Goal: Information Seeking & Learning: Learn about a topic

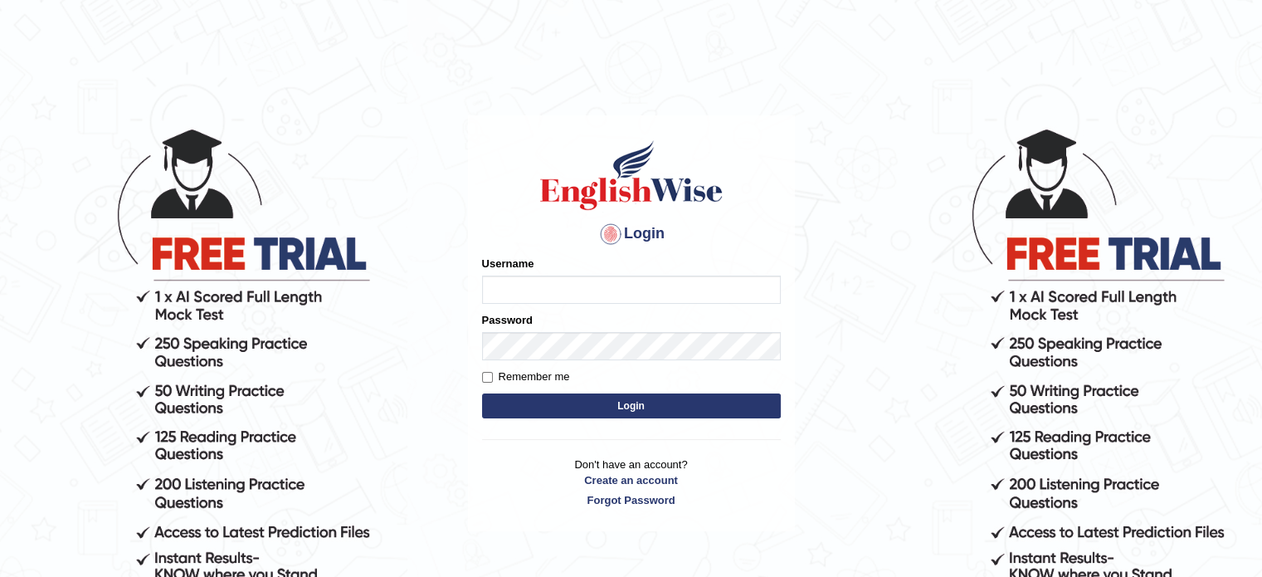
type input "Nigampatel"
click at [598, 401] on button "Login" at bounding box center [631, 405] width 299 height 25
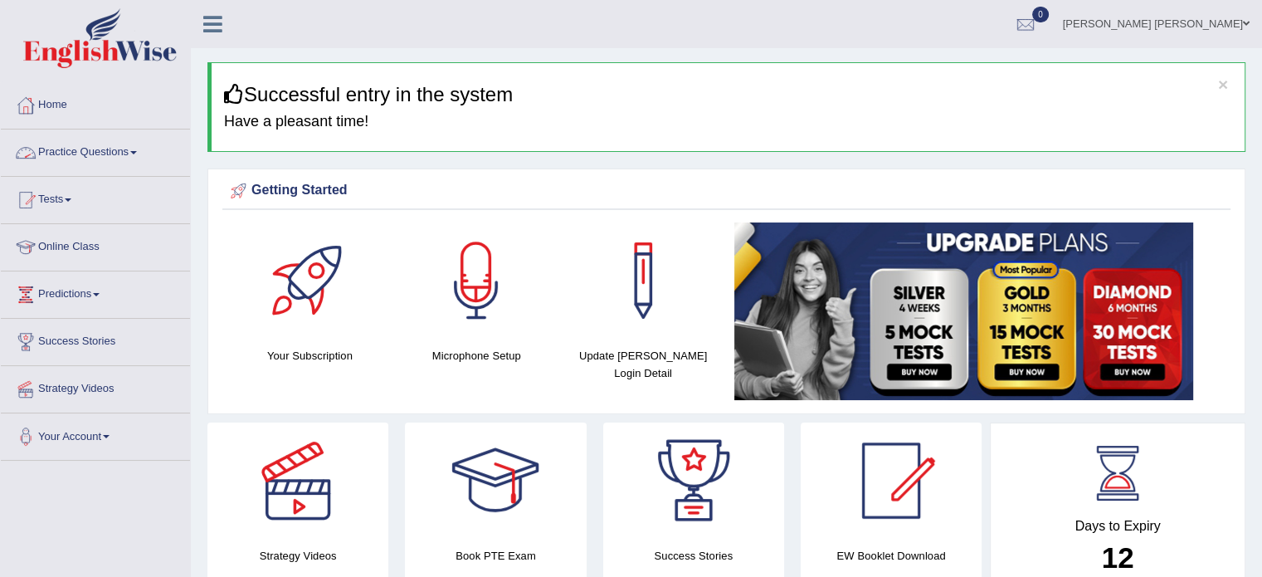
click at [66, 155] on link "Practice Questions" at bounding box center [95, 149] width 189 height 41
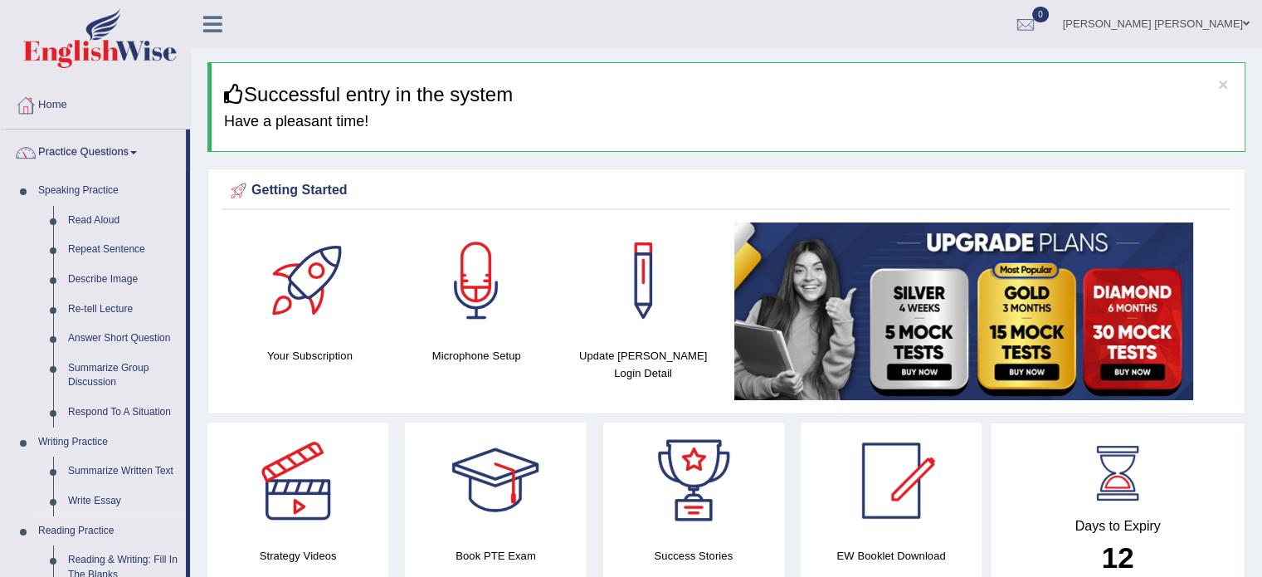
click at [114, 496] on link "Write Essay" at bounding box center [123, 501] width 125 height 30
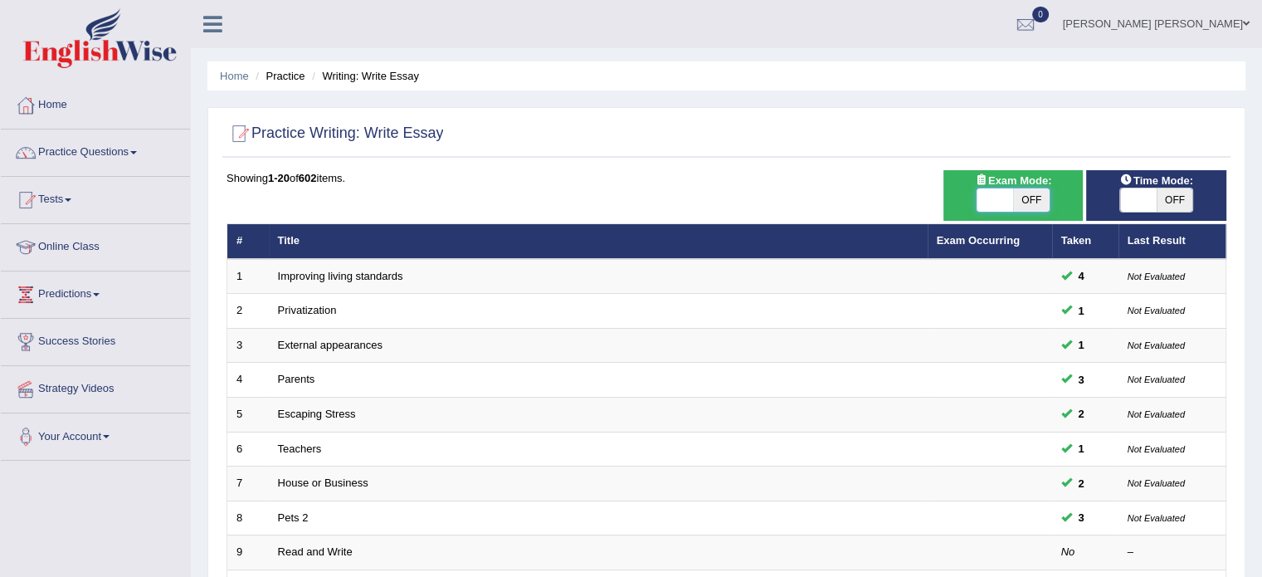
click at [989, 198] on span at bounding box center [994, 199] width 37 height 23
checkbox input "true"
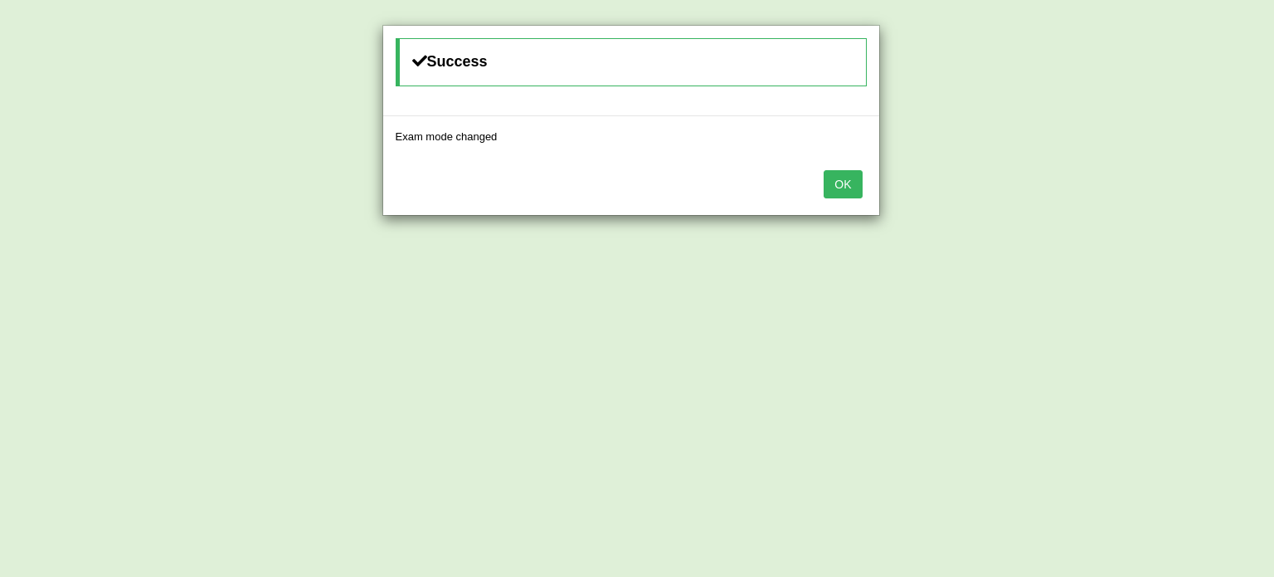
click at [844, 186] on button "OK" at bounding box center [843, 184] width 38 height 28
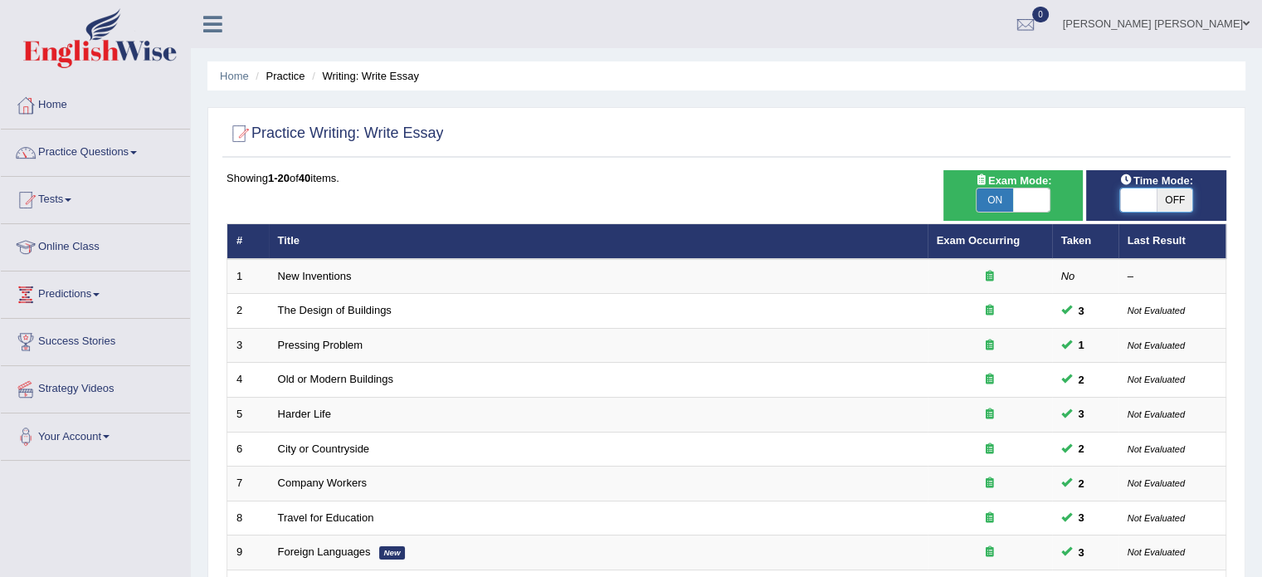
click at [1132, 201] on span at bounding box center [1138, 199] width 37 height 23
checkbox input "true"
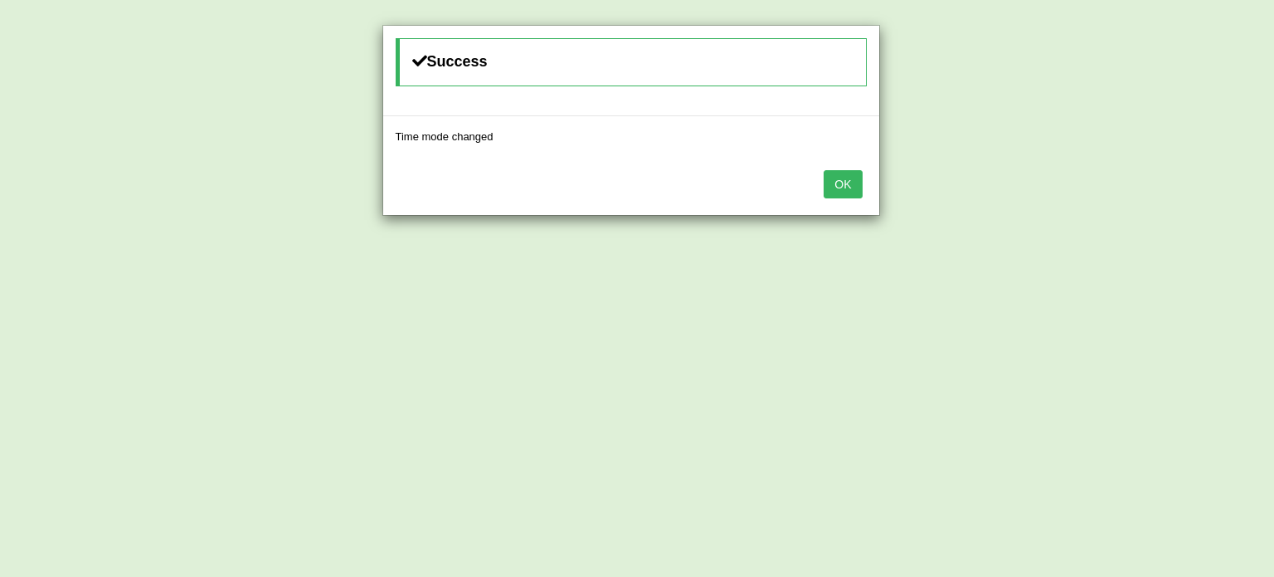
click at [846, 188] on button "OK" at bounding box center [843, 184] width 38 height 28
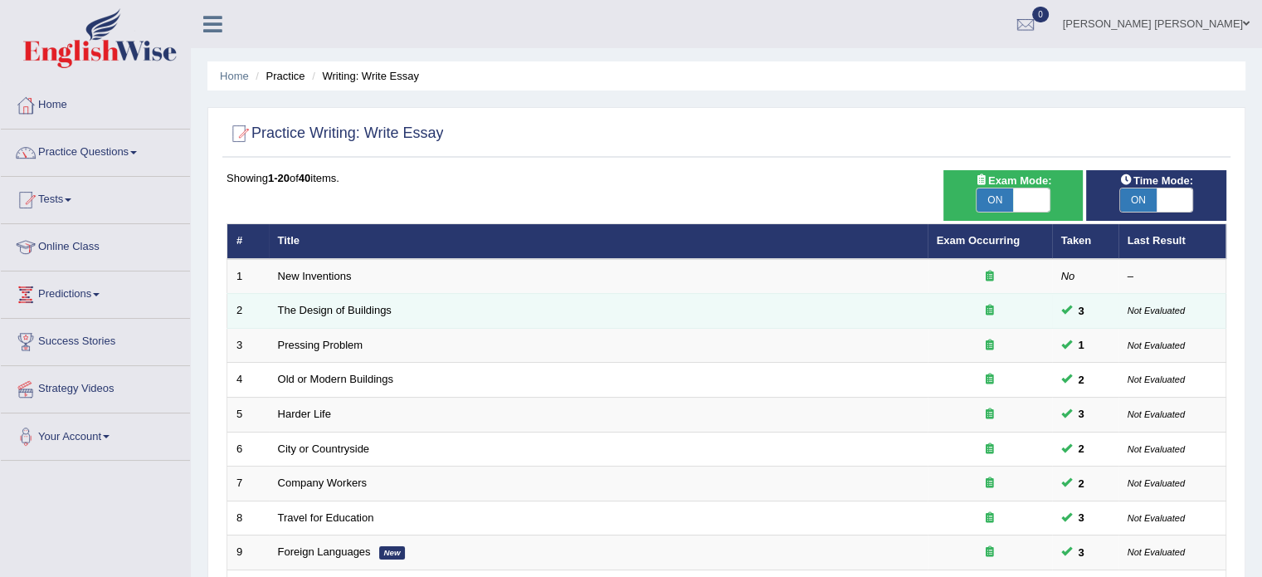
click at [369, 301] on td "The Design of Buildings" at bounding box center [598, 311] width 659 height 35
click at [373, 309] on link "The Design of Buildings" at bounding box center [335, 310] width 114 height 12
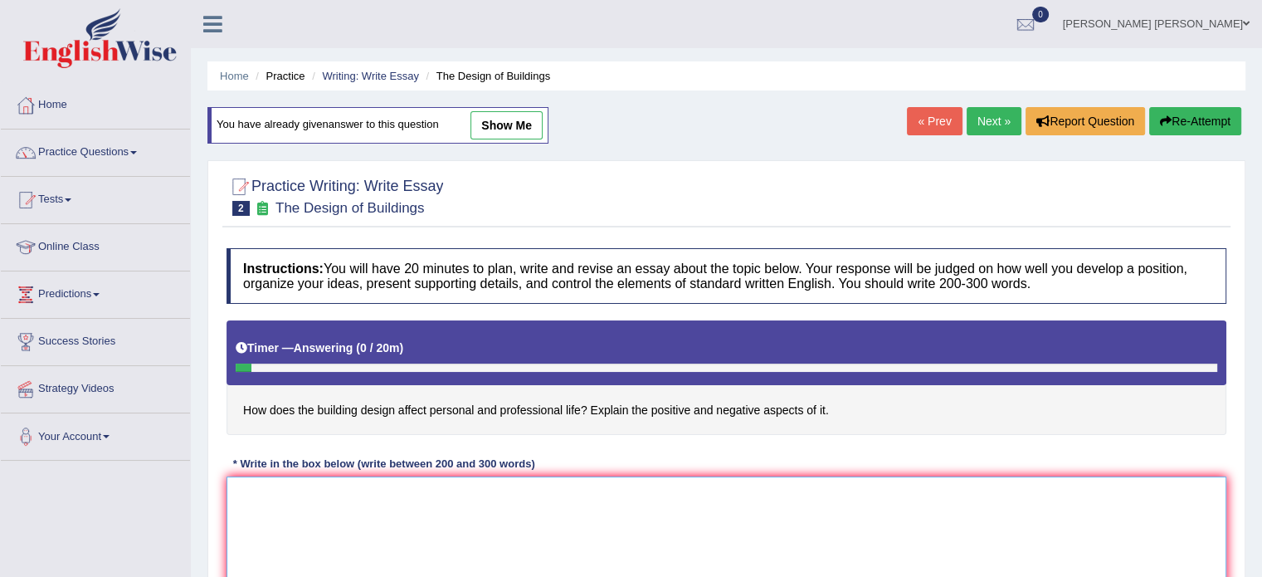
click at [305, 499] on textarea at bounding box center [726, 556] width 1000 height 161
paste textarea "The increasing influence of the design of buildings affects the places in our l…"
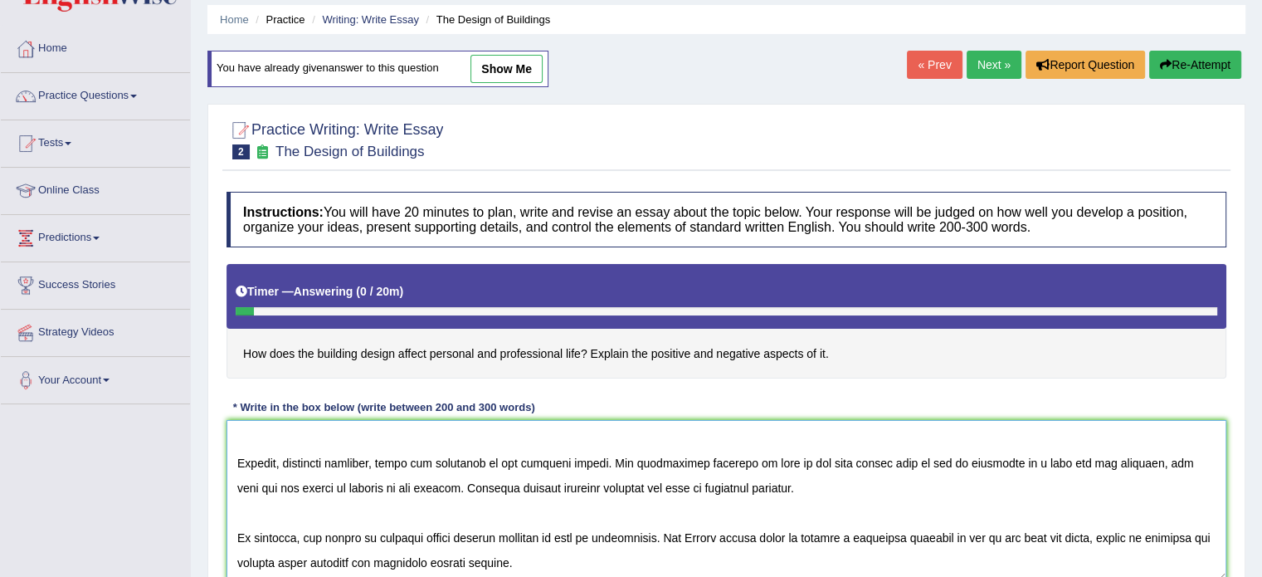
scroll to position [294, 0]
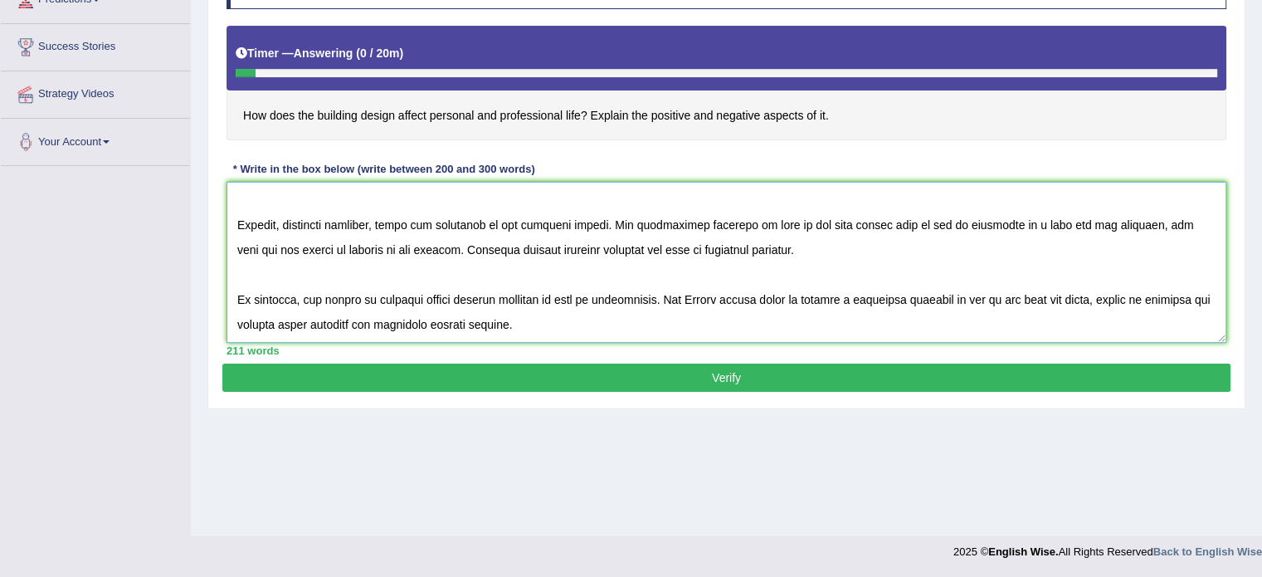
type textarea "The increasing influence of the design of buildings affects the places in our l…"
click at [688, 370] on button "Verify" at bounding box center [726, 377] width 1008 height 28
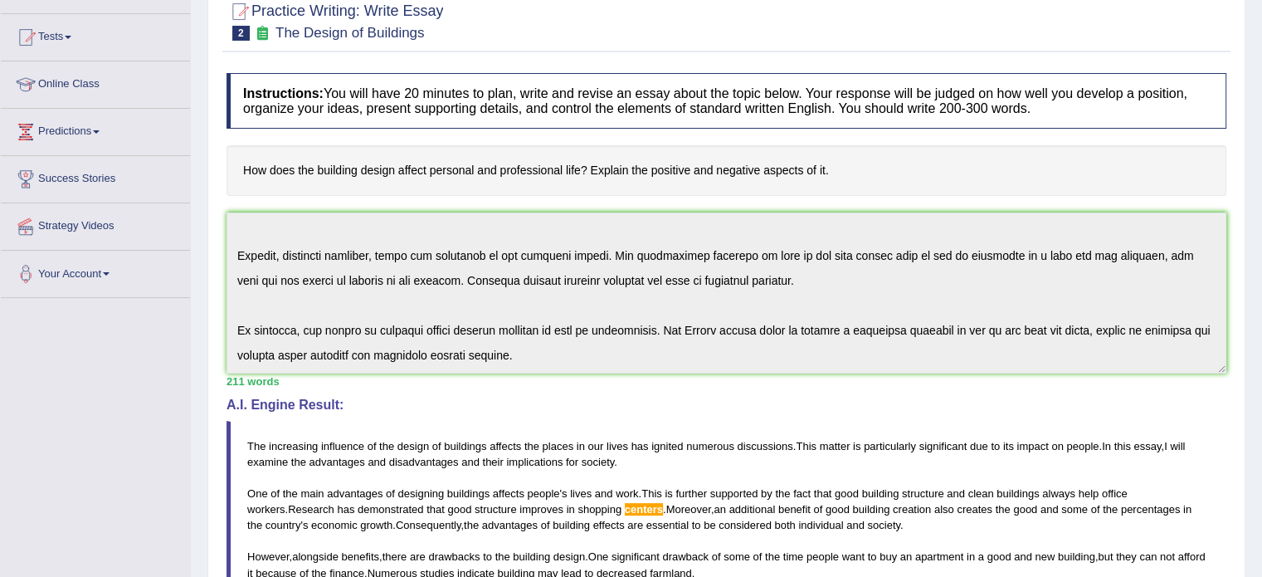
scroll to position [0, 0]
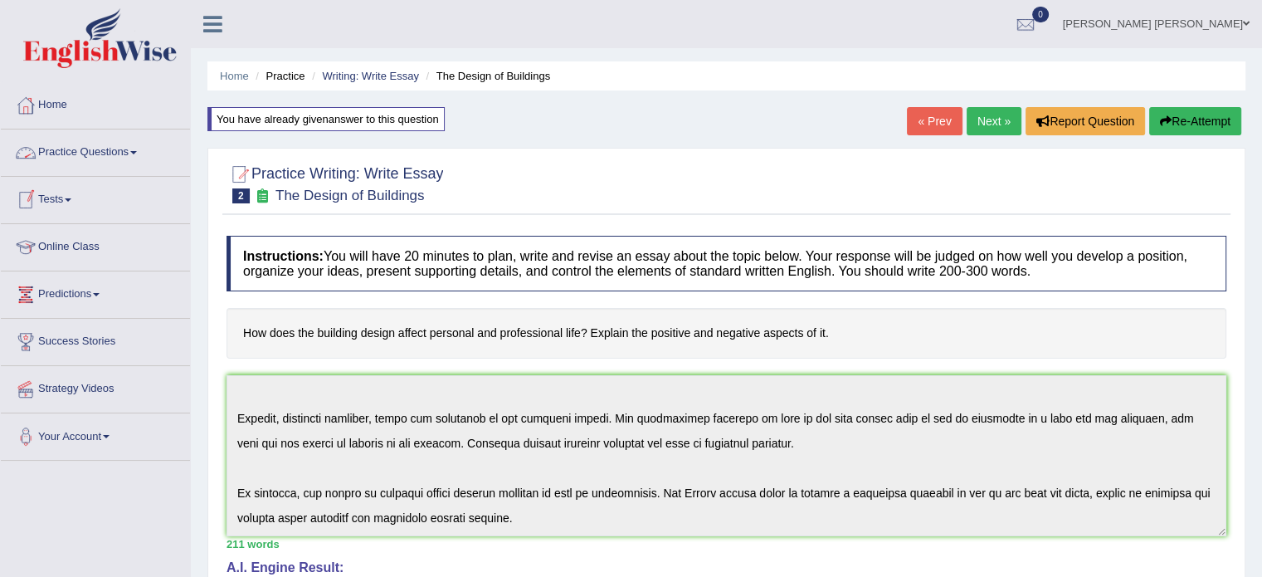
click at [132, 153] on link "Practice Questions" at bounding box center [95, 149] width 189 height 41
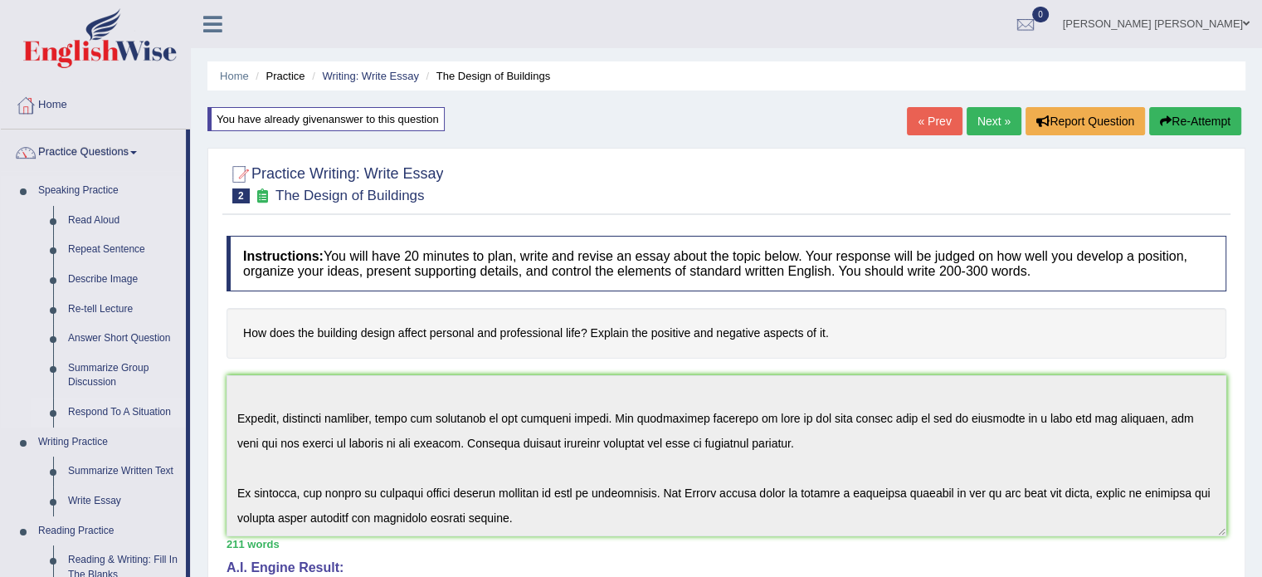
click at [123, 406] on link "Respond To A Situation" at bounding box center [123, 412] width 125 height 30
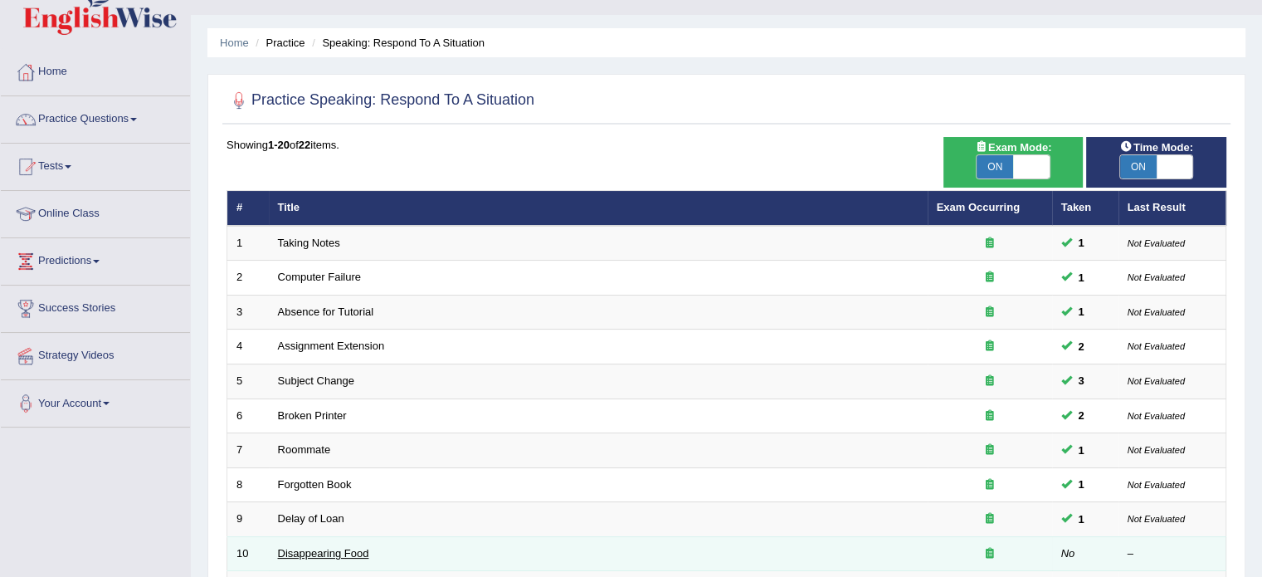
click at [360, 548] on link "Disappearing Food" at bounding box center [323, 553] width 91 height 12
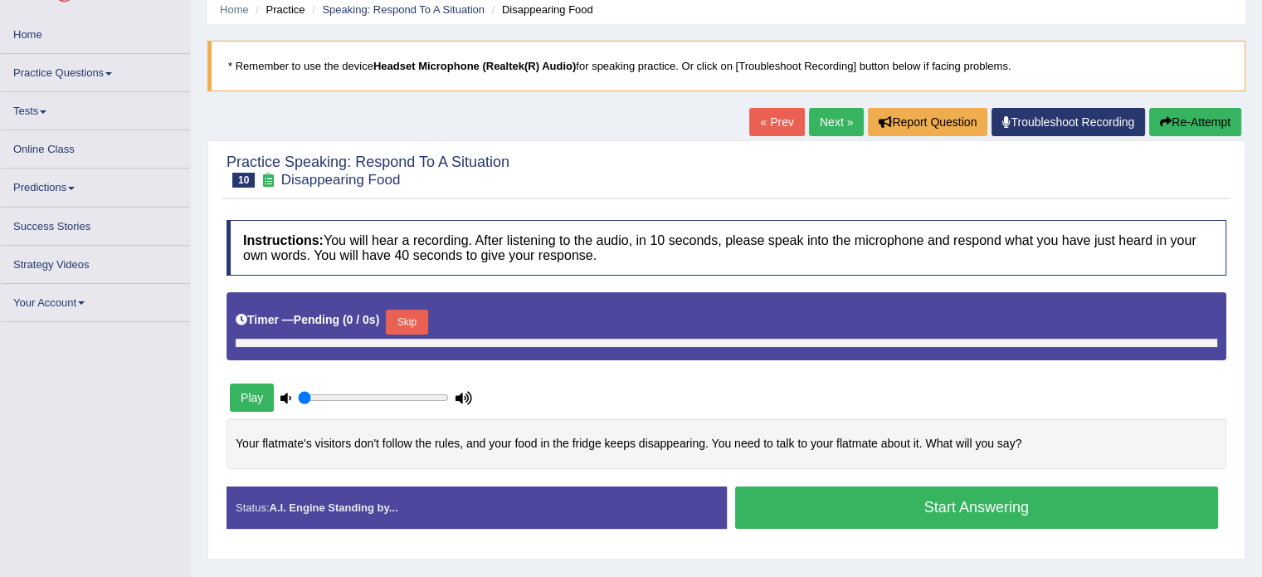
type input "0.65"
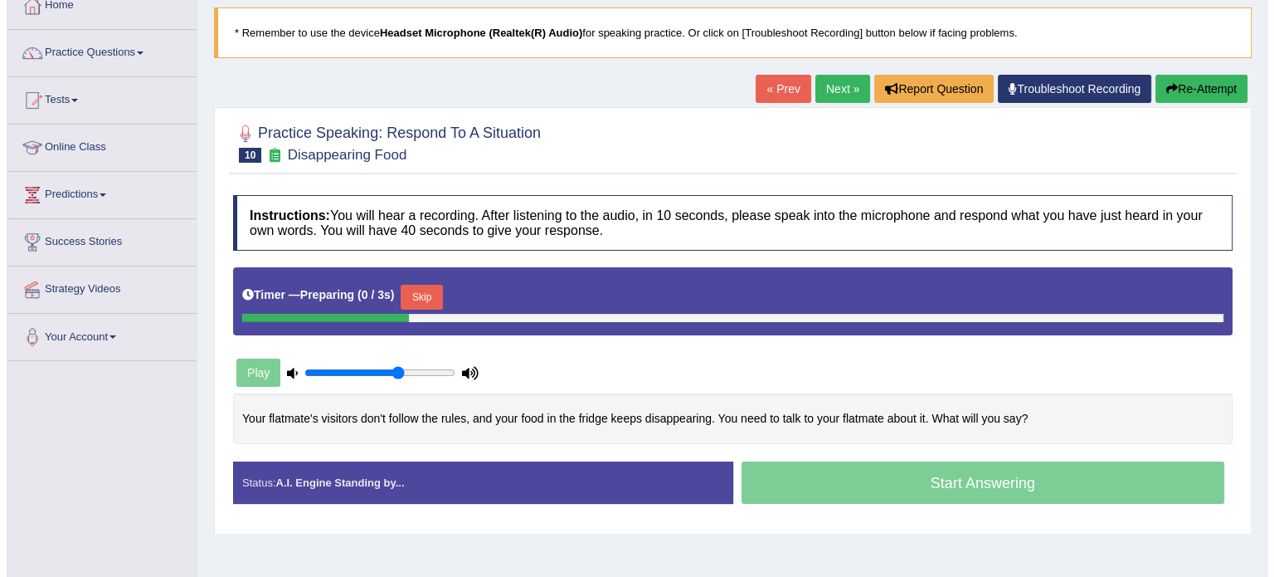
scroll to position [166, 0]
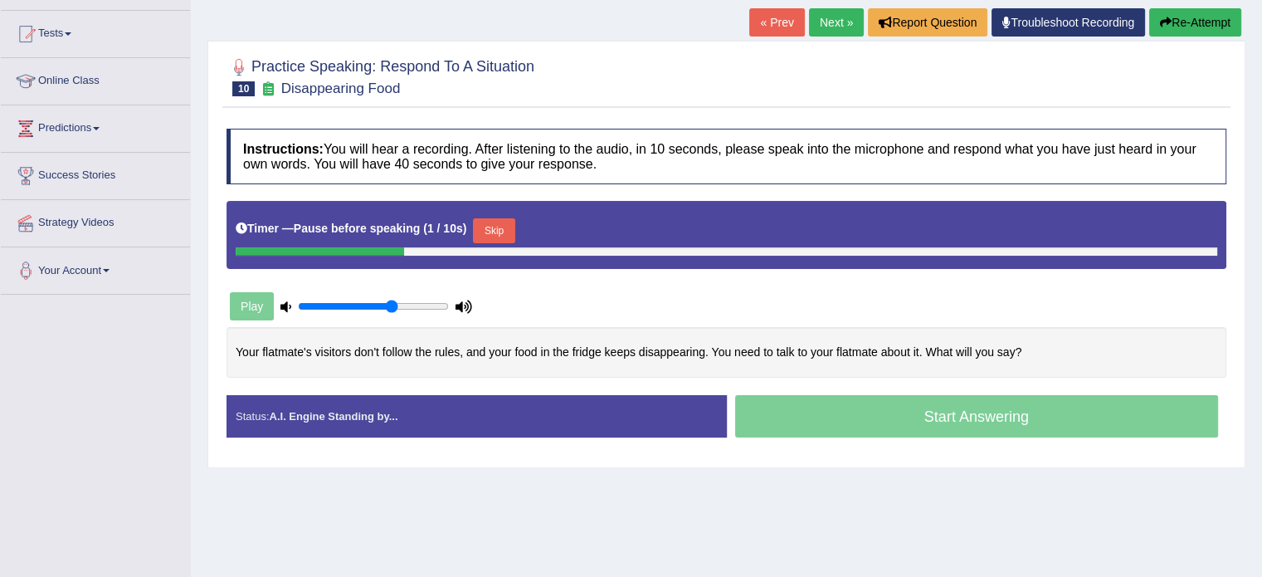
click at [494, 231] on button "Skip" at bounding box center [493, 230] width 41 height 25
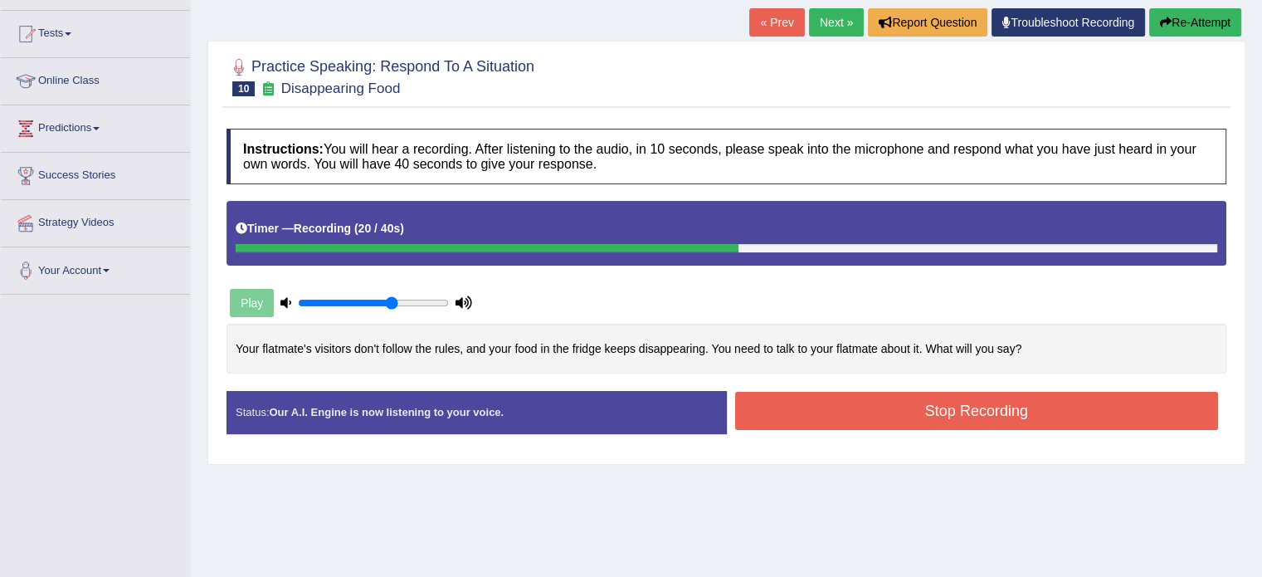
click at [764, 410] on button "Stop Recording" at bounding box center [977, 411] width 484 height 38
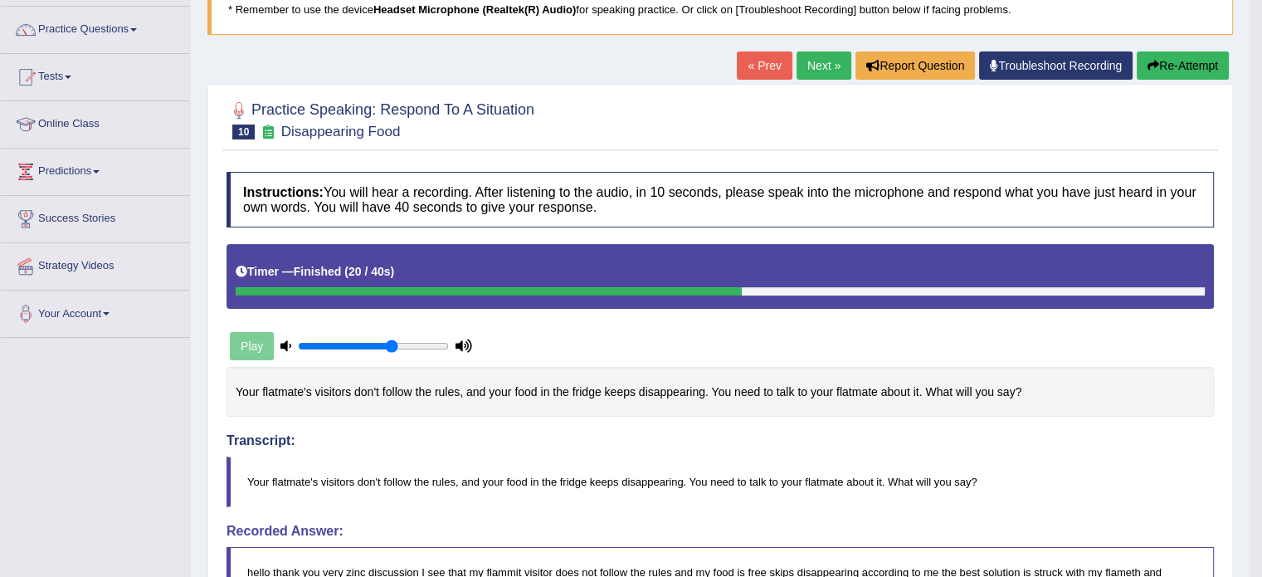
scroll to position [72, 0]
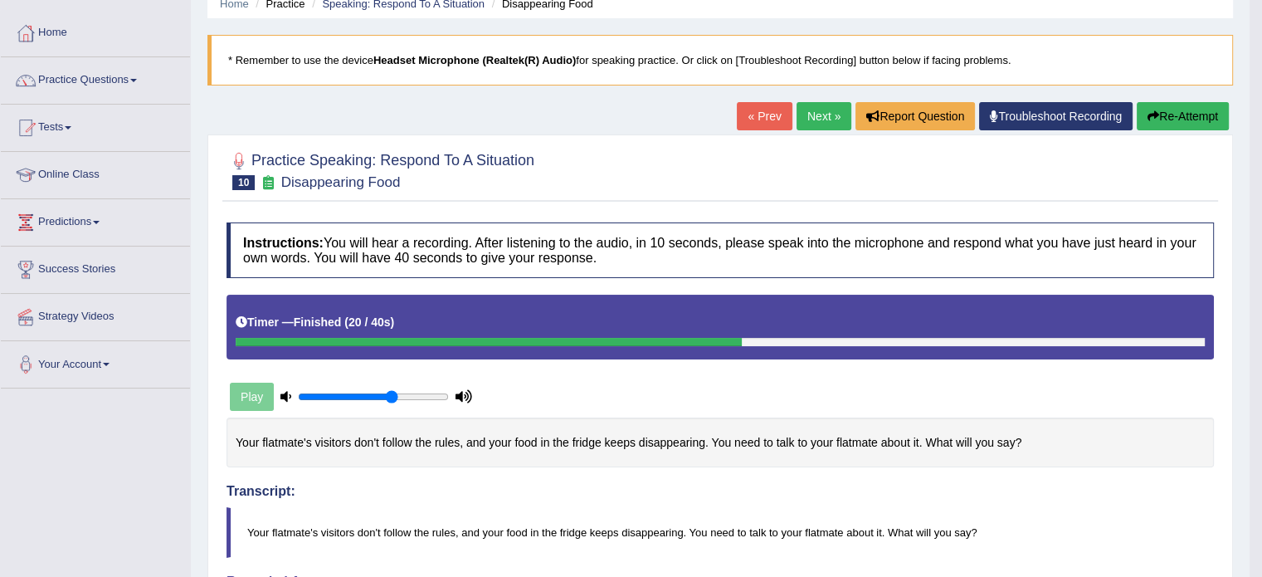
click at [825, 114] on link "Next »" at bounding box center [823, 116] width 55 height 28
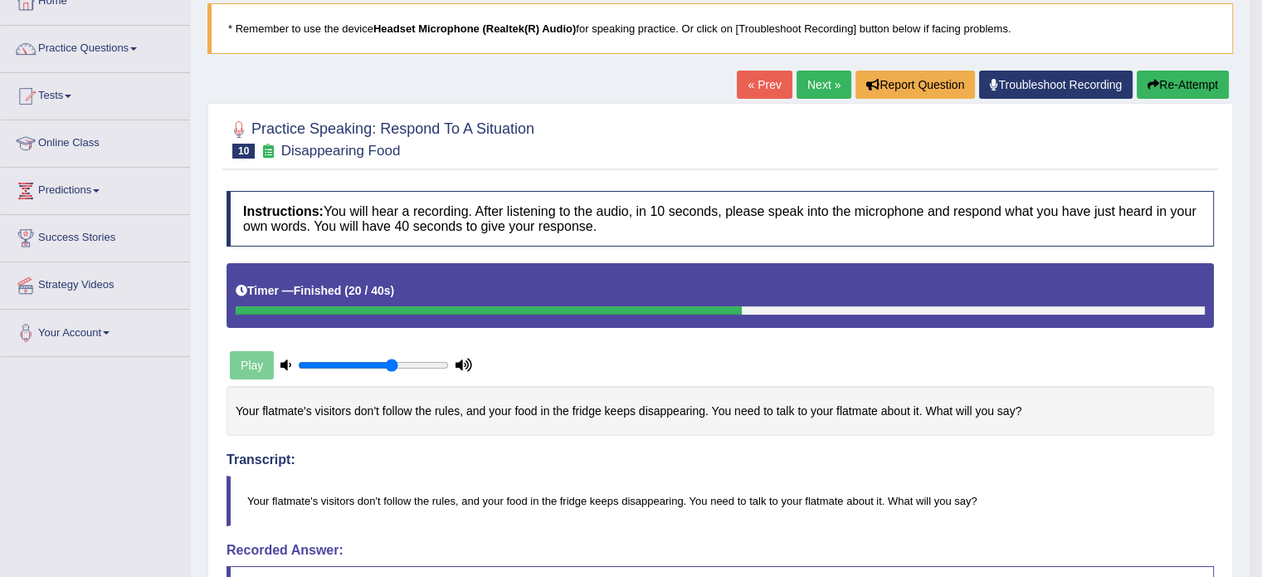
scroll to position [105, 0]
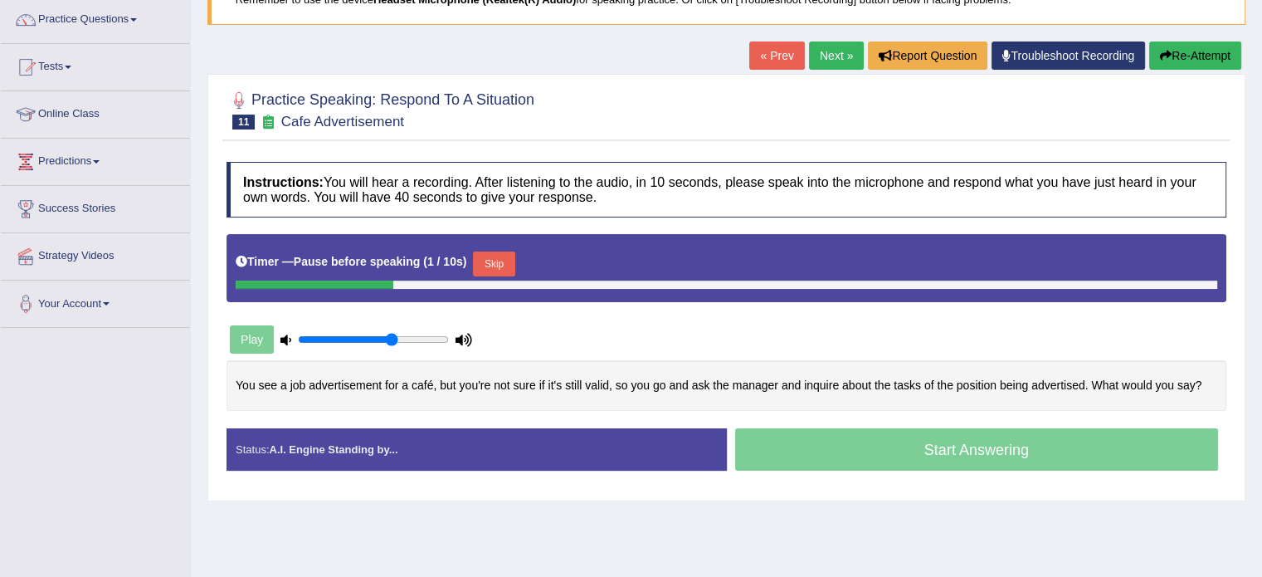
click at [484, 260] on button "Skip" at bounding box center [493, 263] width 41 height 25
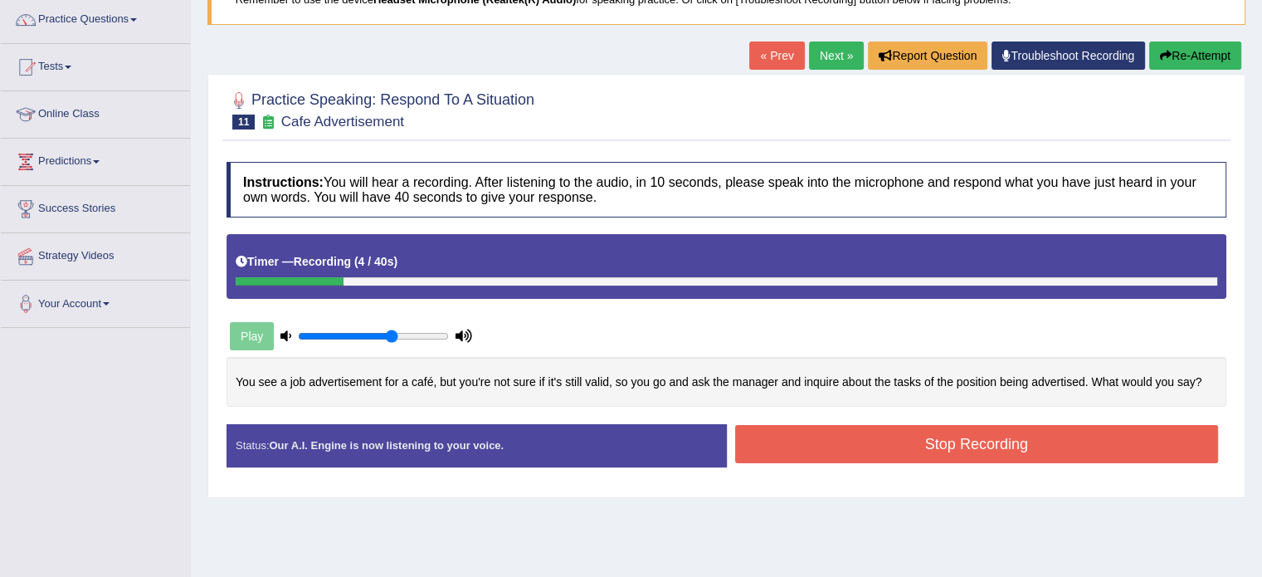
click at [1209, 51] on button "Re-Attempt" at bounding box center [1195, 55] width 92 height 28
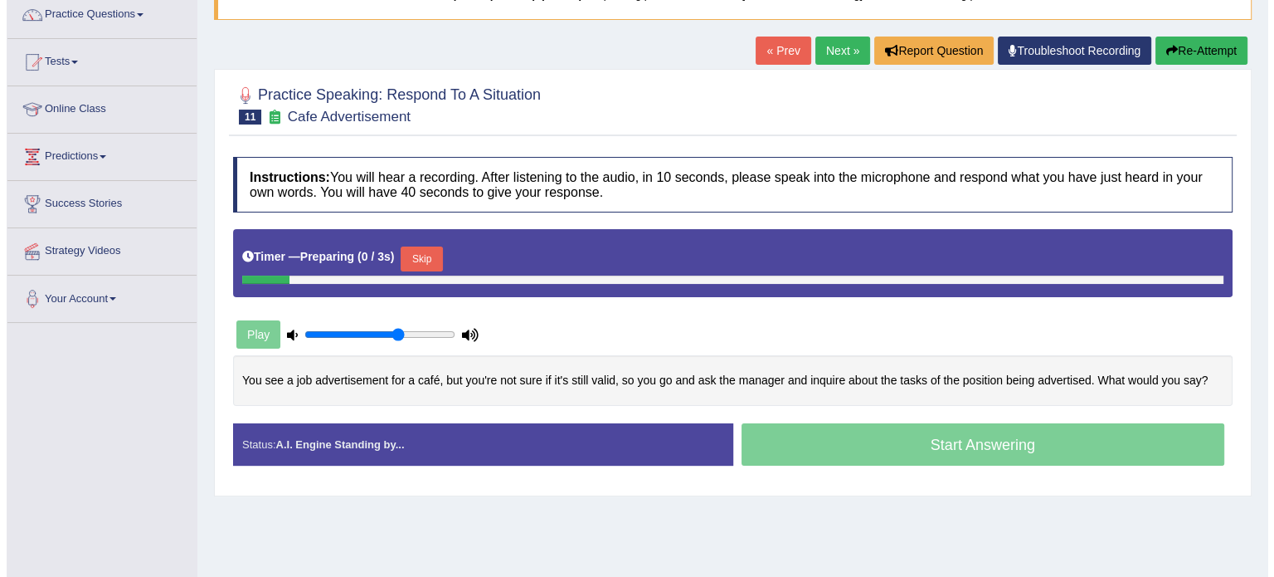
scroll to position [138, 0]
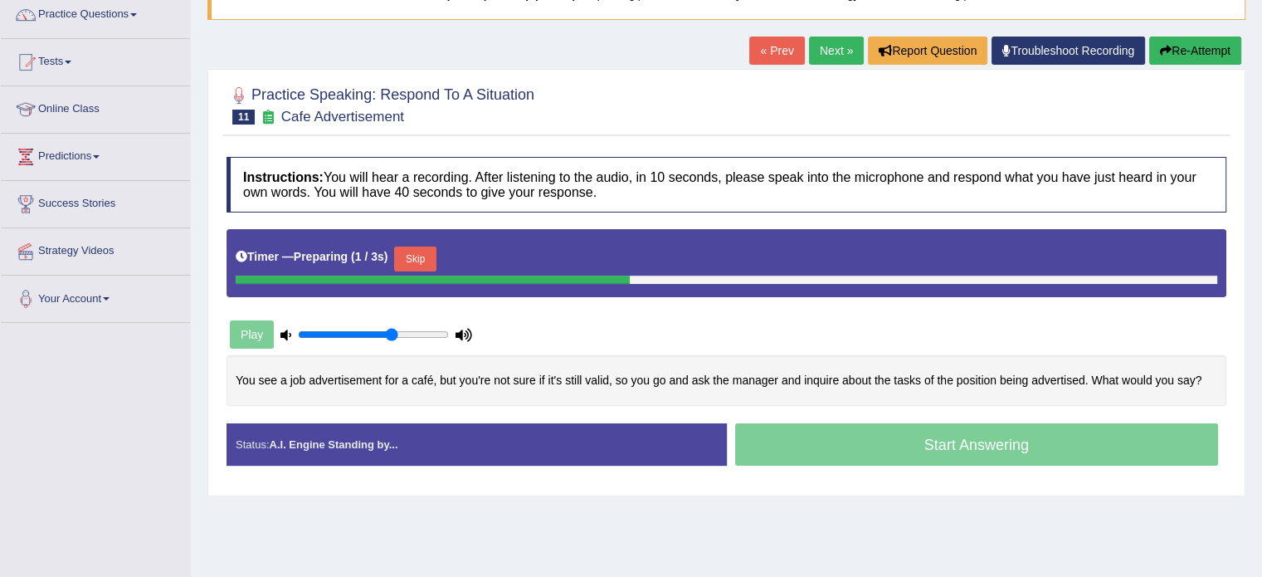
click at [435, 265] on button "Skip" at bounding box center [414, 258] width 41 height 25
click at [491, 254] on button "Skip" at bounding box center [493, 258] width 41 height 25
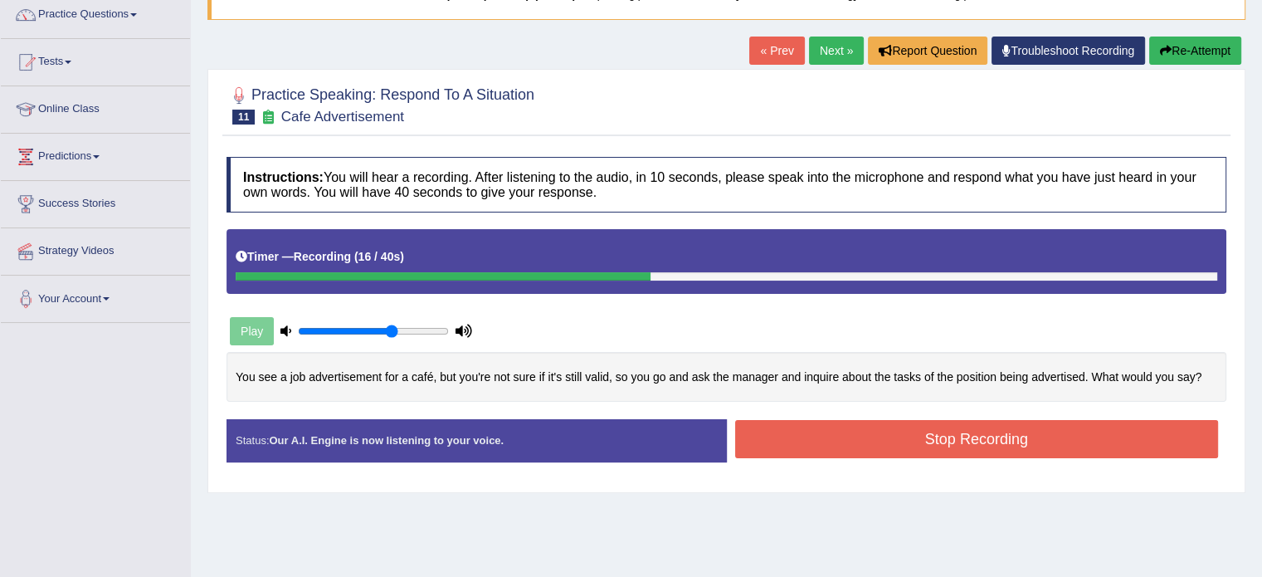
click at [825, 420] on button "Stop Recording" at bounding box center [977, 439] width 484 height 38
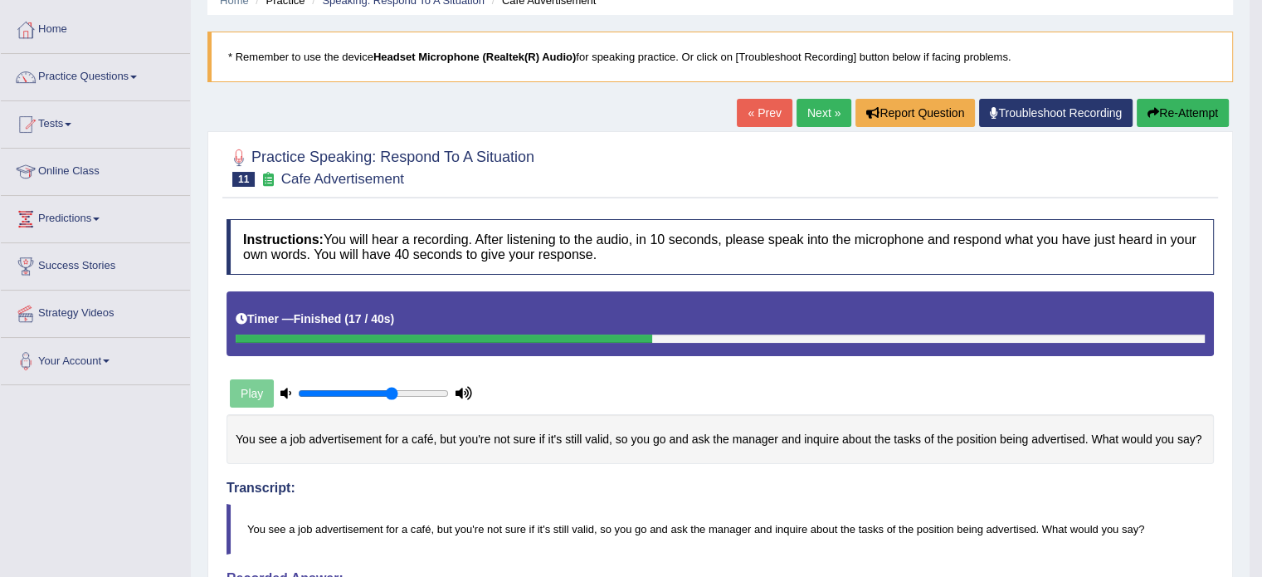
scroll to position [0, 0]
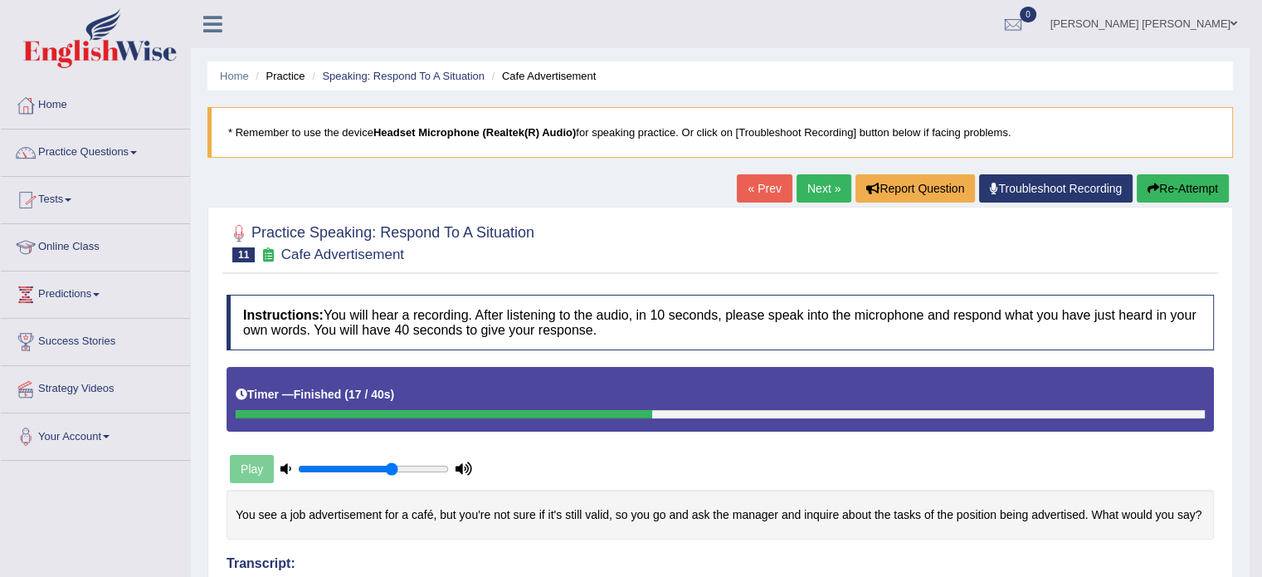
click at [134, 152] on link "Practice Questions" at bounding box center [95, 149] width 189 height 41
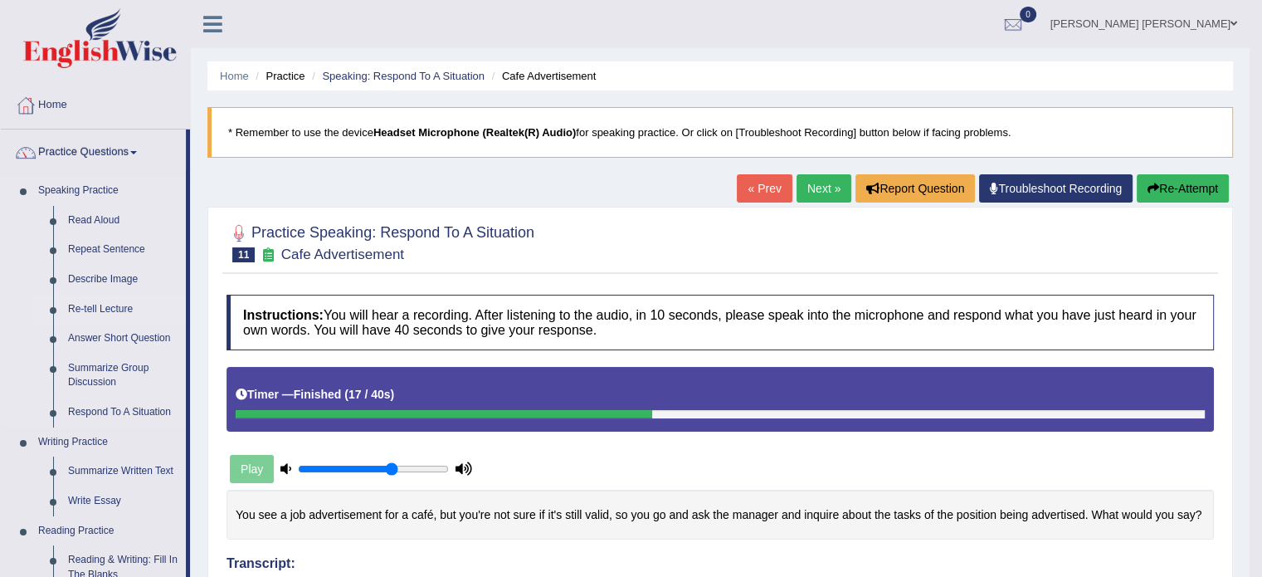
click at [93, 316] on link "Re-tell Lecture" at bounding box center [123, 309] width 125 height 30
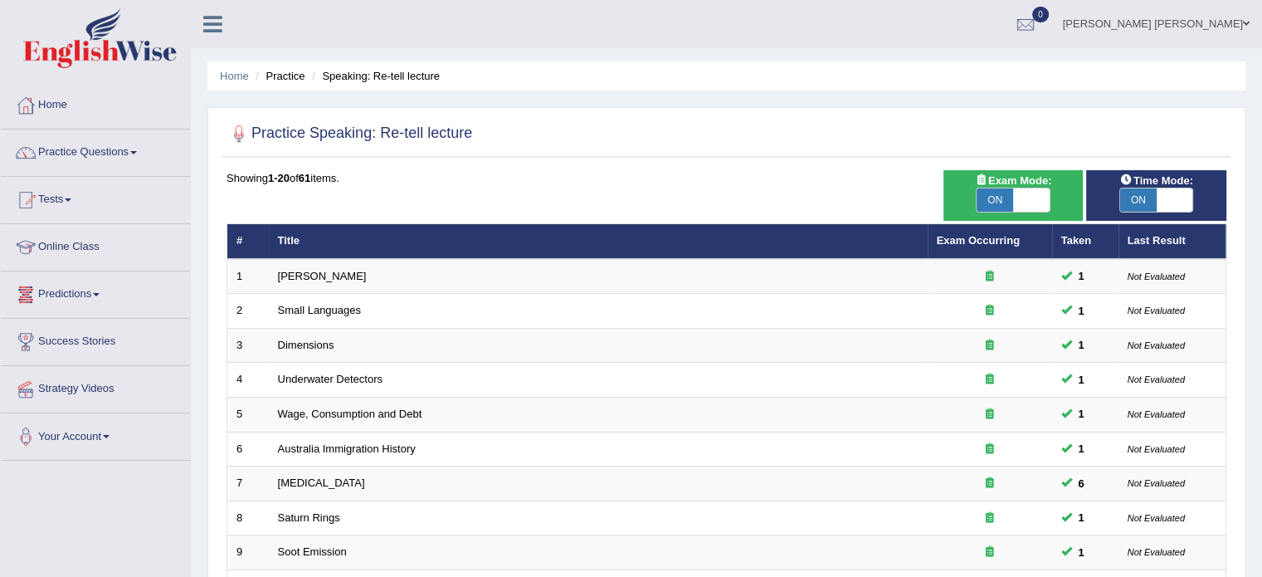
scroll to position [504, 0]
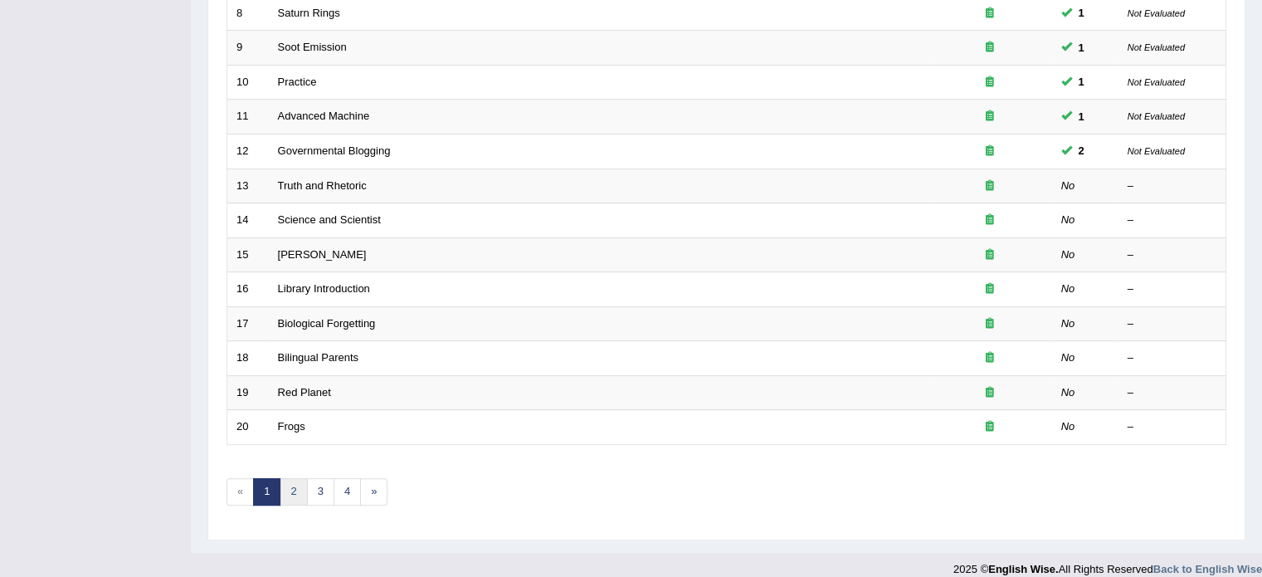
click at [289, 488] on link "2" at bounding box center [293, 491] width 27 height 27
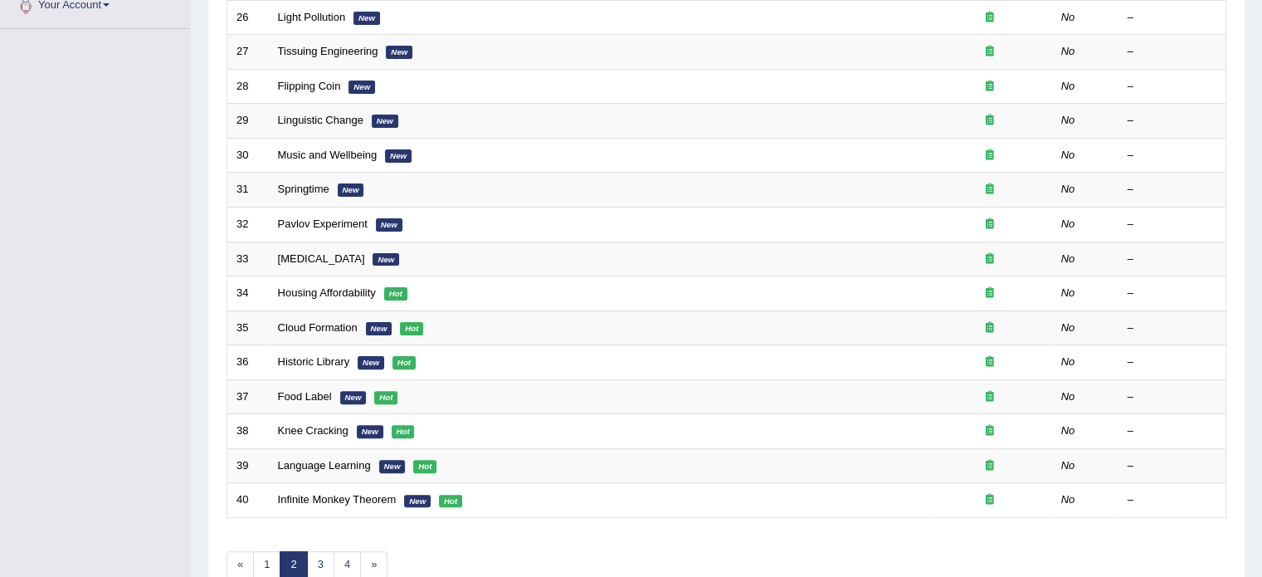
scroll to position [517, 0]
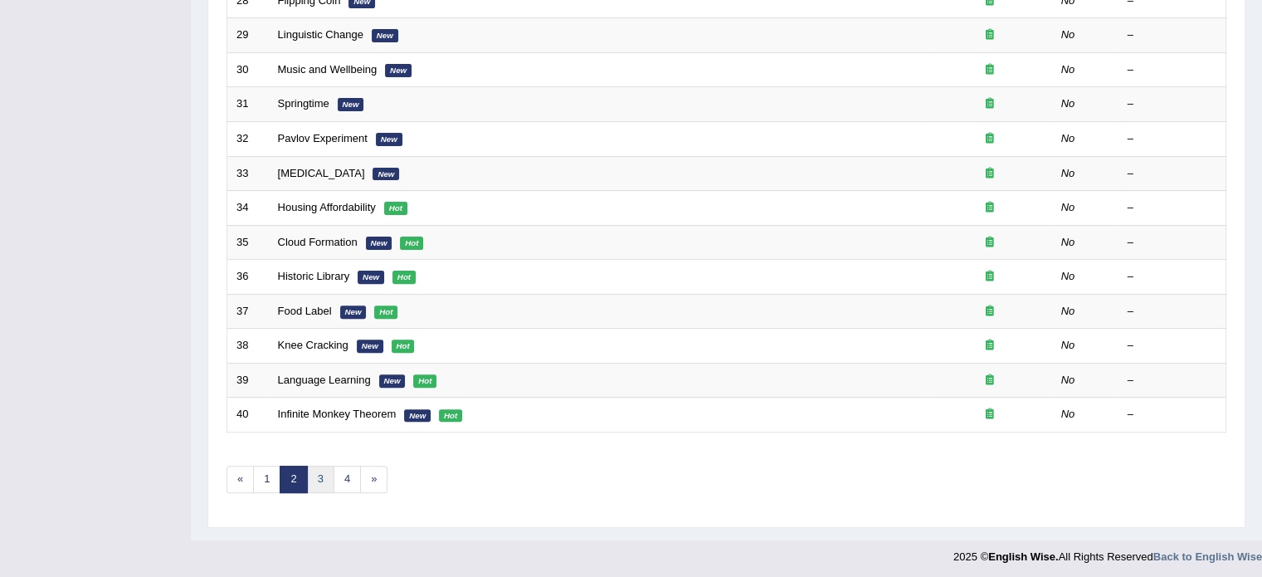
click at [320, 470] on link "3" at bounding box center [320, 478] width 27 height 27
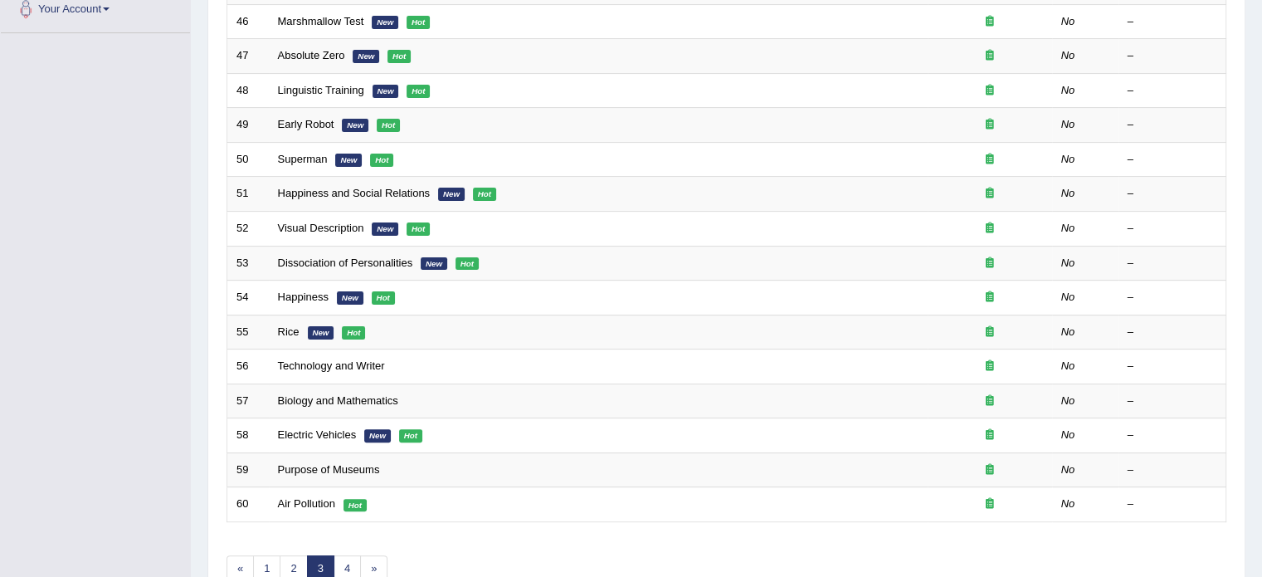
scroll to position [431, 0]
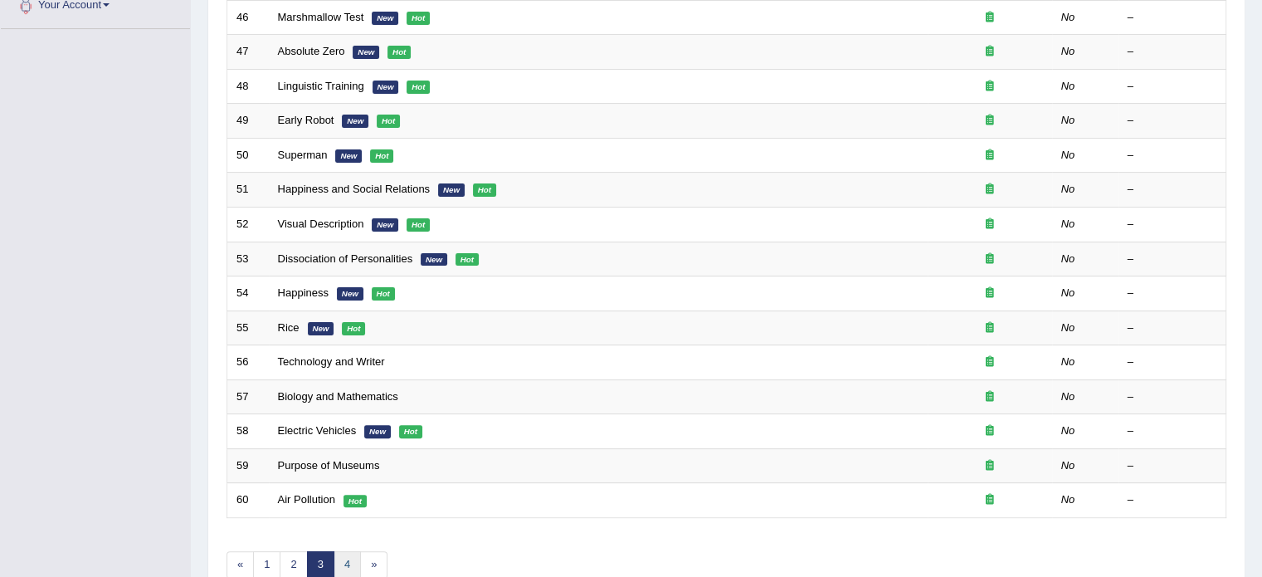
click at [345, 559] on link "4" at bounding box center [346, 564] width 27 height 27
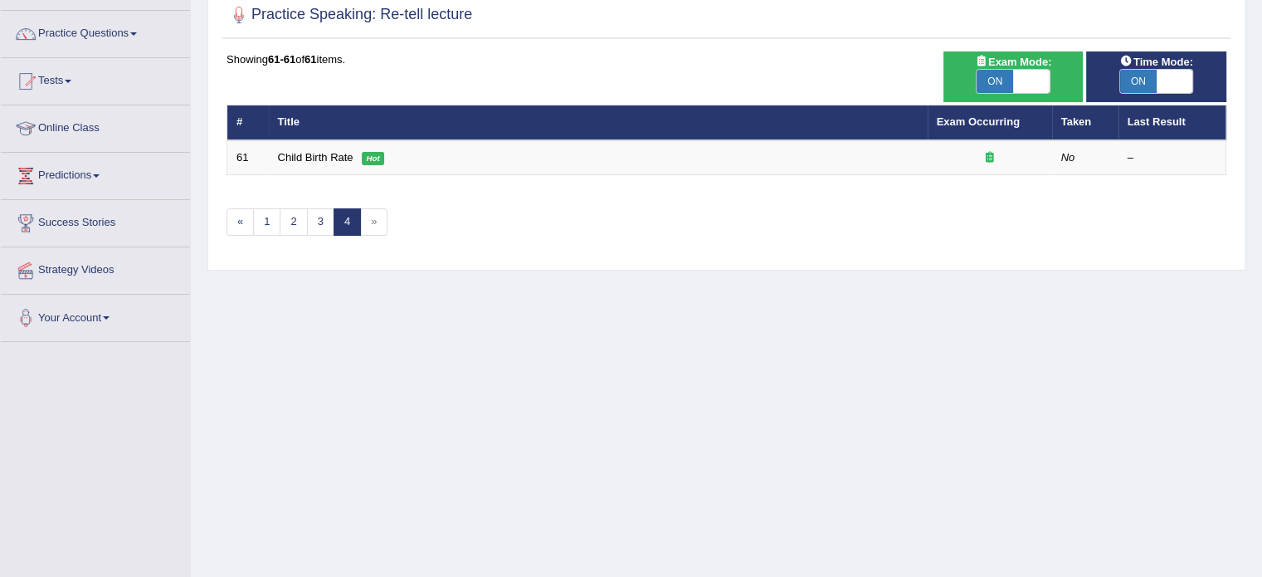
scroll to position [95, 0]
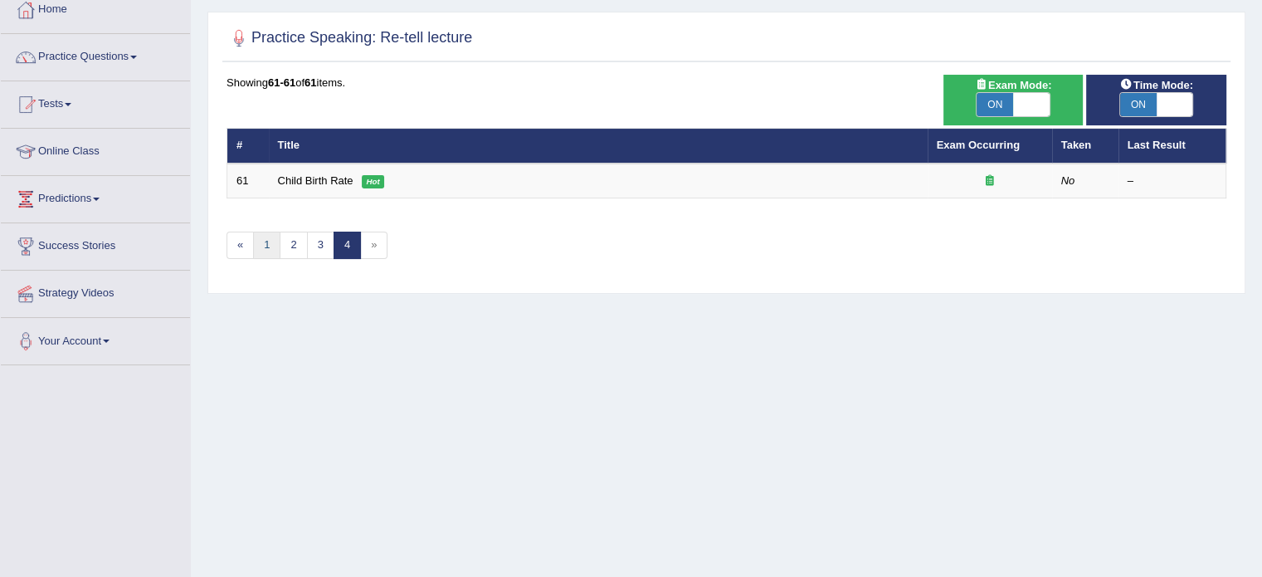
click at [265, 241] on link "1" at bounding box center [266, 244] width 27 height 27
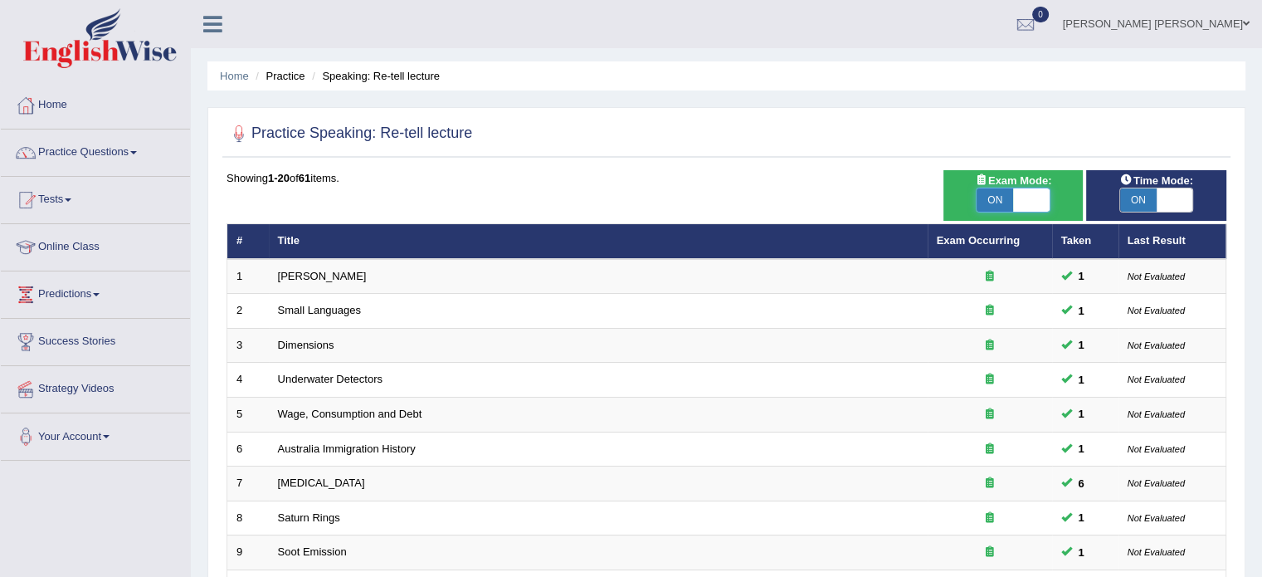
click at [1034, 188] on span at bounding box center [1031, 199] width 37 height 23
checkbox input "false"
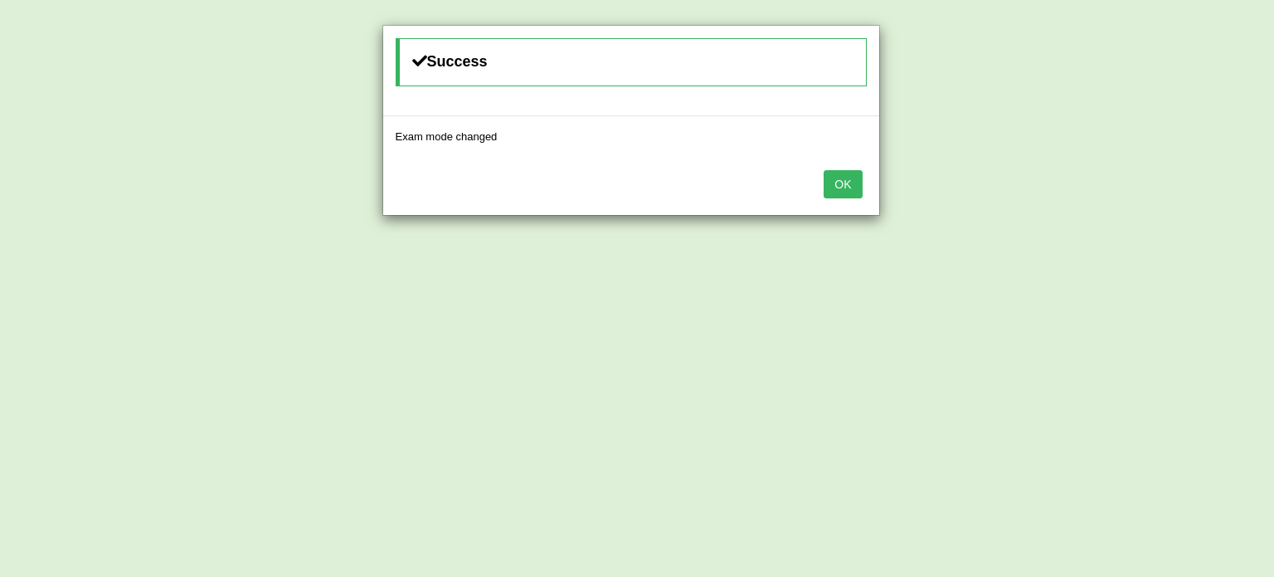
click at [849, 191] on button "OK" at bounding box center [843, 184] width 38 height 28
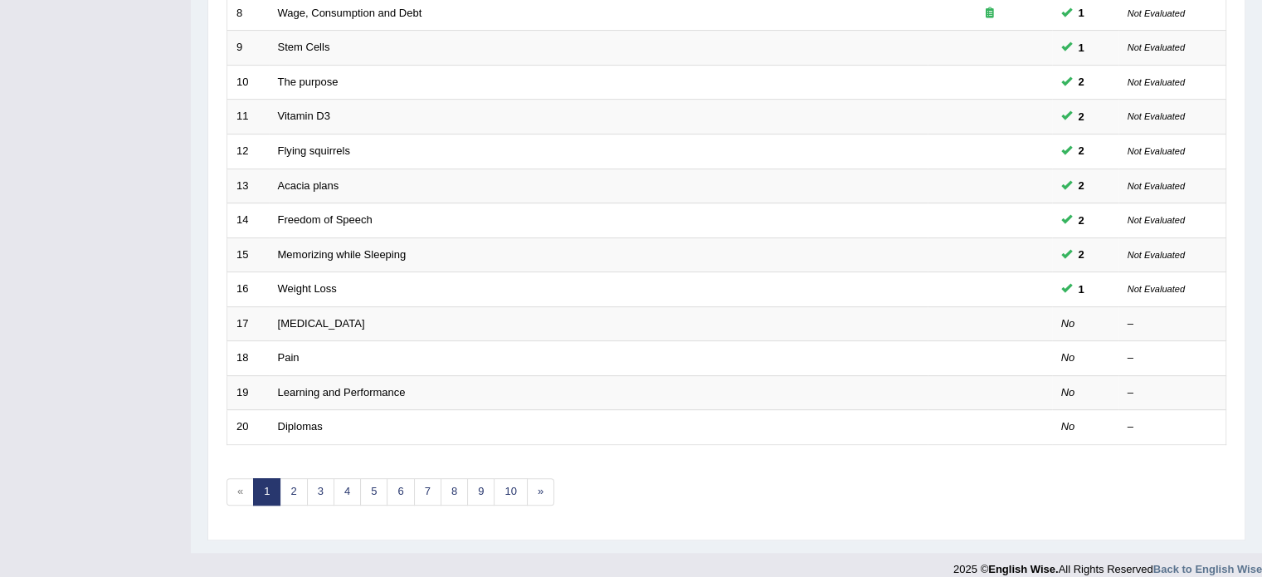
scroll to position [517, 0]
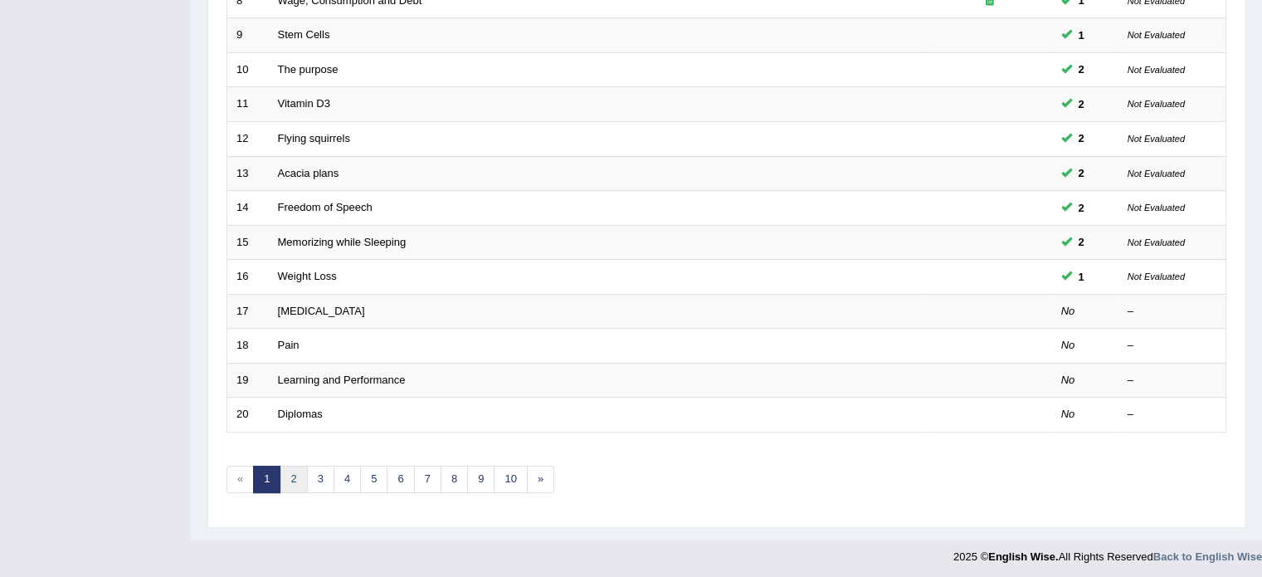
click at [287, 470] on link "2" at bounding box center [293, 478] width 27 height 27
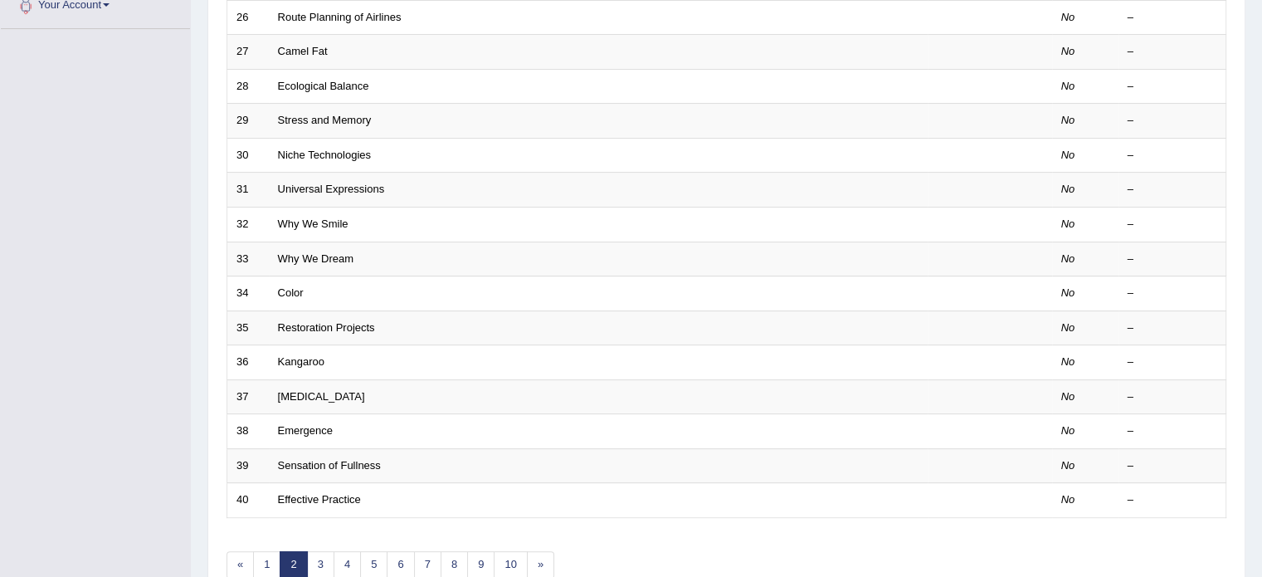
scroll to position [517, 0]
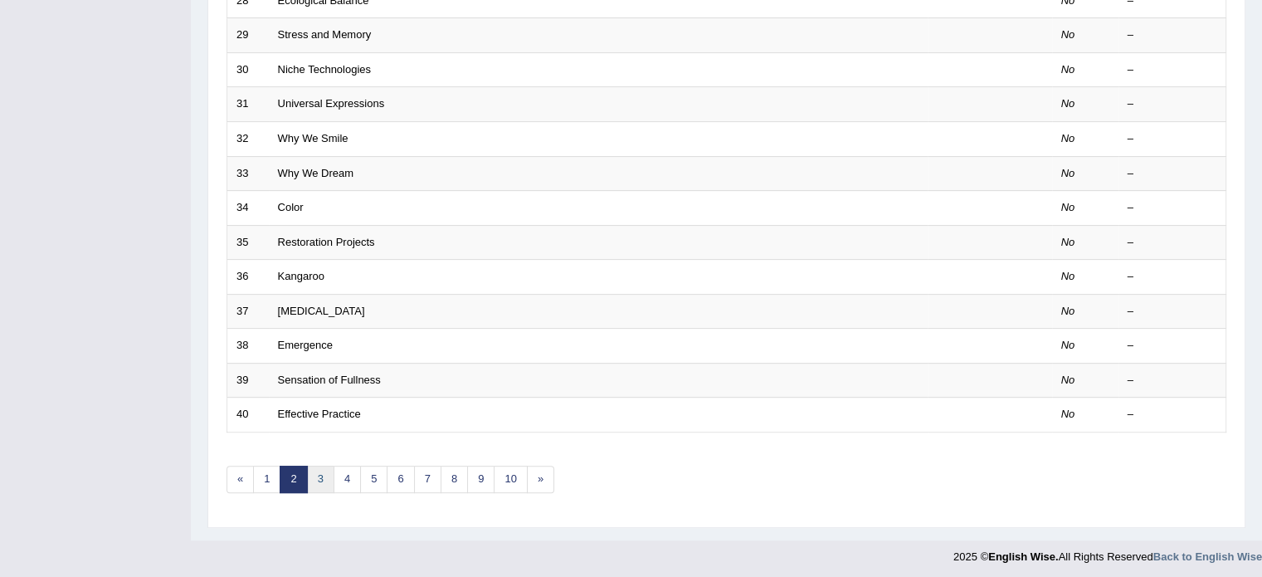
click at [319, 470] on link "3" at bounding box center [320, 478] width 27 height 27
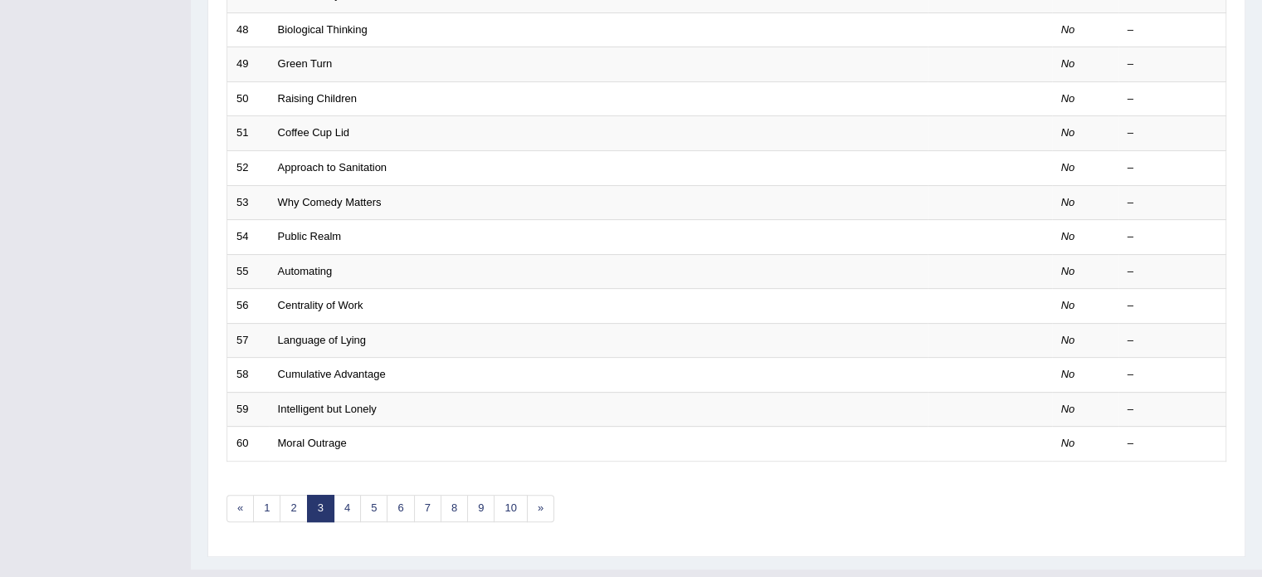
scroll to position [517, 0]
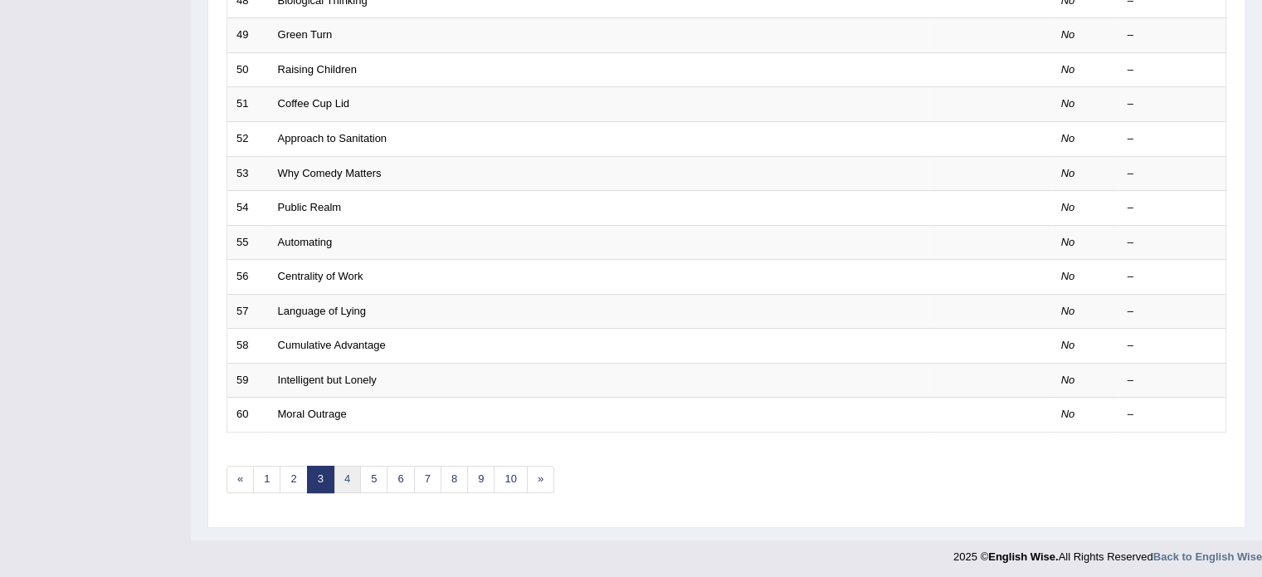
click at [349, 474] on link "4" at bounding box center [346, 478] width 27 height 27
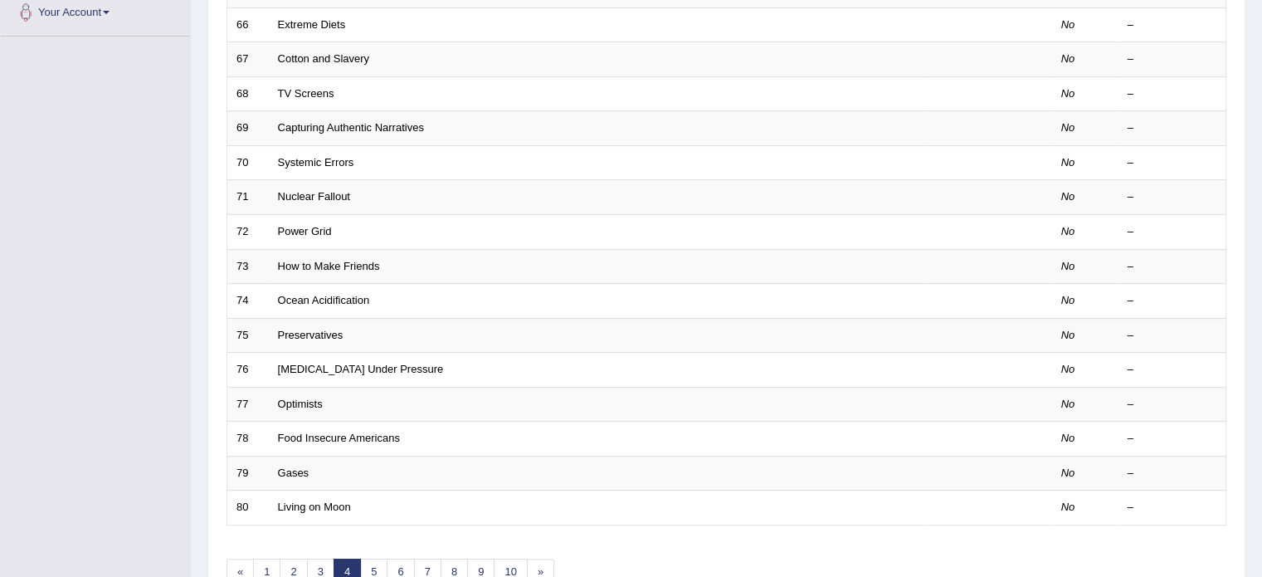
scroll to position [517, 0]
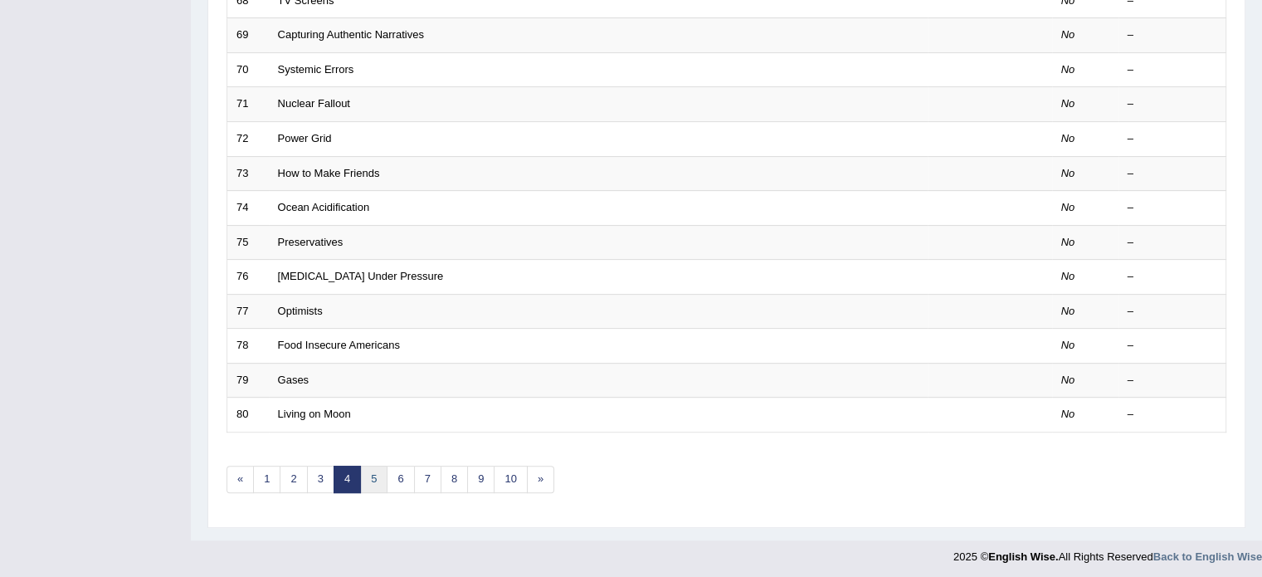
click at [365, 472] on link "5" at bounding box center [373, 478] width 27 height 27
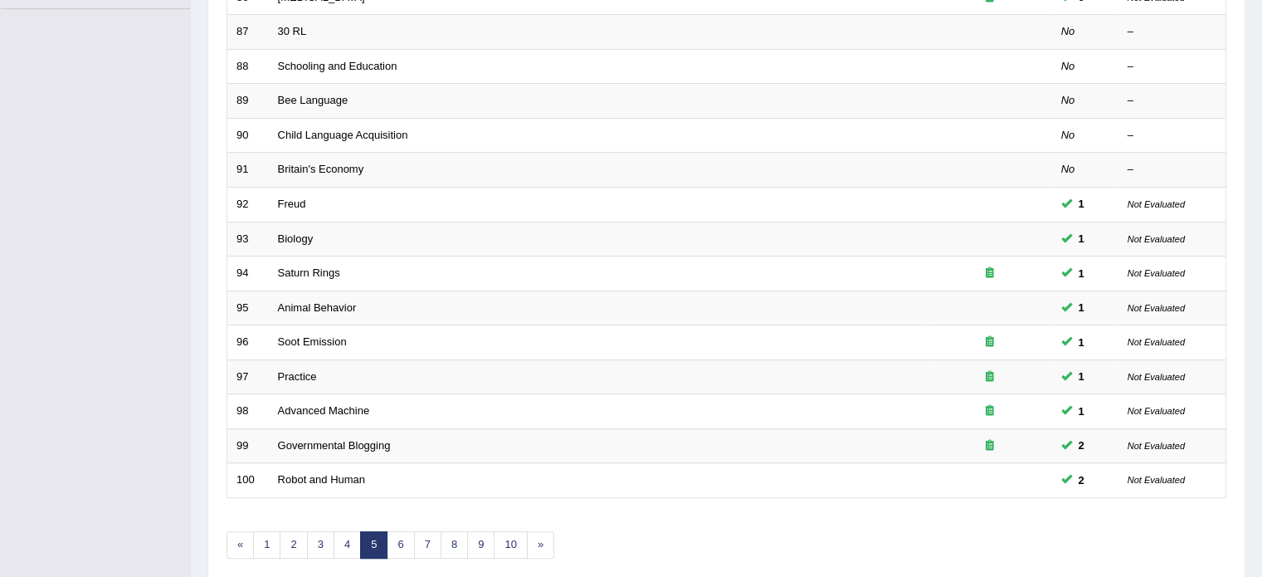
scroll to position [465, 0]
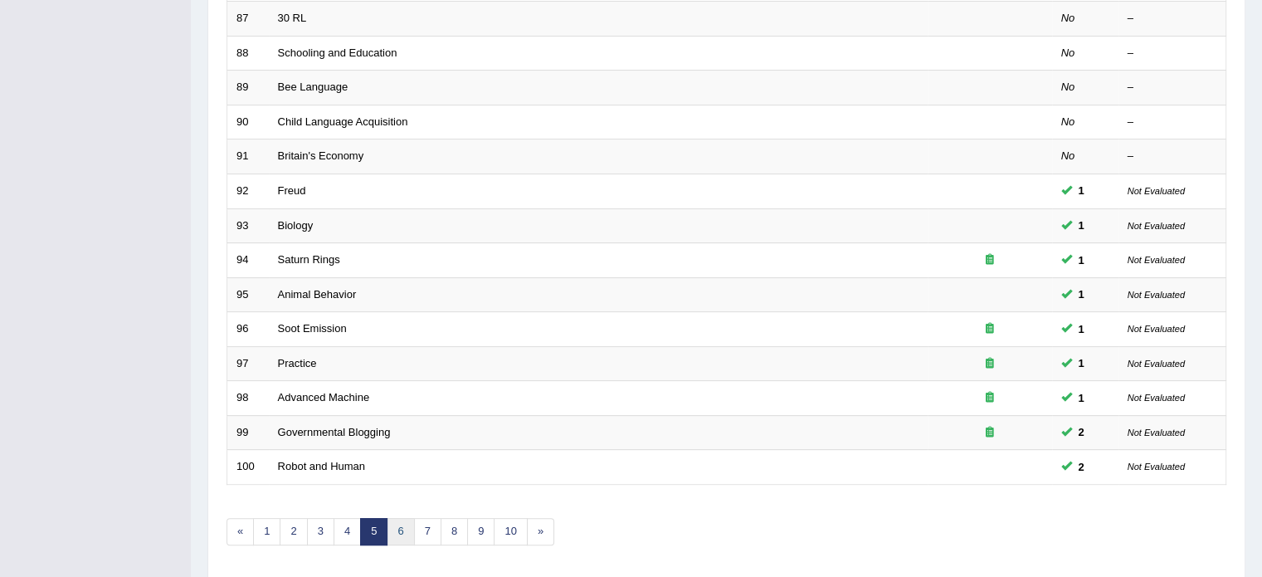
click at [408, 520] on link "6" at bounding box center [400, 531] width 27 height 27
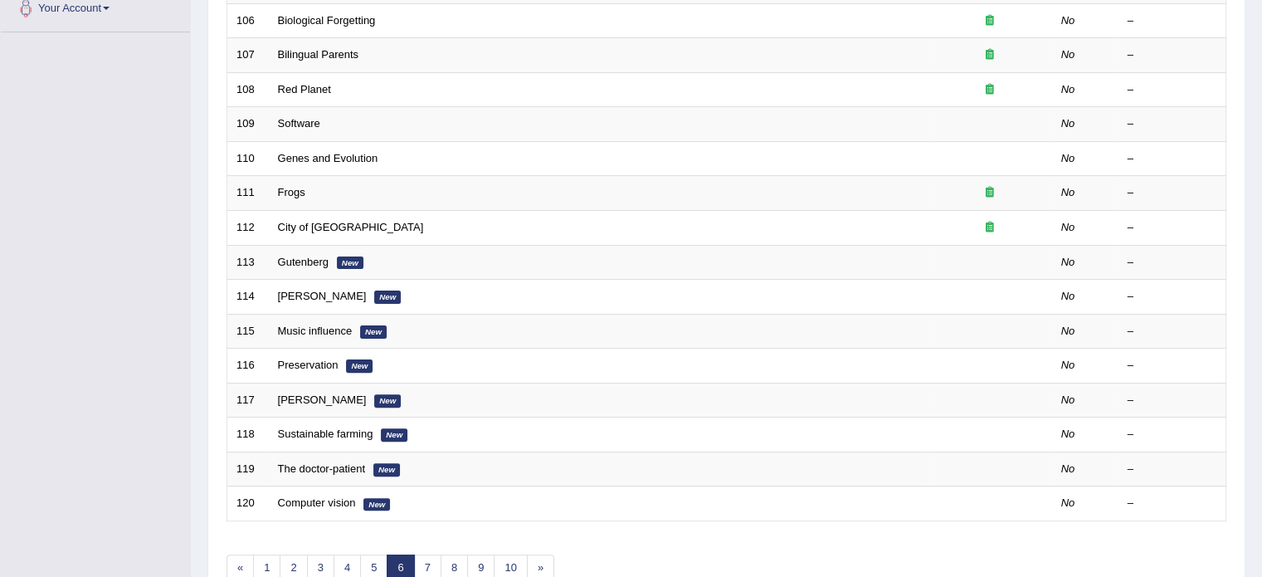
scroll to position [431, 0]
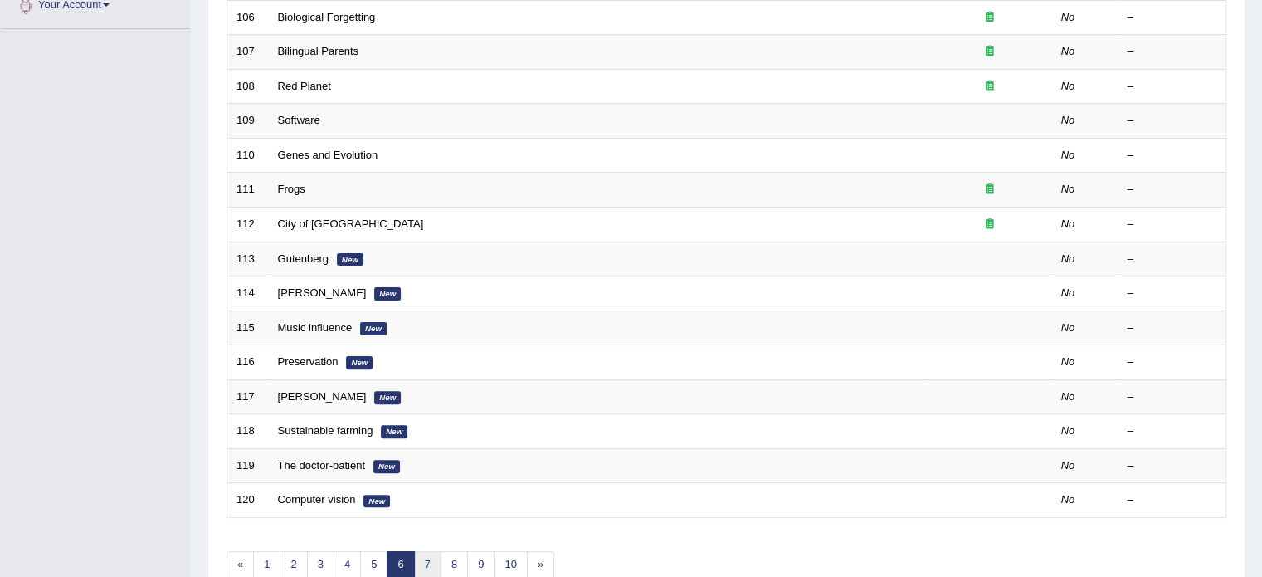
click at [431, 552] on link "7" at bounding box center [427, 564] width 27 height 27
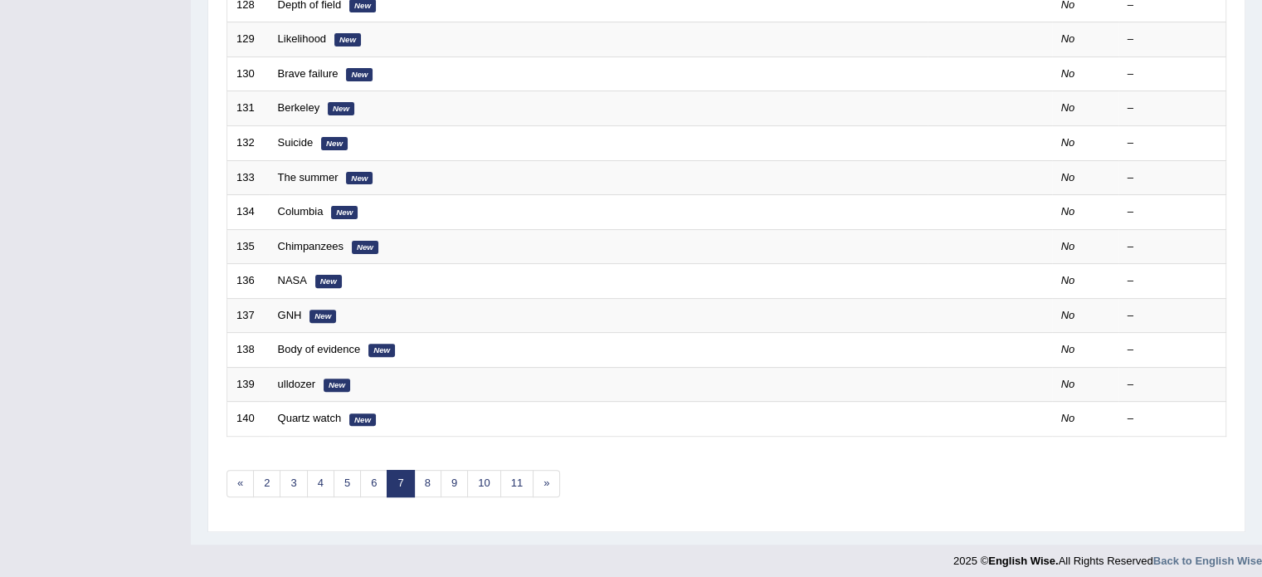
scroll to position [517, 0]
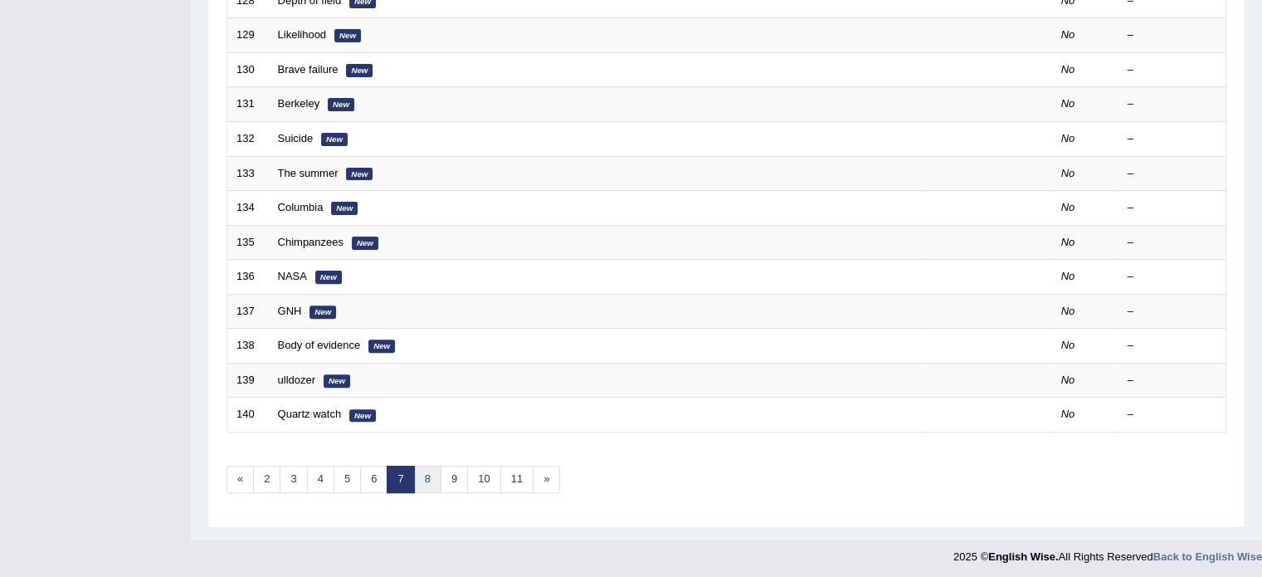
click at [428, 477] on link "8" at bounding box center [427, 478] width 27 height 27
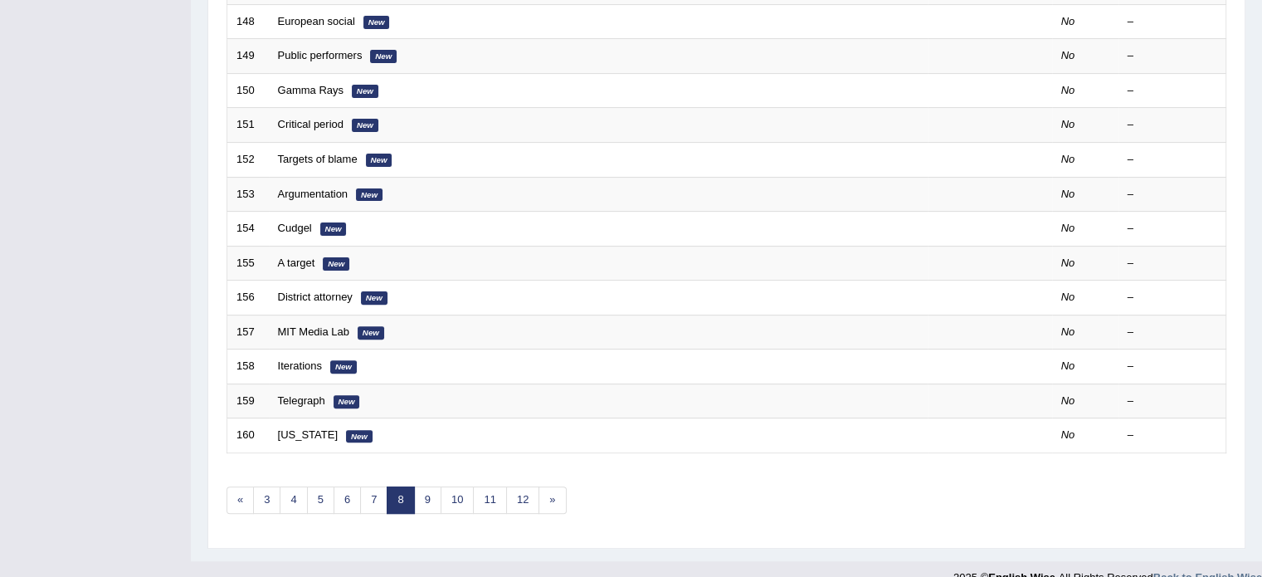
scroll to position [517, 0]
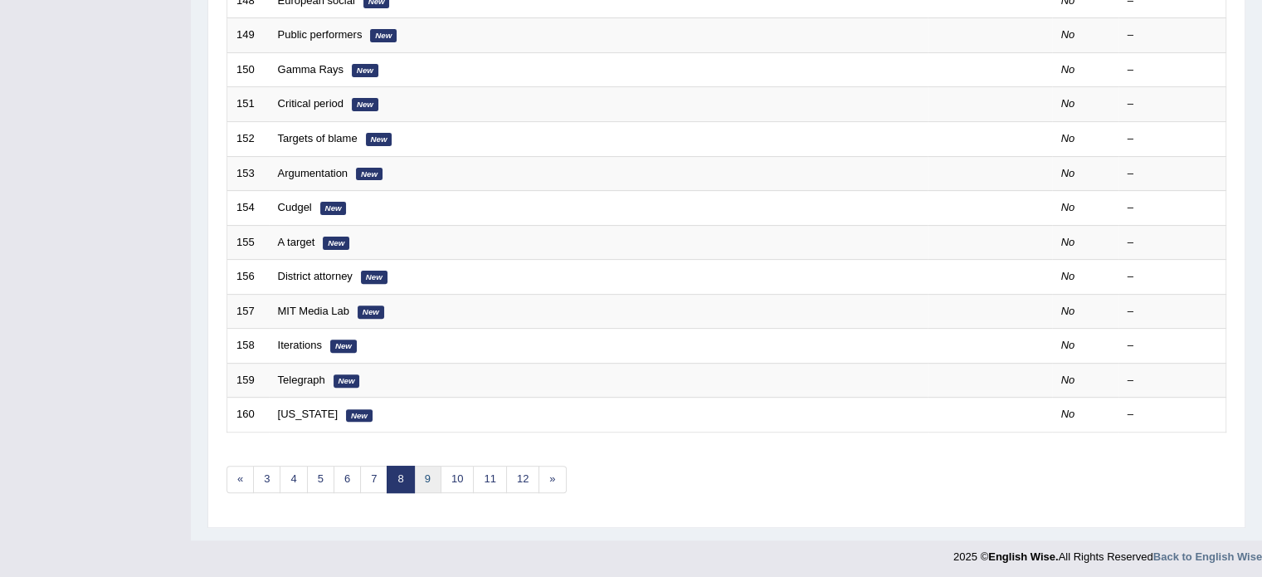
click at [435, 474] on link "9" at bounding box center [427, 478] width 27 height 27
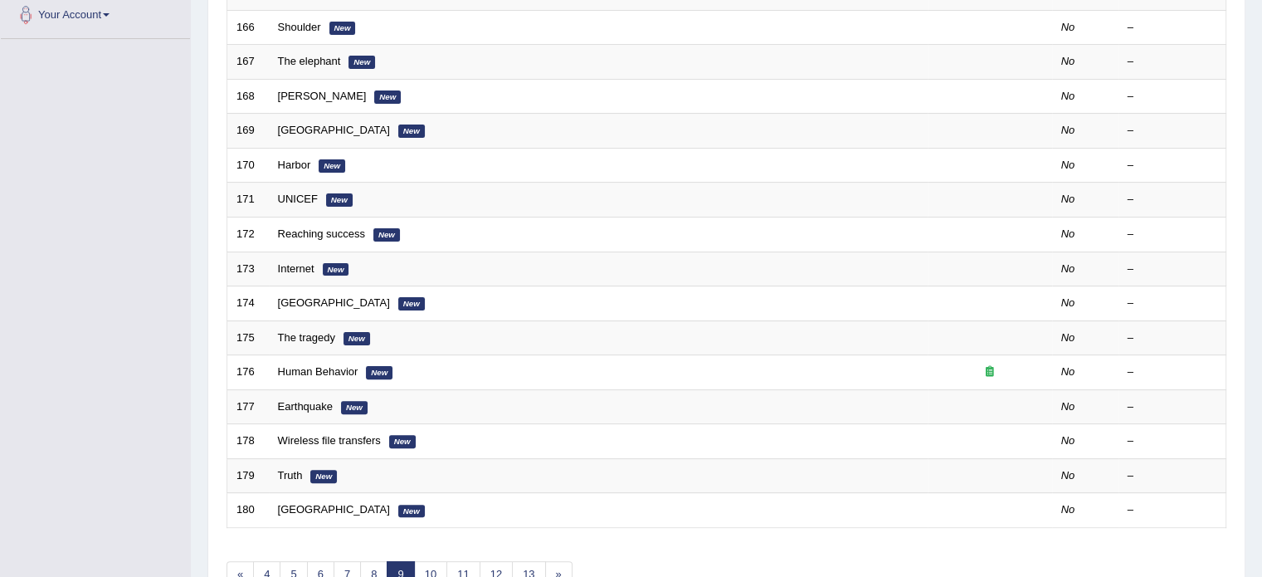
scroll to position [431, 0]
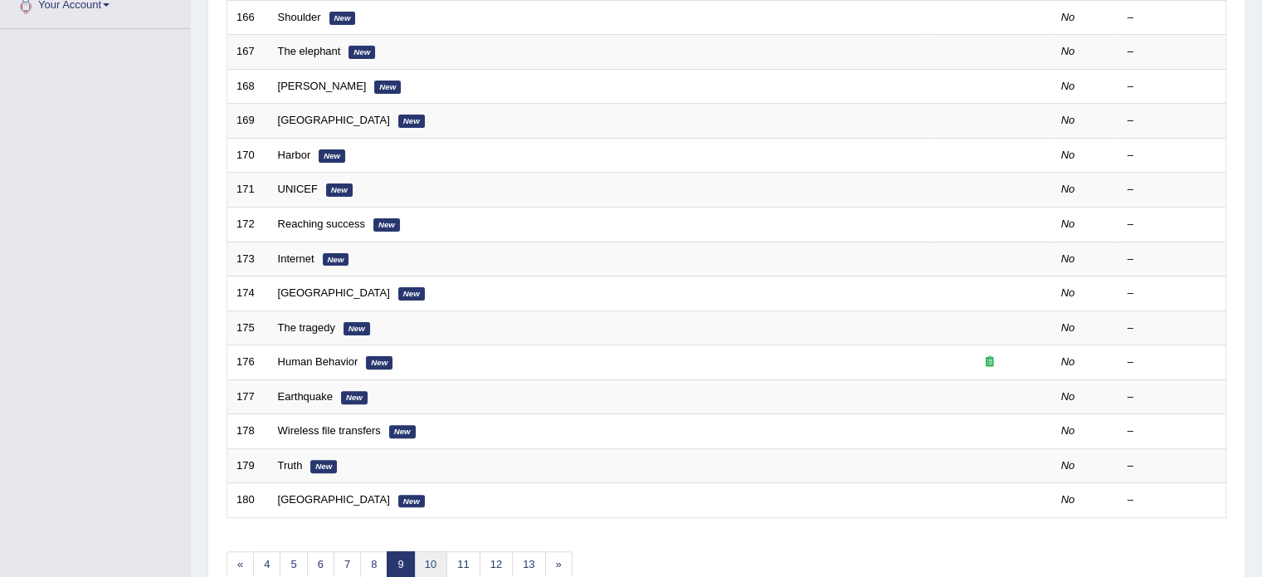
click at [435, 564] on link "10" at bounding box center [430, 564] width 33 height 27
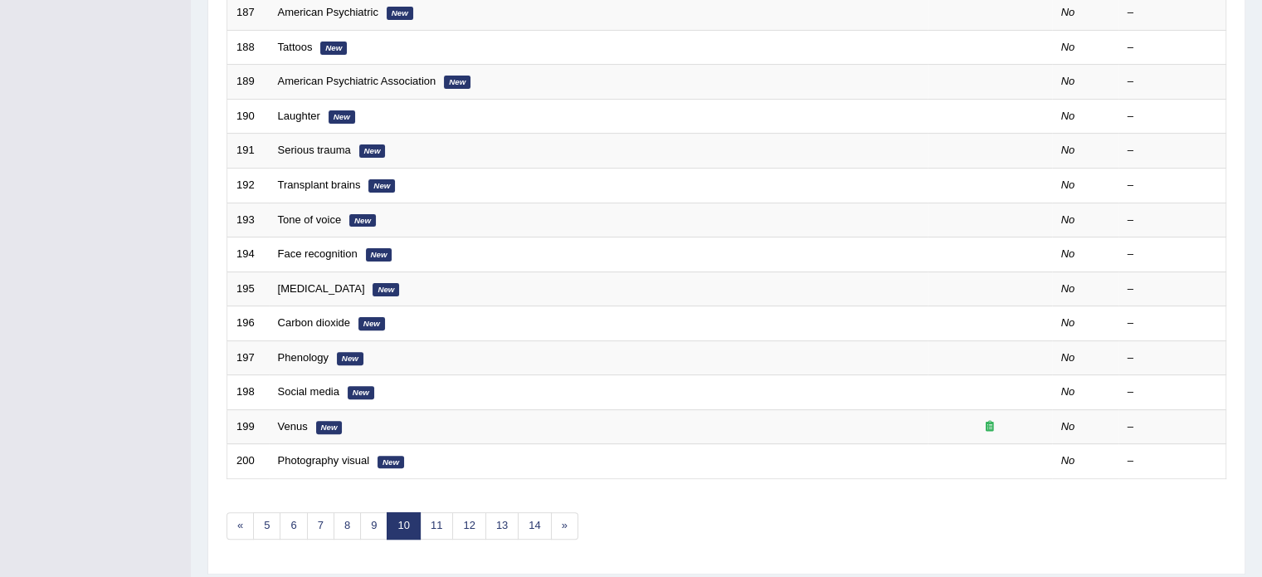
scroll to position [517, 0]
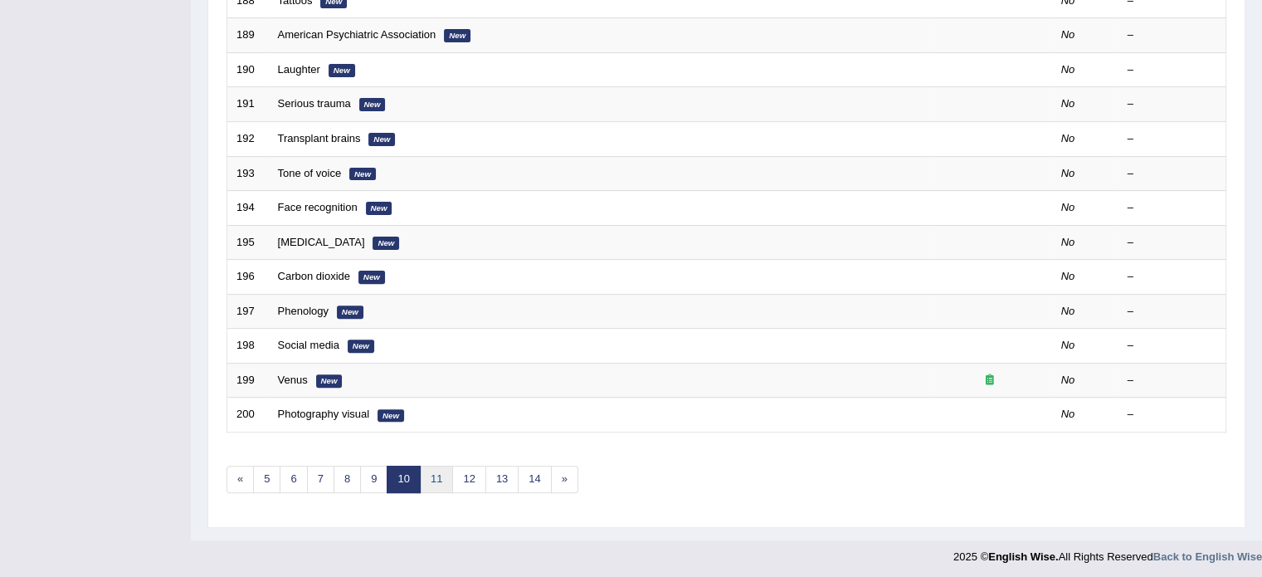
click at [436, 475] on link "11" at bounding box center [436, 478] width 33 height 27
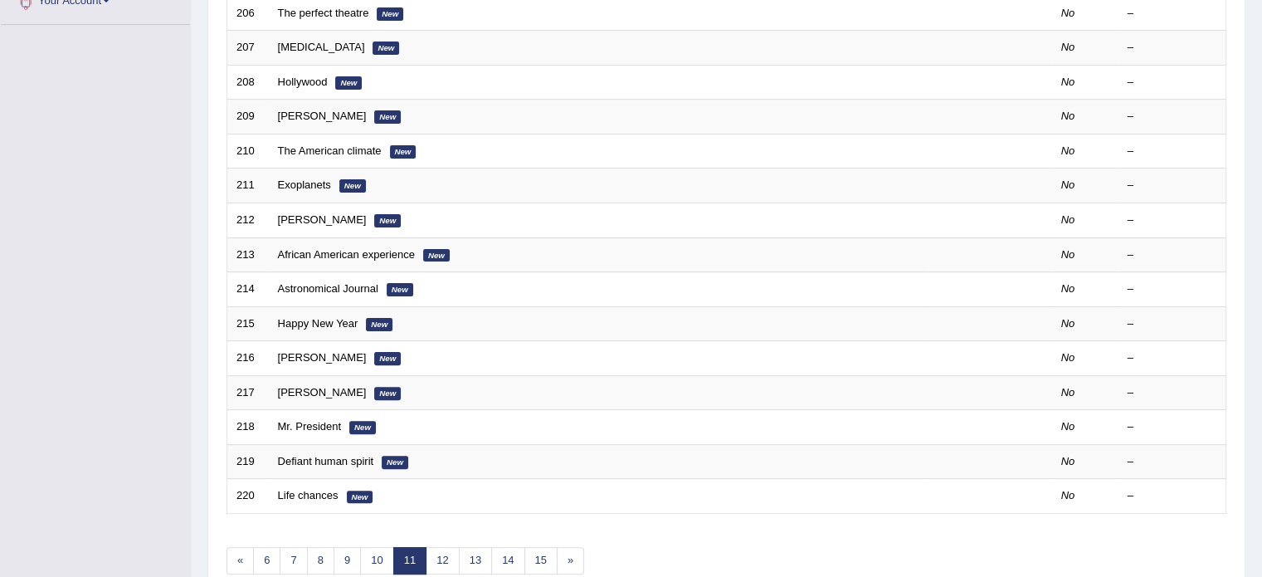
scroll to position [517, 0]
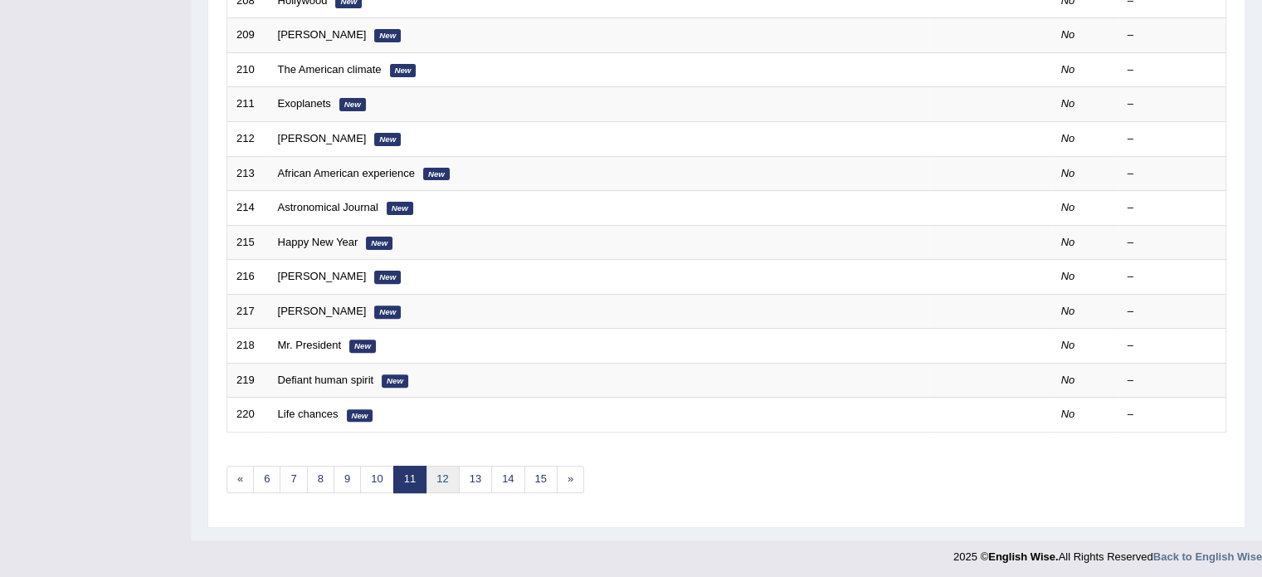
click at [438, 473] on link "12" at bounding box center [442, 478] width 33 height 27
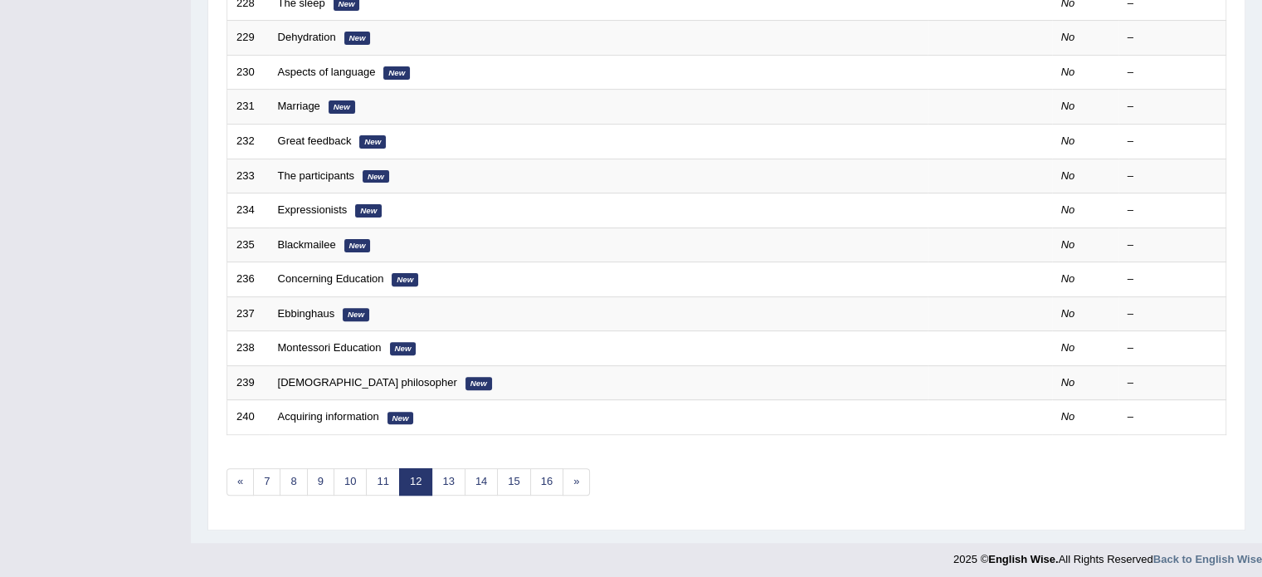
scroll to position [517, 0]
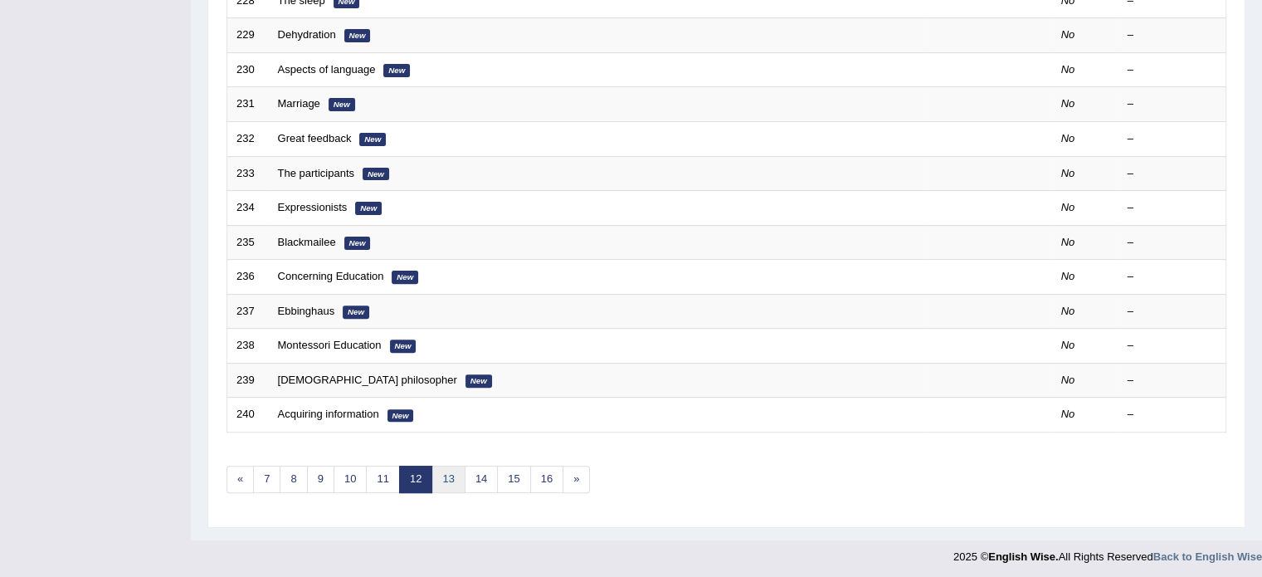
click at [447, 476] on link "13" at bounding box center [447, 478] width 33 height 27
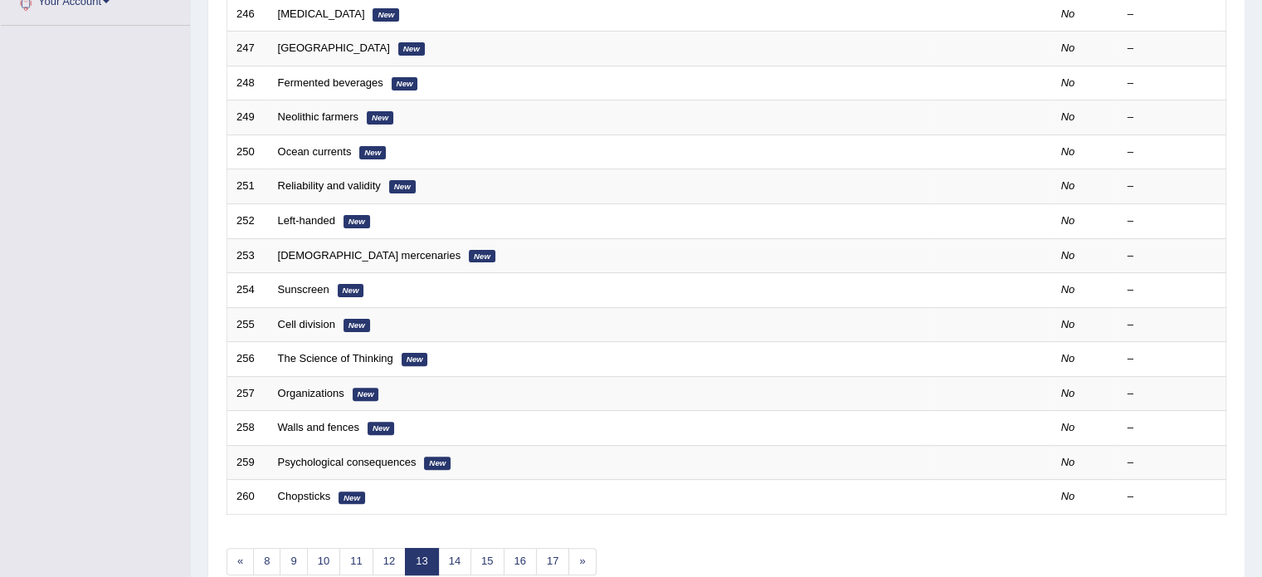
scroll to position [517, 0]
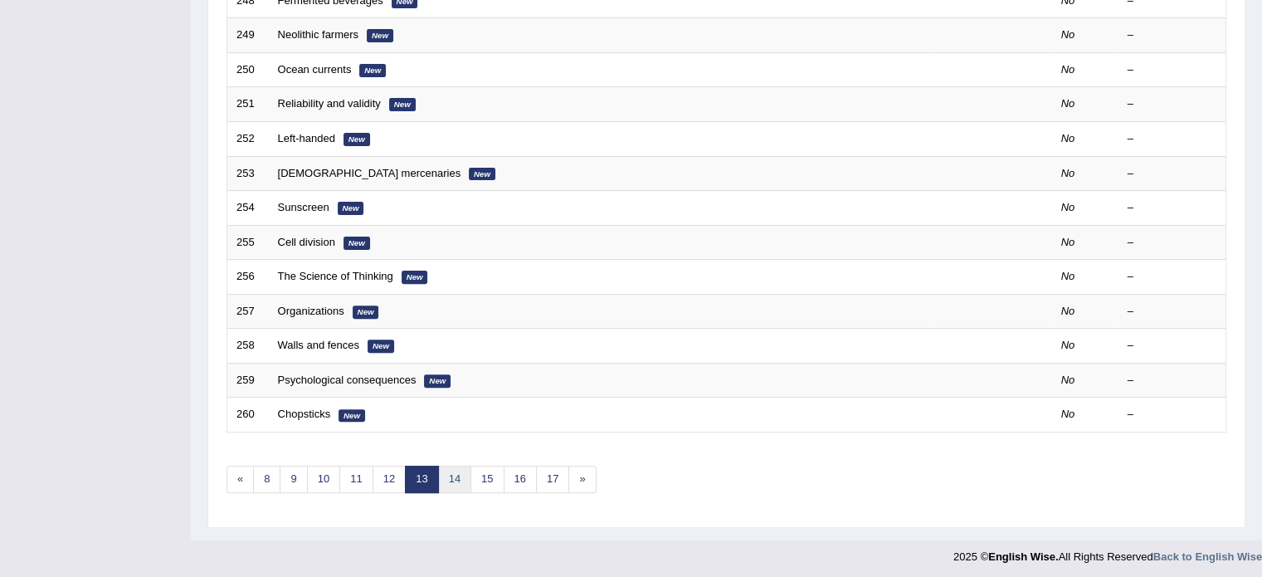
click at [461, 480] on link "14" at bounding box center [454, 478] width 33 height 27
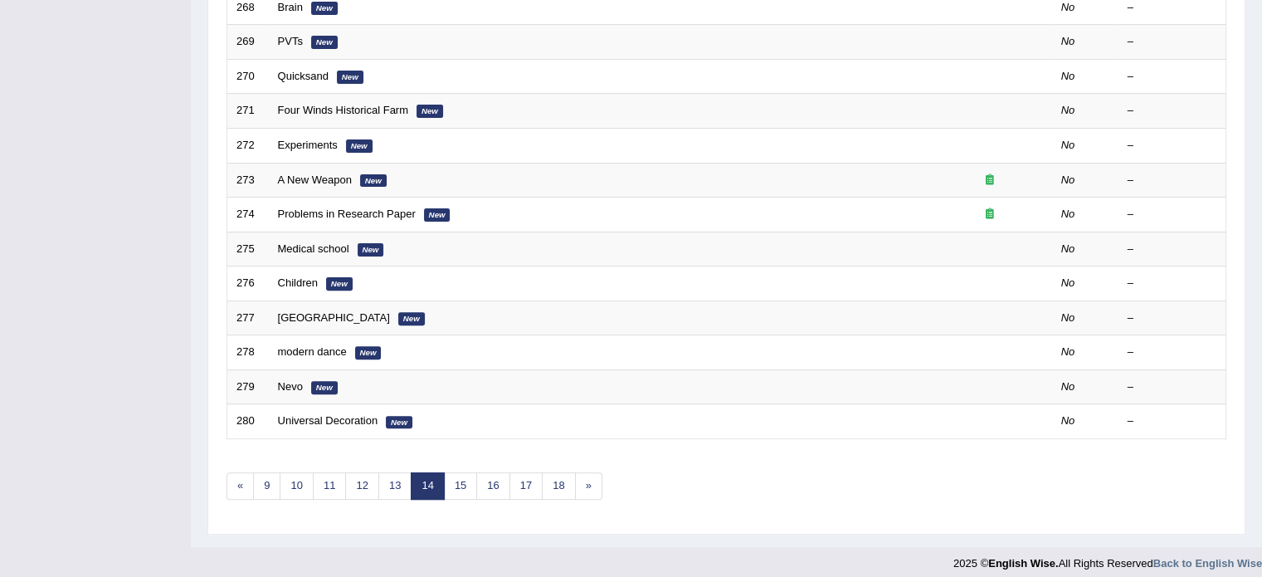
scroll to position [517, 0]
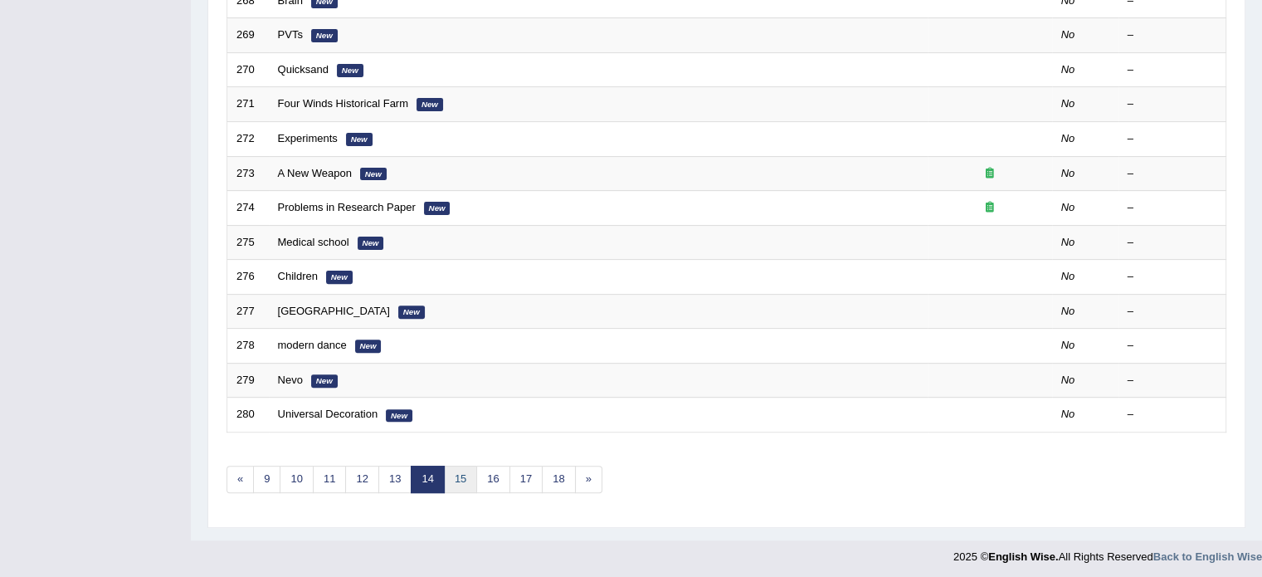
click at [465, 479] on link "15" at bounding box center [460, 478] width 33 height 27
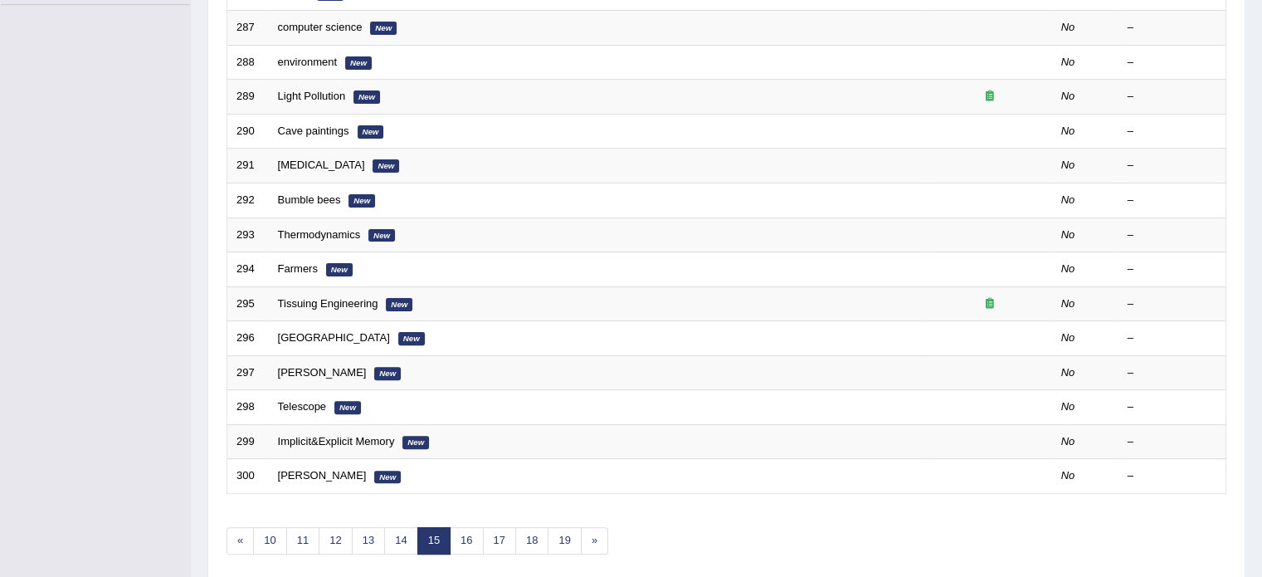
scroll to position [457, 0]
click at [470, 525] on link "16" at bounding box center [466, 538] width 33 height 27
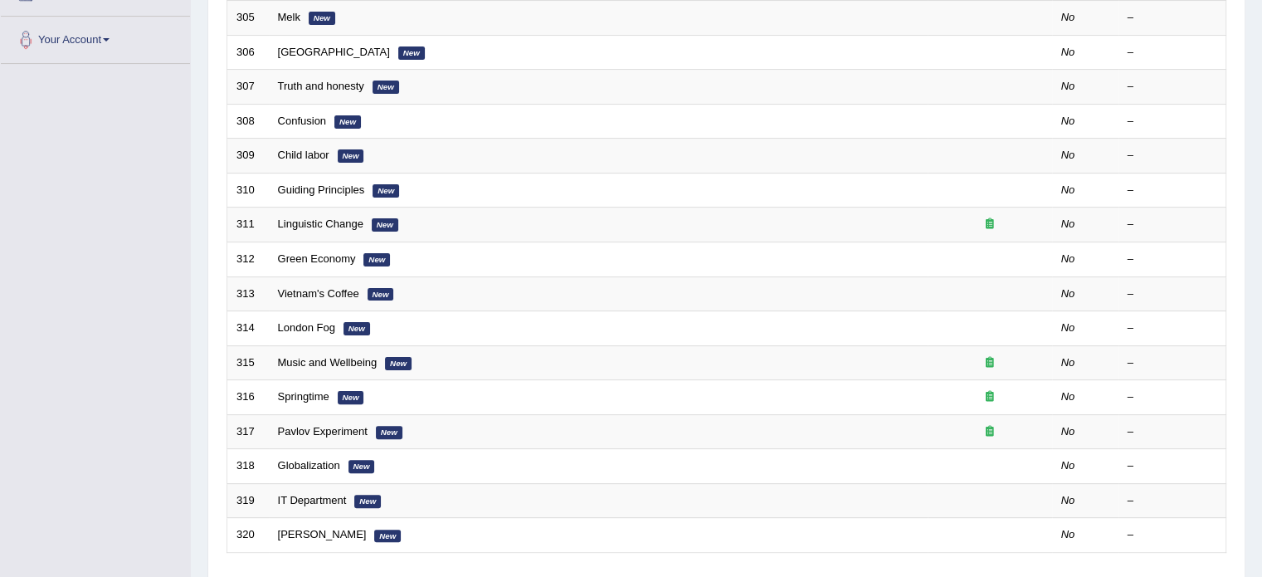
scroll to position [498, 0]
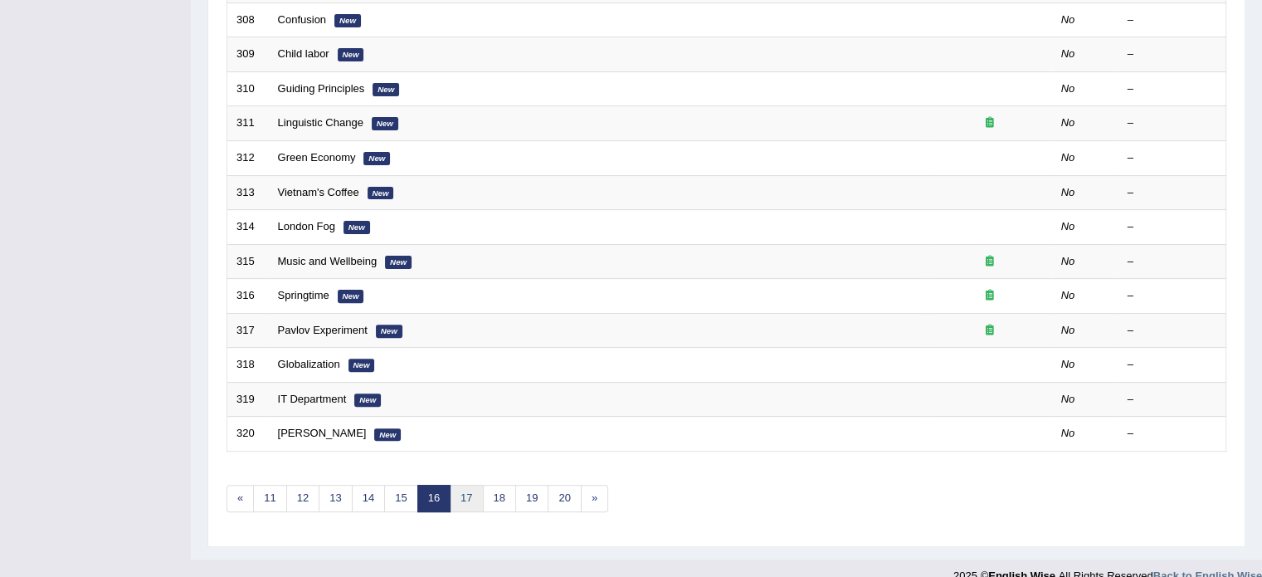
click at [458, 489] on link "17" at bounding box center [466, 497] width 33 height 27
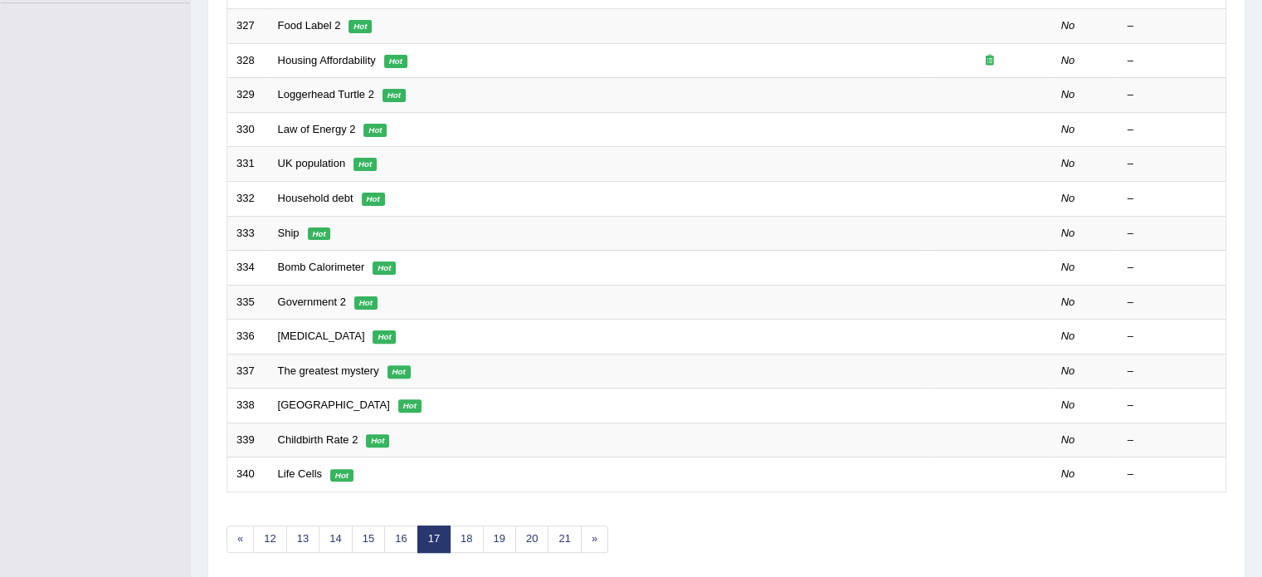
scroll to position [468, 0]
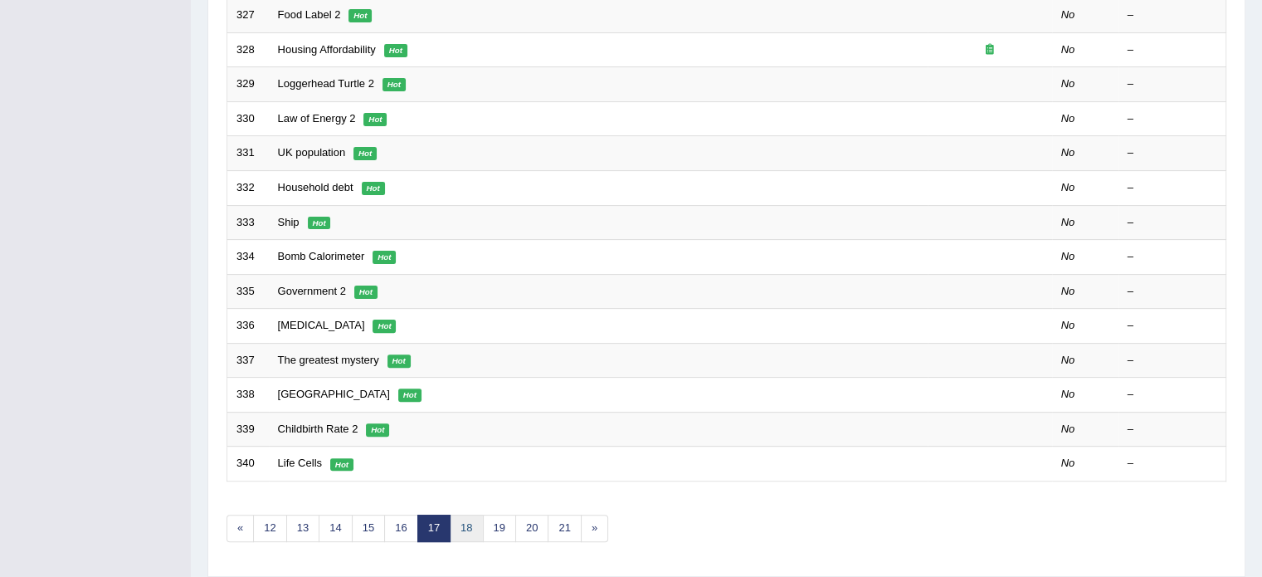
click at [465, 514] on link "18" at bounding box center [466, 527] width 33 height 27
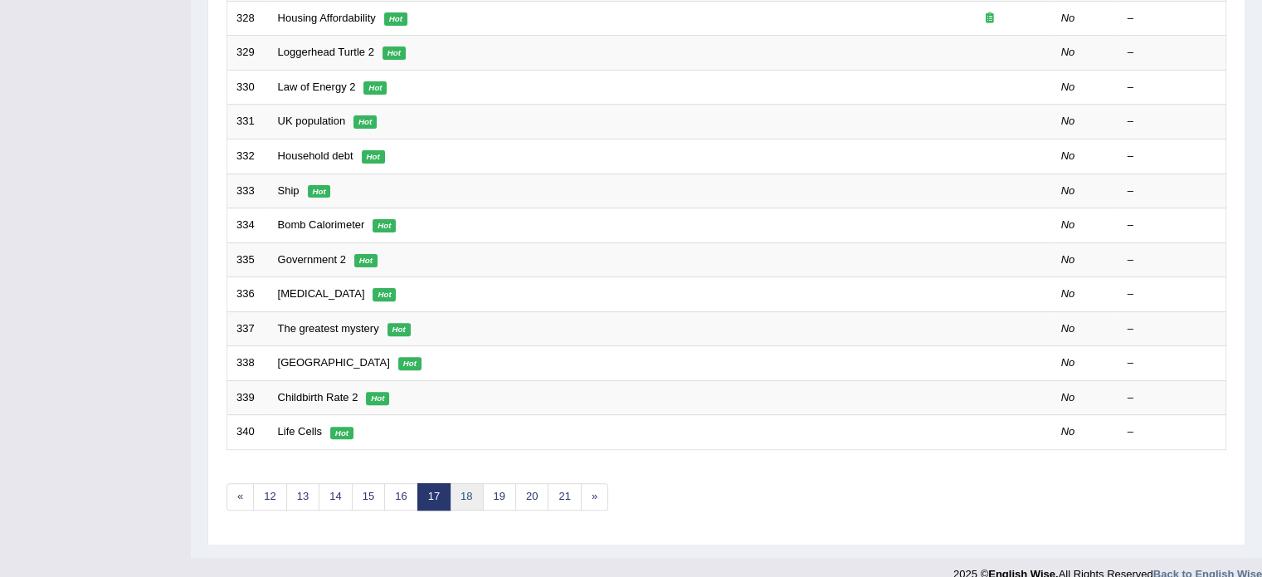
scroll to position [501, 0]
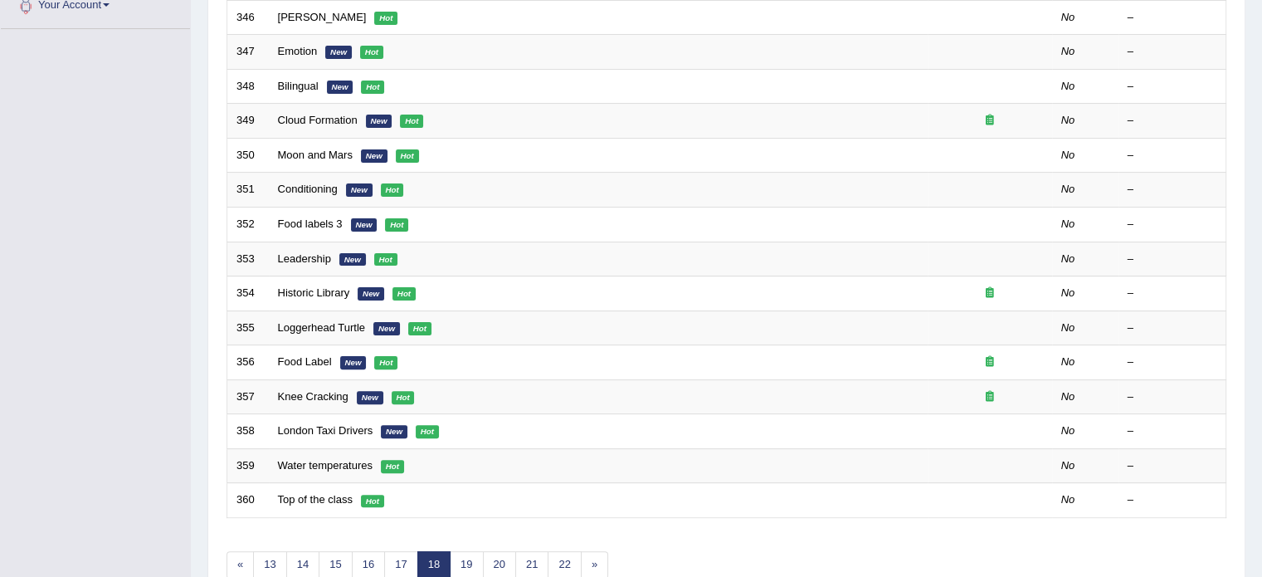
scroll to position [517, 0]
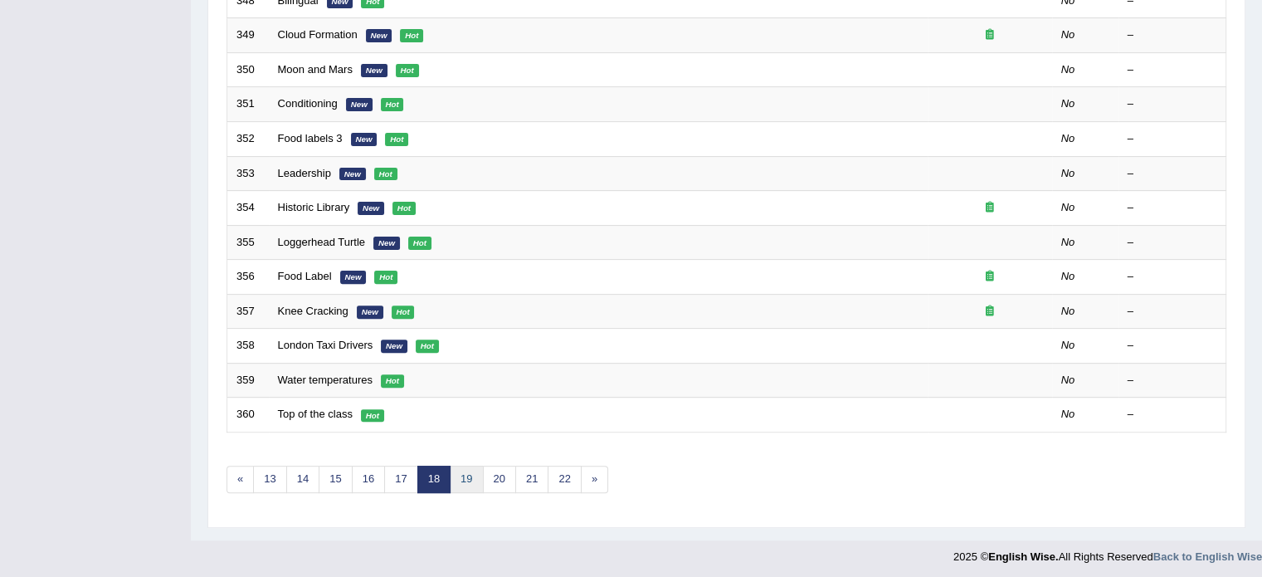
click at [471, 477] on link "19" at bounding box center [466, 478] width 33 height 27
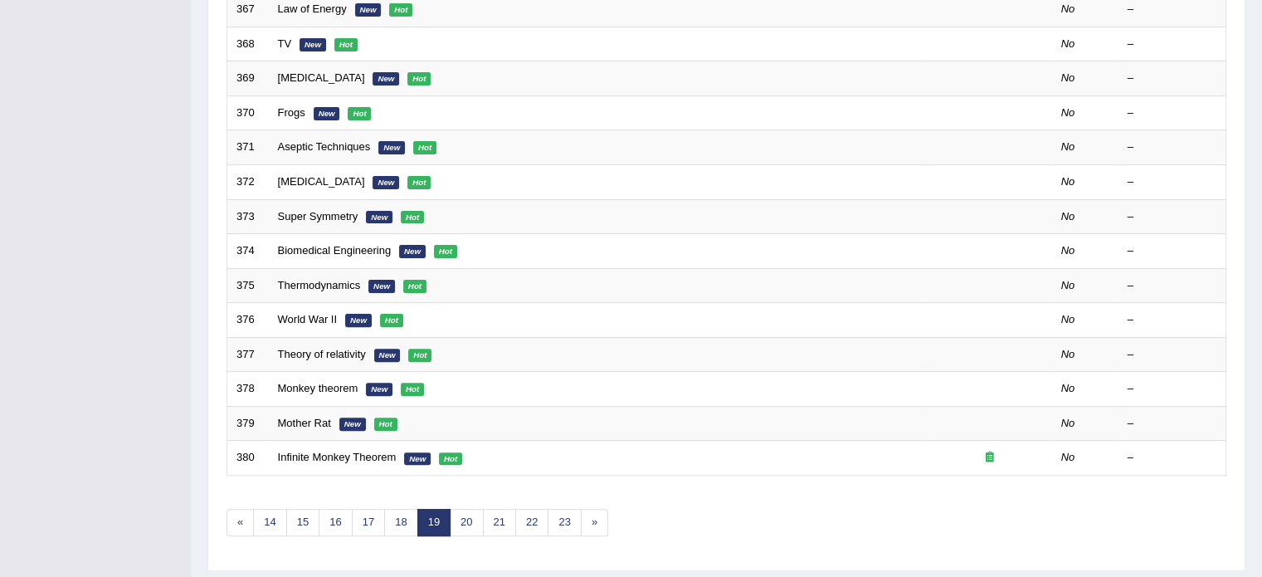
scroll to position [517, 0]
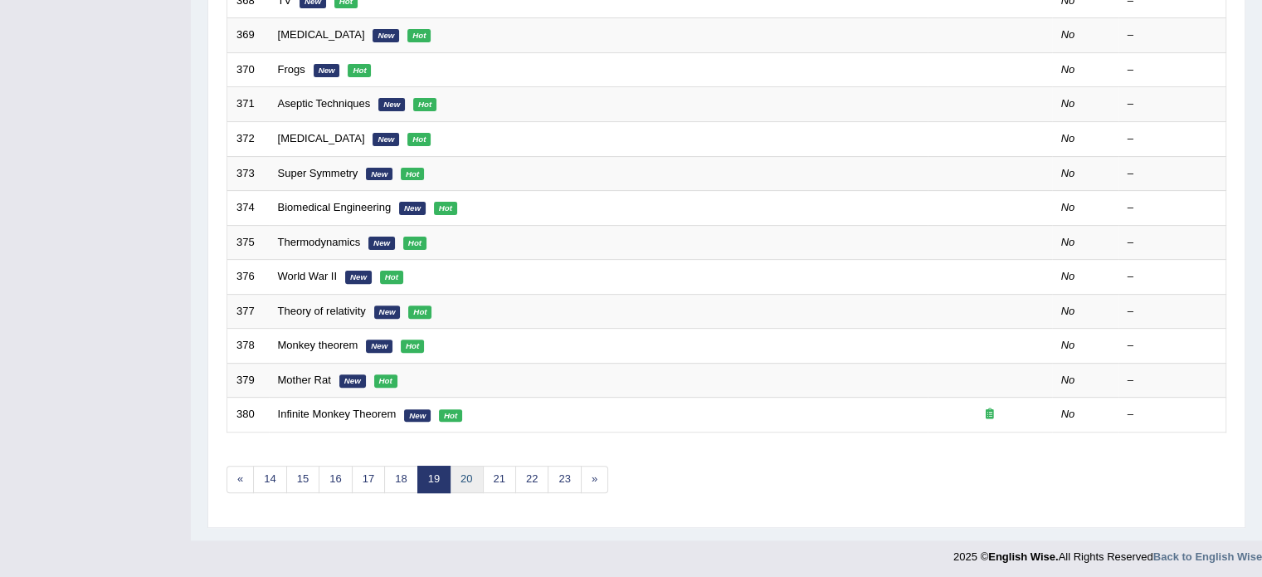
click at [471, 477] on link "20" at bounding box center [466, 478] width 33 height 27
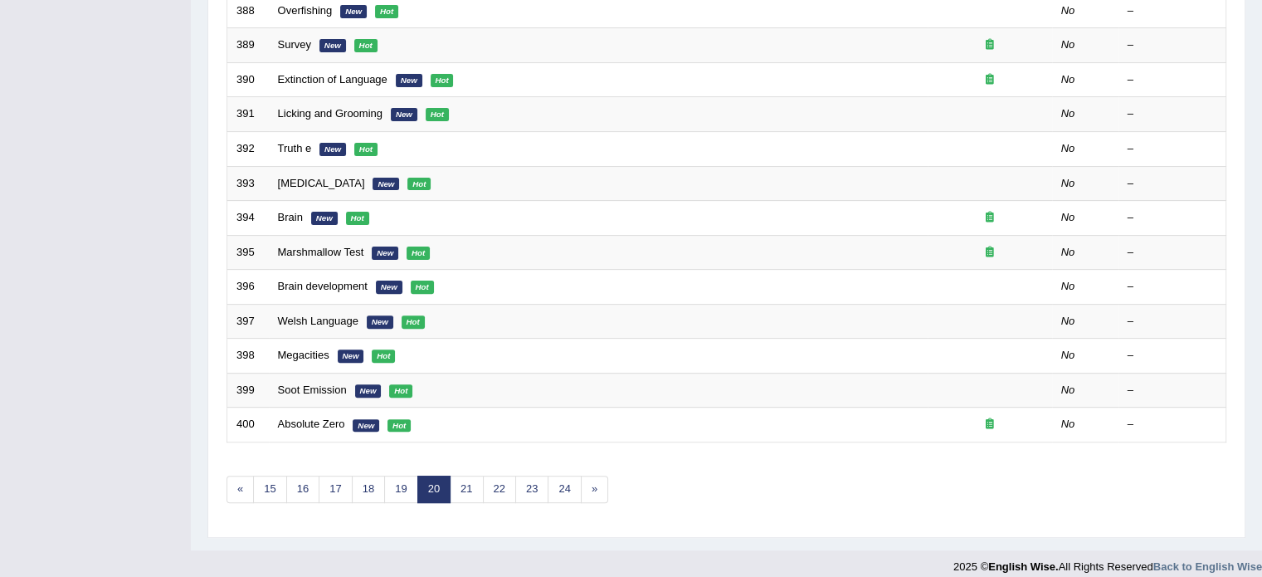
scroll to position [517, 0]
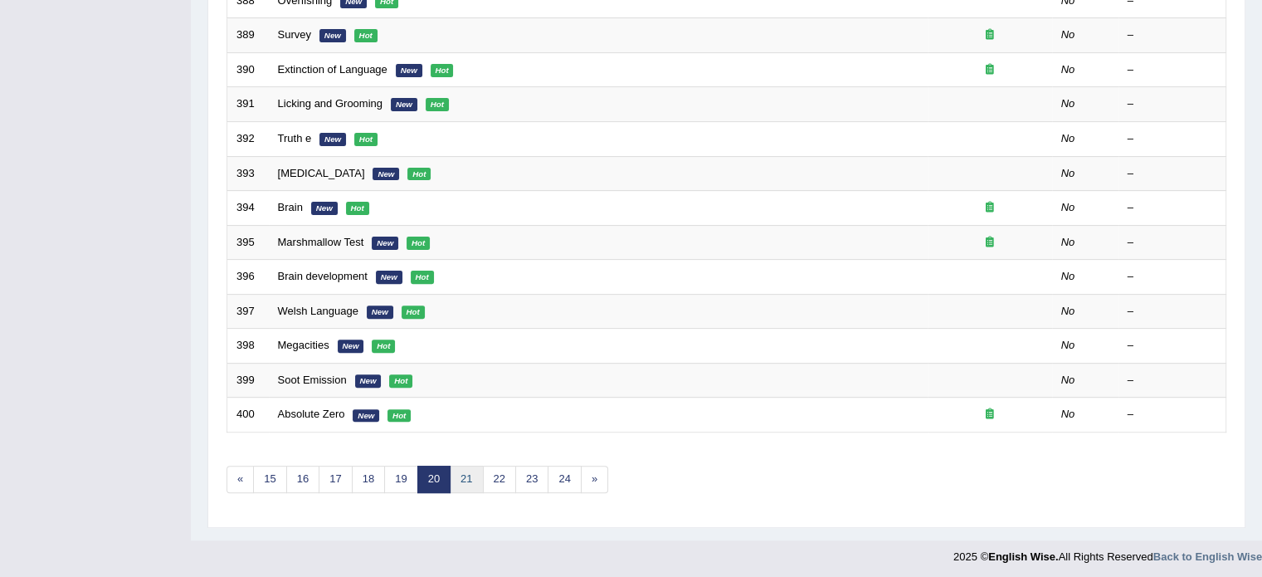
click at [471, 477] on link "21" at bounding box center [466, 478] width 33 height 27
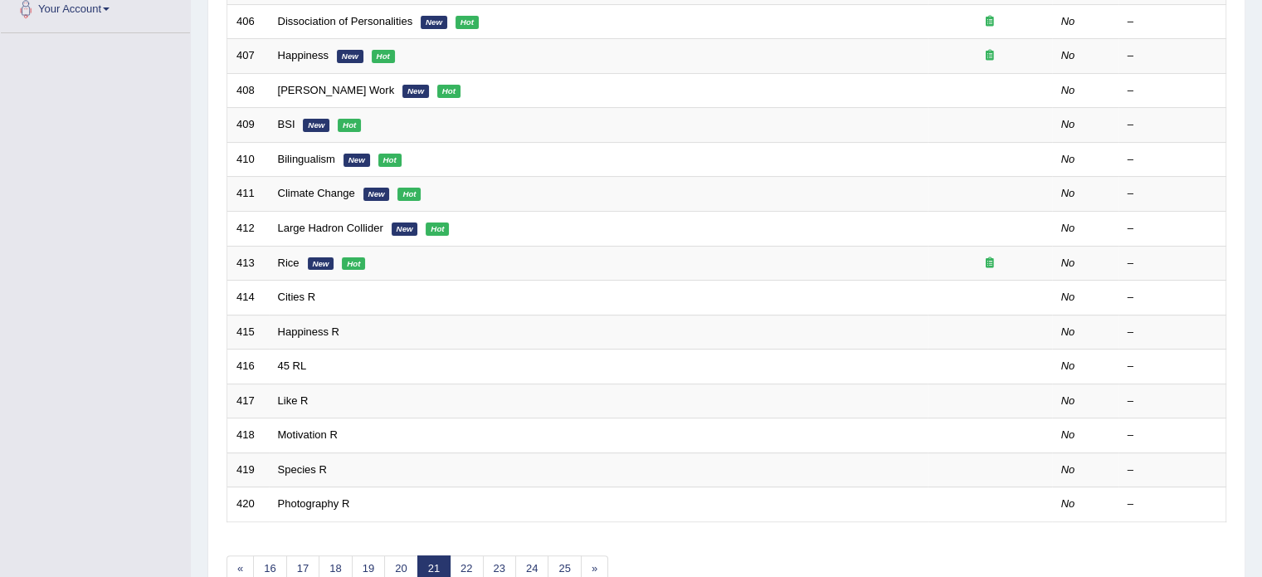
scroll to position [431, 0]
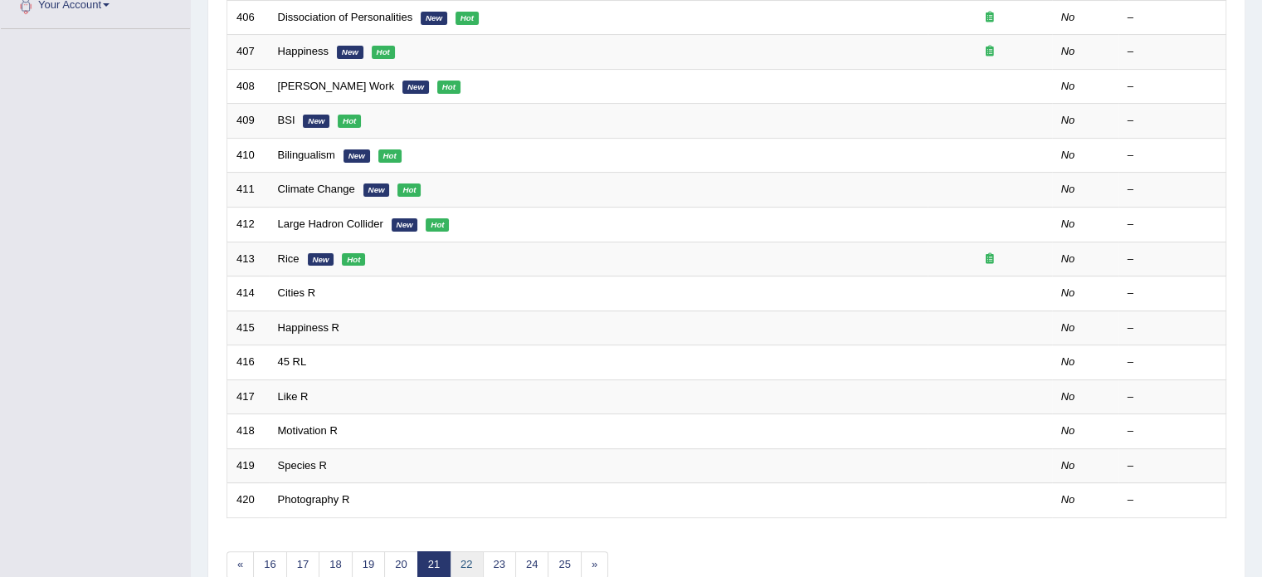
click at [464, 553] on link "22" at bounding box center [466, 564] width 33 height 27
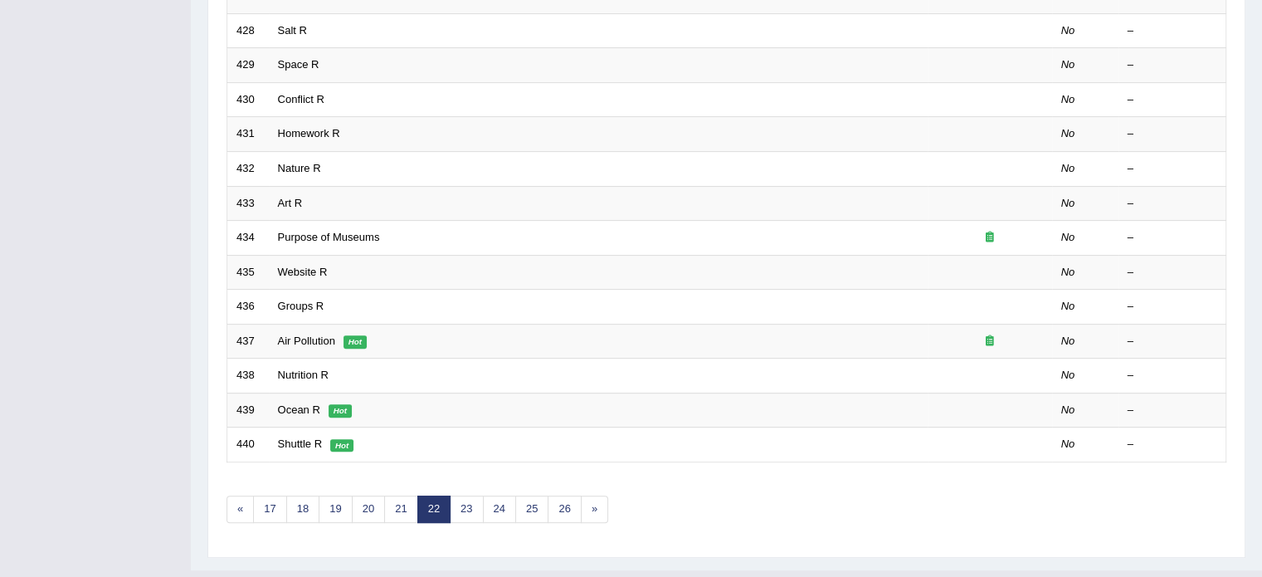
scroll to position [517, 0]
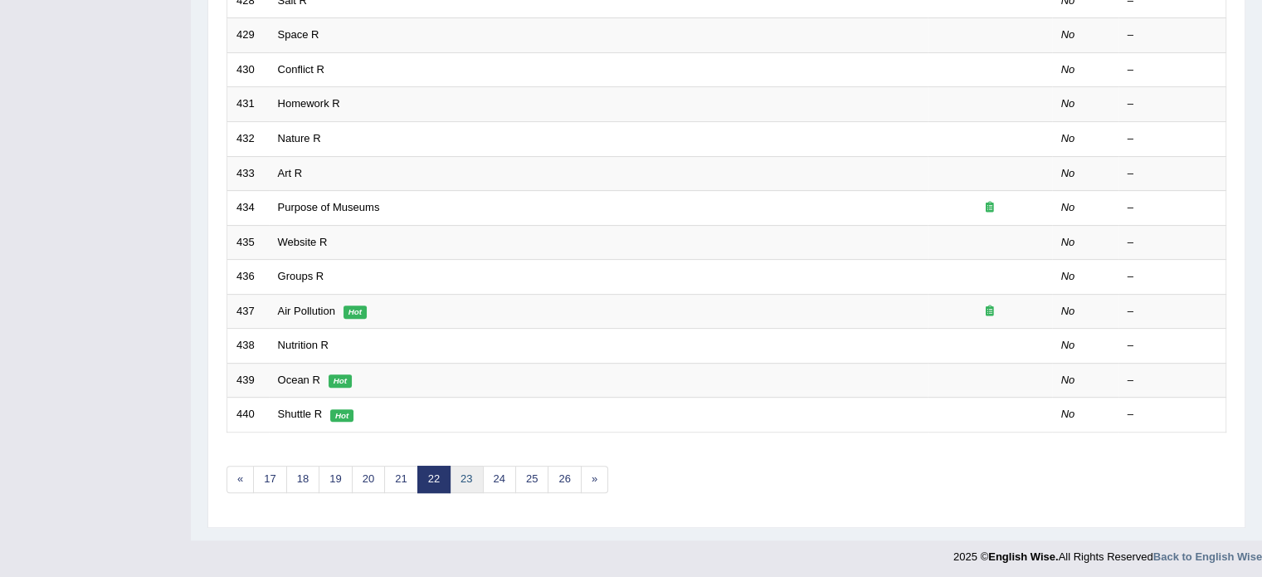
click at [450, 467] on link "23" at bounding box center [466, 478] width 33 height 27
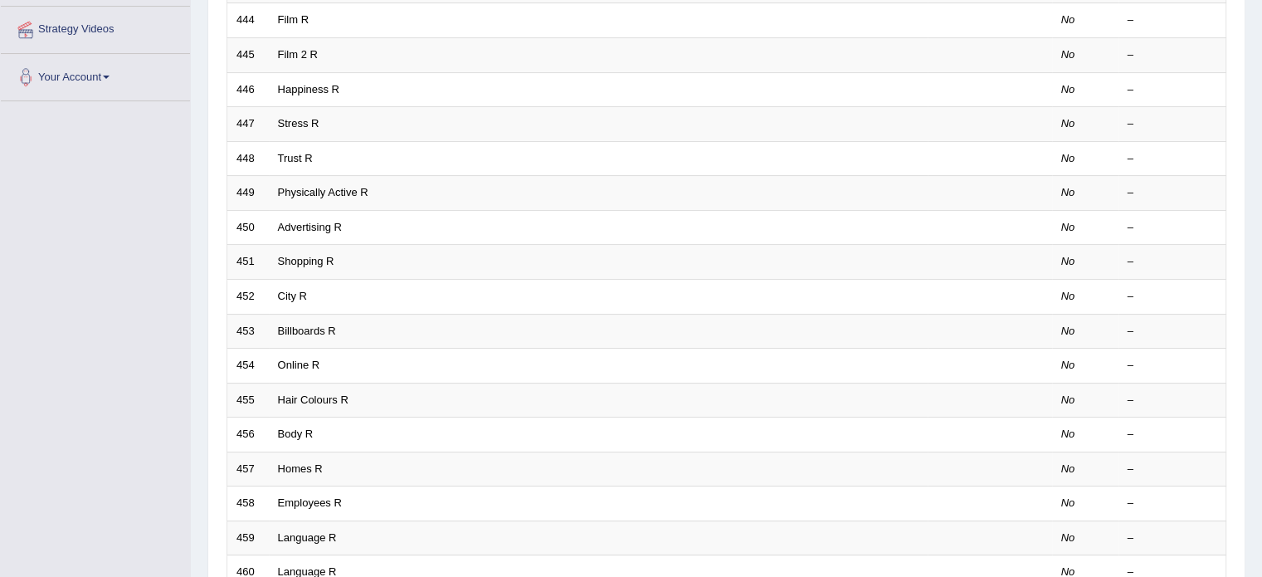
scroll to position [517, 0]
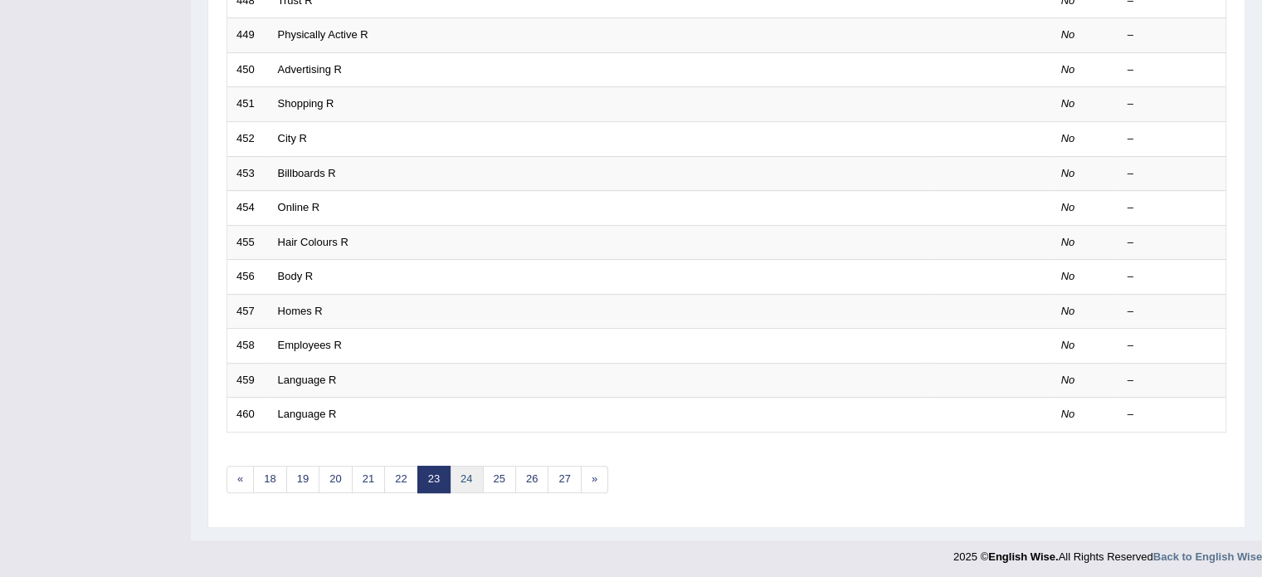
click at [471, 465] on link "24" at bounding box center [466, 478] width 33 height 27
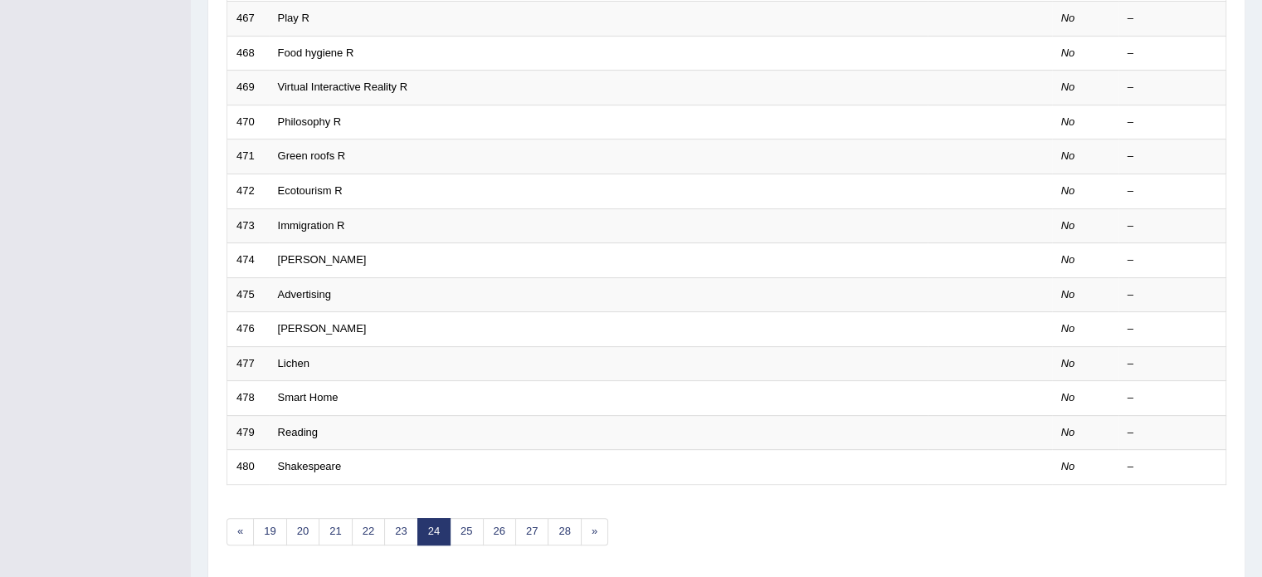
scroll to position [498, 0]
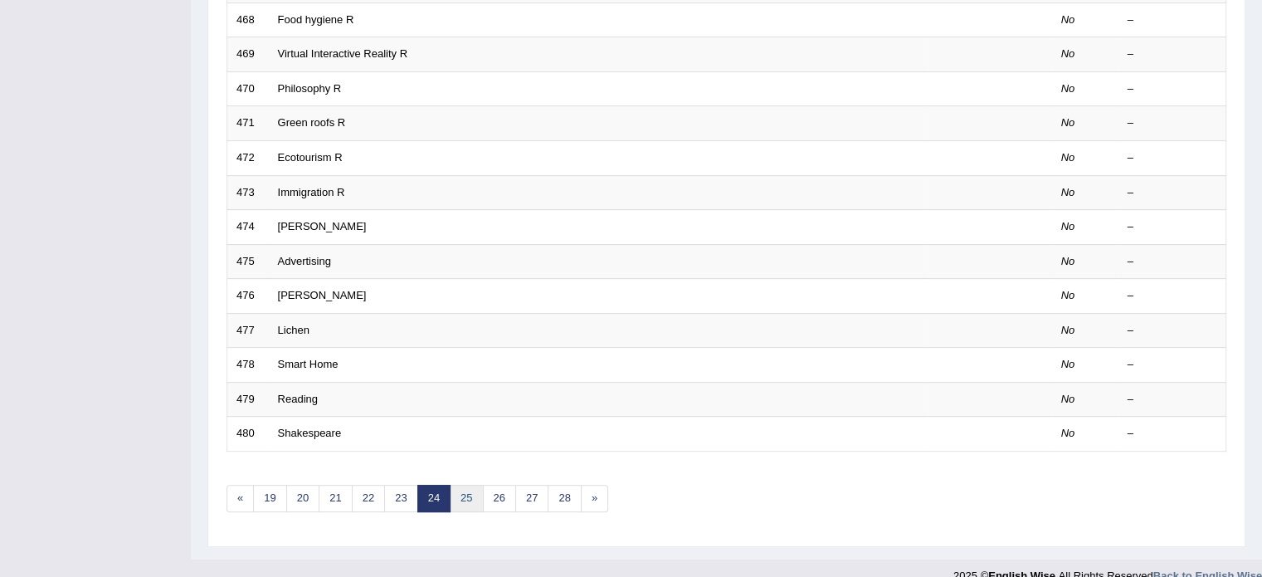
click at [465, 500] on link "25" at bounding box center [466, 497] width 33 height 27
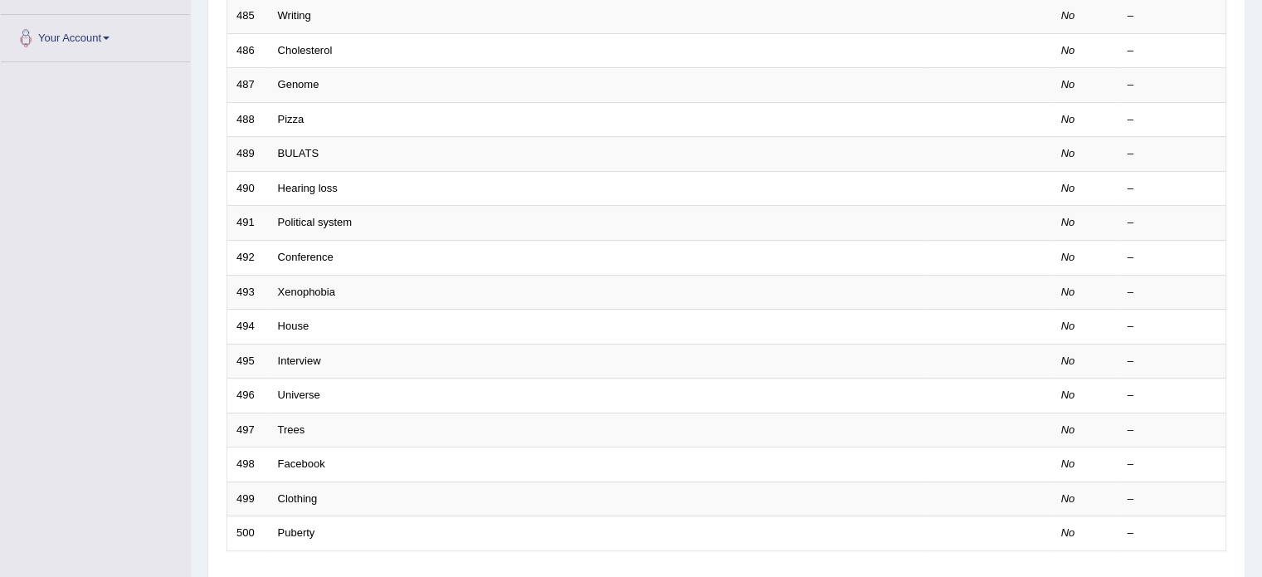
scroll to position [498, 0]
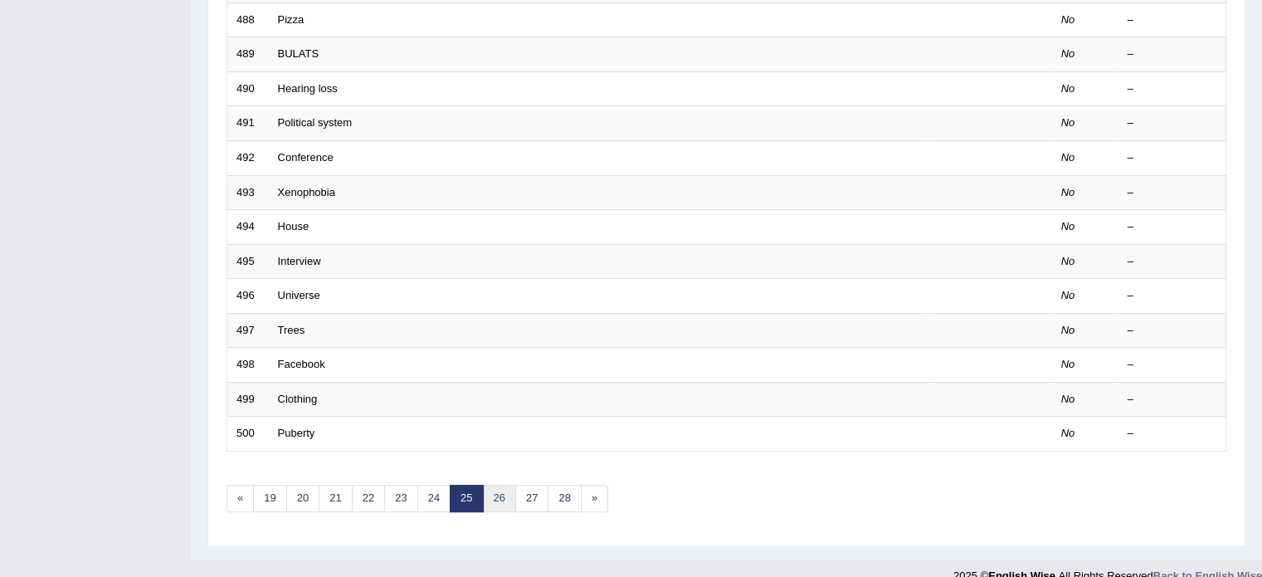
click at [489, 494] on link "26" at bounding box center [499, 497] width 33 height 27
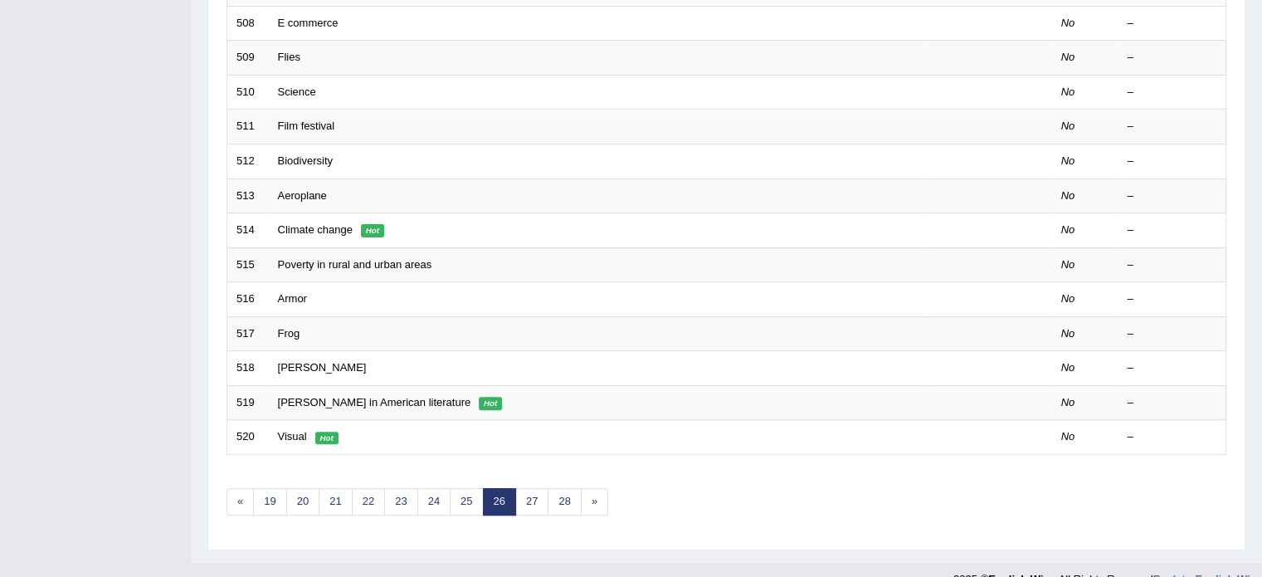
scroll to position [498, 0]
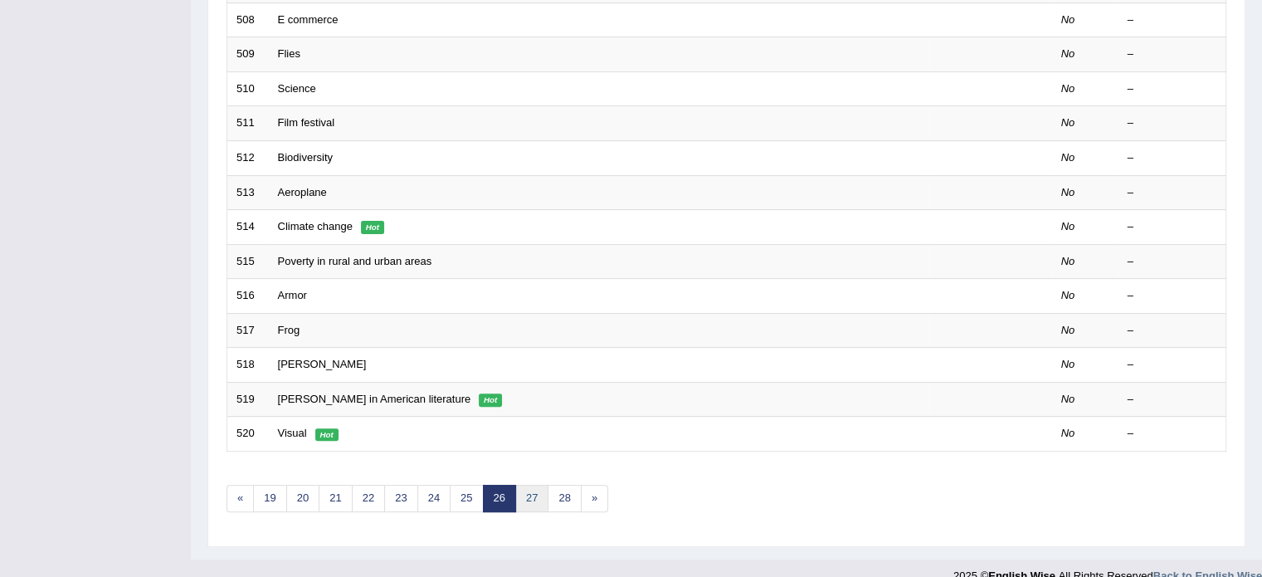
click at [530, 489] on link "27" at bounding box center [531, 497] width 33 height 27
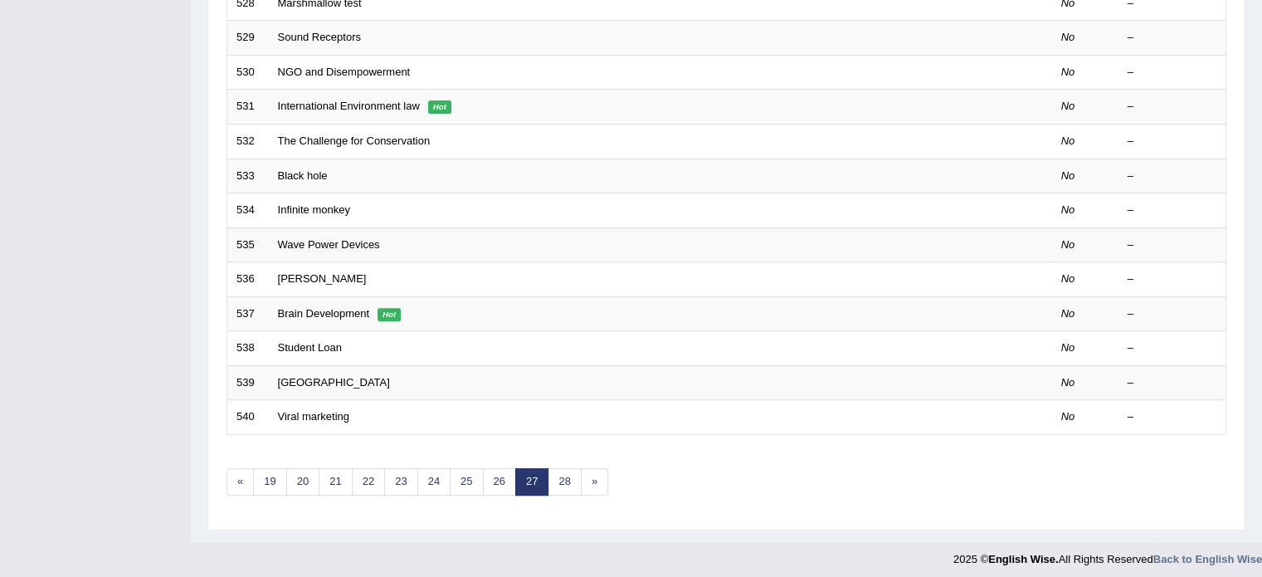
scroll to position [517, 0]
click at [563, 474] on link "28" at bounding box center [564, 478] width 33 height 27
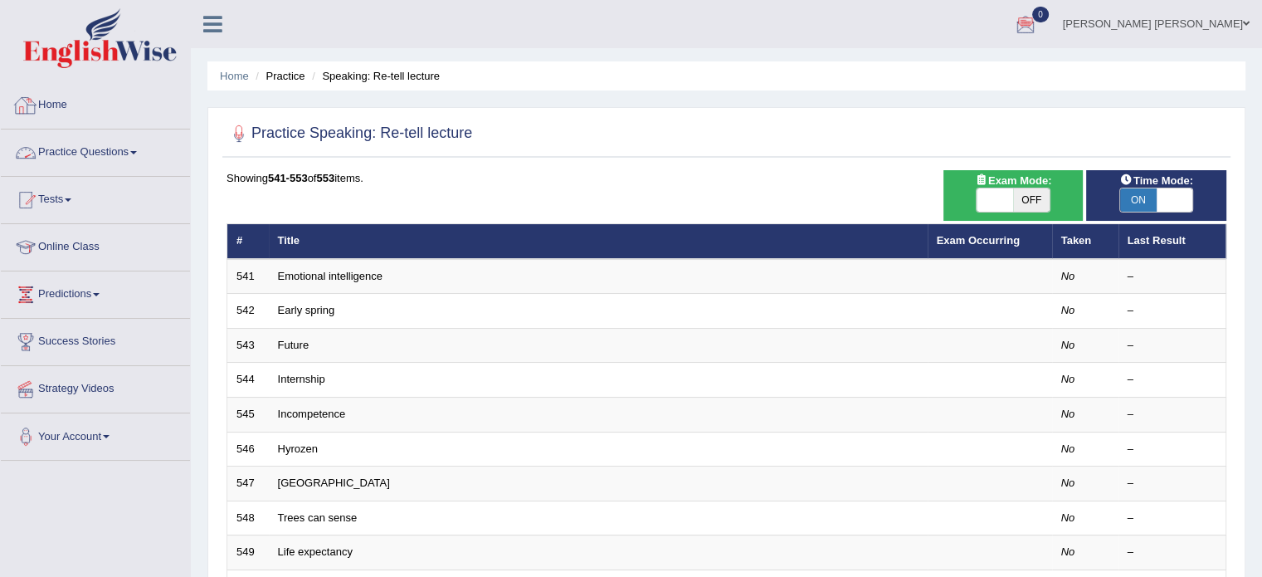
click at [48, 165] on link "Practice Questions" at bounding box center [95, 149] width 189 height 41
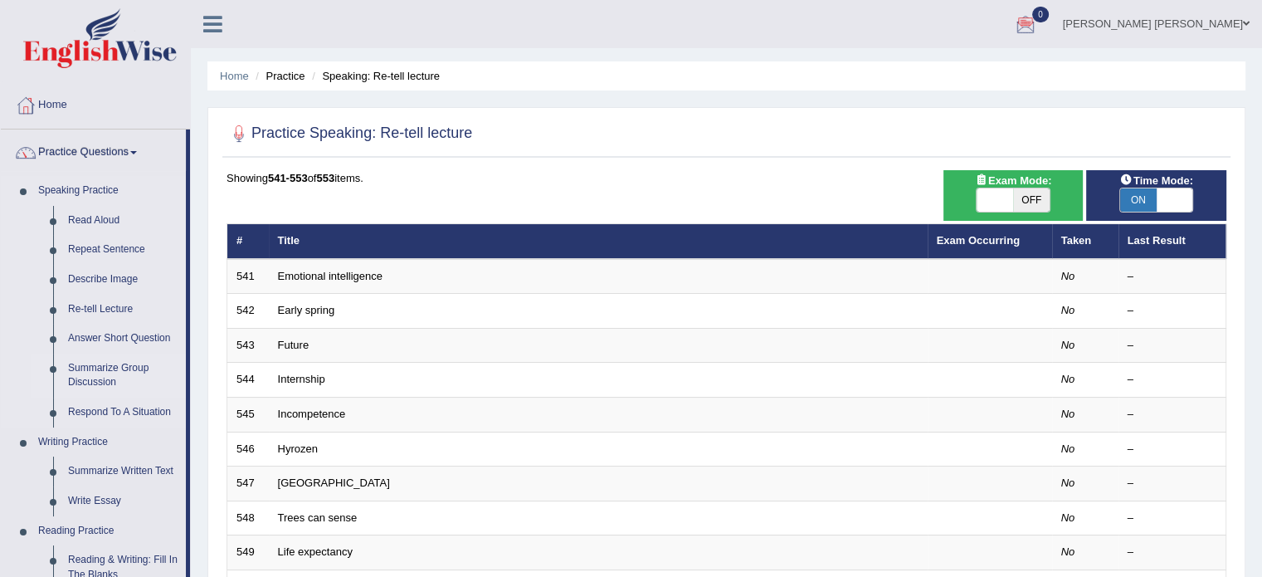
click at [93, 364] on link "Summarize Group Discussion" at bounding box center [123, 375] width 125 height 44
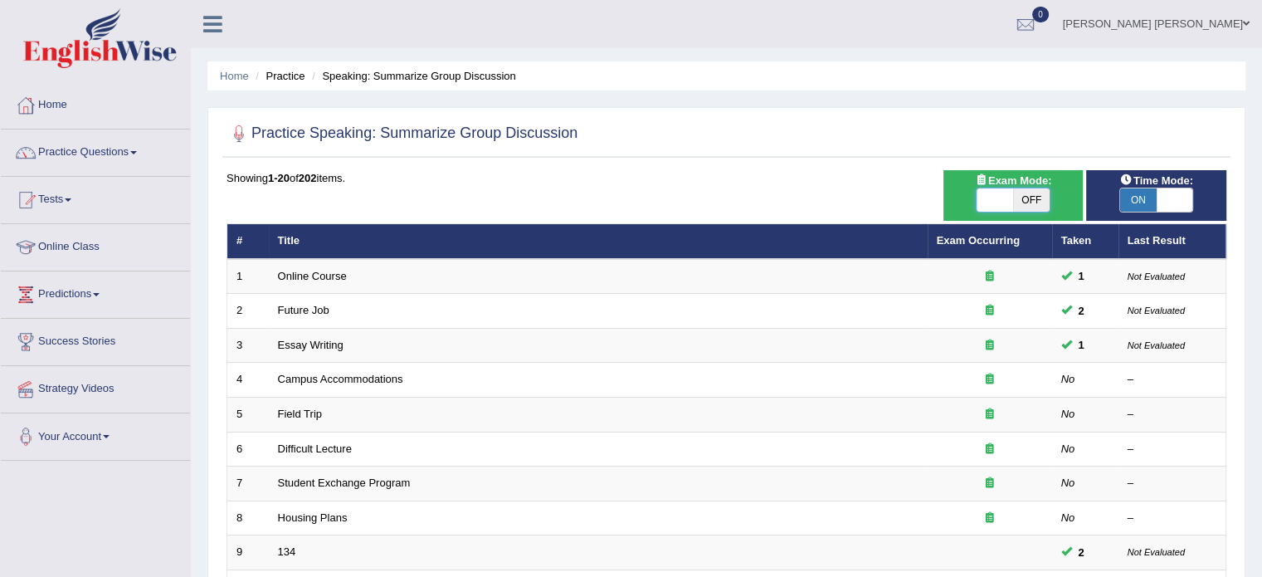
click at [994, 197] on span at bounding box center [994, 199] width 37 height 23
checkbox input "true"
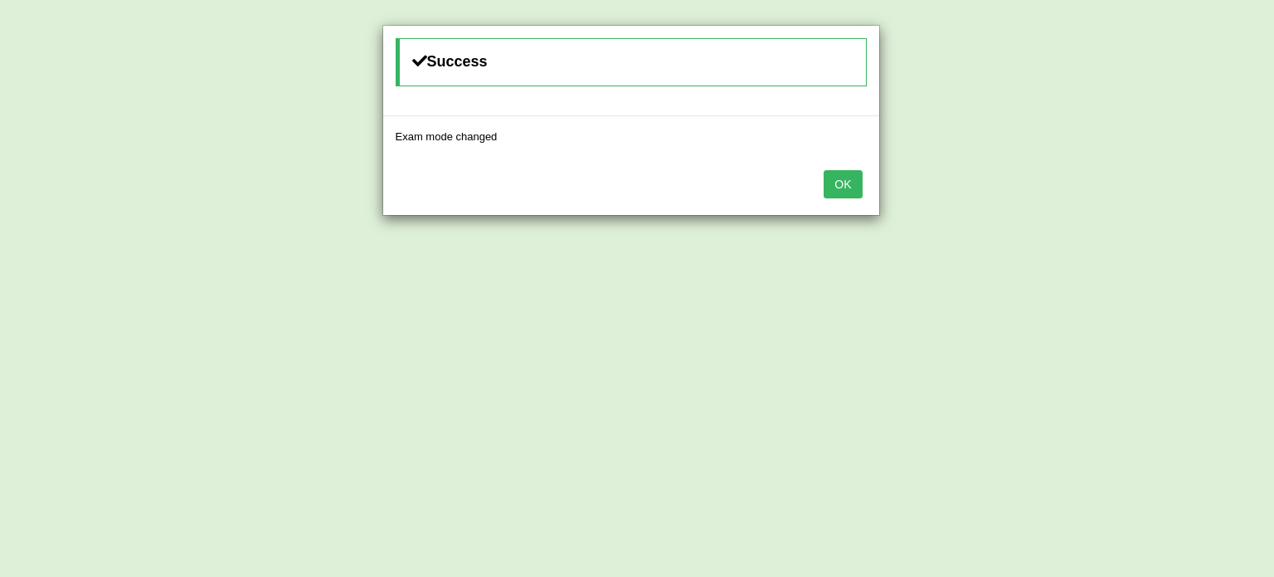
click at [860, 179] on button "OK" at bounding box center [843, 184] width 38 height 28
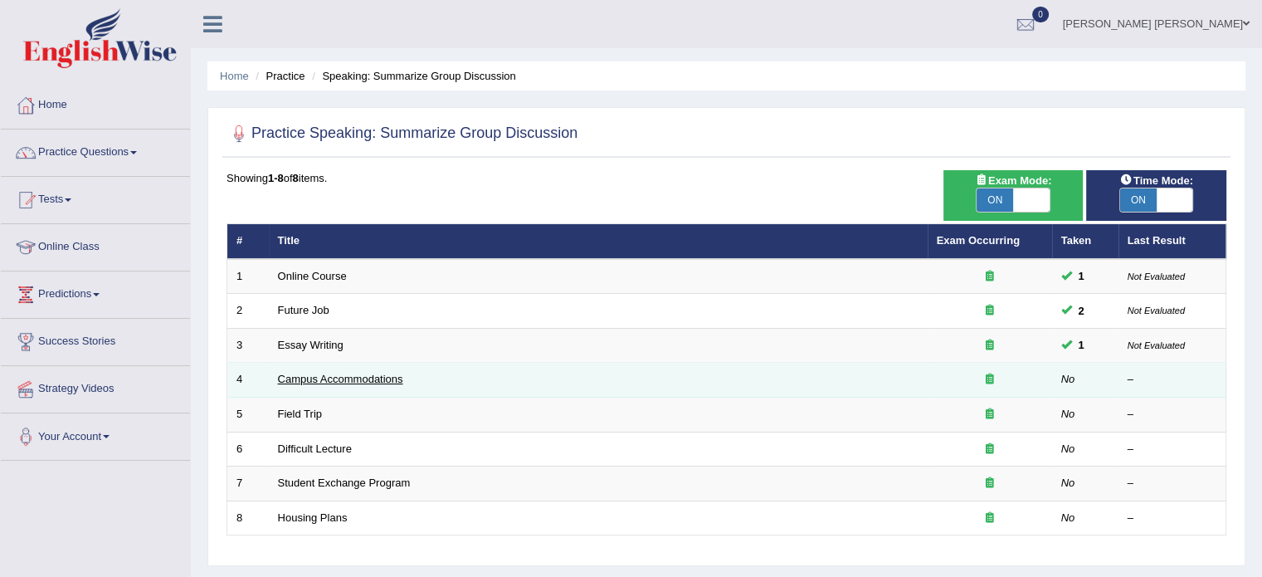
click at [354, 377] on link "Campus Accommodations" at bounding box center [340, 378] width 125 height 12
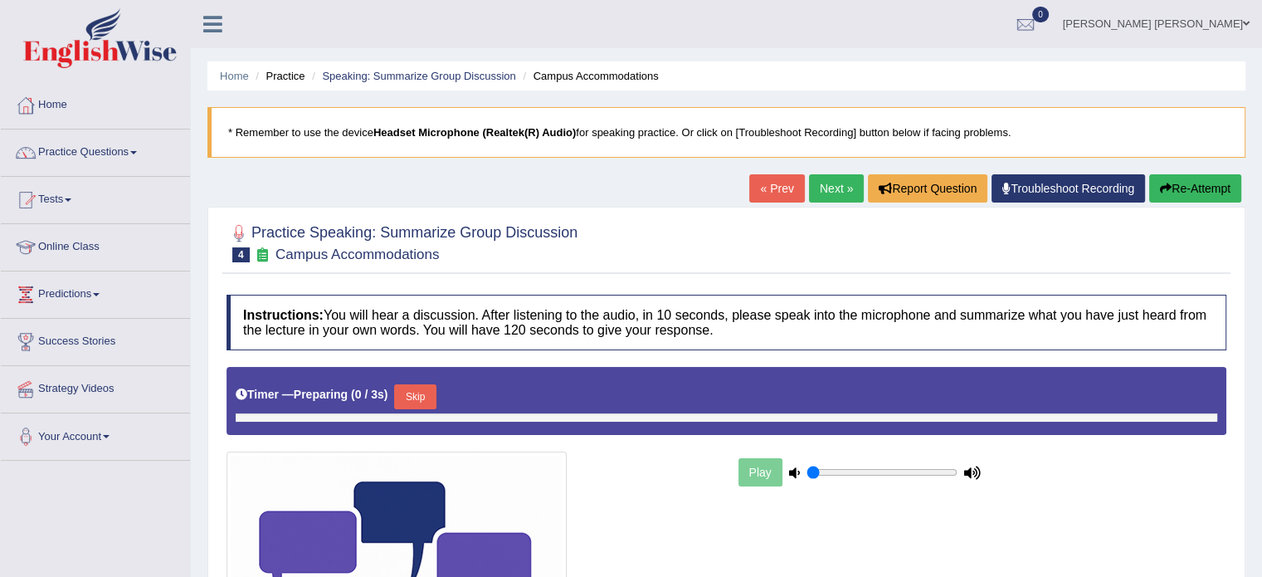
type input "0.65"
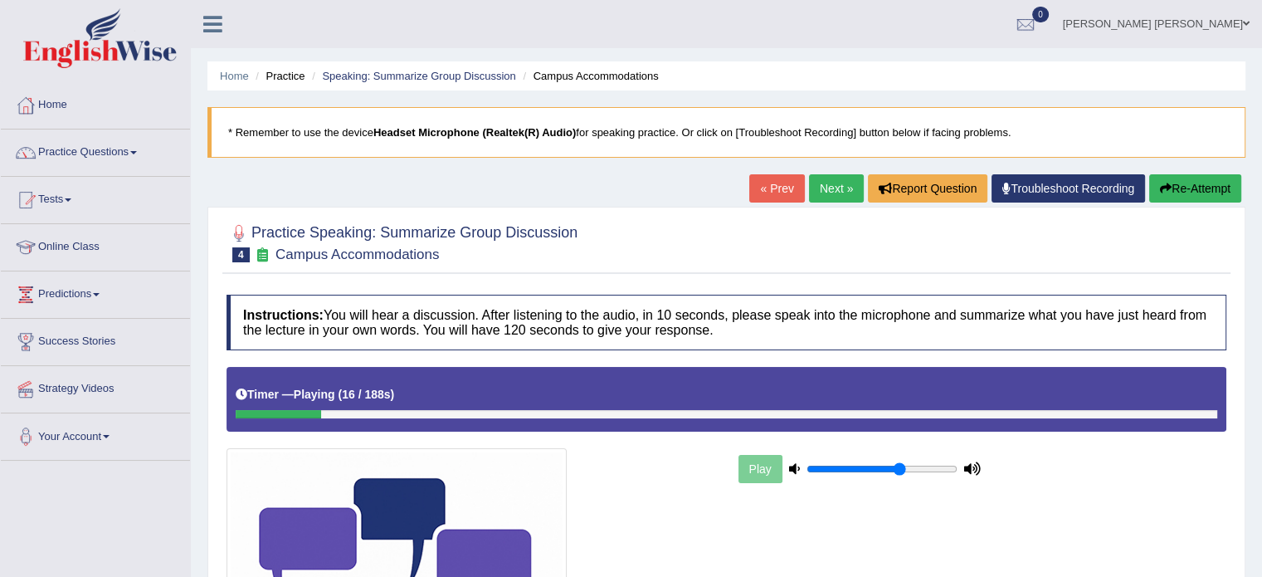
click at [1207, 175] on button "Re-Attempt" at bounding box center [1195, 188] width 92 height 28
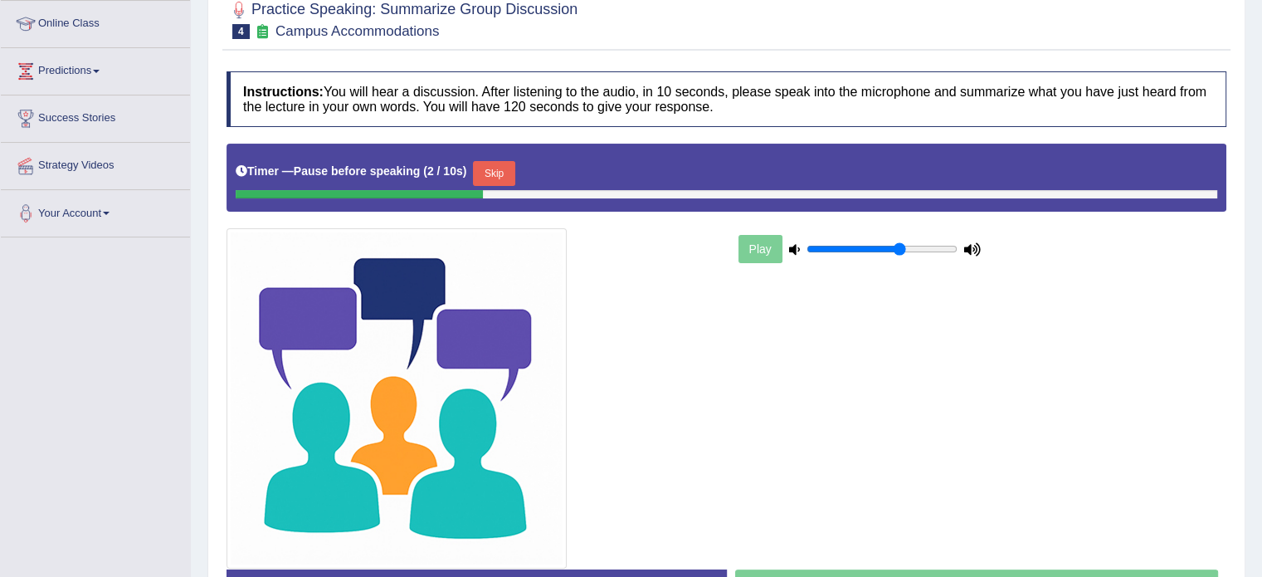
scroll to position [340, 0]
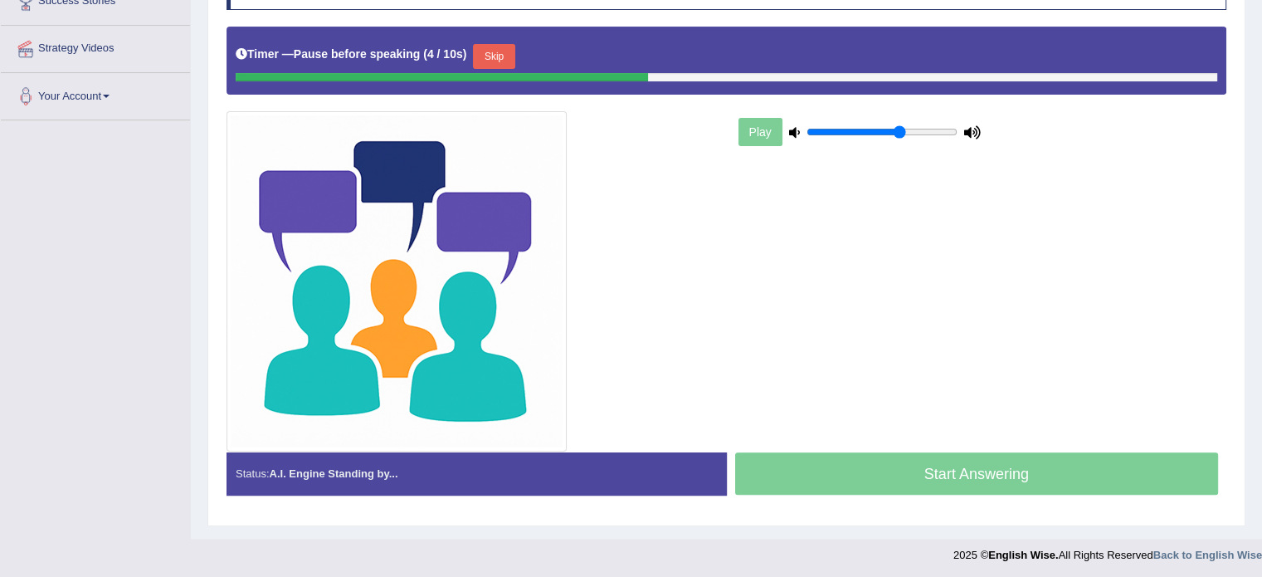
click at [503, 45] on button "Skip" at bounding box center [493, 56] width 41 height 25
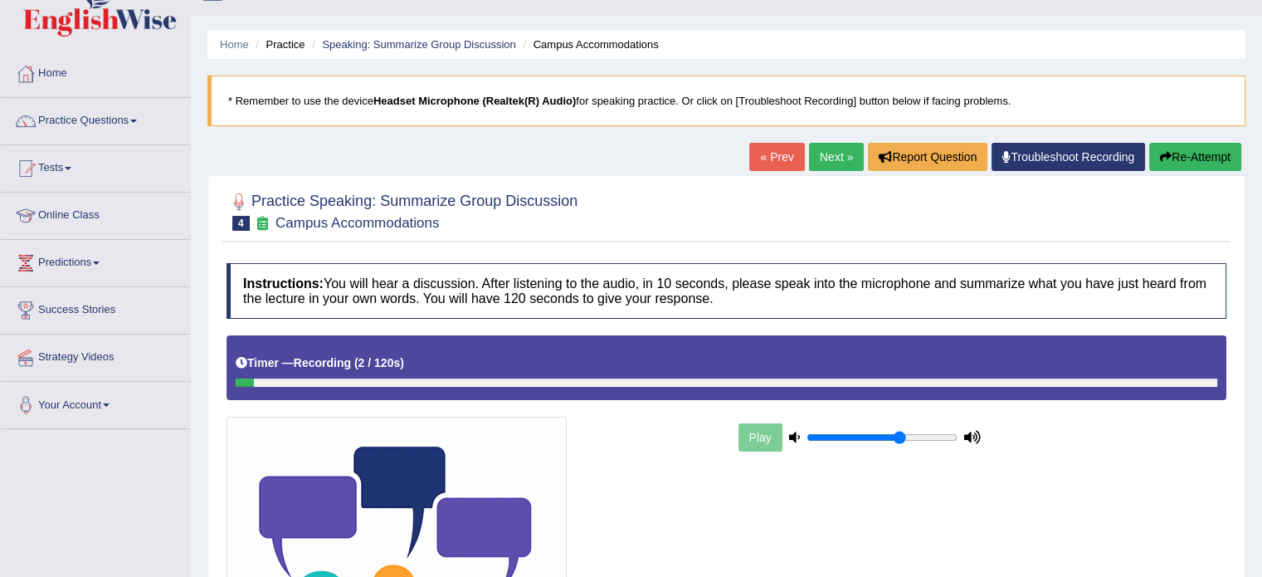
scroll to position [33, 0]
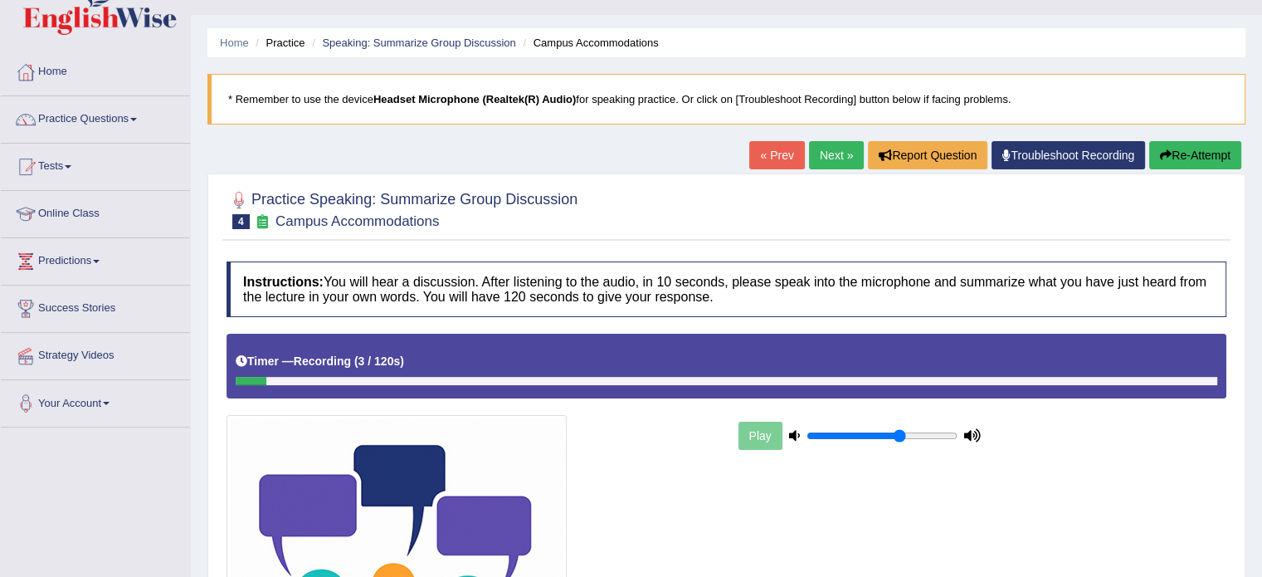
click at [1158, 139] on div "Home Practice Speaking: Summarize Group Discussion Campus Accommodations * Reme…" at bounding box center [726, 404] width 1071 height 874
click at [1163, 153] on icon "button" at bounding box center [1166, 155] width 12 height 12
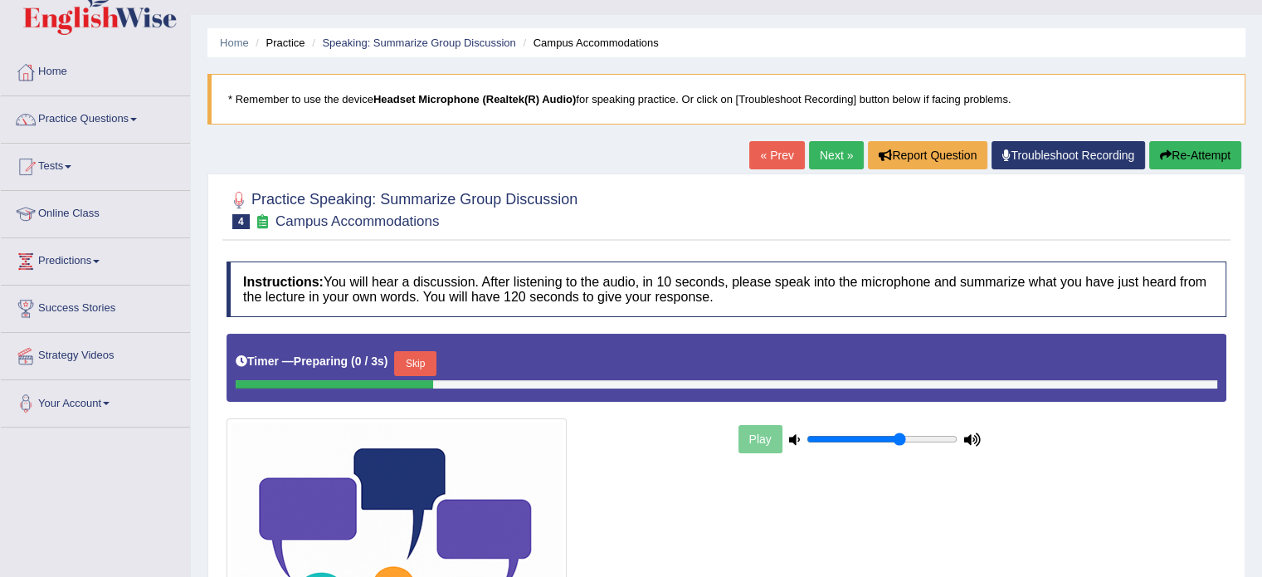
click at [414, 358] on button "Skip" at bounding box center [414, 363] width 41 height 25
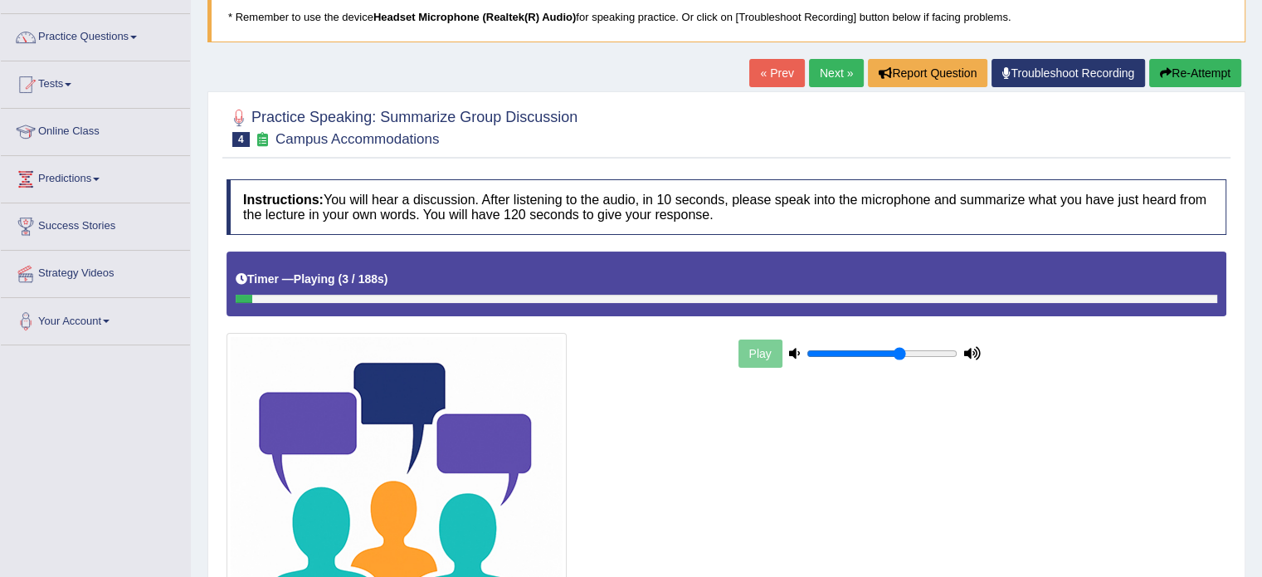
scroll to position [336, 0]
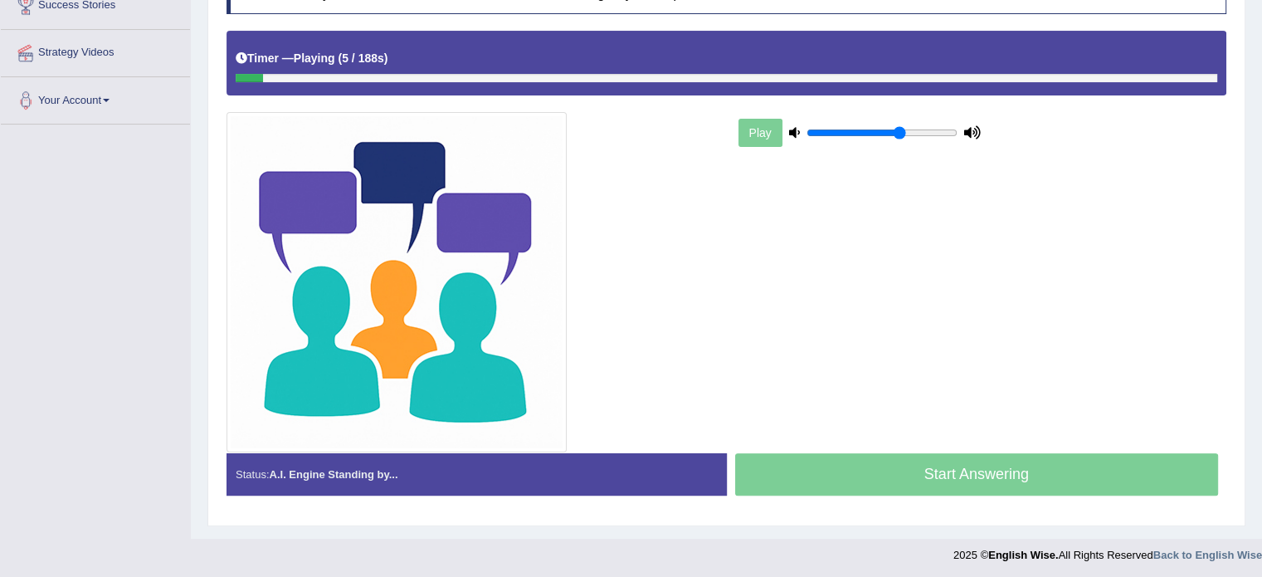
click at [833, 455] on div "Start Answering" at bounding box center [977, 476] width 500 height 46
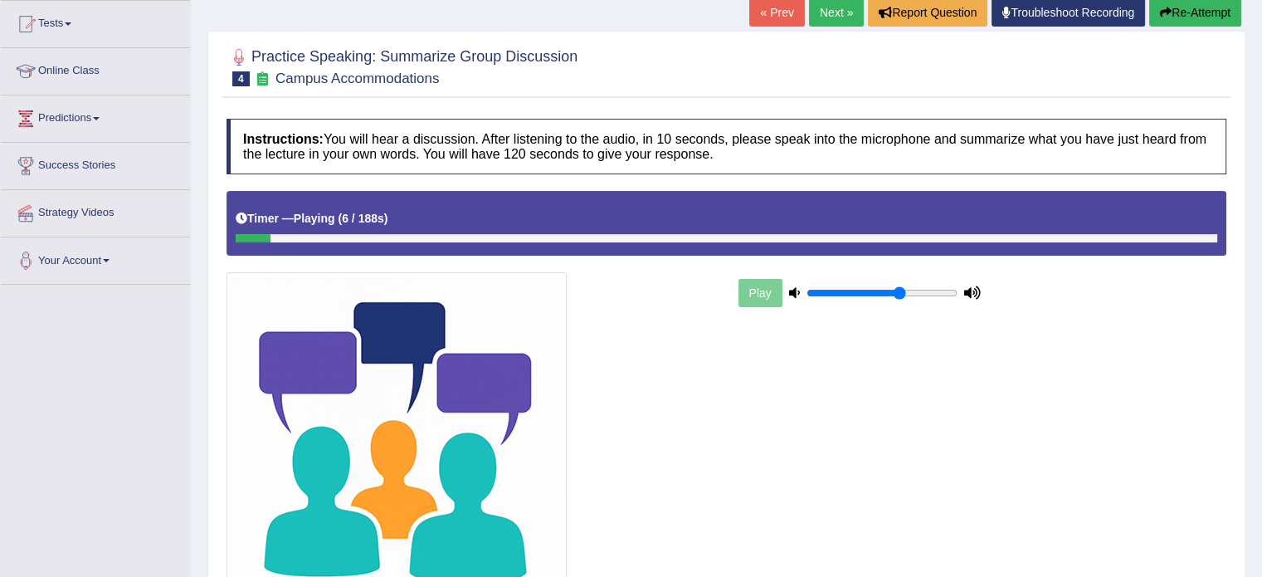
scroll to position [37, 0]
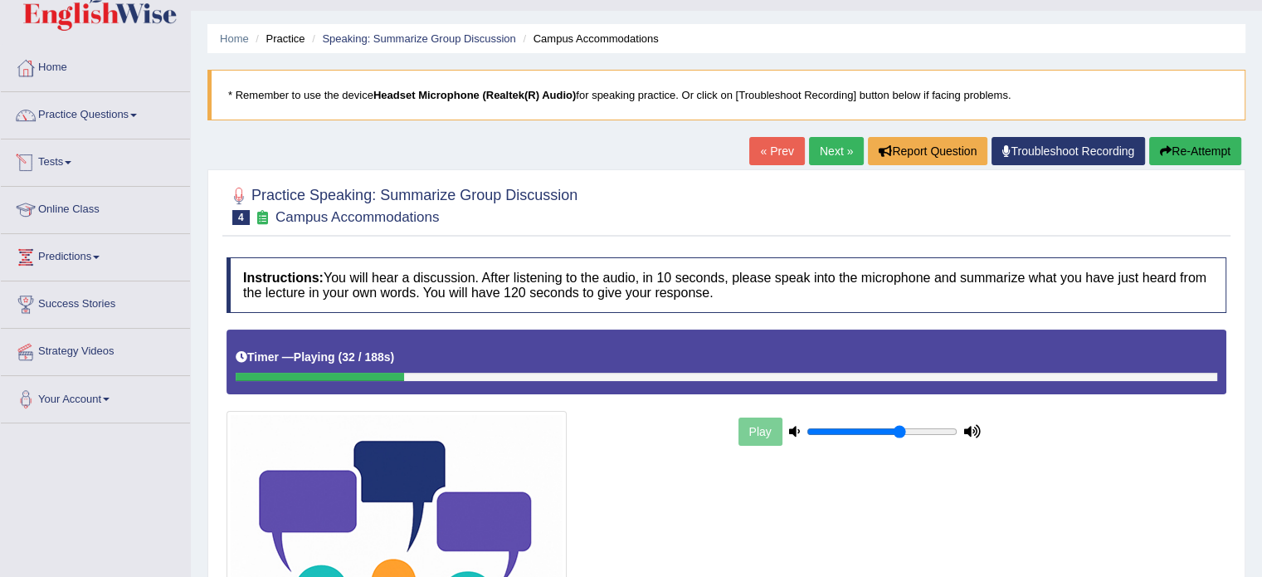
click at [130, 135] on li "Practice Questions Speaking Practice Read Aloud Repeat Sentence Describe Image …" at bounding box center [95, 115] width 189 height 47
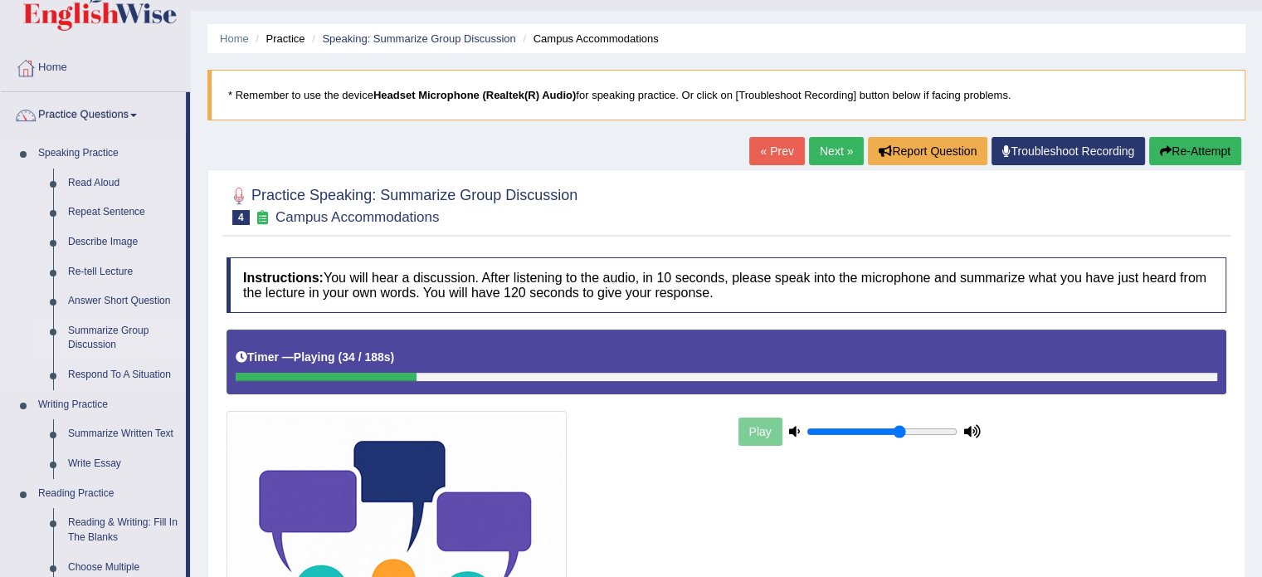
click at [105, 323] on link "Summarize Group Discussion" at bounding box center [123, 338] width 125 height 44
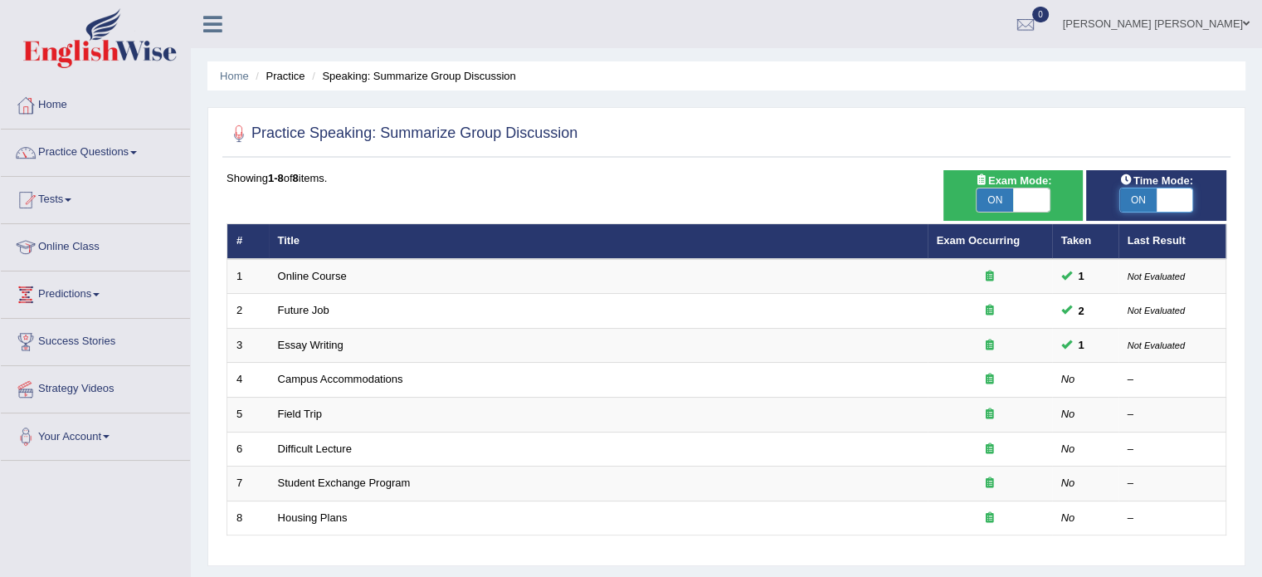
click at [1163, 193] on span at bounding box center [1174, 199] width 37 height 23
checkbox input "false"
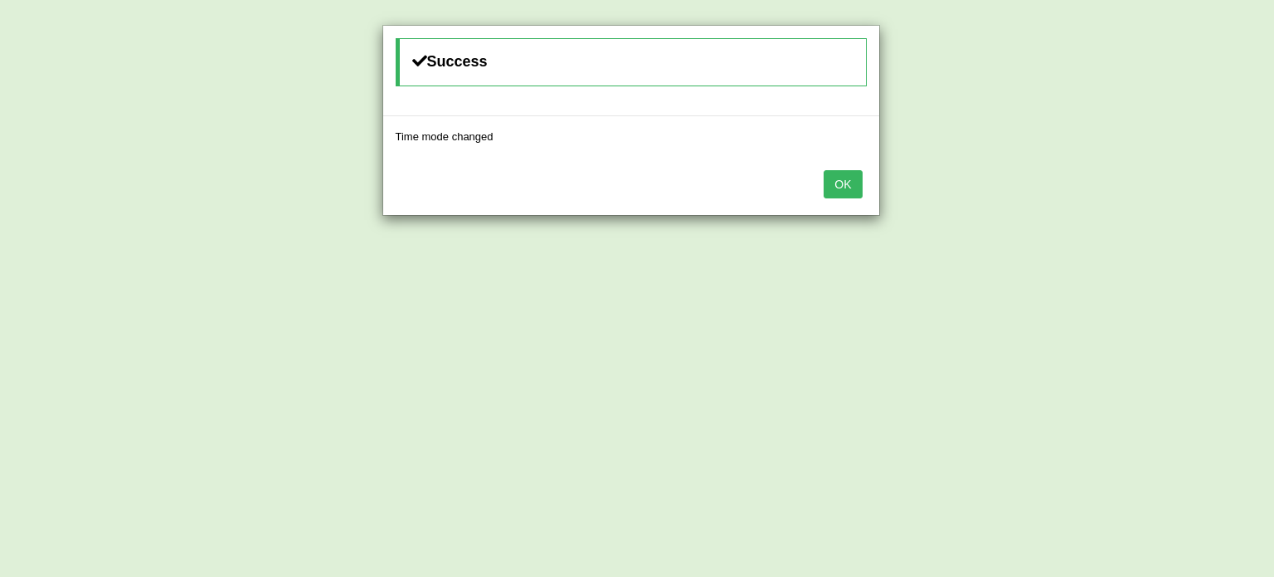
click at [840, 174] on button "OK" at bounding box center [843, 184] width 38 height 28
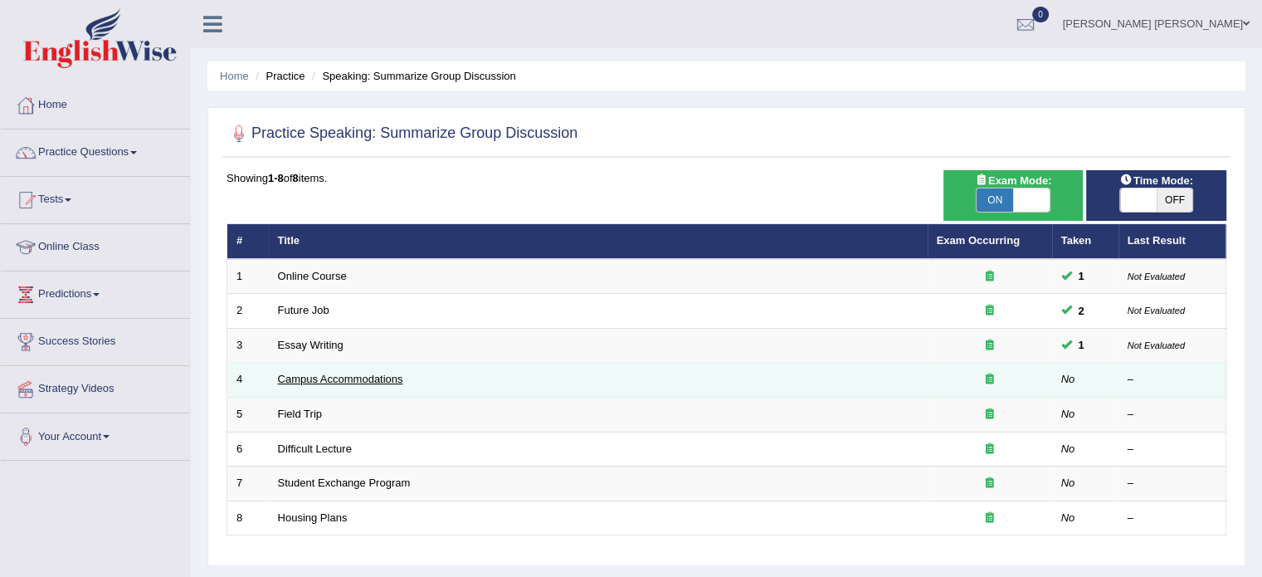
click at [327, 374] on link "Campus Accommodations" at bounding box center [340, 378] width 125 height 12
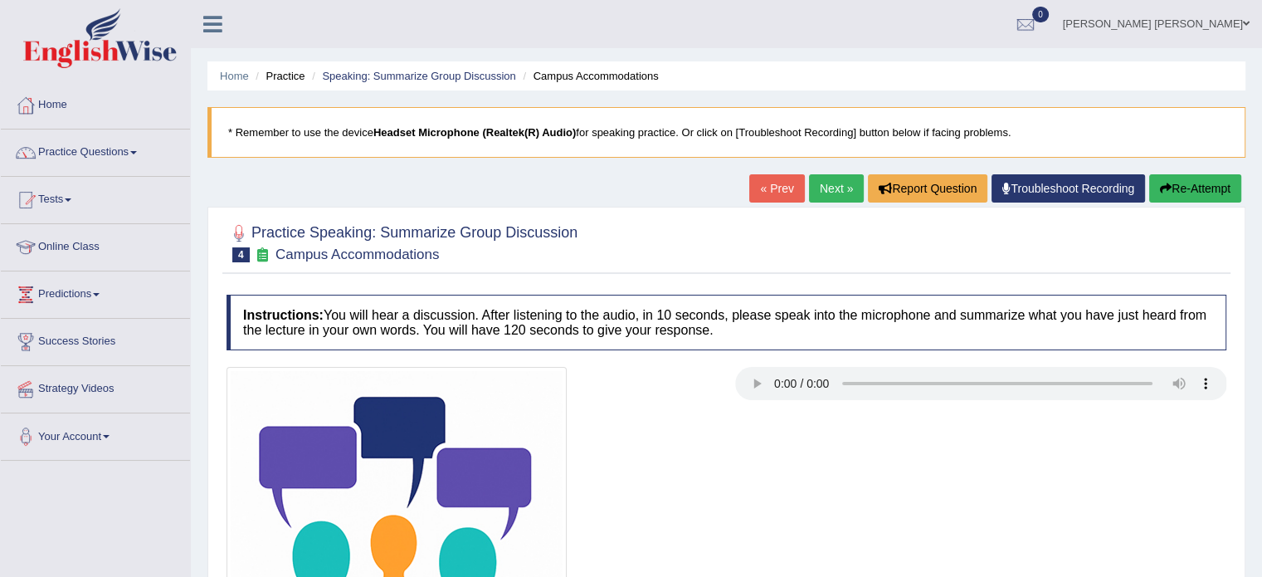
click at [791, 506] on div at bounding box center [726, 537] width 1016 height 340
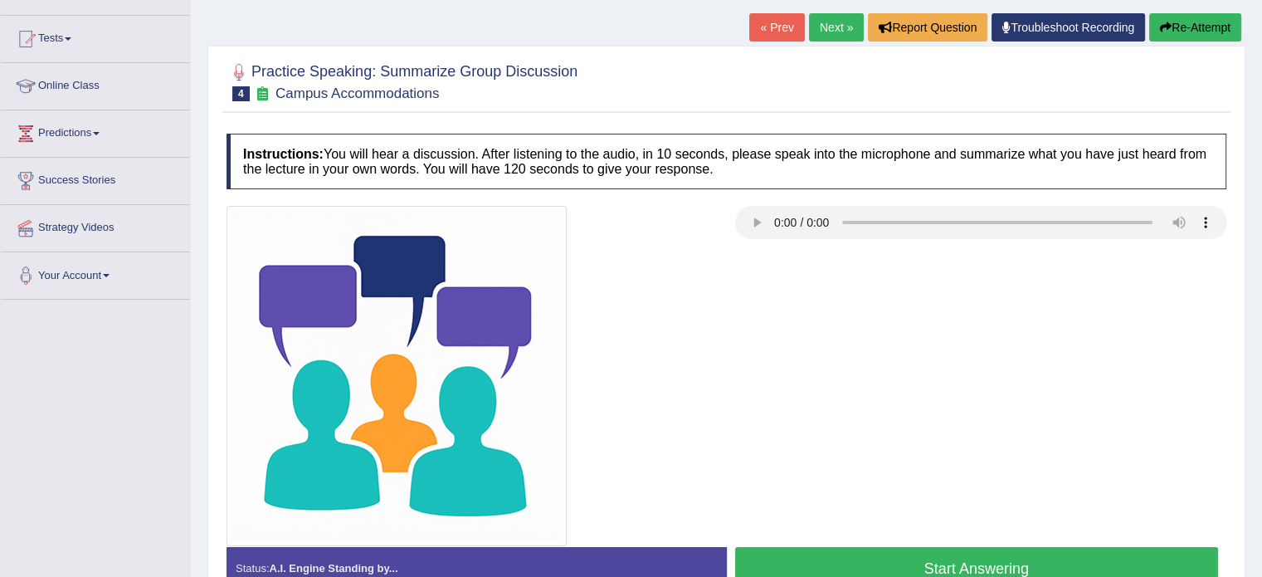
scroll to position [199, 0]
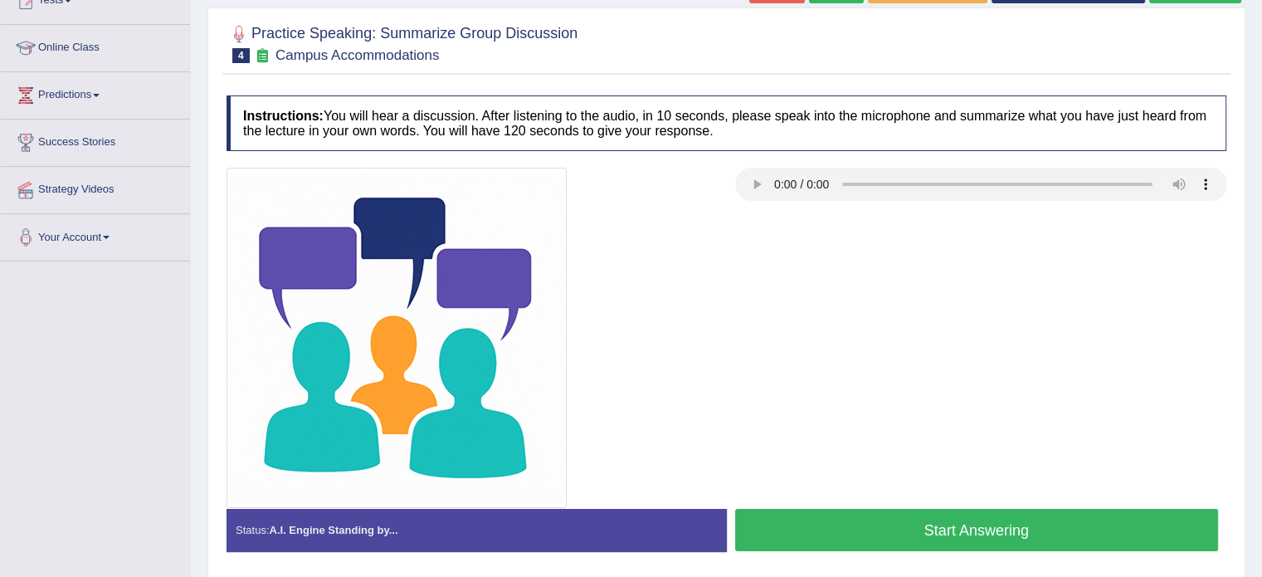
click at [802, 523] on button "Start Answering" at bounding box center [977, 530] width 484 height 42
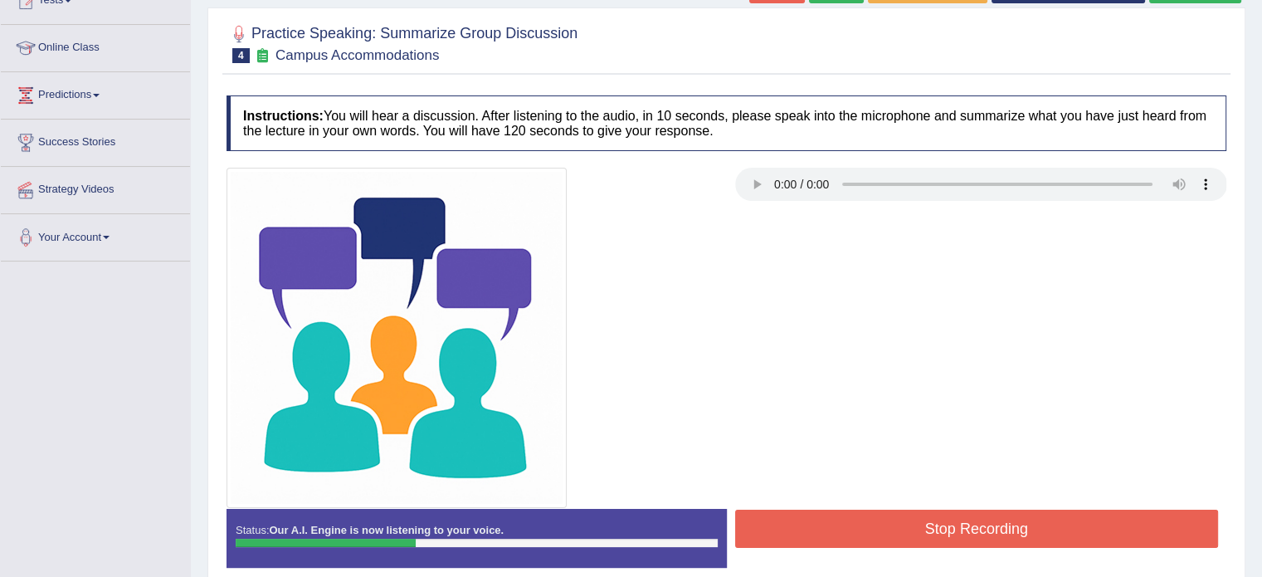
click at [802, 523] on button "Stop Recording" at bounding box center [977, 528] width 484 height 38
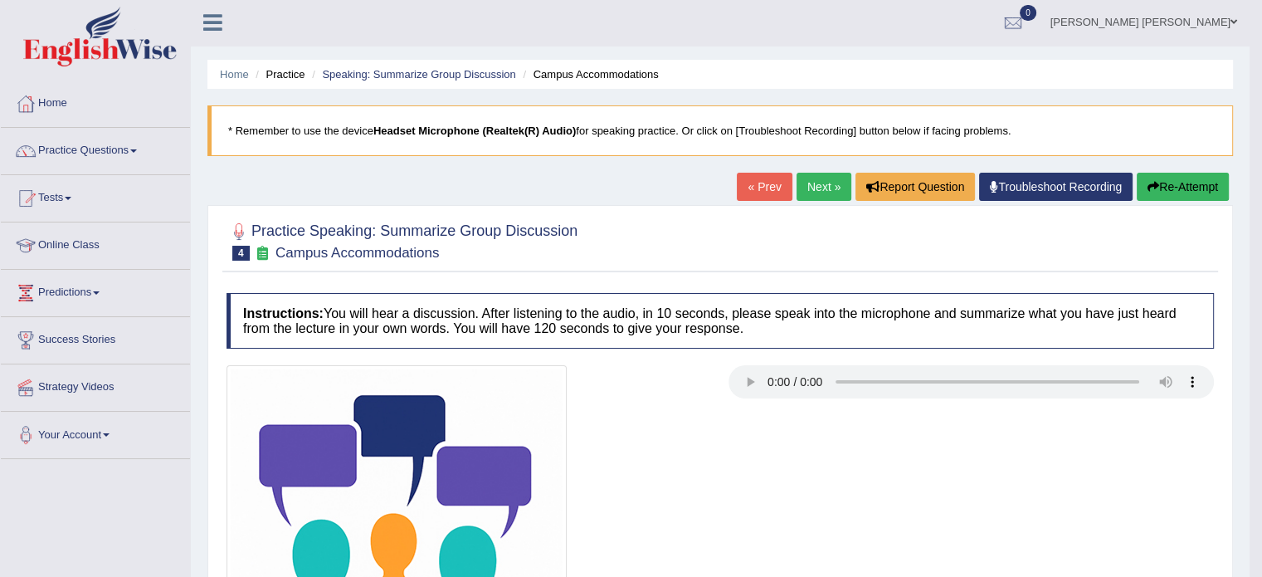
scroll to position [0, 0]
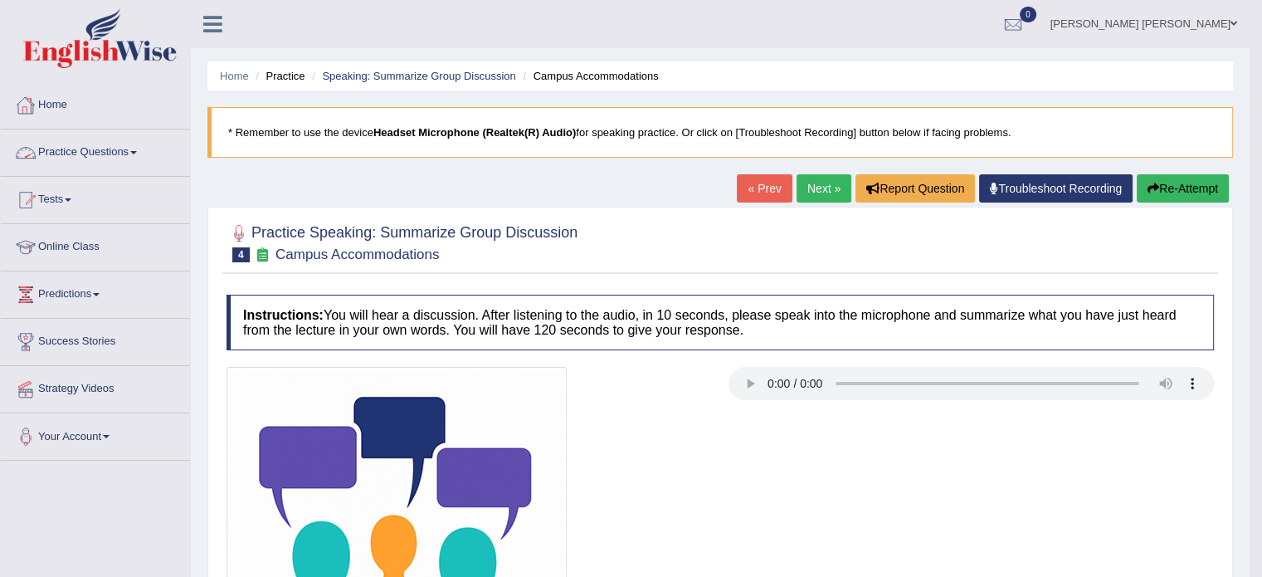
click at [72, 145] on link "Practice Questions" at bounding box center [95, 149] width 189 height 41
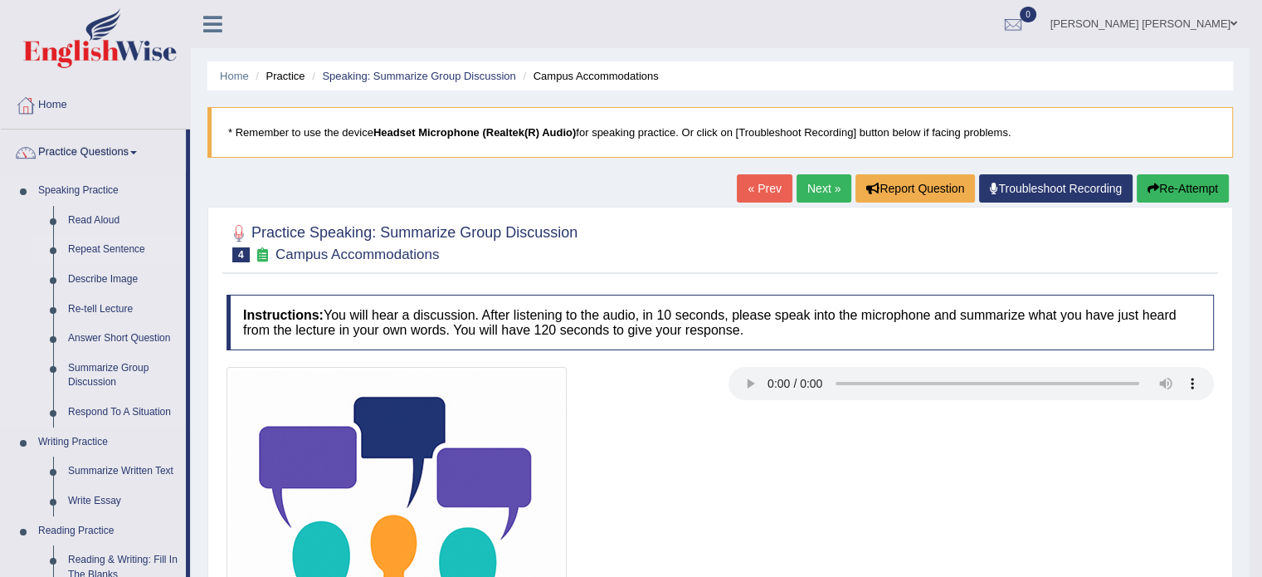
click at [80, 251] on link "Repeat Sentence" at bounding box center [123, 250] width 125 height 30
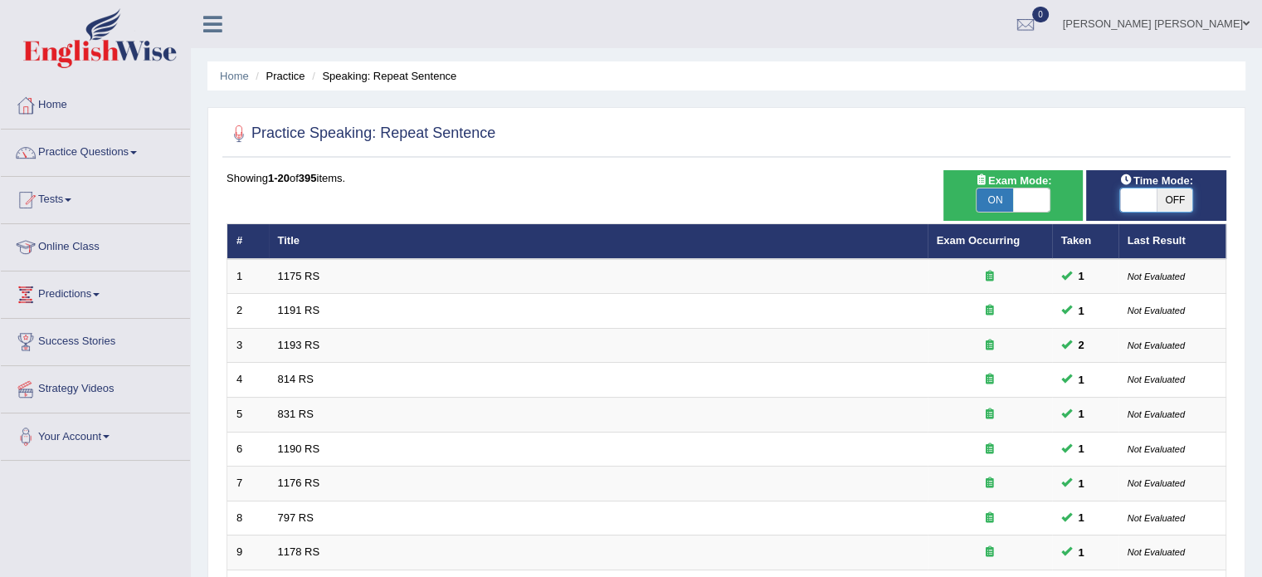
click at [1134, 195] on span at bounding box center [1138, 199] width 37 height 23
checkbox input "true"
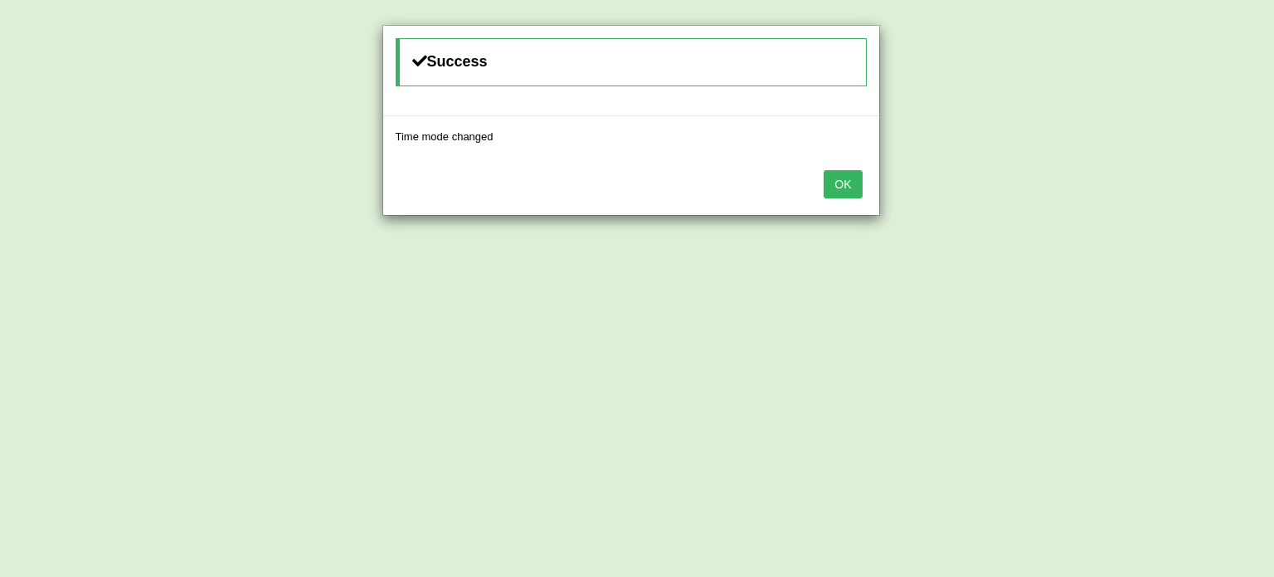
drag, startPoint x: 873, startPoint y: 185, endPoint x: 836, endPoint y: 183, distance: 36.5
click at [836, 183] on div "OK" at bounding box center [631, 186] width 496 height 58
click at [836, 183] on button "OK" at bounding box center [843, 184] width 38 height 28
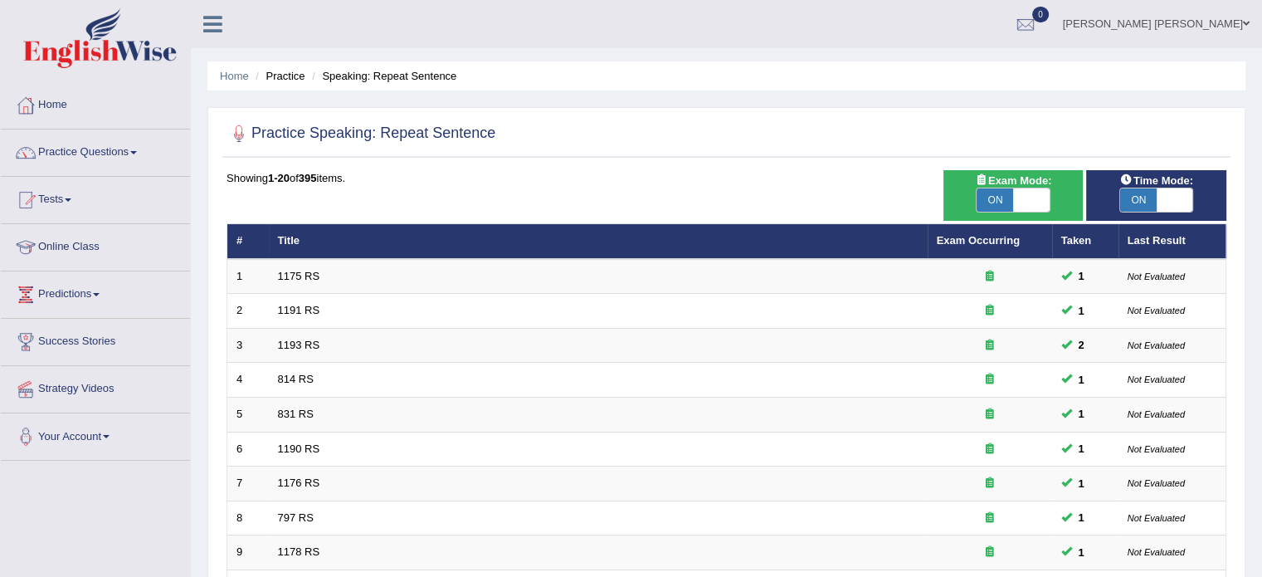
scroll to position [504, 0]
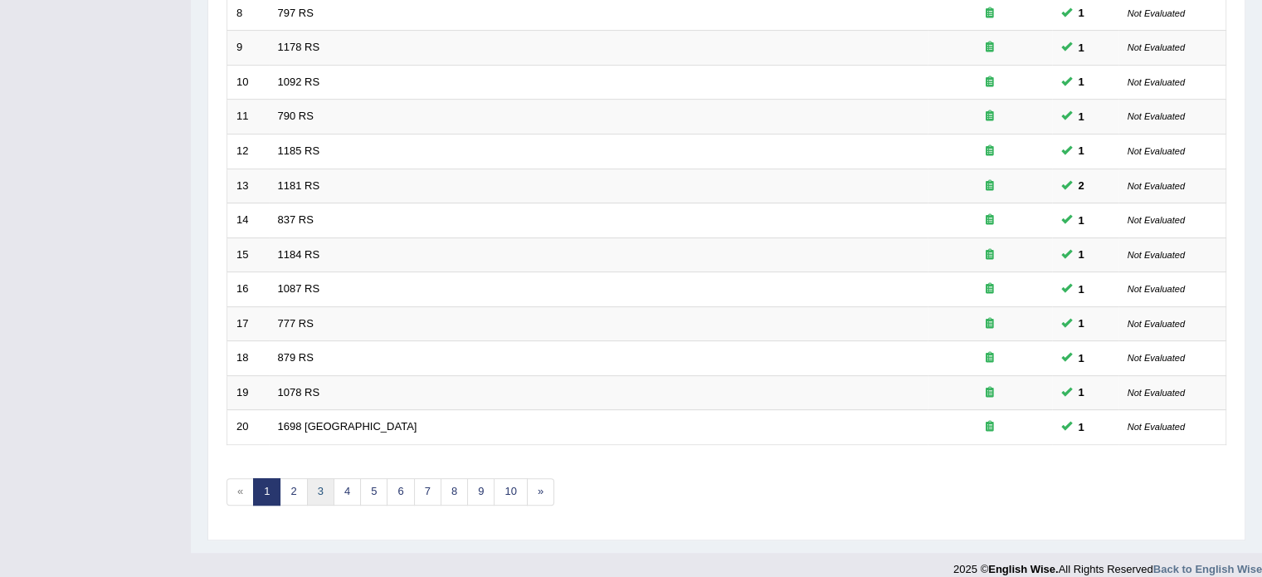
click at [322, 484] on link "3" at bounding box center [320, 491] width 27 height 27
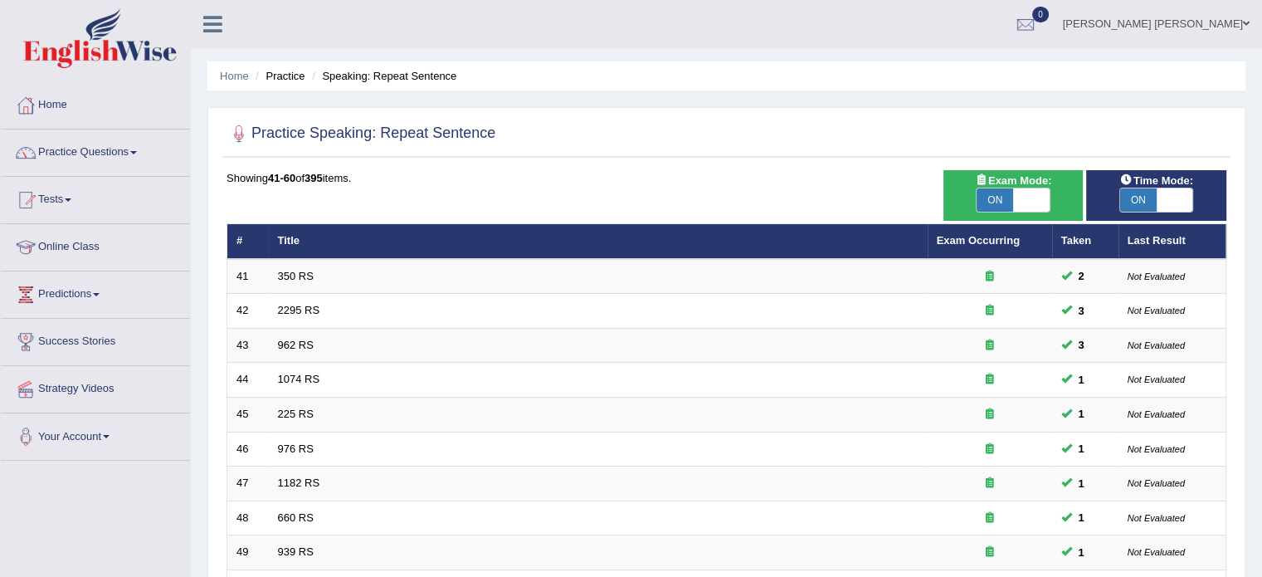
scroll to position [504, 0]
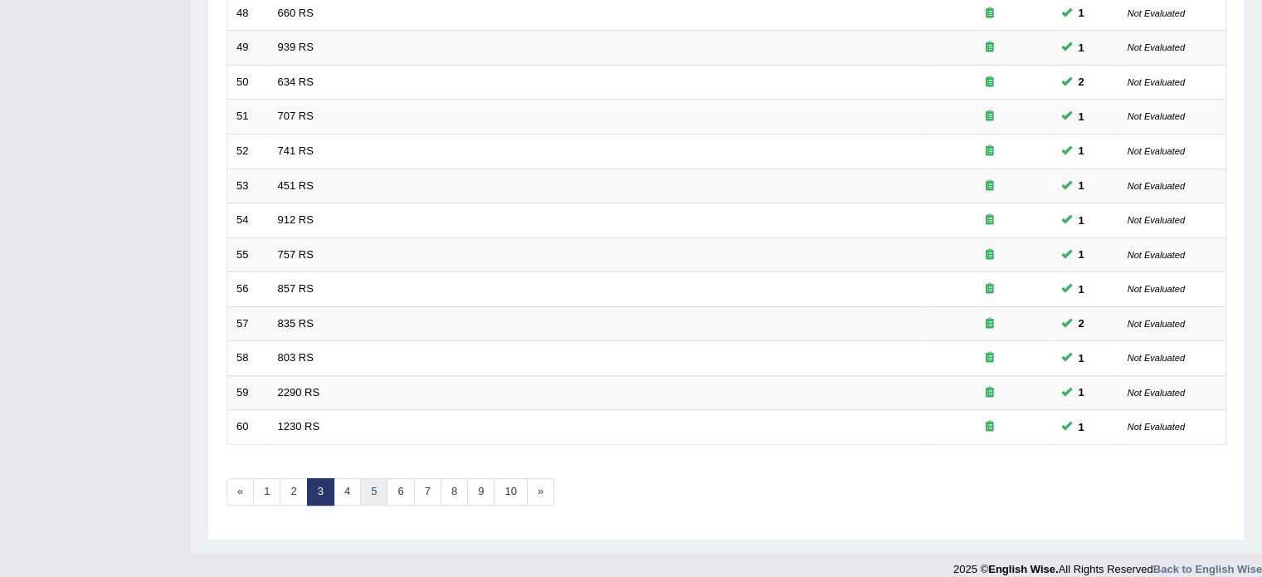
click at [360, 490] on link "5" at bounding box center [373, 491] width 27 height 27
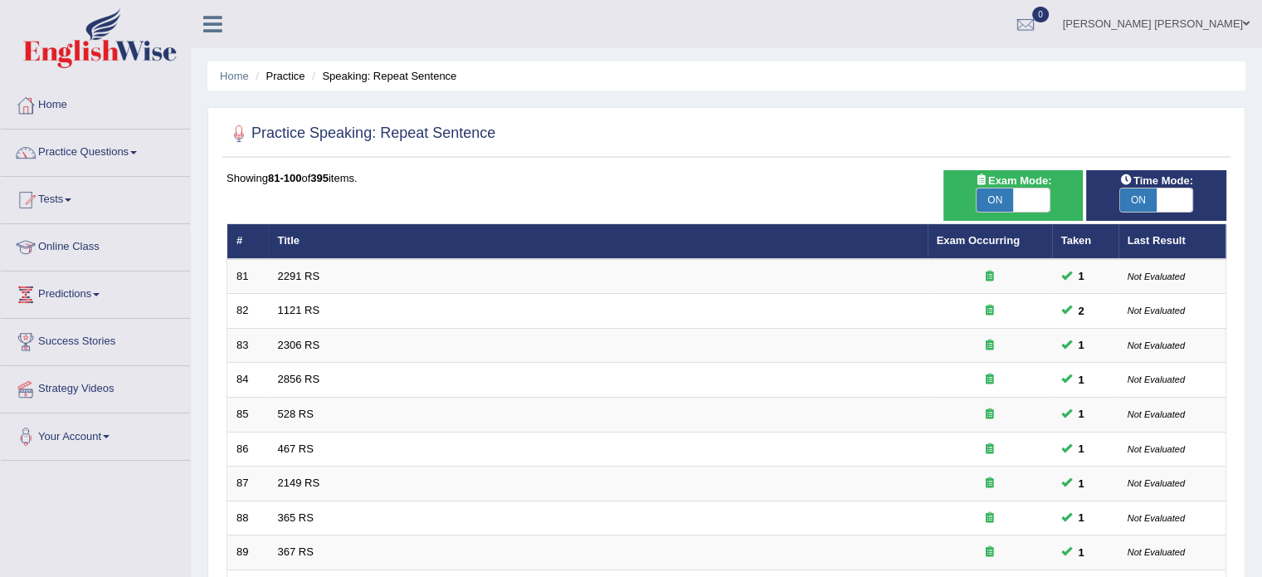
scroll to position [504, 0]
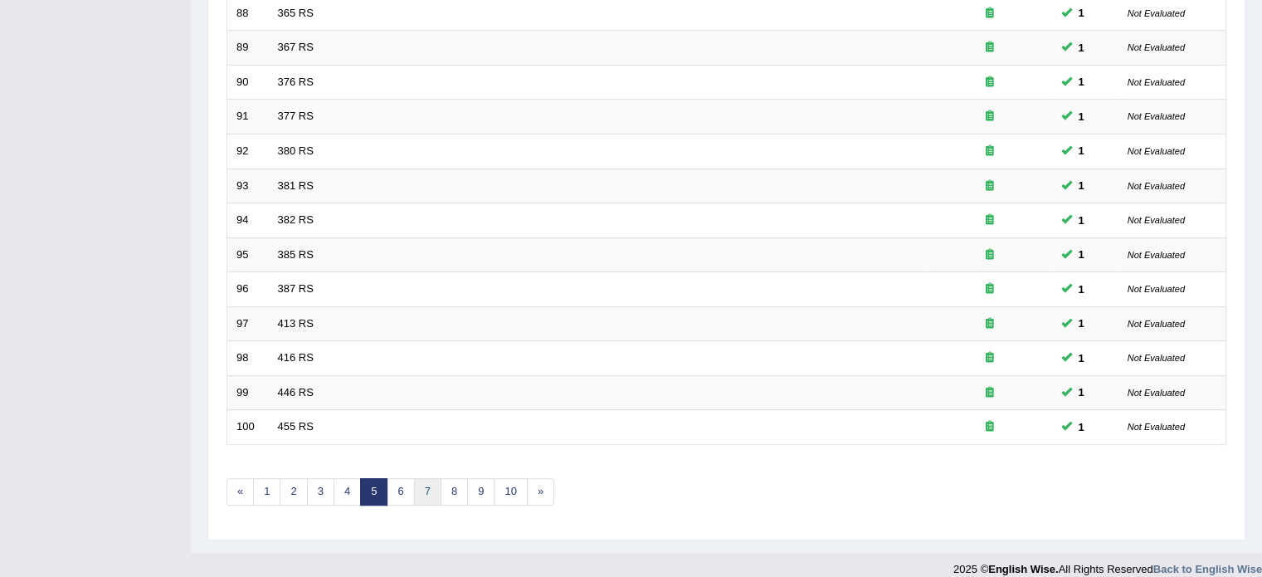
click at [414, 485] on link "7" at bounding box center [427, 491] width 27 height 27
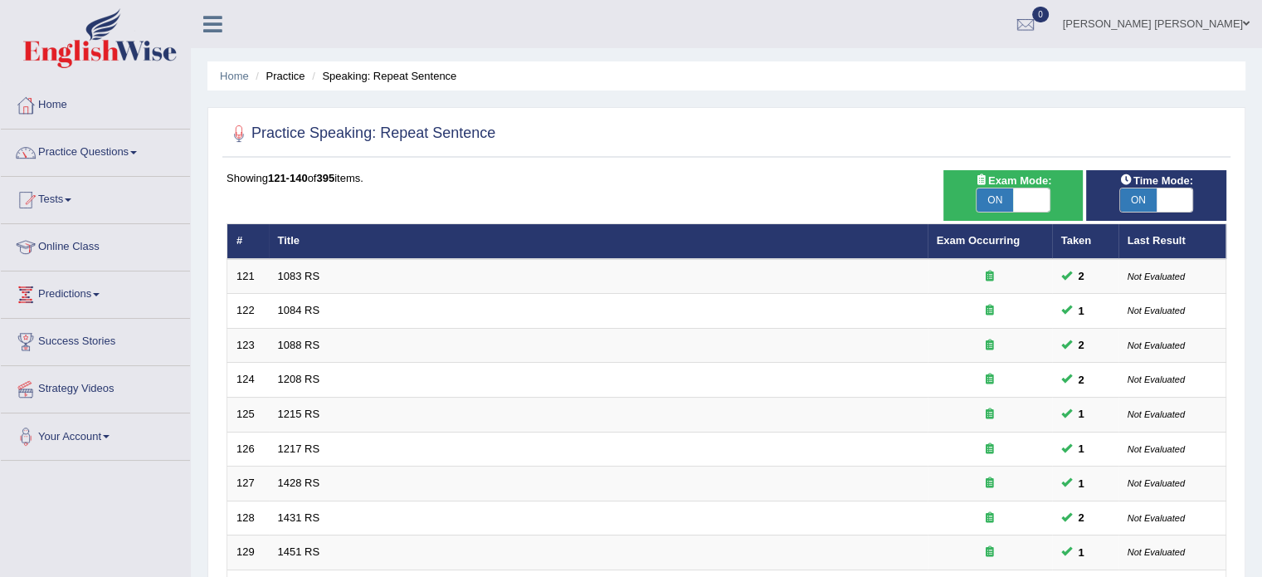
scroll to position [504, 0]
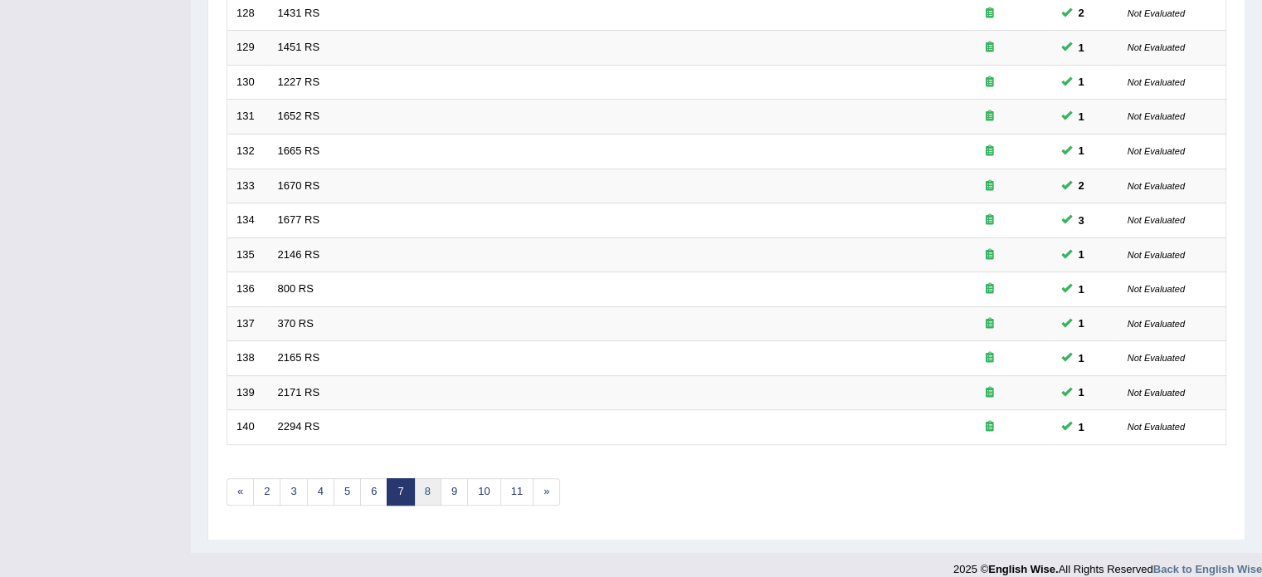
click at [426, 478] on link "8" at bounding box center [427, 491] width 27 height 27
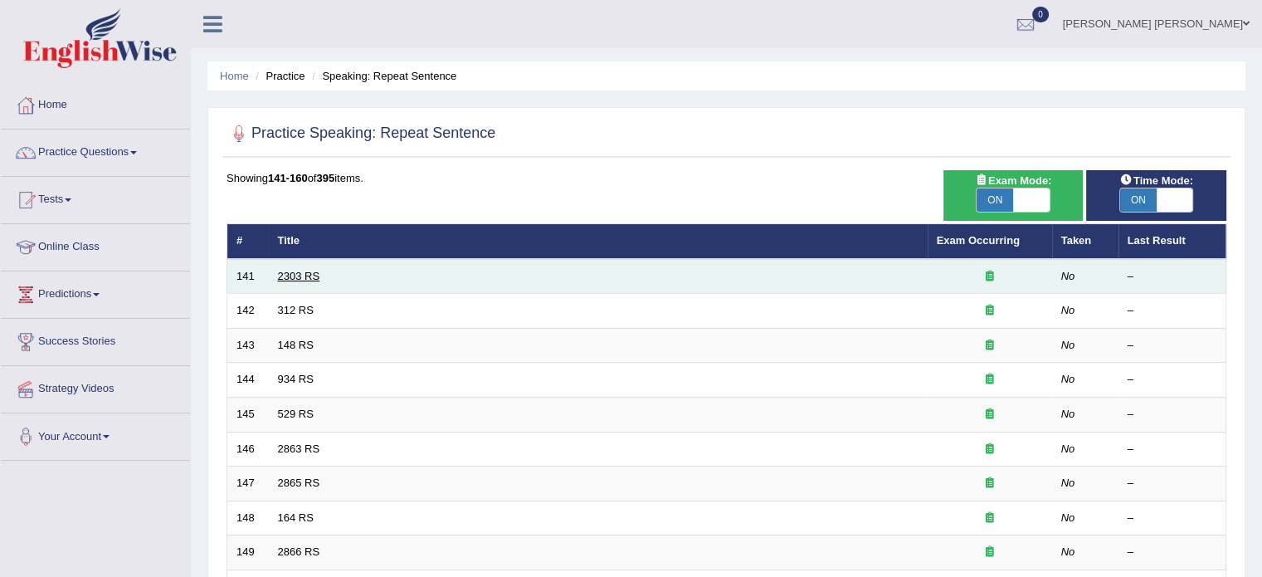
click at [279, 278] on link "2303 RS" at bounding box center [299, 276] width 42 height 12
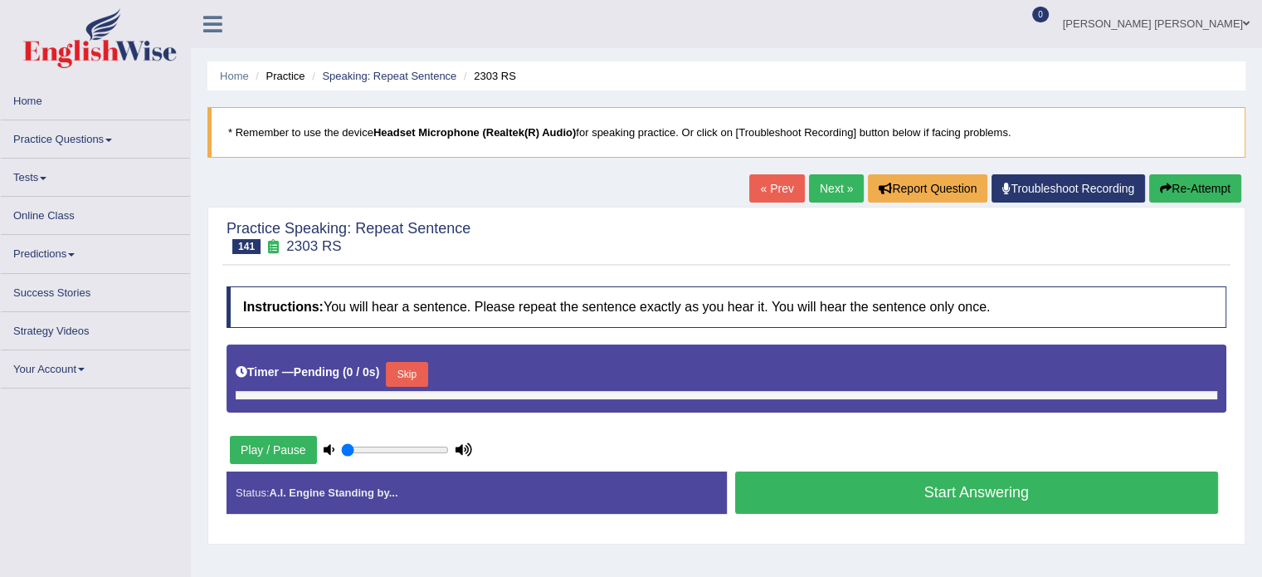
type input "0.65"
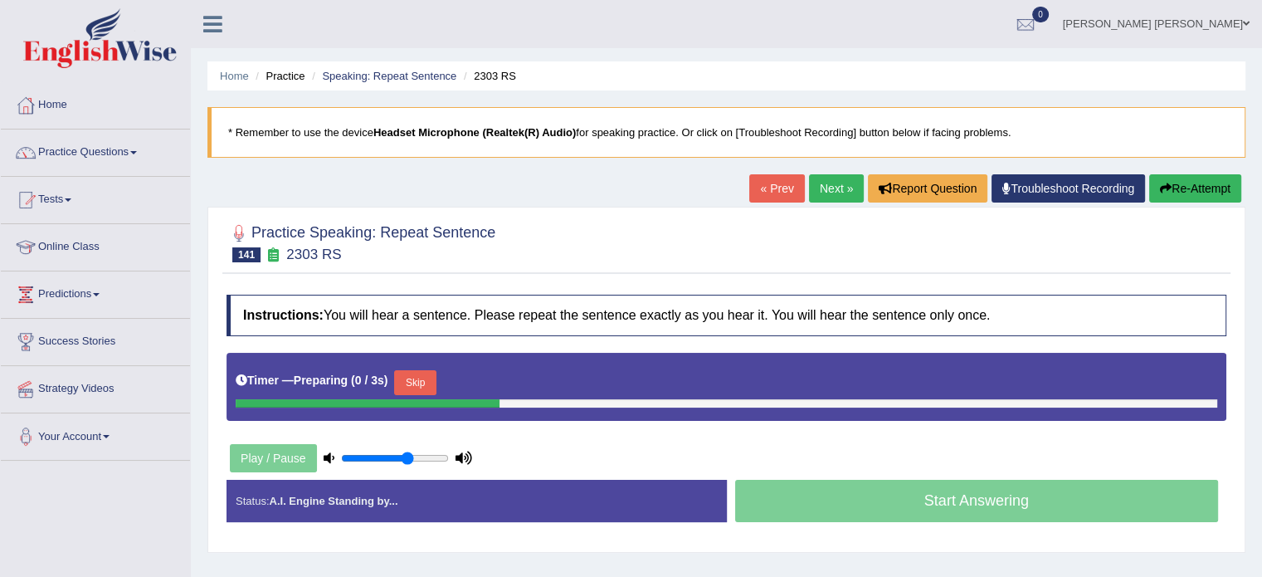
click at [428, 381] on button "Skip" at bounding box center [414, 382] width 41 height 25
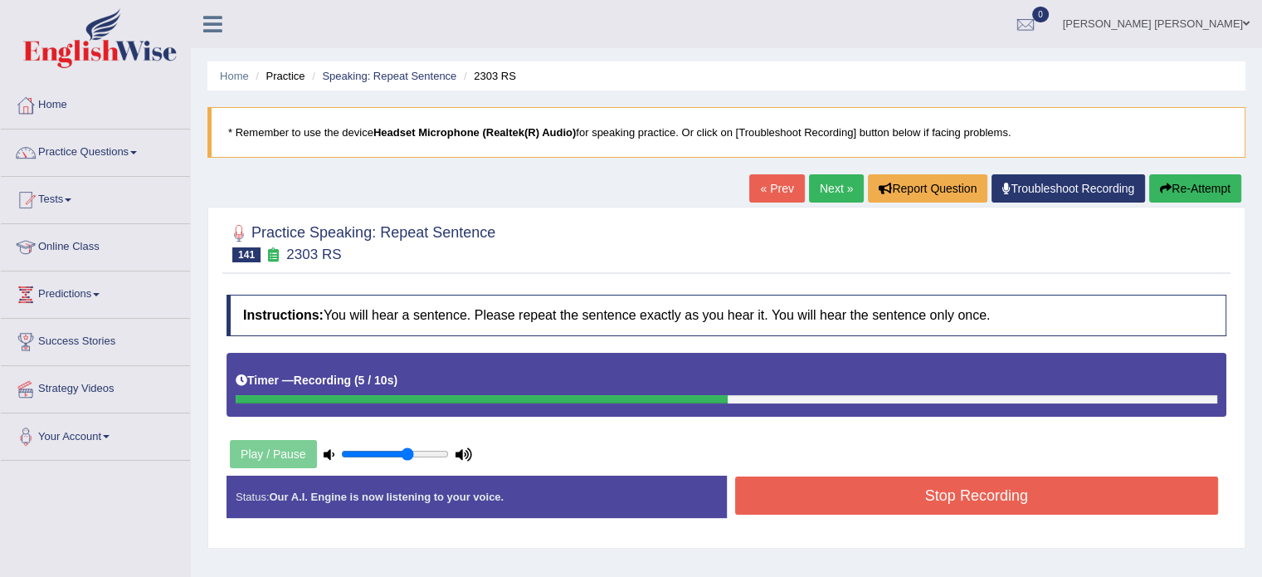
click at [873, 498] on button "Stop Recording" at bounding box center [977, 495] width 484 height 38
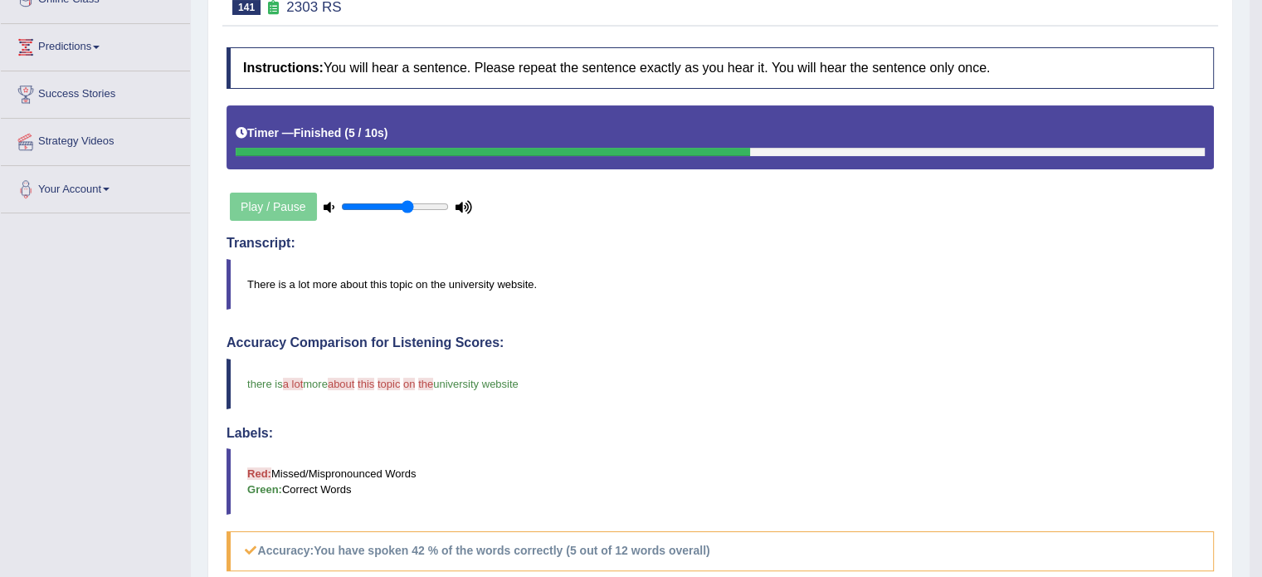
scroll to position [179, 0]
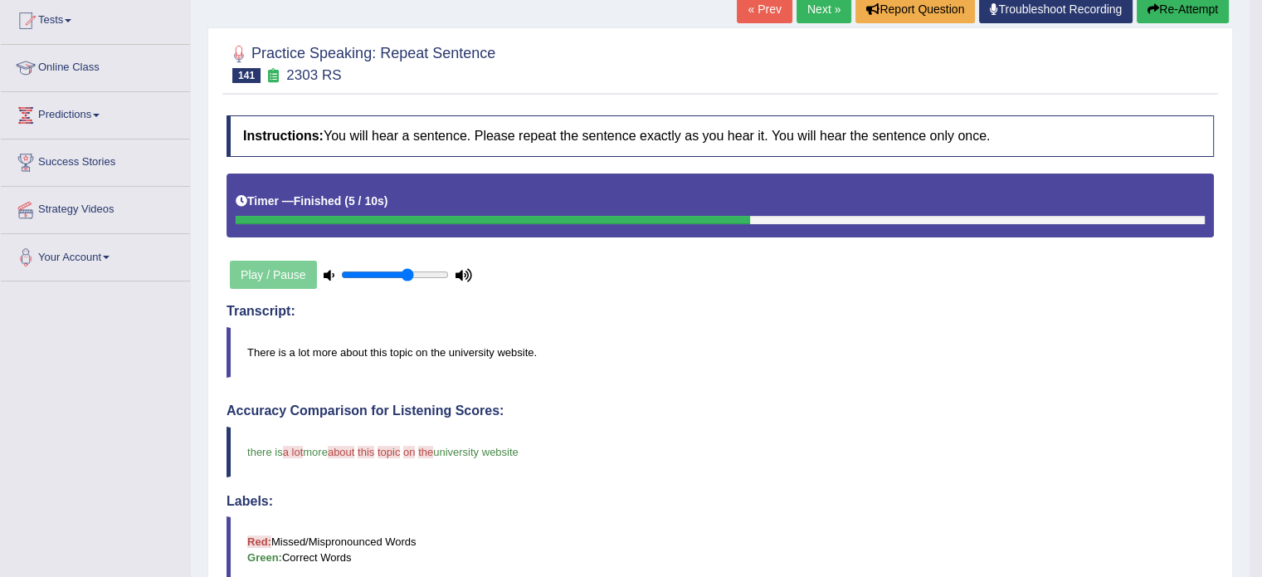
click at [803, 10] on link "Next »" at bounding box center [823, 9] width 55 height 28
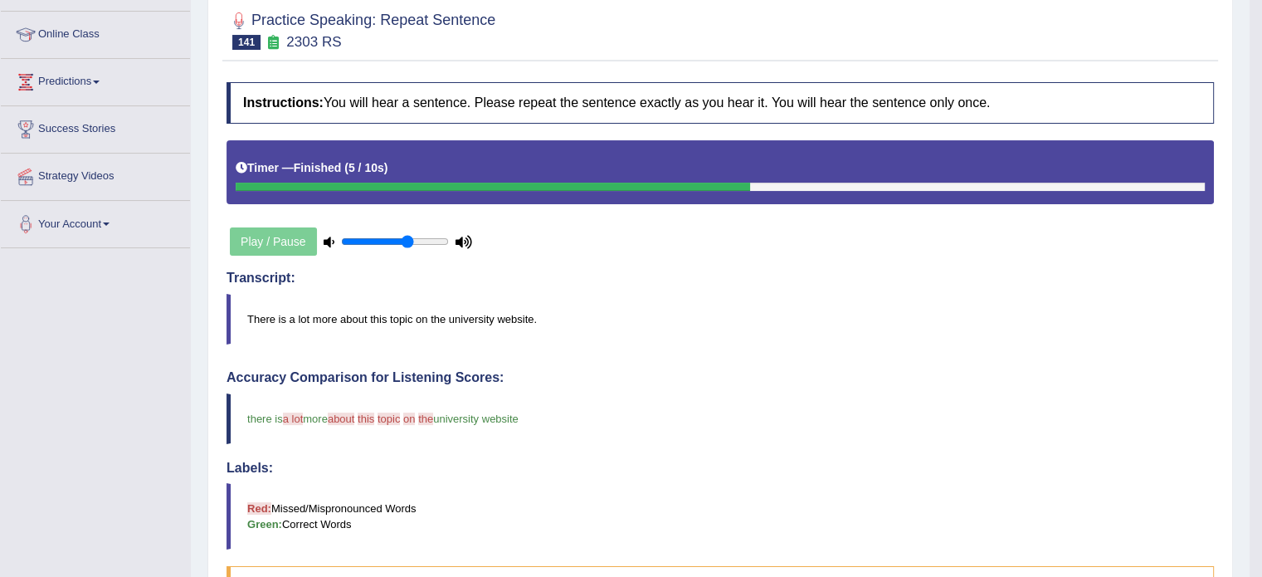
scroll to position [263, 0]
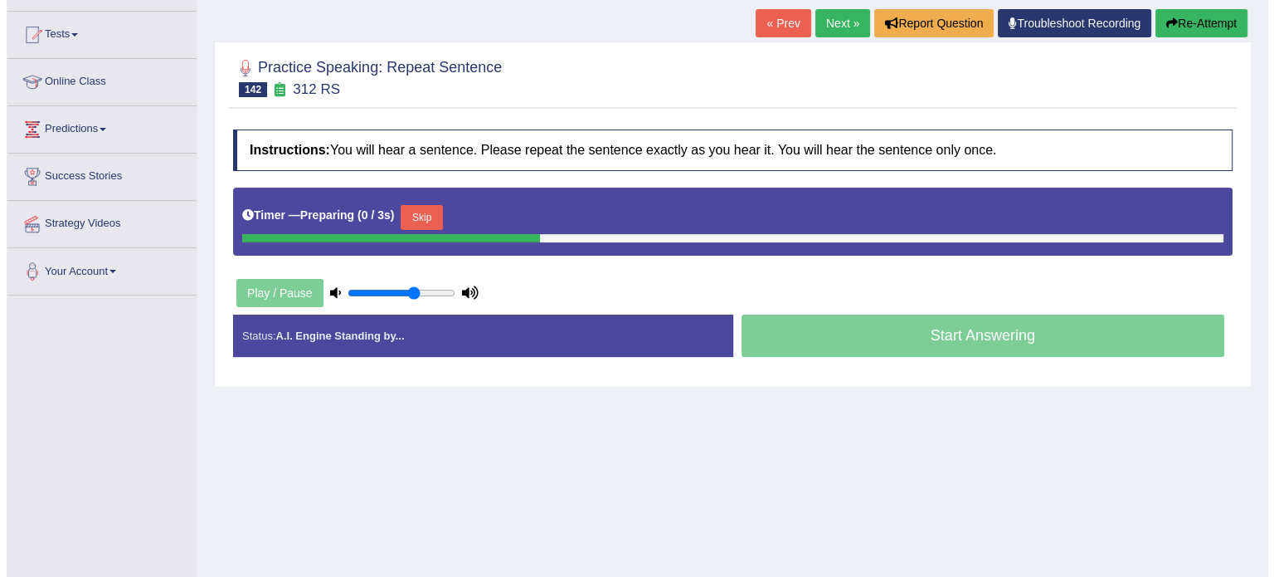
scroll to position [166, 0]
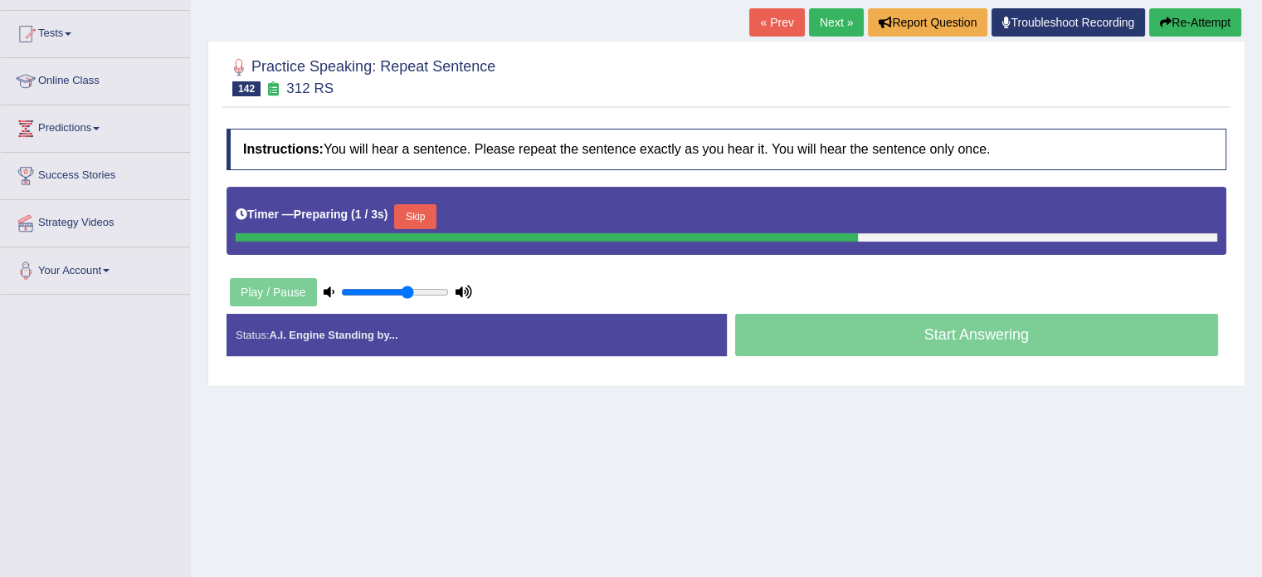
click at [411, 215] on button "Skip" at bounding box center [414, 216] width 41 height 25
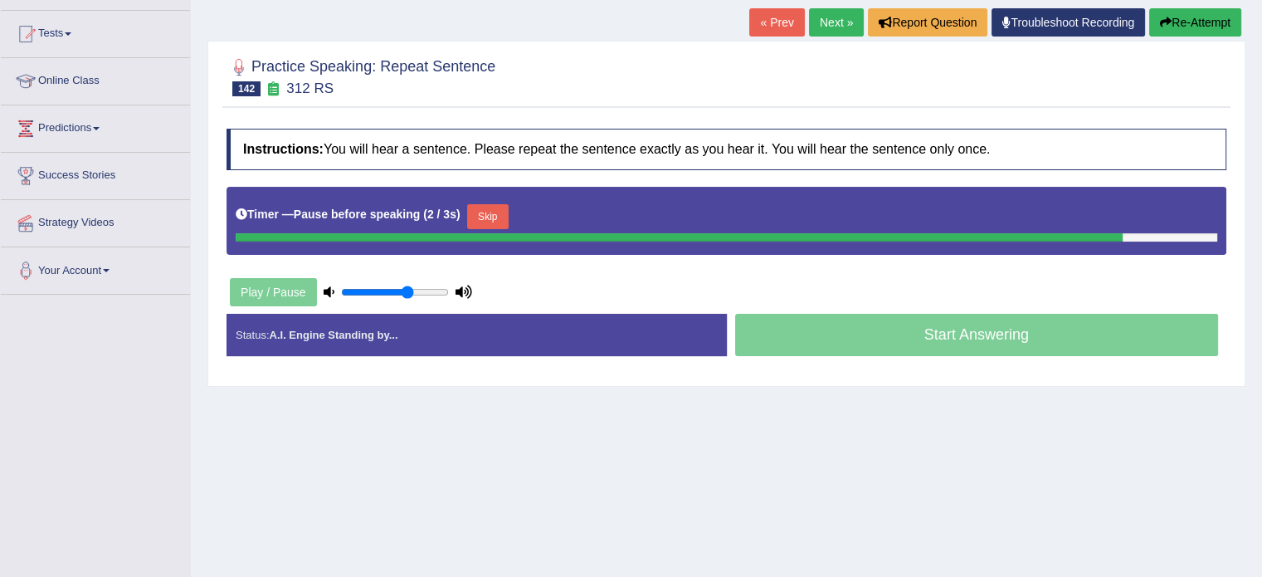
click at [484, 210] on button "Skip" at bounding box center [487, 216] width 41 height 25
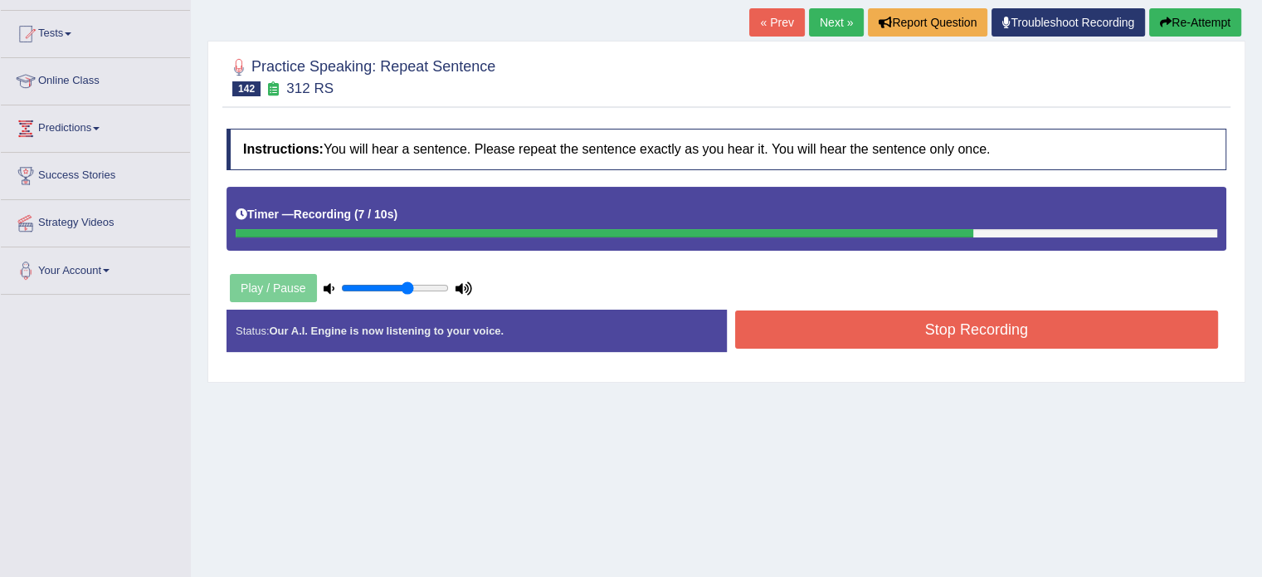
click at [790, 329] on button "Stop Recording" at bounding box center [977, 329] width 484 height 38
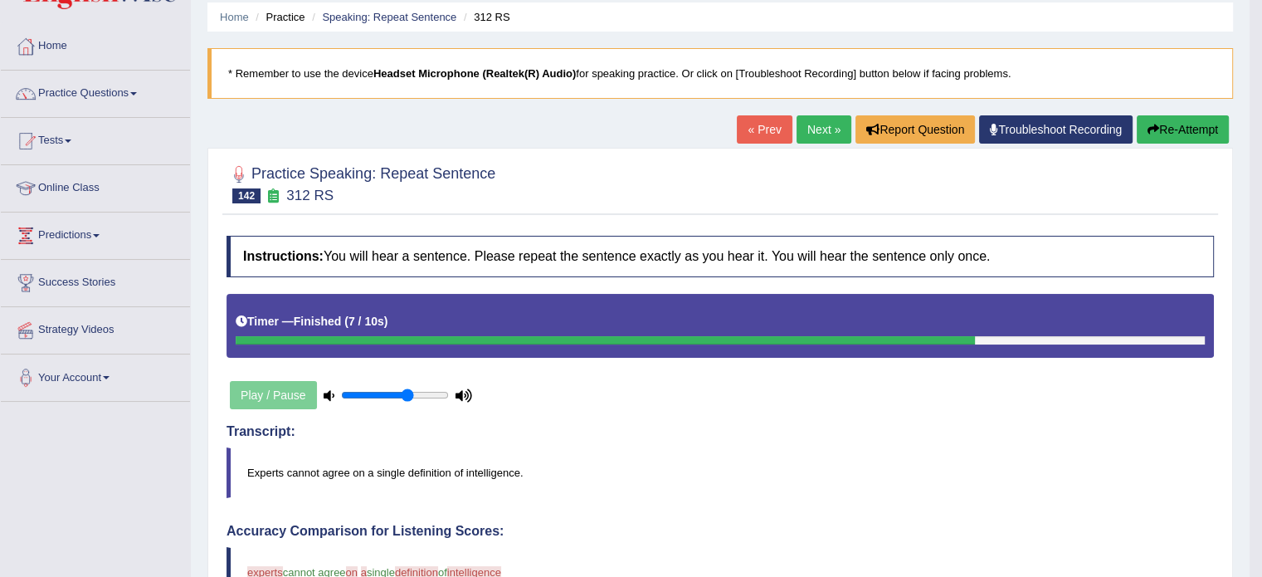
scroll to position [13, 0]
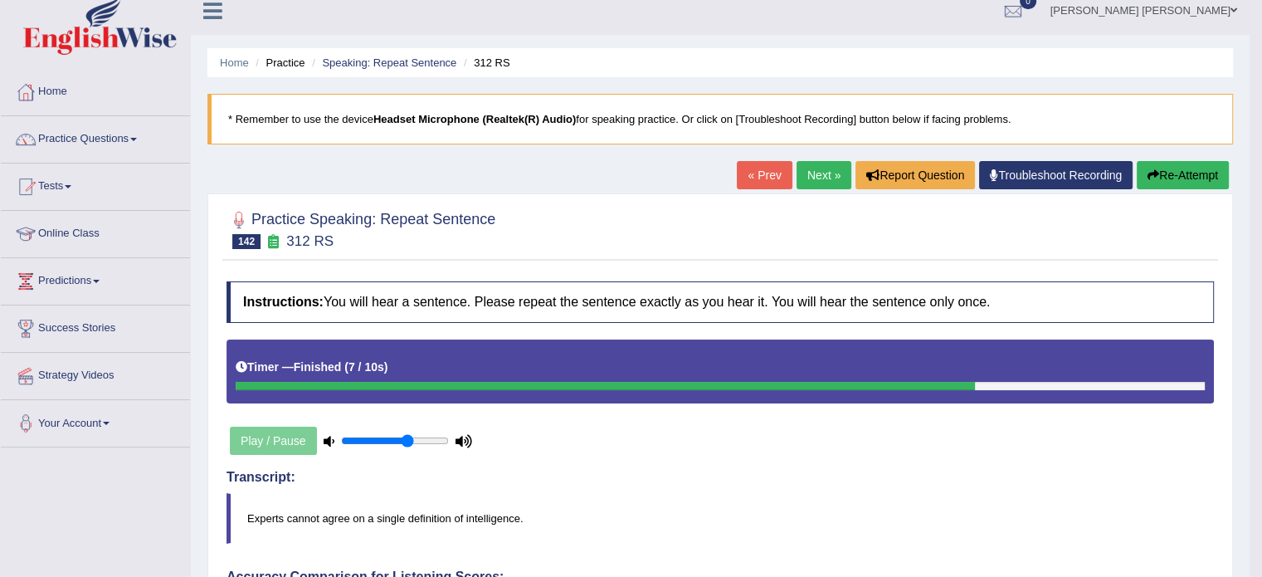
click at [814, 158] on div "Home Practice Speaking: Repeat Sentence 312 RS * Remember to use the device Hea…" at bounding box center [720, 561] width 1059 height 1149
click at [814, 168] on link "Next »" at bounding box center [823, 175] width 55 height 28
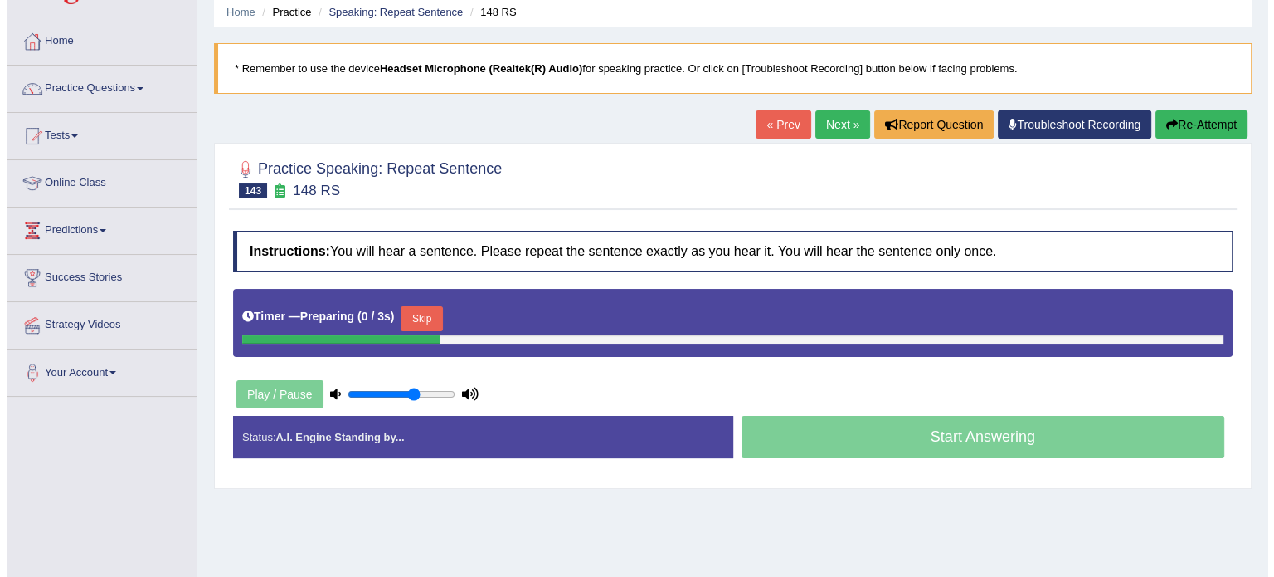
scroll to position [66, 0]
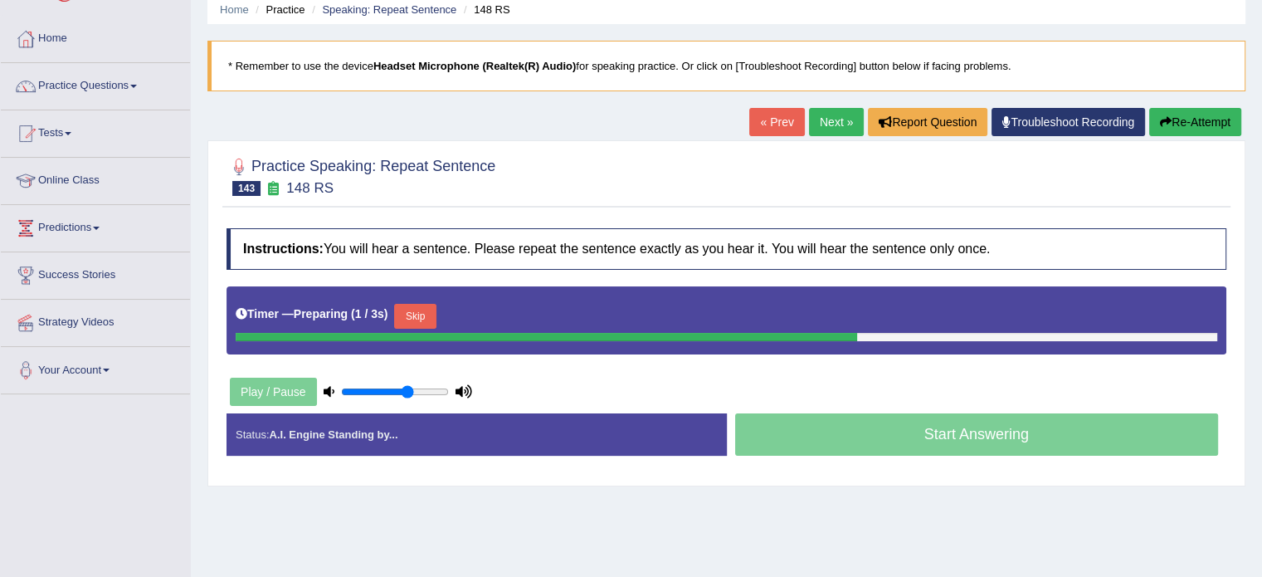
drag, startPoint x: 425, startPoint y: 338, endPoint x: 413, endPoint y: 307, distance: 33.6
click at [413, 307] on div "Timer — Preparing ( 1 / 3s ) Skip" at bounding box center [726, 320] width 1000 height 68
click at [413, 307] on button "Skip" at bounding box center [414, 316] width 41 height 25
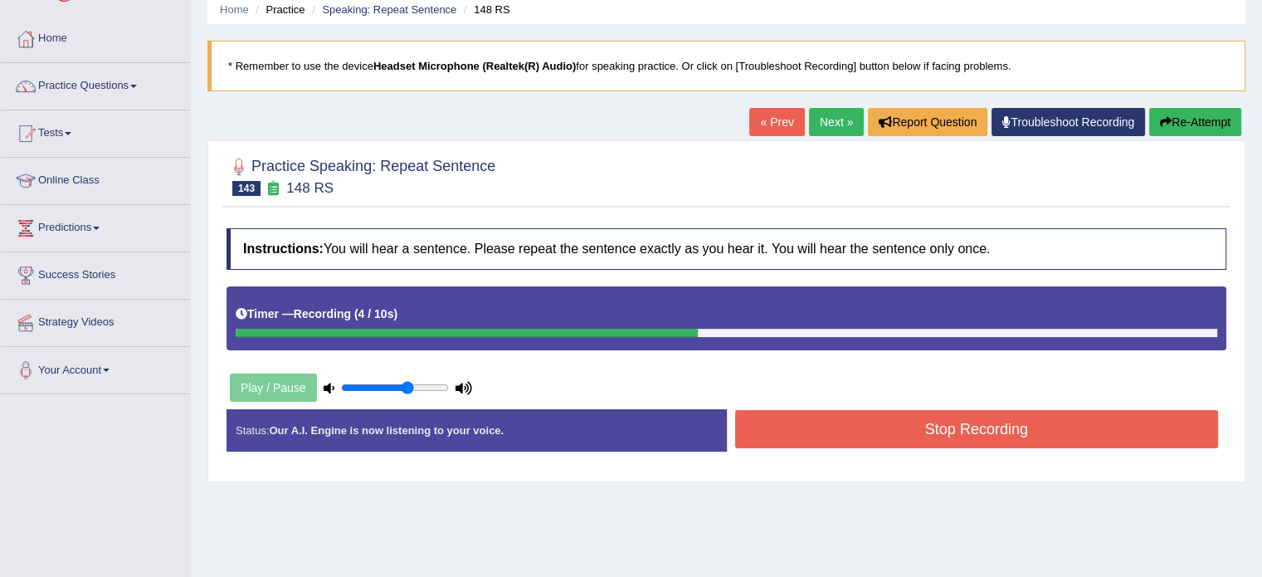
click at [773, 424] on button "Stop Recording" at bounding box center [977, 429] width 484 height 38
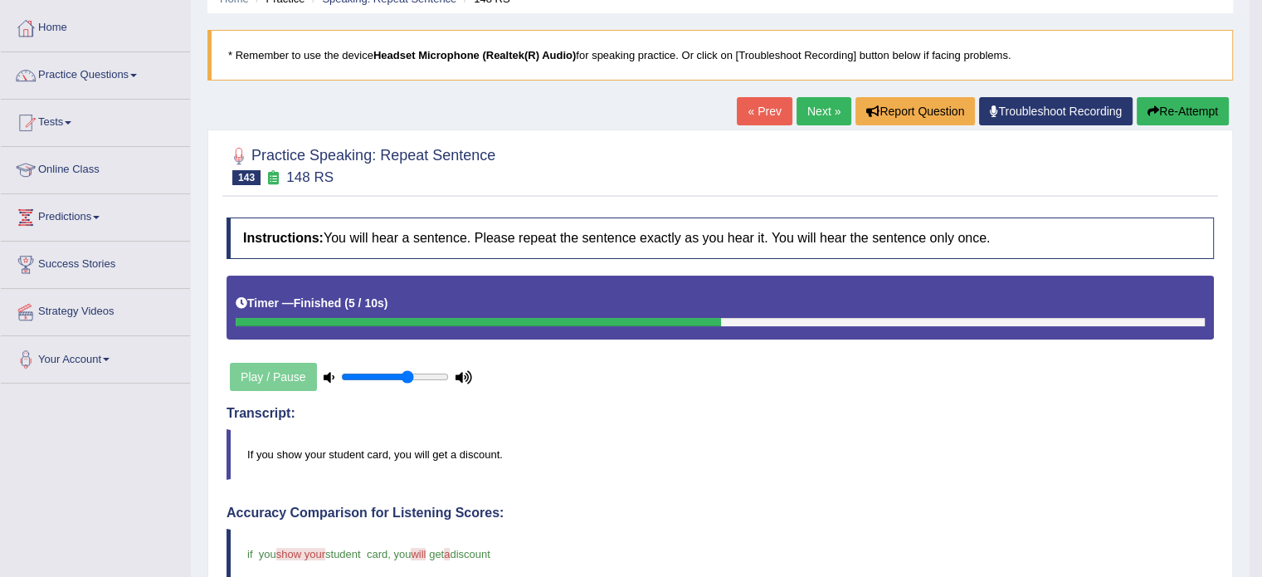
scroll to position [46, 0]
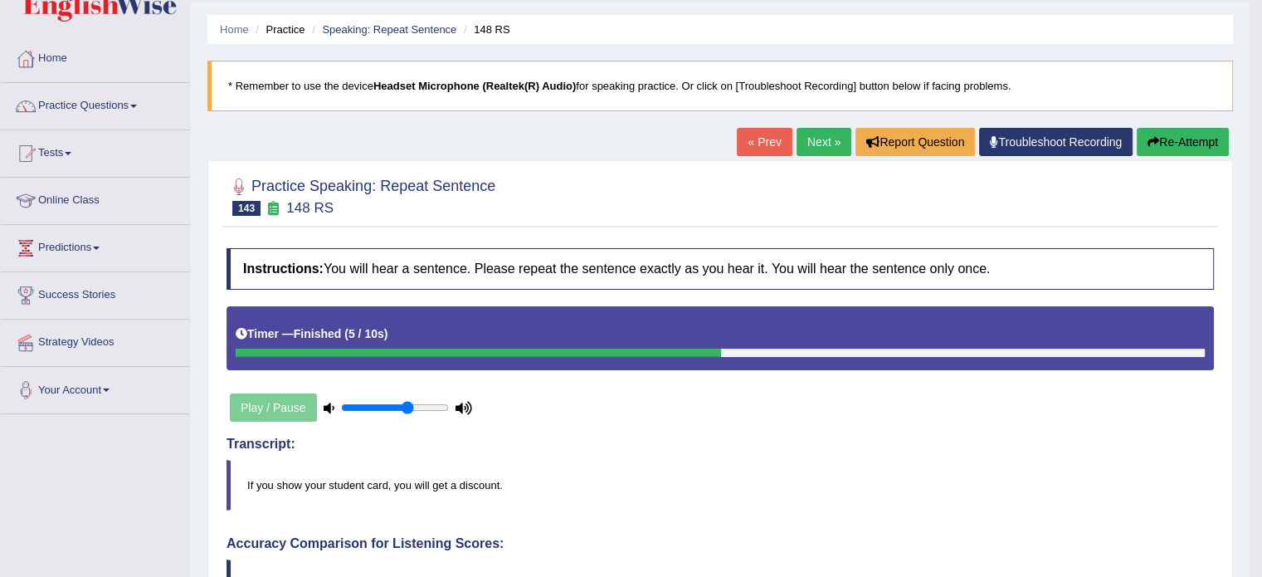
click at [829, 139] on link "Next »" at bounding box center [823, 142] width 55 height 28
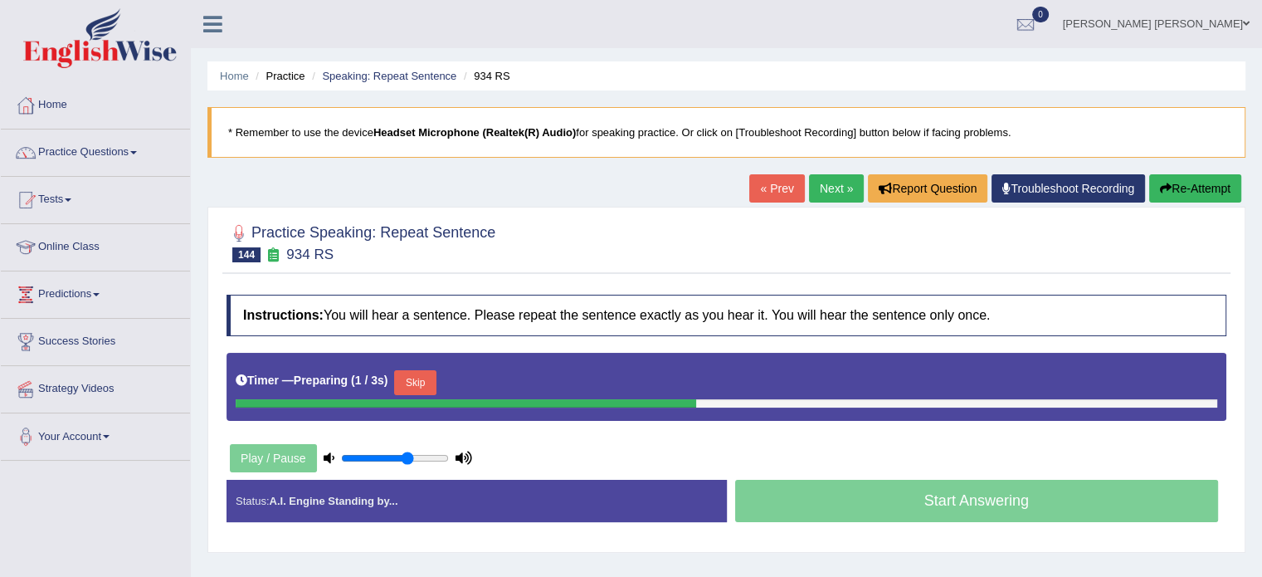
click at [436, 377] on button "Skip" at bounding box center [414, 382] width 41 height 25
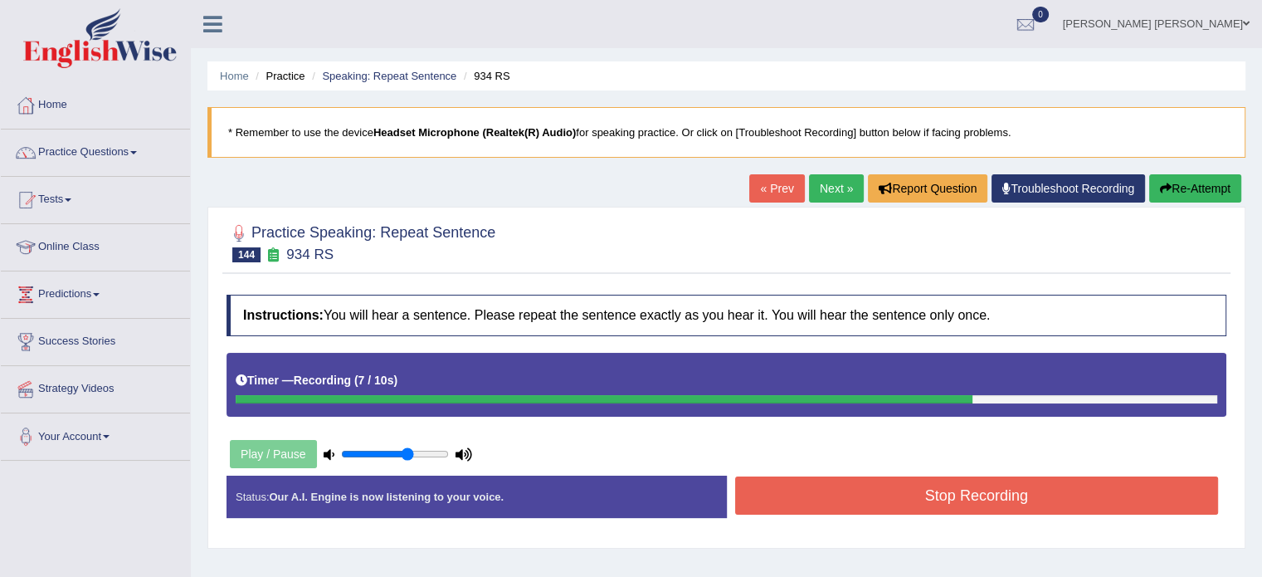
click at [785, 504] on button "Stop Recording" at bounding box center [977, 495] width 484 height 38
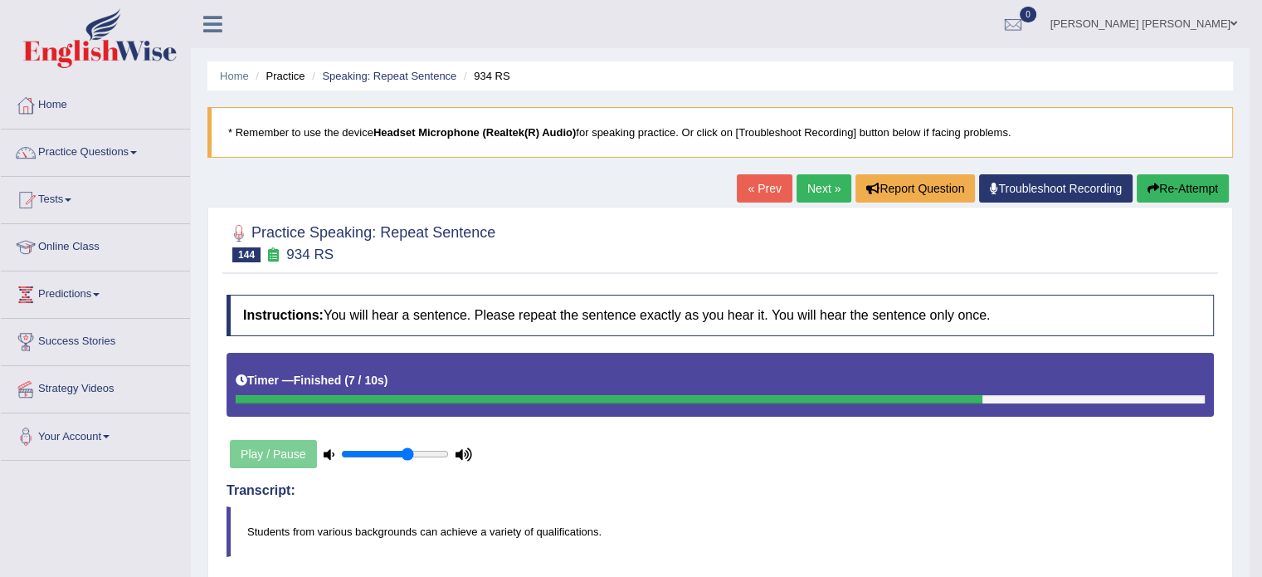
click at [830, 177] on link "Next »" at bounding box center [823, 188] width 55 height 28
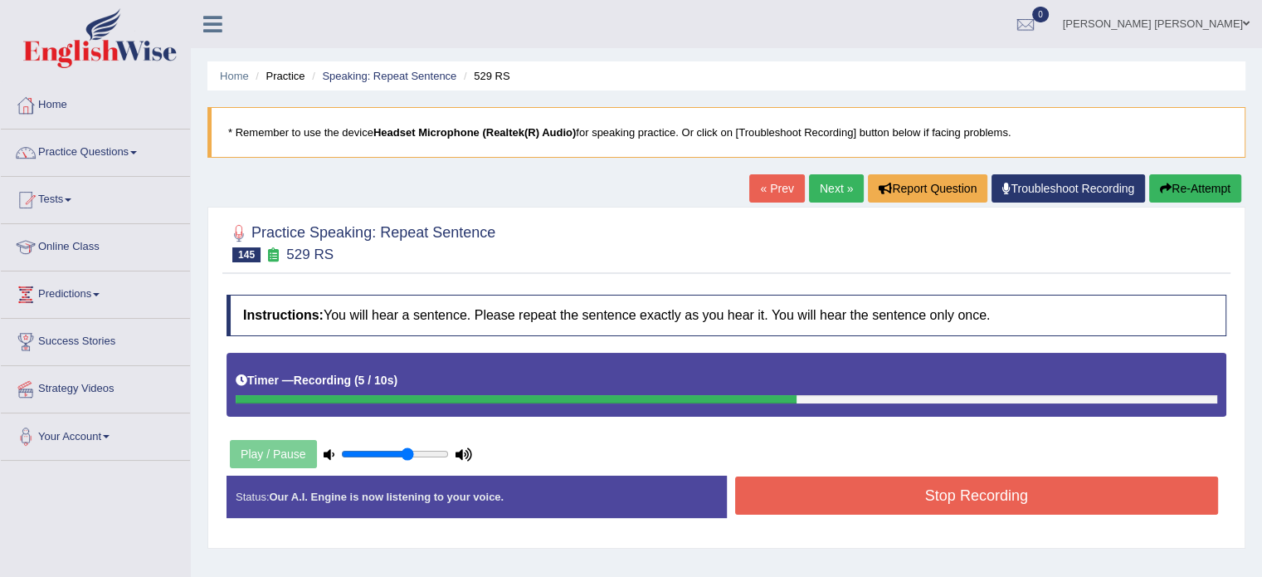
click at [850, 504] on button "Stop Recording" at bounding box center [977, 495] width 484 height 38
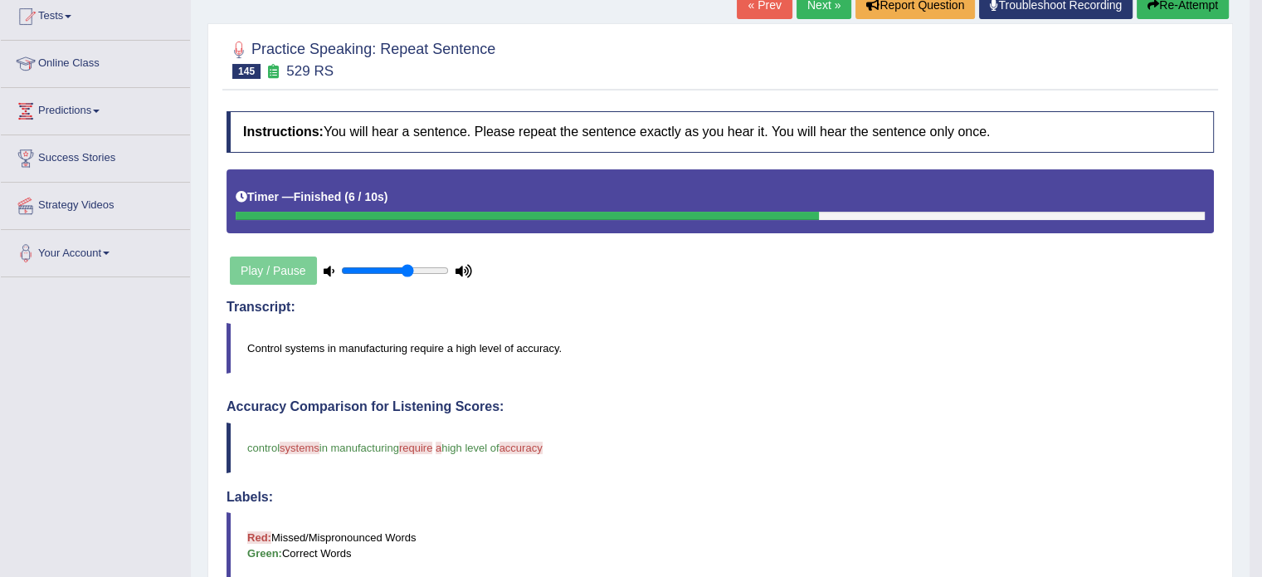
scroll to position [116, 0]
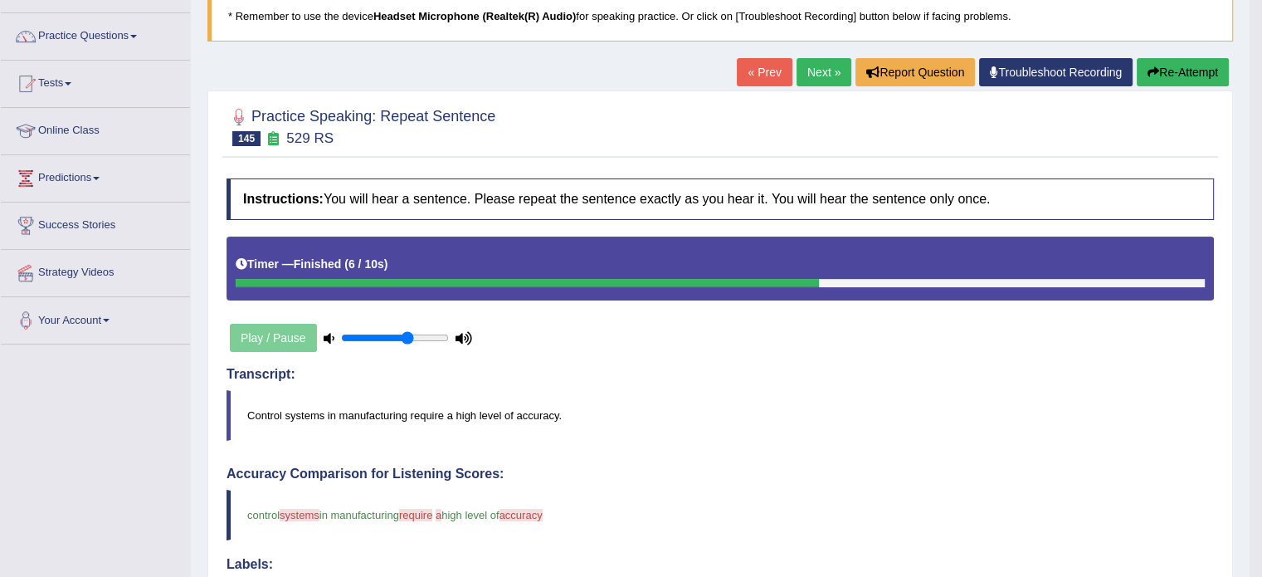
click at [809, 71] on link "Next »" at bounding box center [823, 72] width 55 height 28
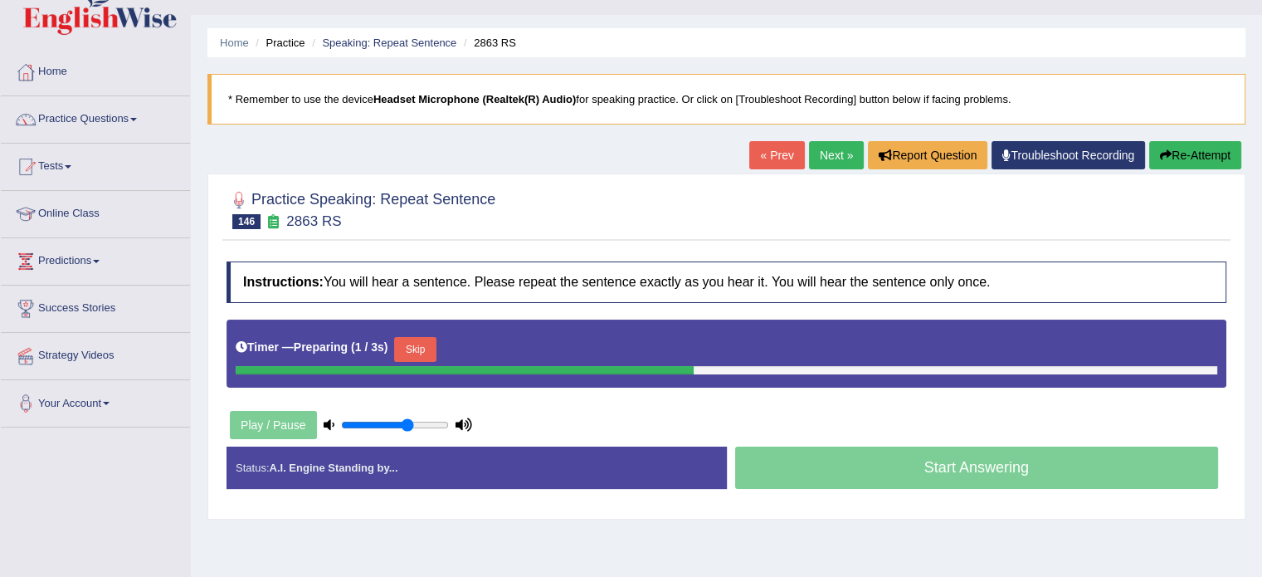
click at [436, 345] on button "Skip" at bounding box center [414, 349] width 41 height 25
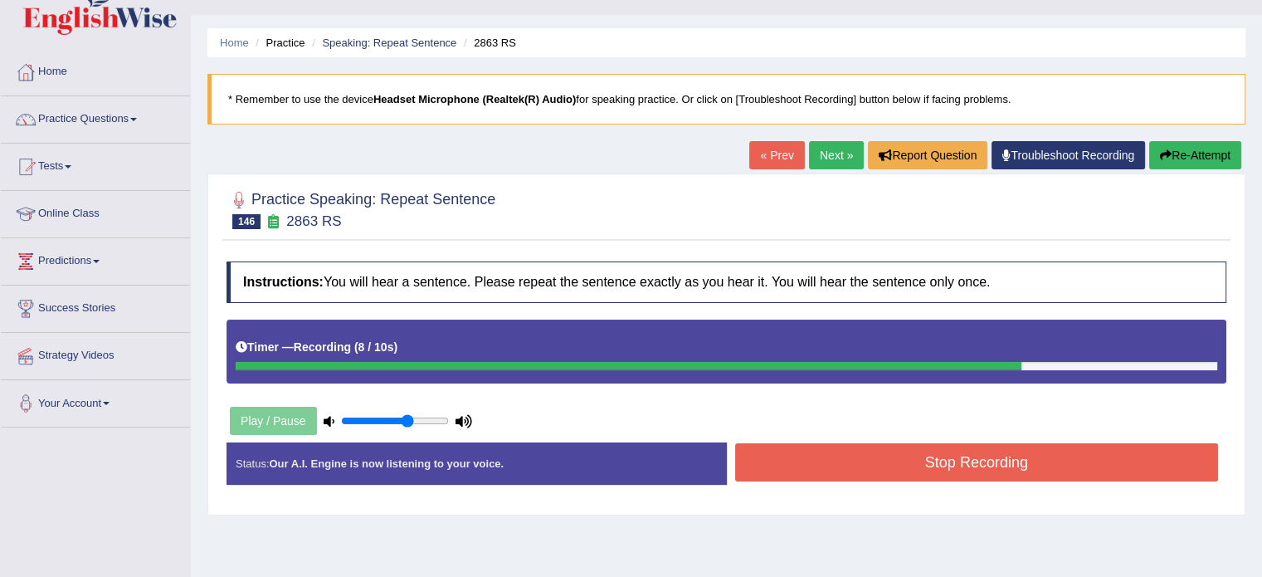
click at [1185, 162] on button "Re-Attempt" at bounding box center [1195, 155] width 92 height 28
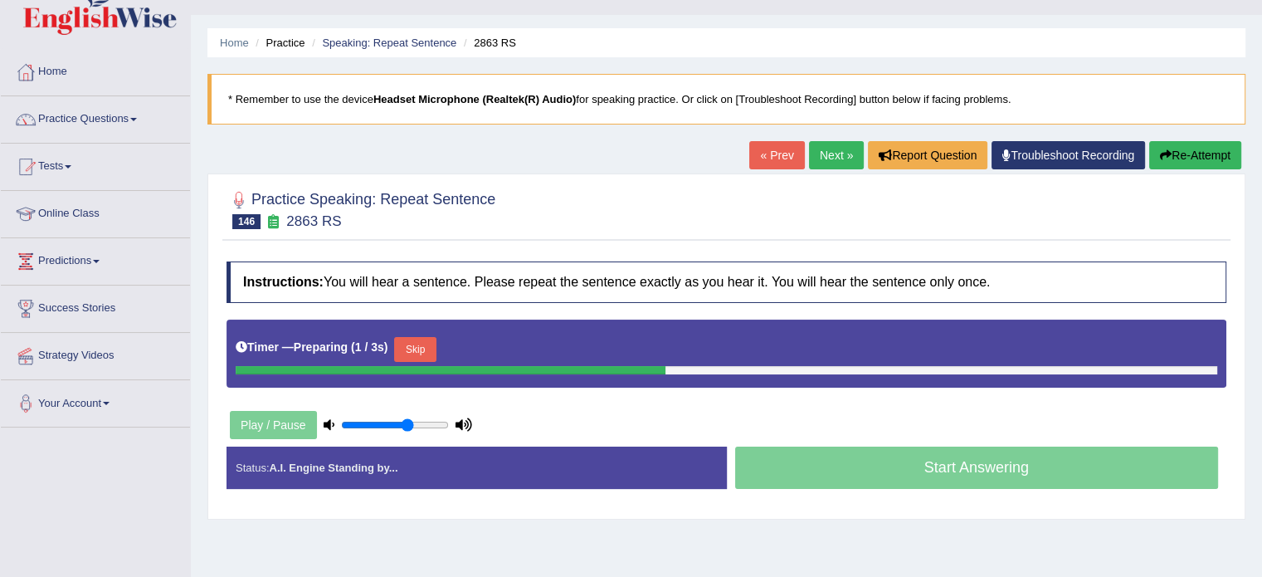
click at [421, 348] on button "Skip" at bounding box center [414, 349] width 41 height 25
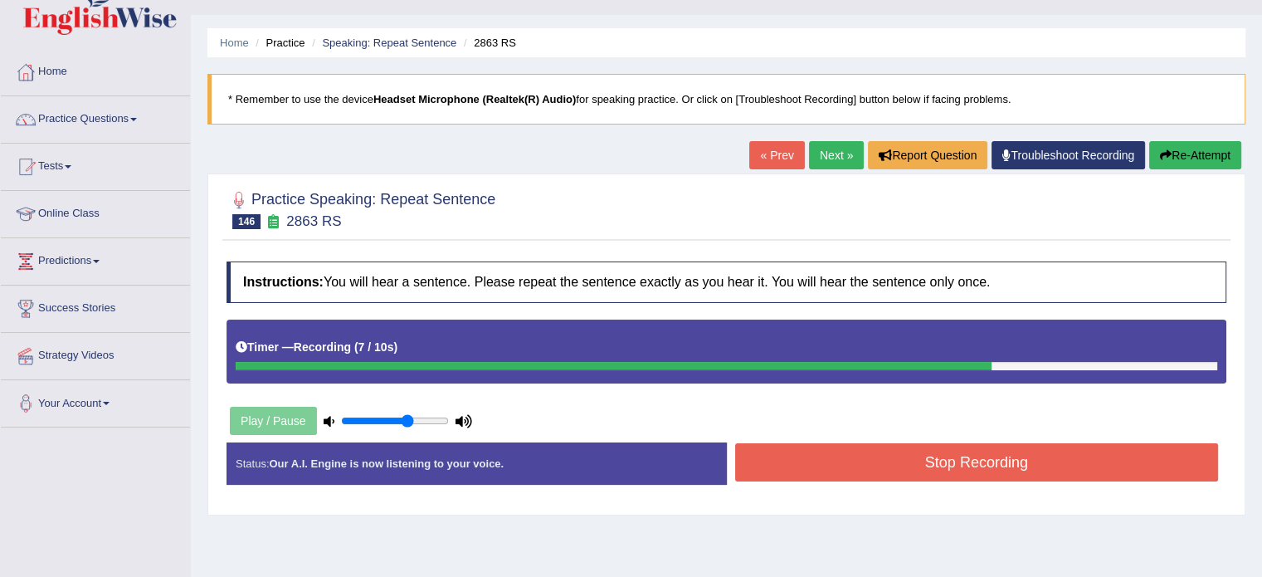
click at [927, 470] on button "Stop Recording" at bounding box center [977, 462] width 484 height 38
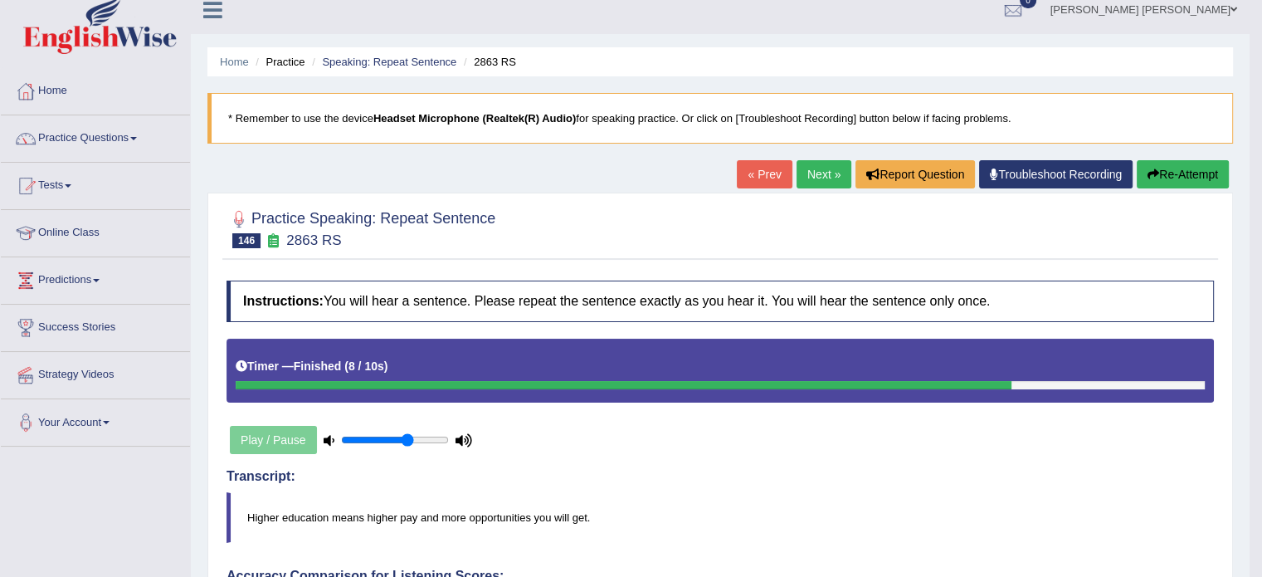
scroll to position [13, 0]
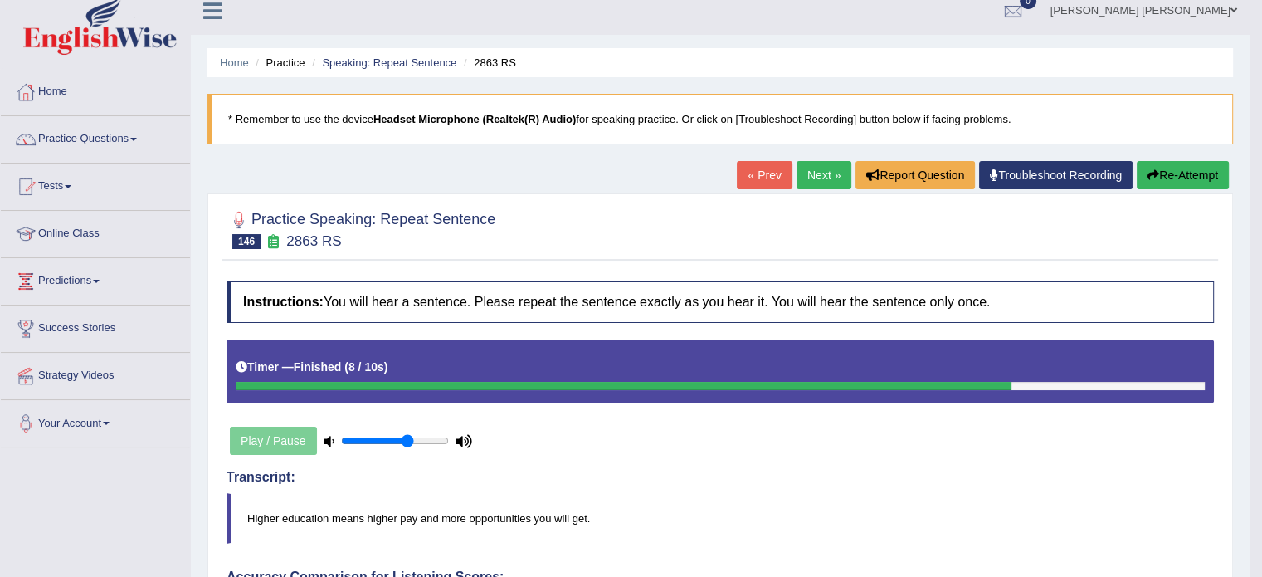
click at [830, 164] on link "Next »" at bounding box center [823, 175] width 55 height 28
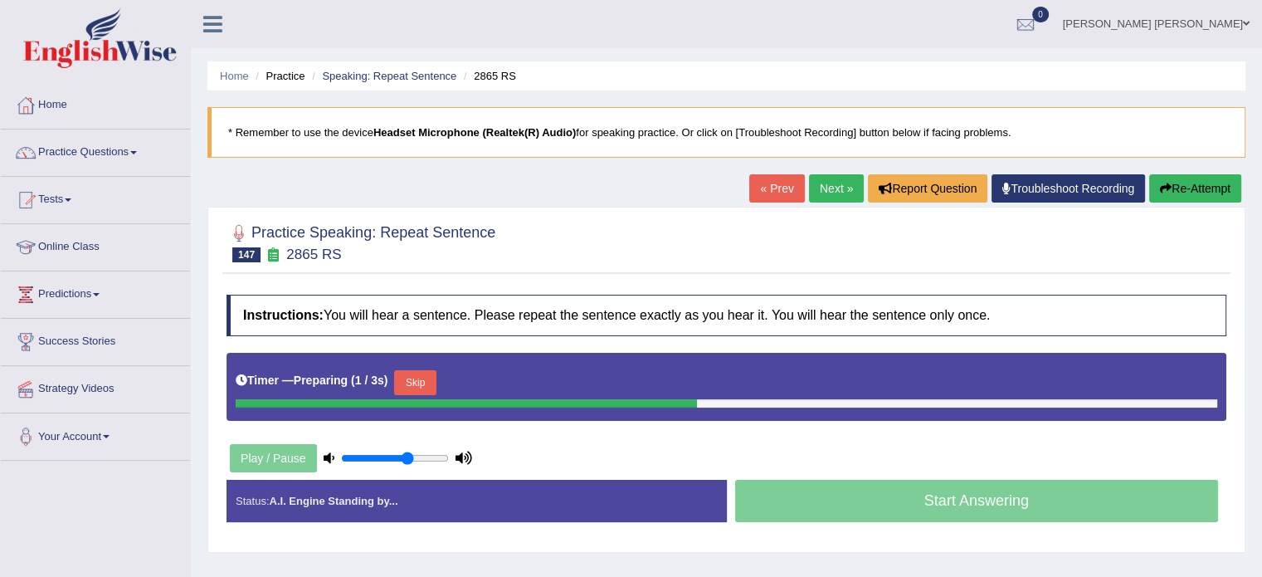
click at [425, 377] on button "Skip" at bounding box center [414, 382] width 41 height 25
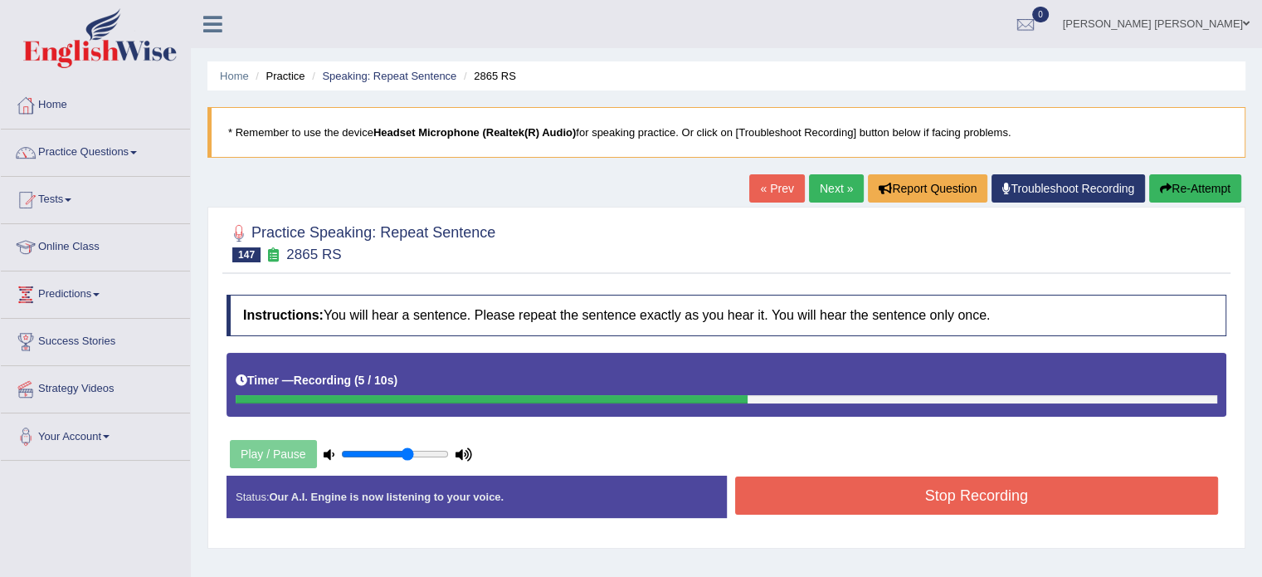
click at [792, 501] on button "Stop Recording" at bounding box center [977, 495] width 484 height 38
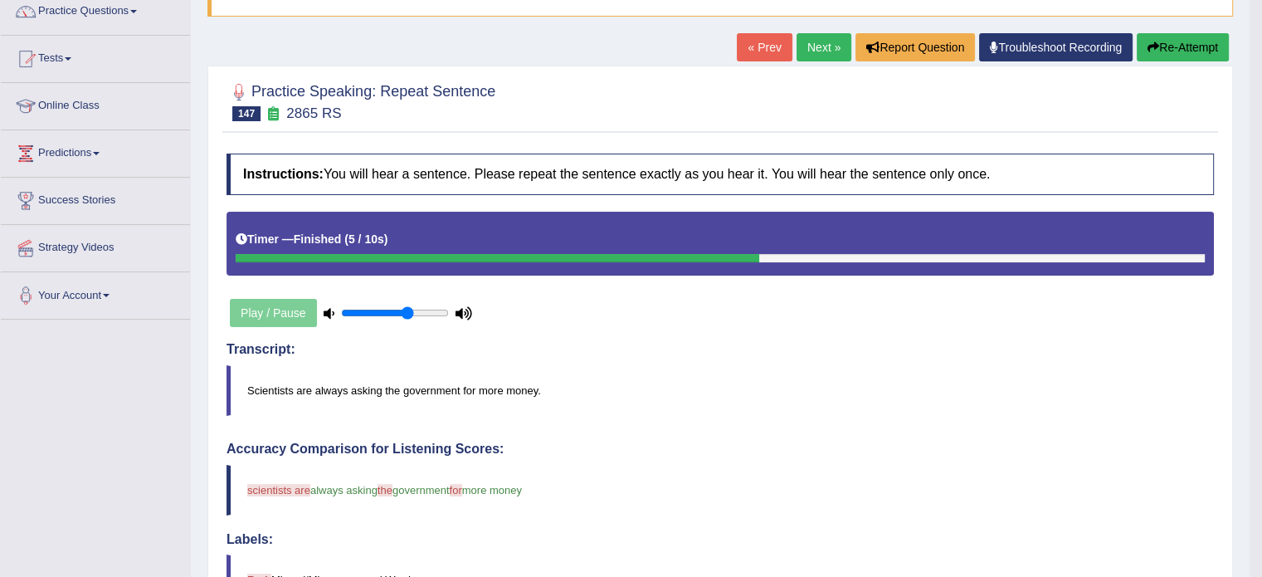
scroll to position [133, 0]
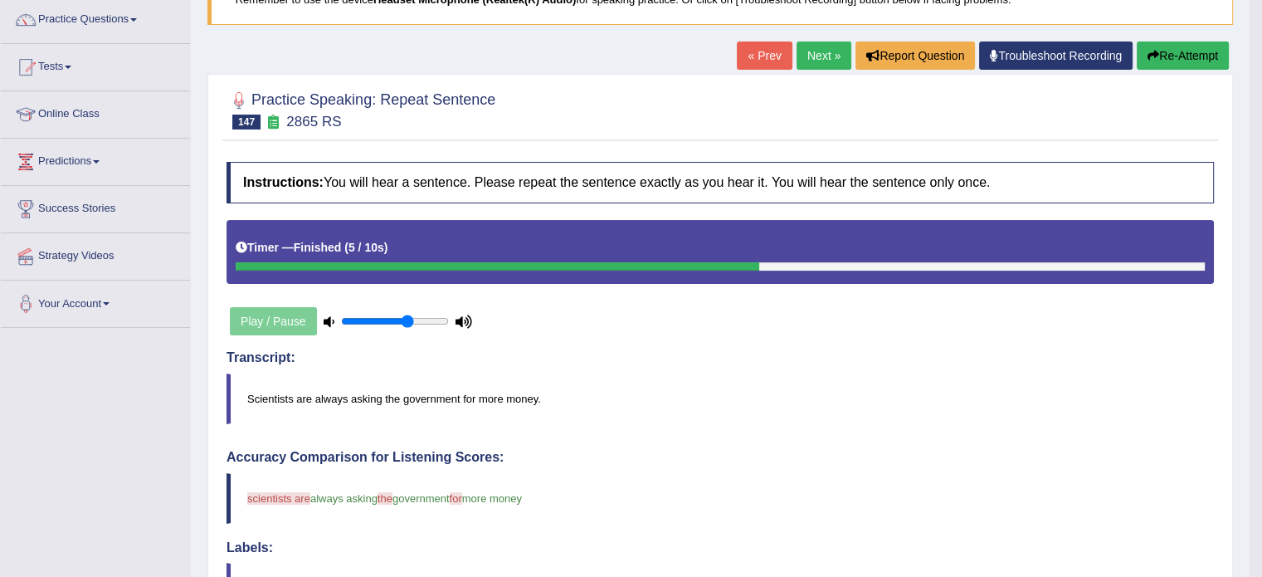
click at [813, 49] on link "Next »" at bounding box center [823, 55] width 55 height 28
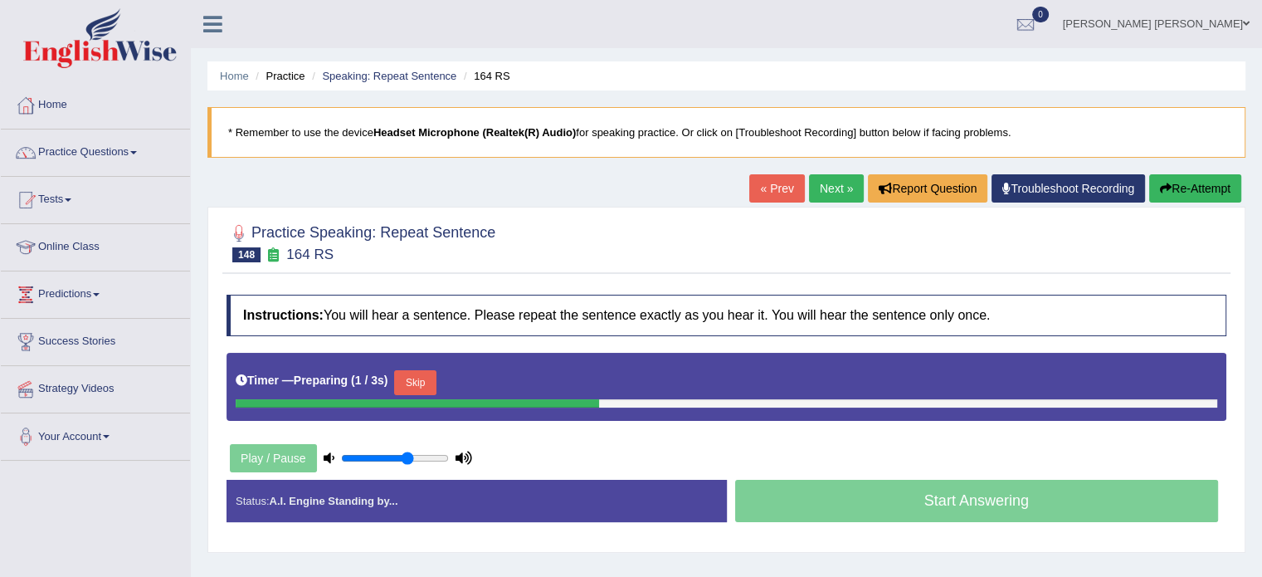
click at [434, 373] on button "Skip" at bounding box center [414, 382] width 41 height 25
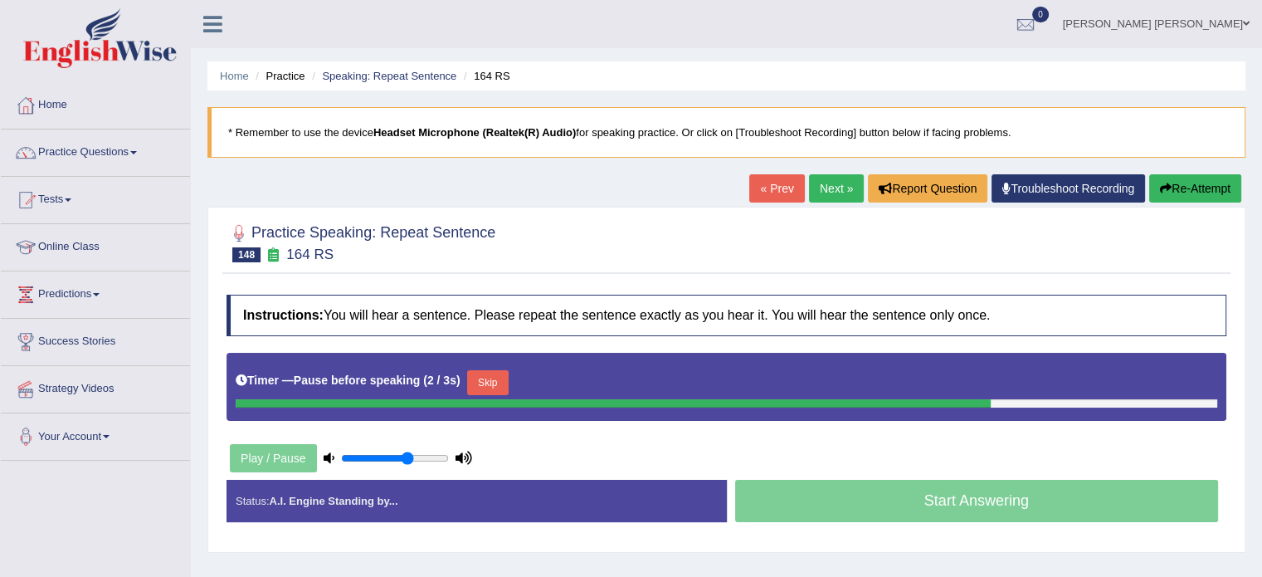
click at [503, 373] on button "Skip" at bounding box center [487, 382] width 41 height 25
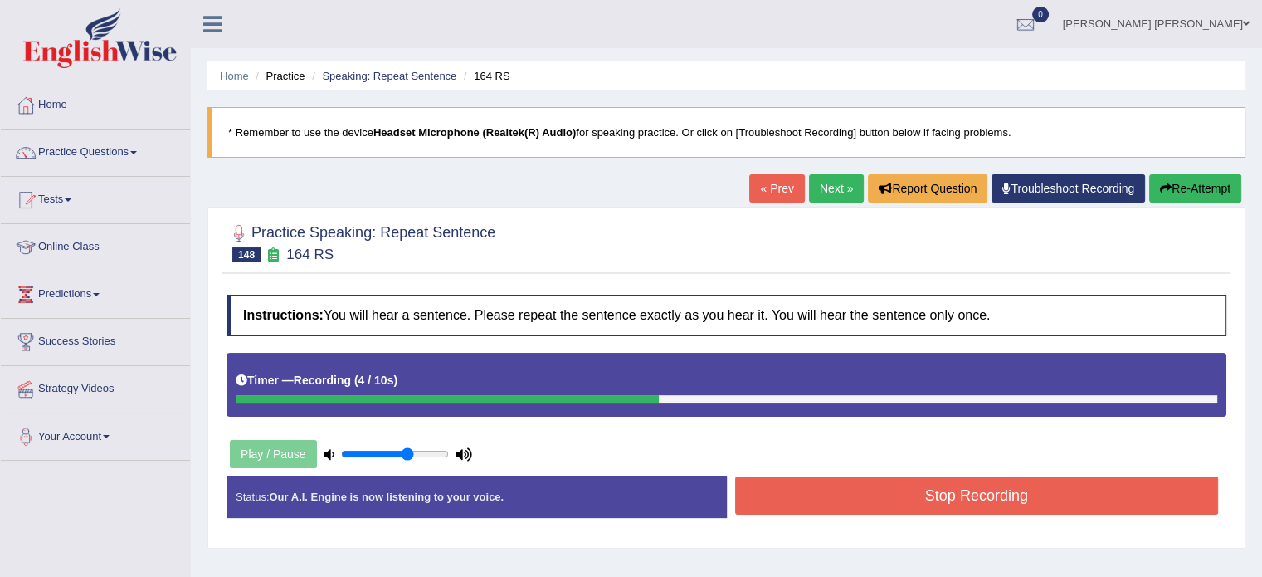
click at [1191, 178] on button "Re-Attempt" at bounding box center [1195, 188] width 92 height 28
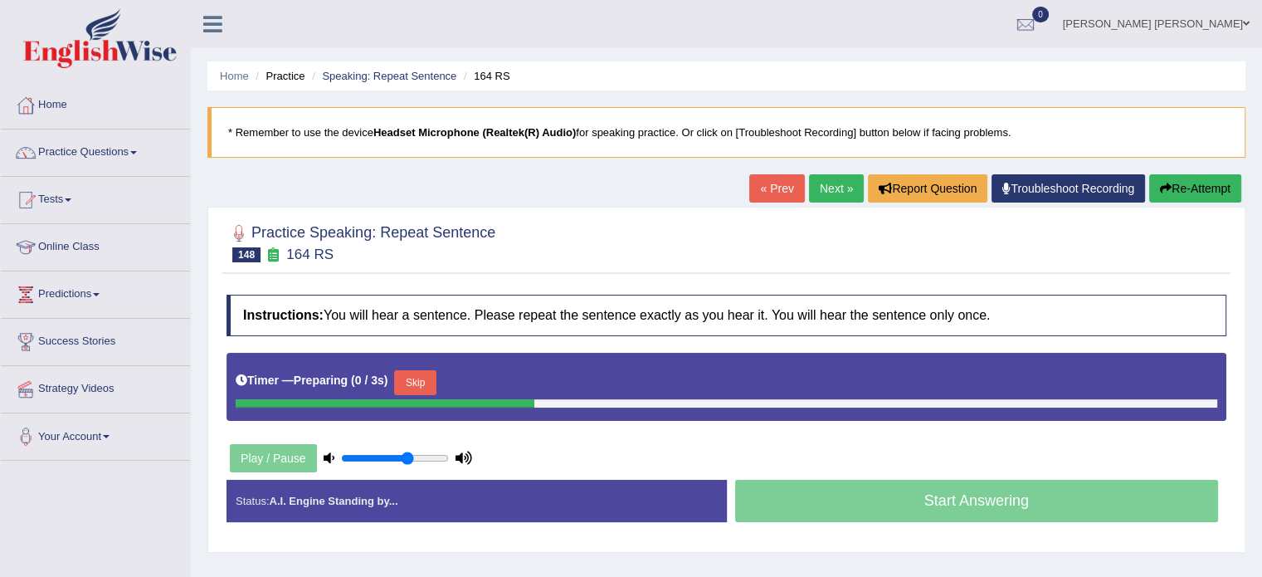
click at [421, 384] on button "Skip" at bounding box center [414, 382] width 41 height 25
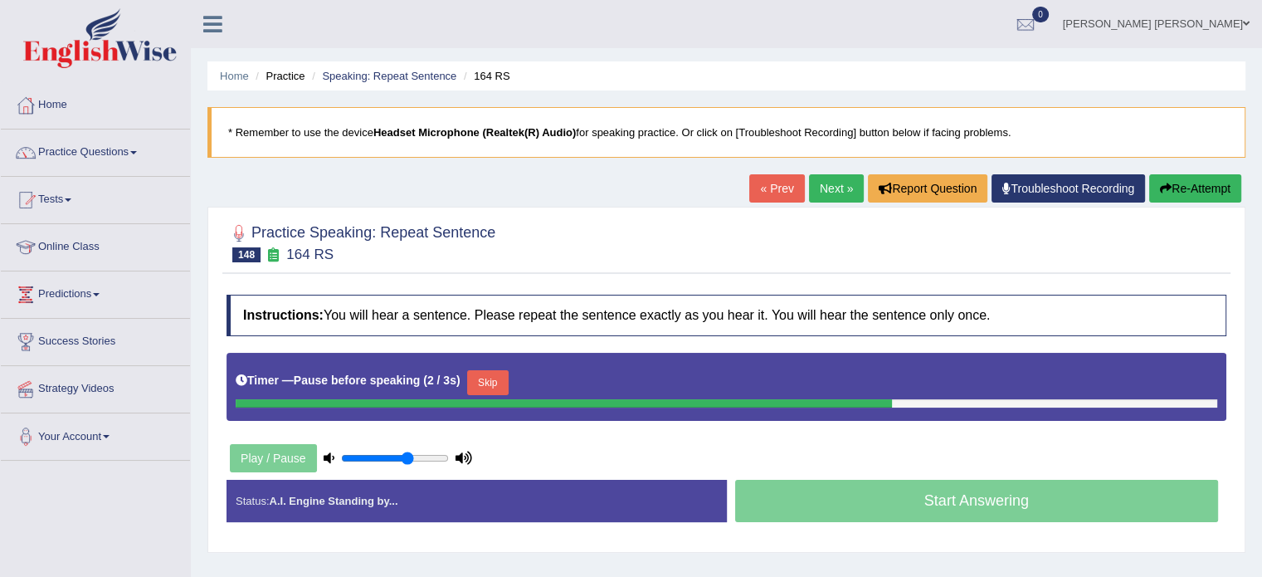
click at [491, 381] on button "Skip" at bounding box center [487, 382] width 41 height 25
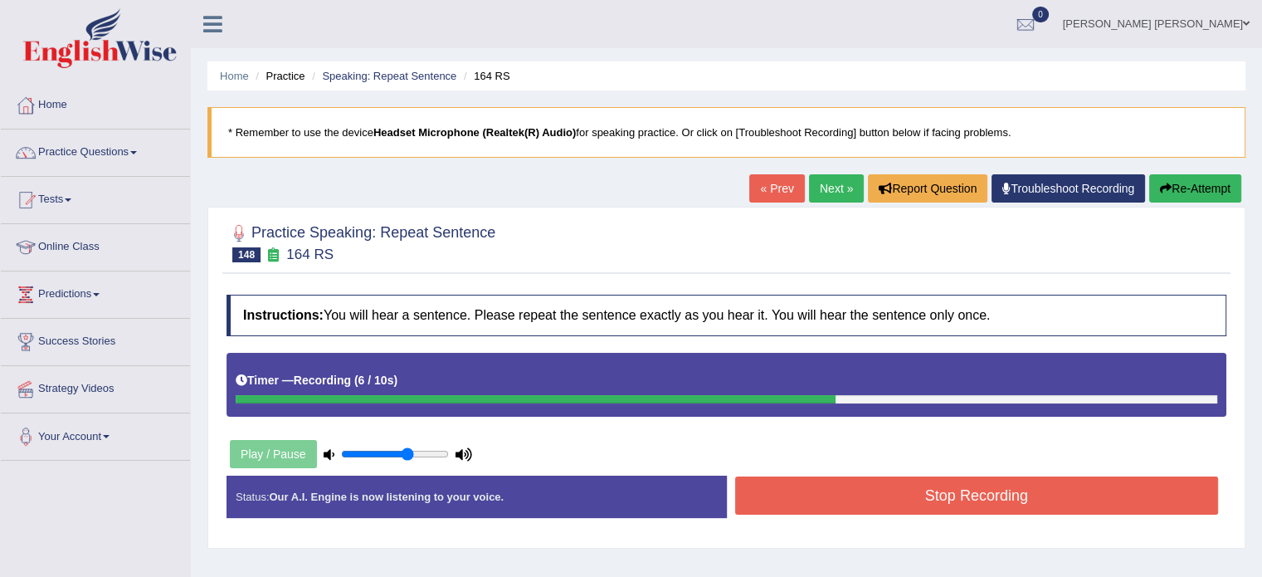
click at [846, 497] on button "Stop Recording" at bounding box center [977, 495] width 484 height 38
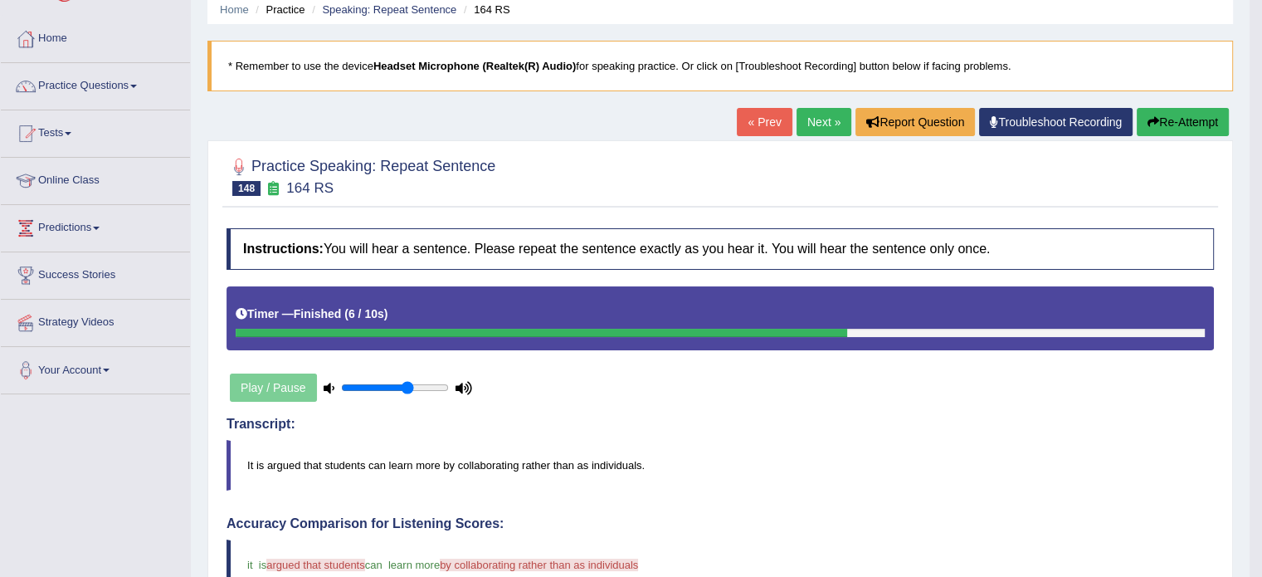
scroll to position [13, 0]
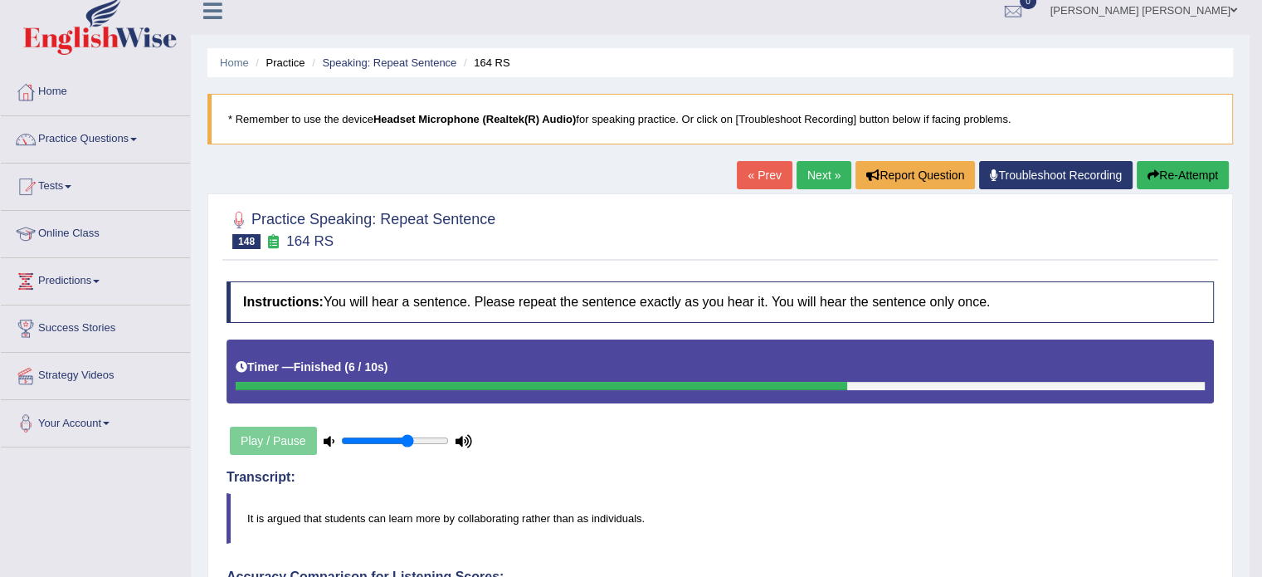
click at [805, 178] on link "Next »" at bounding box center [823, 175] width 55 height 28
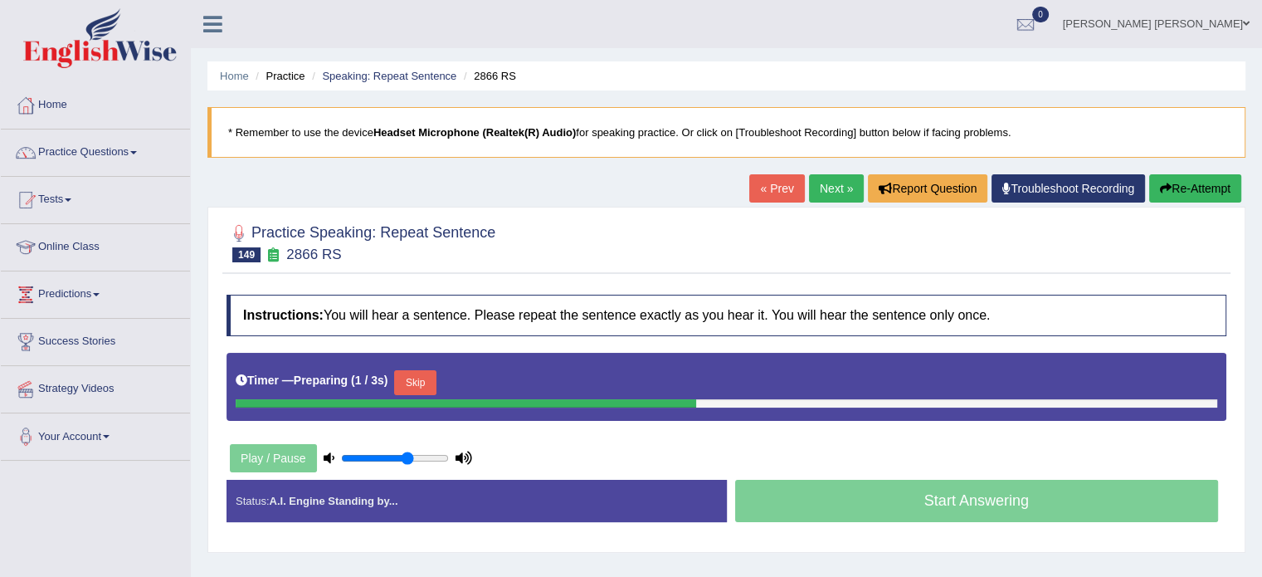
click at [406, 377] on button "Skip" at bounding box center [414, 382] width 41 height 25
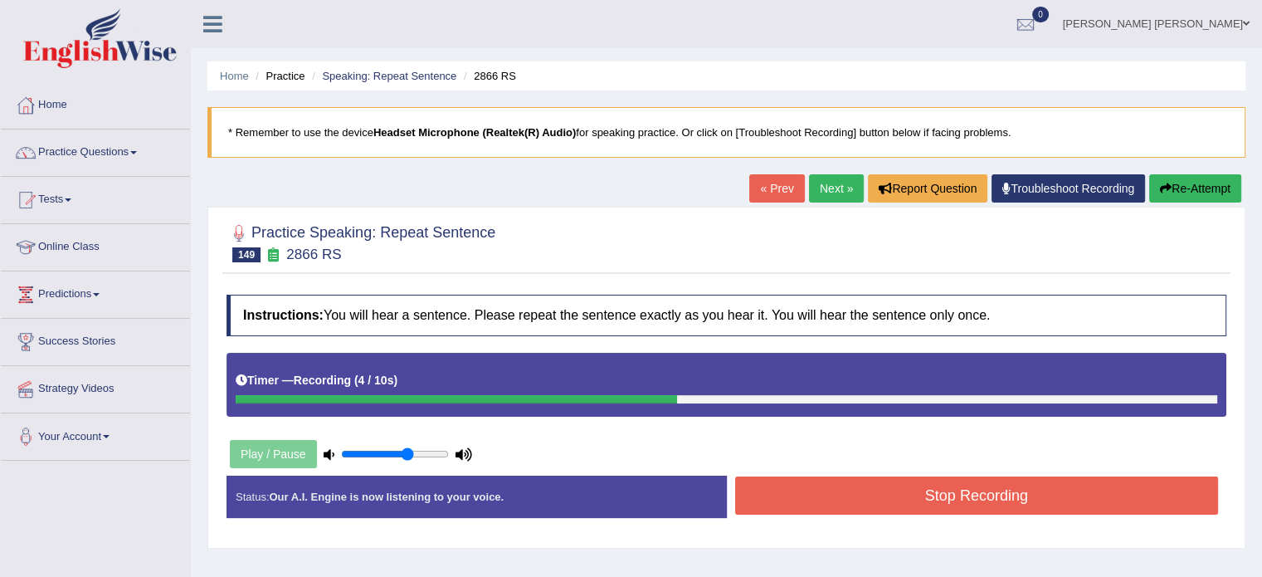
click at [856, 489] on button "Stop Recording" at bounding box center [977, 495] width 484 height 38
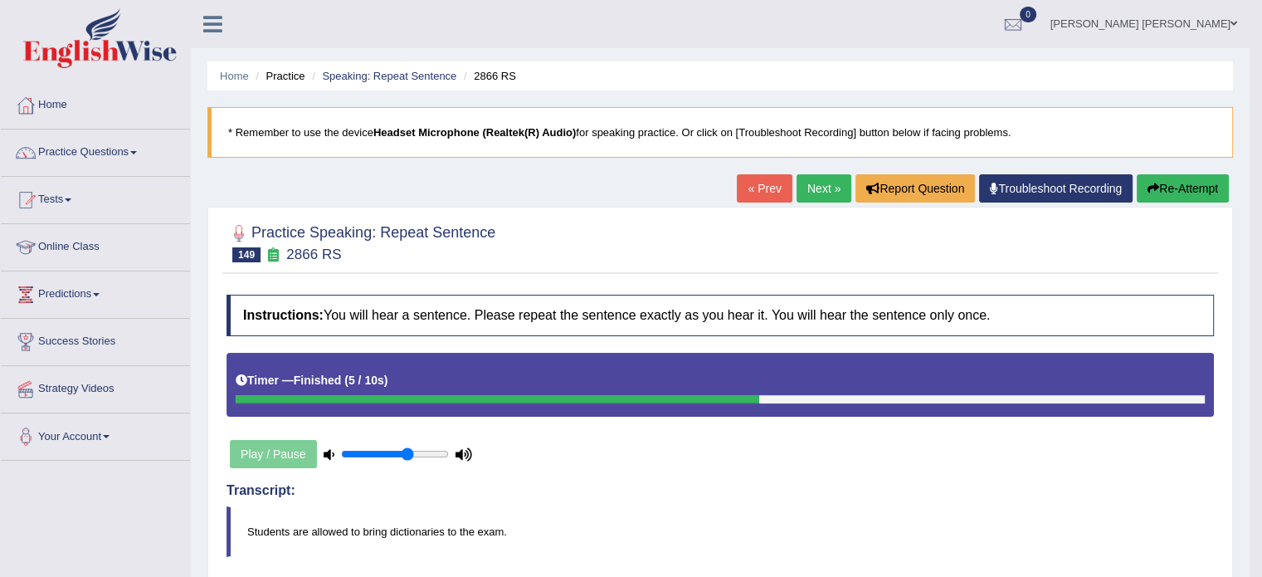
click at [820, 178] on link "Next »" at bounding box center [823, 188] width 55 height 28
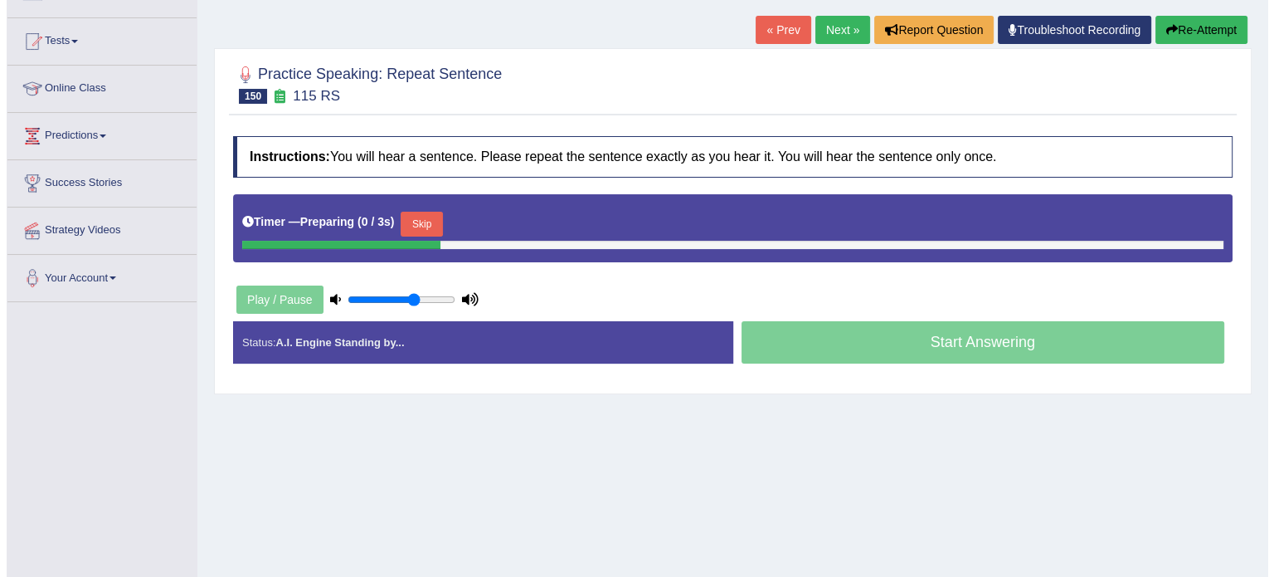
scroll to position [166, 0]
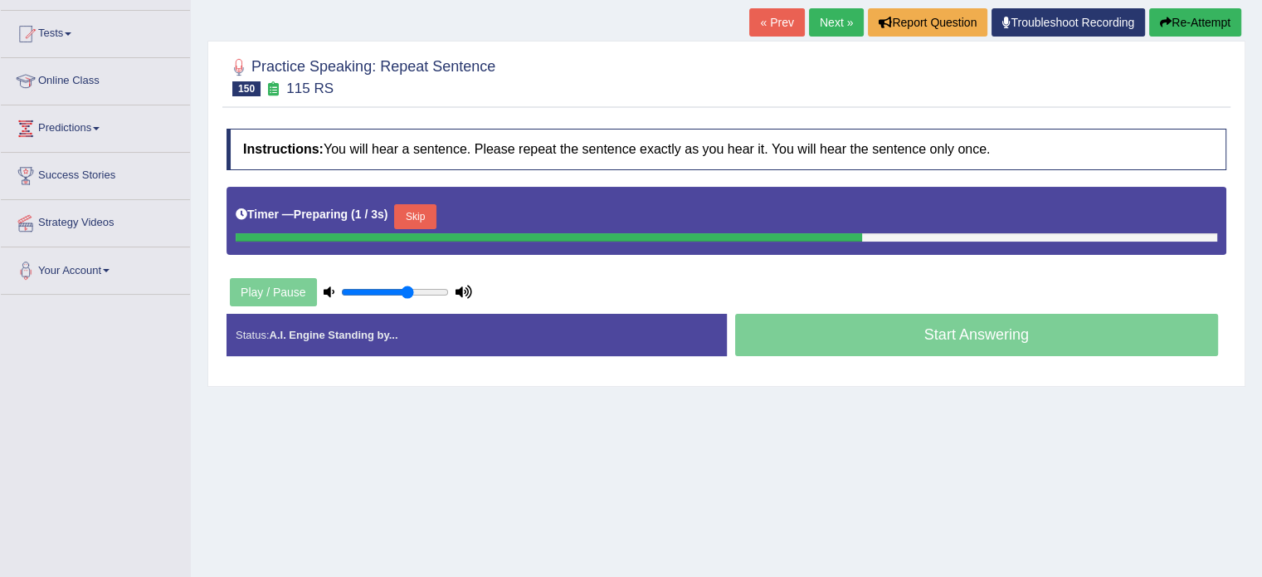
click at [425, 210] on button "Skip" at bounding box center [414, 216] width 41 height 25
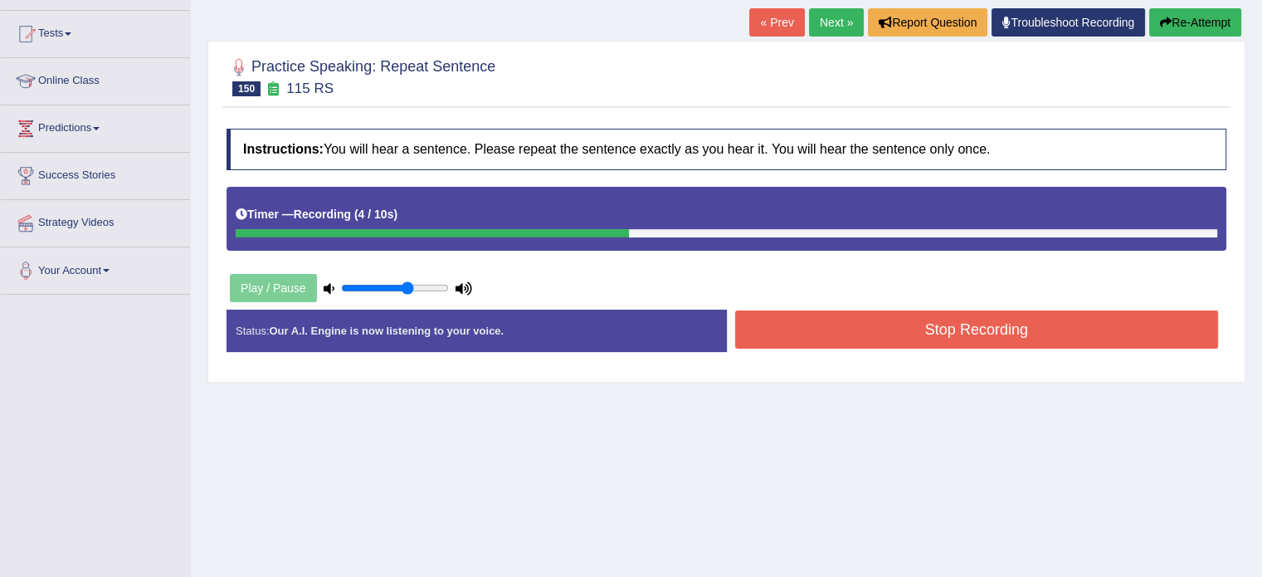
click at [800, 329] on button "Stop Recording" at bounding box center [977, 329] width 484 height 38
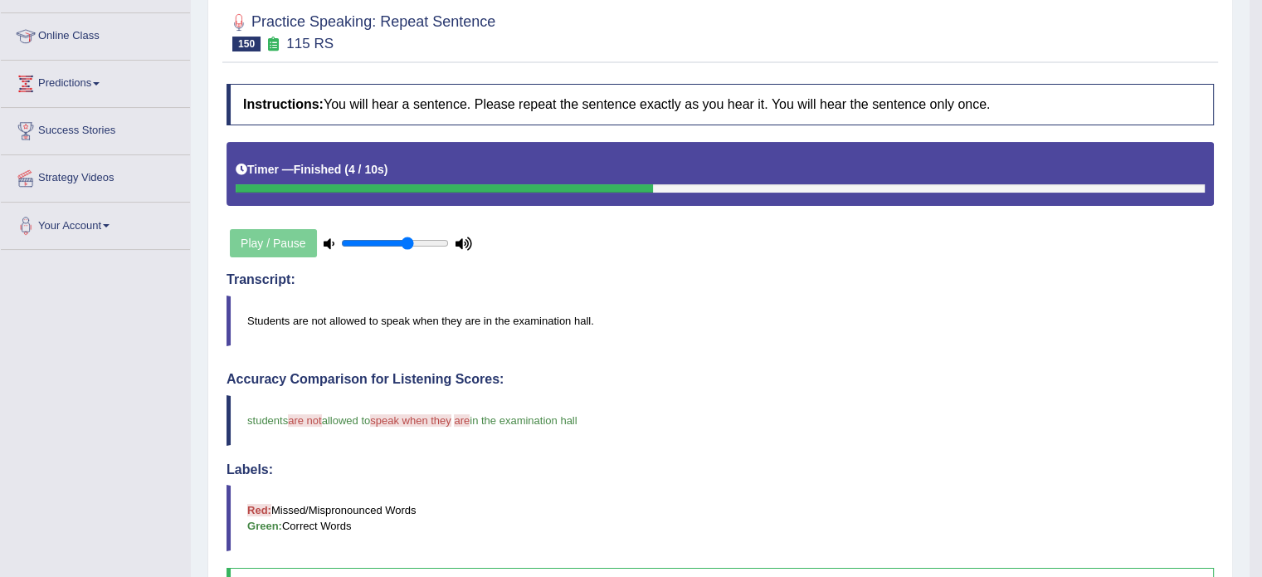
scroll to position [183, 0]
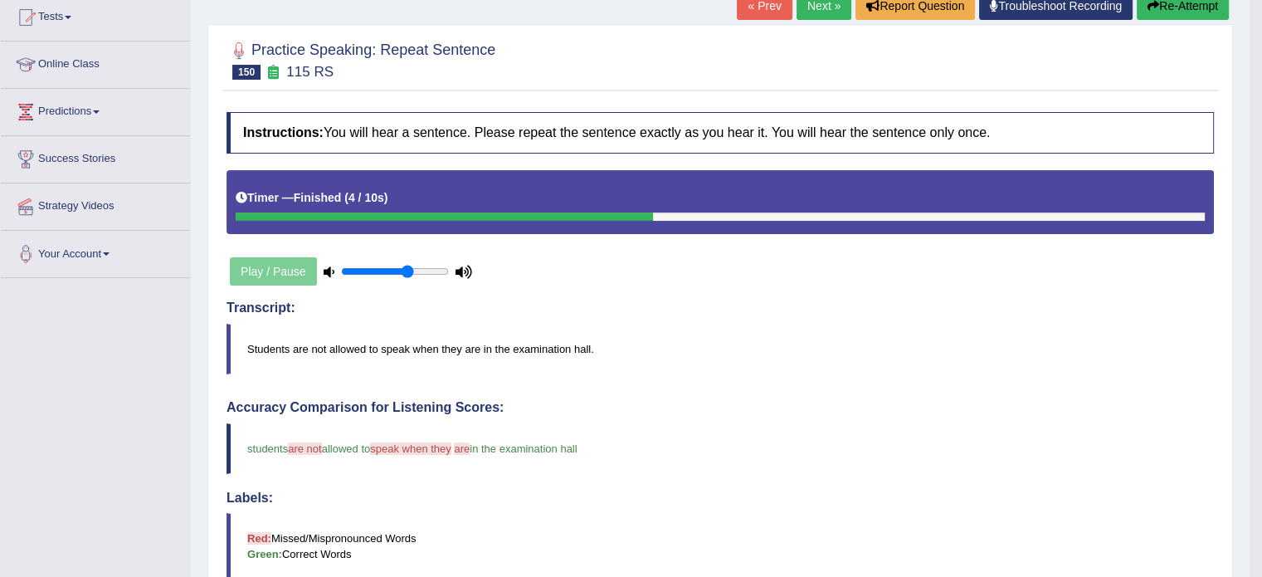
click at [809, 4] on link "Next »" at bounding box center [823, 6] width 55 height 28
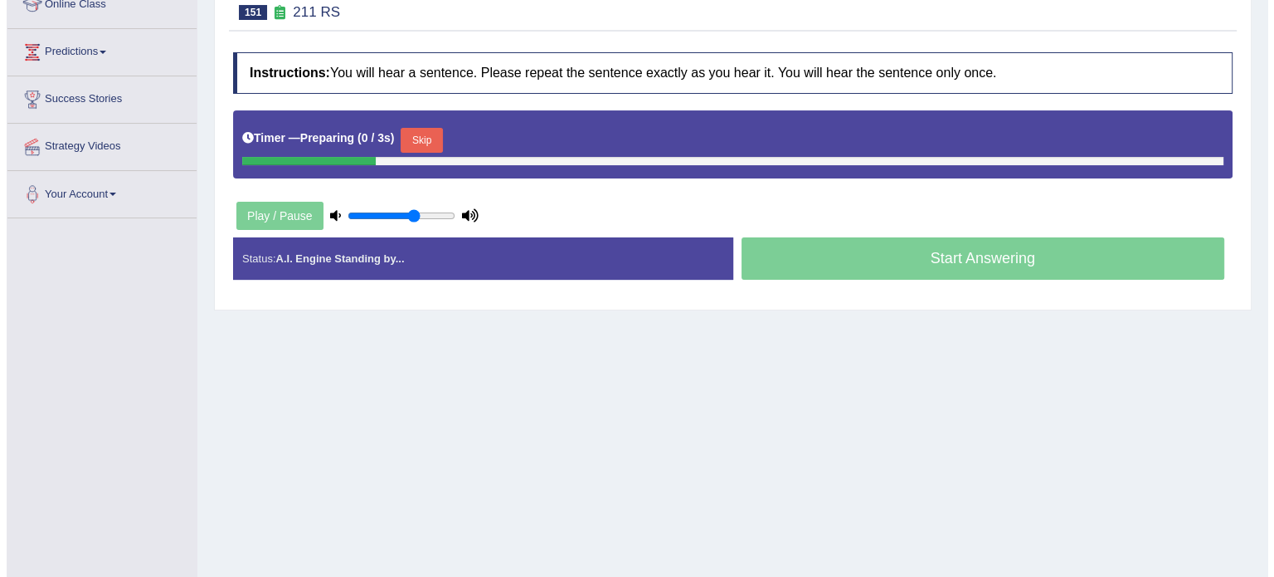
scroll to position [294, 0]
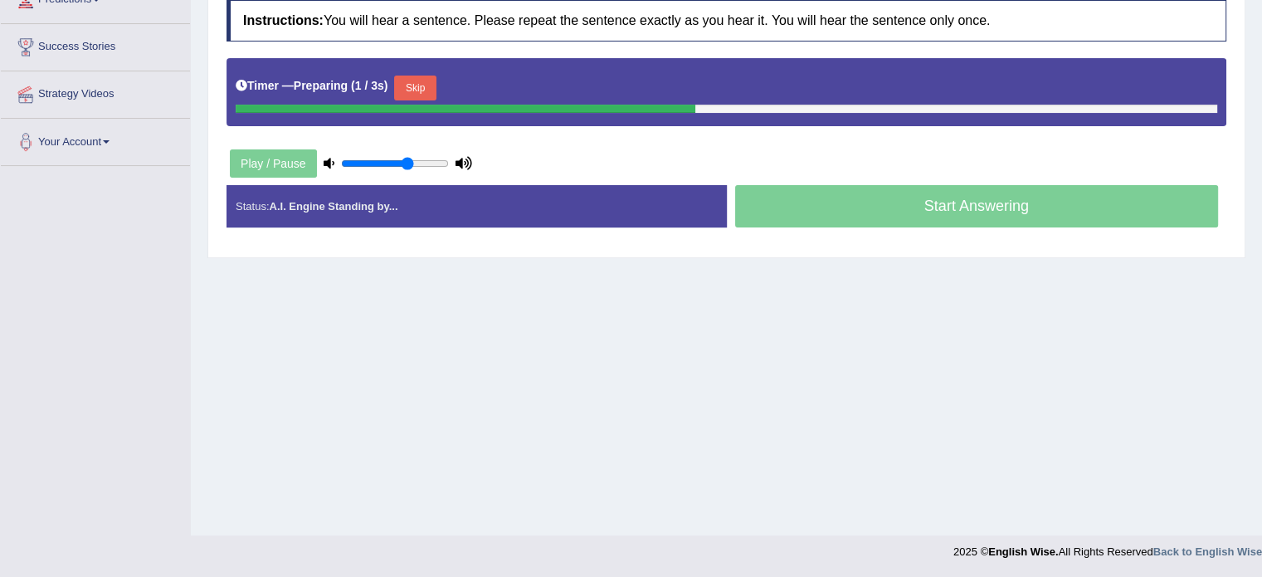
click at [419, 83] on button "Skip" at bounding box center [414, 87] width 41 height 25
click at [494, 75] on button "Skip" at bounding box center [487, 87] width 41 height 25
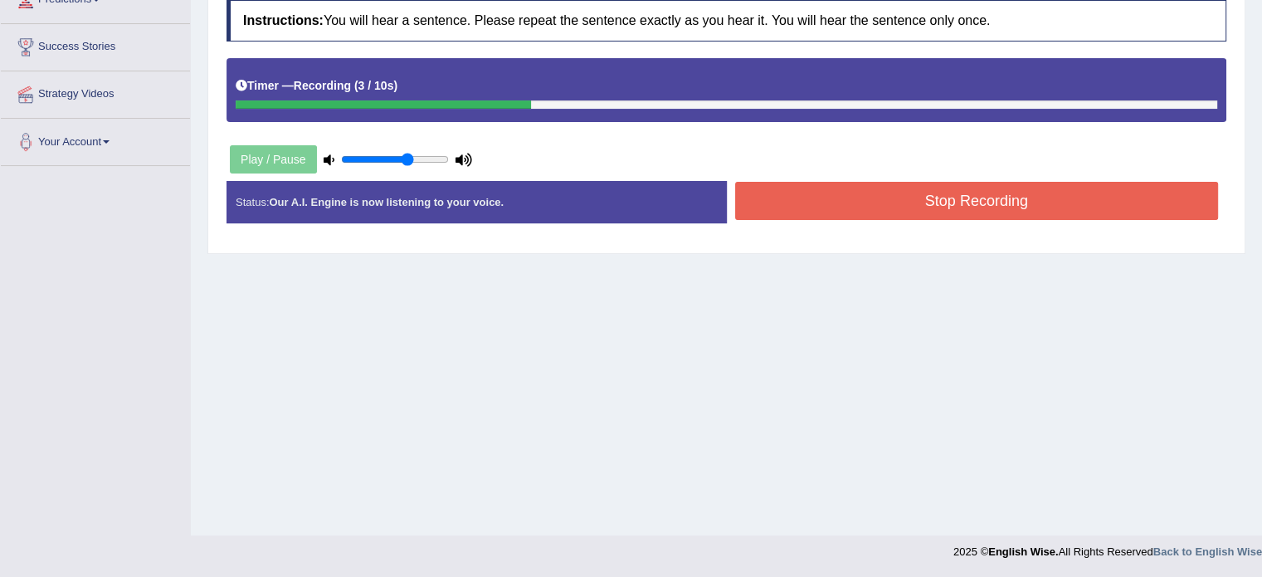
click at [762, 195] on button "Stop Recording" at bounding box center [977, 201] width 484 height 38
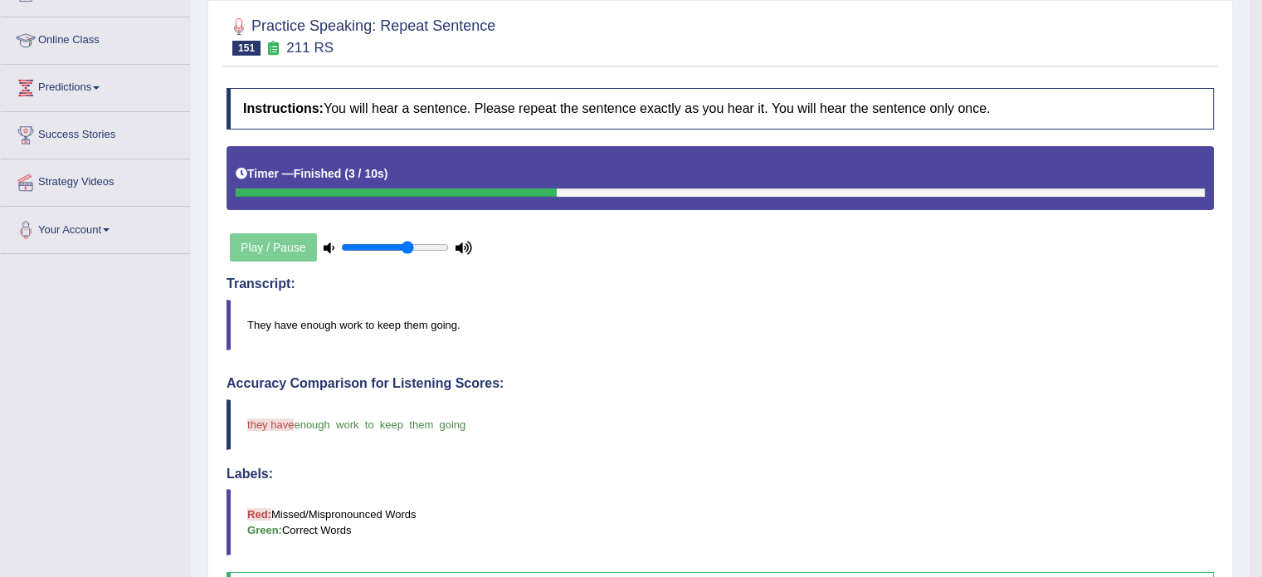
scroll to position [46, 0]
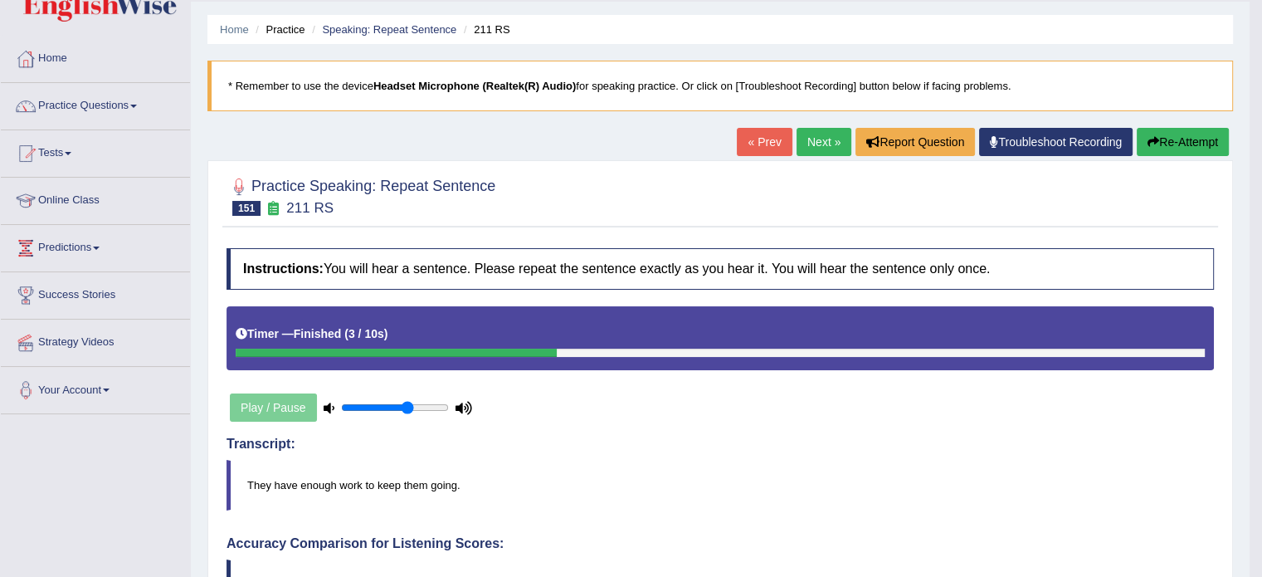
click at [822, 144] on link "Next »" at bounding box center [823, 142] width 55 height 28
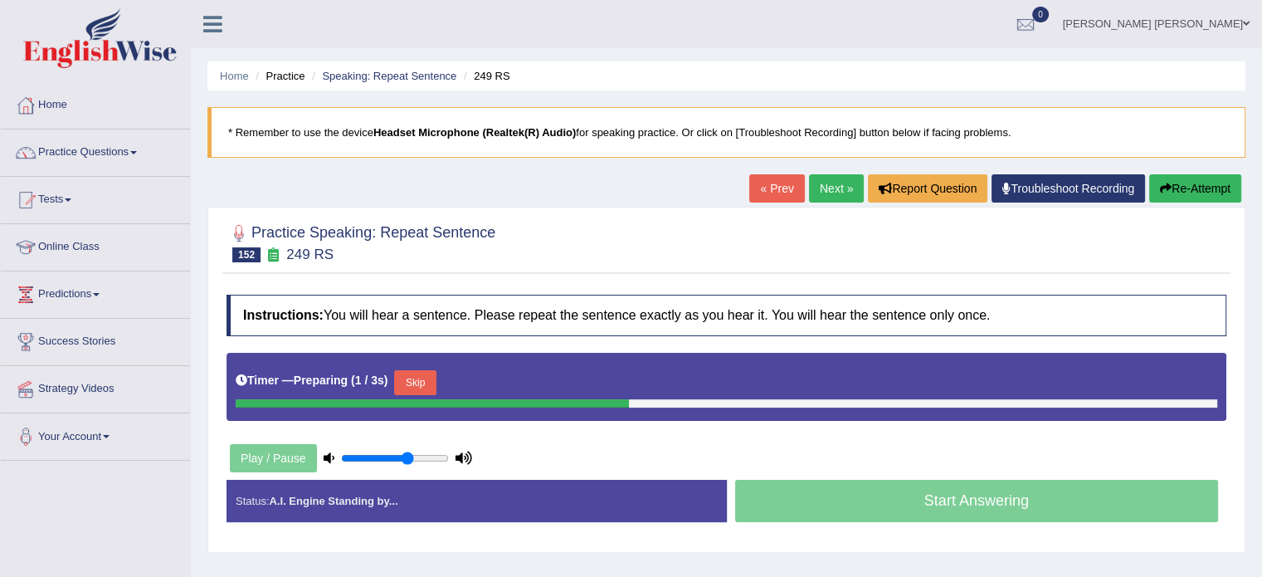
click at [418, 385] on button "Skip" at bounding box center [414, 382] width 41 height 25
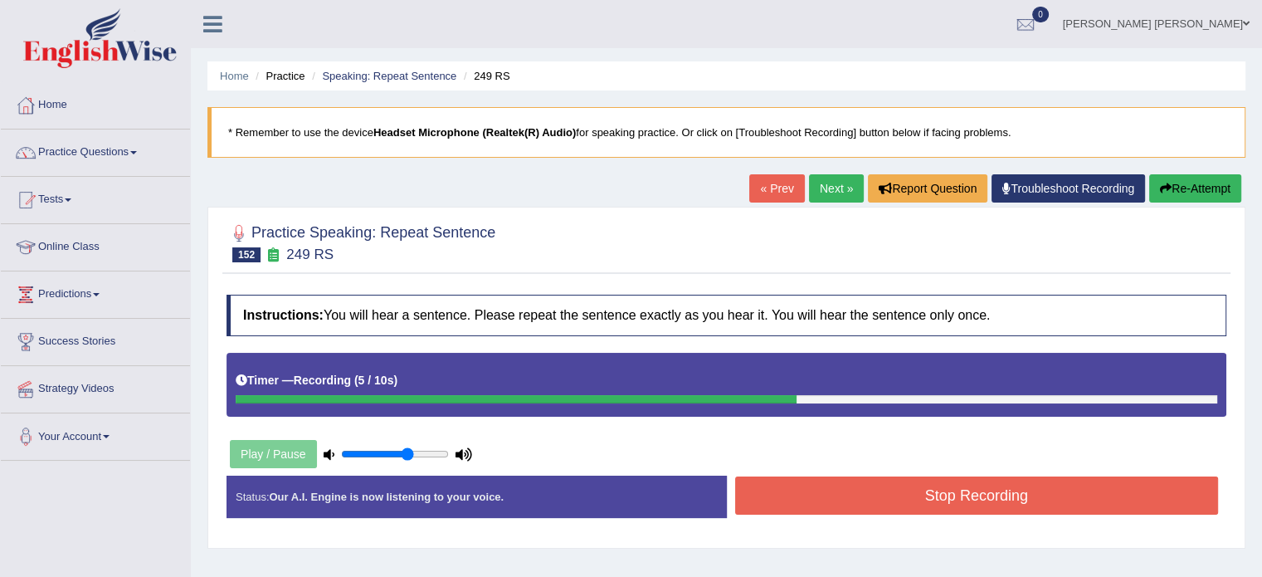
click at [756, 490] on button "Stop Recording" at bounding box center [977, 495] width 484 height 38
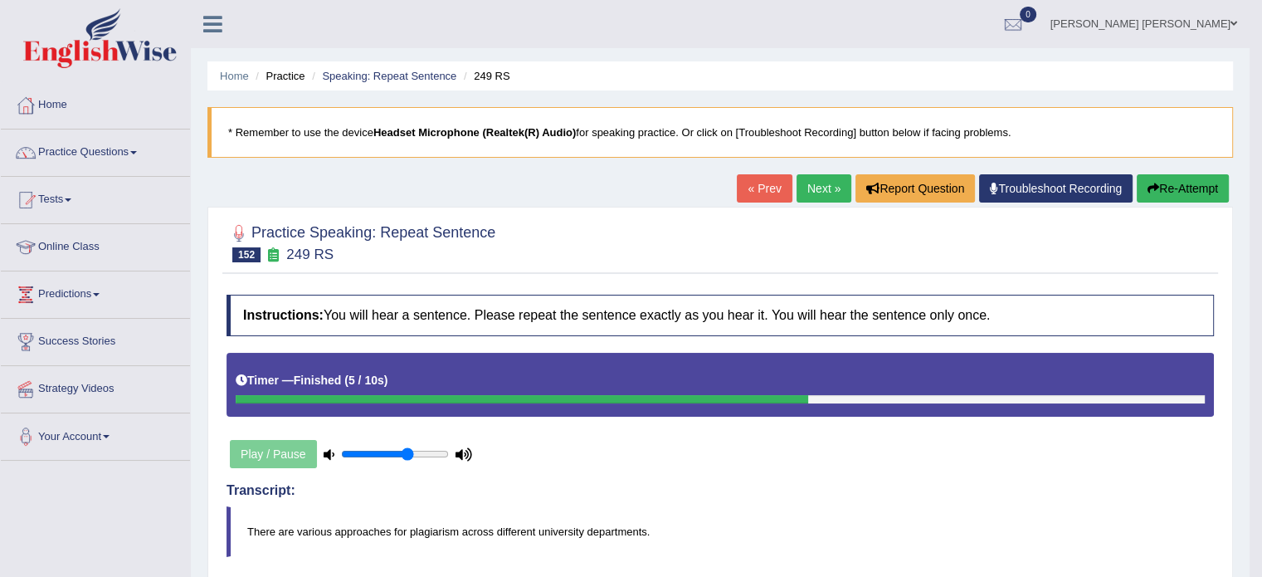
click at [830, 178] on link "Next »" at bounding box center [823, 188] width 55 height 28
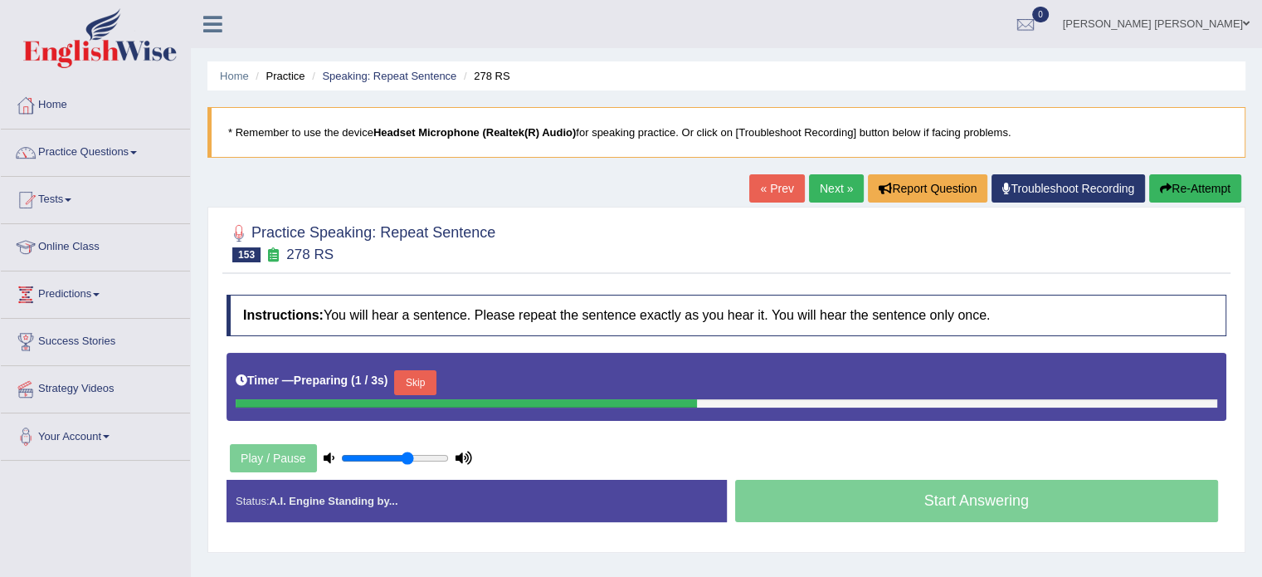
click at [408, 380] on button "Skip" at bounding box center [414, 382] width 41 height 25
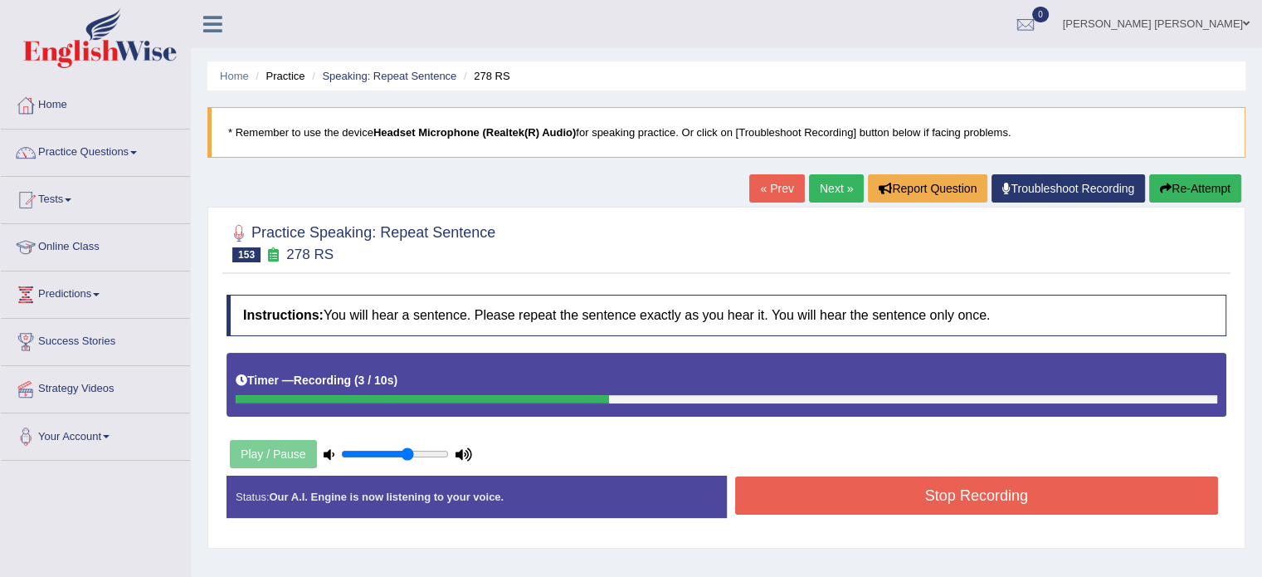
click at [765, 492] on button "Stop Recording" at bounding box center [977, 495] width 484 height 38
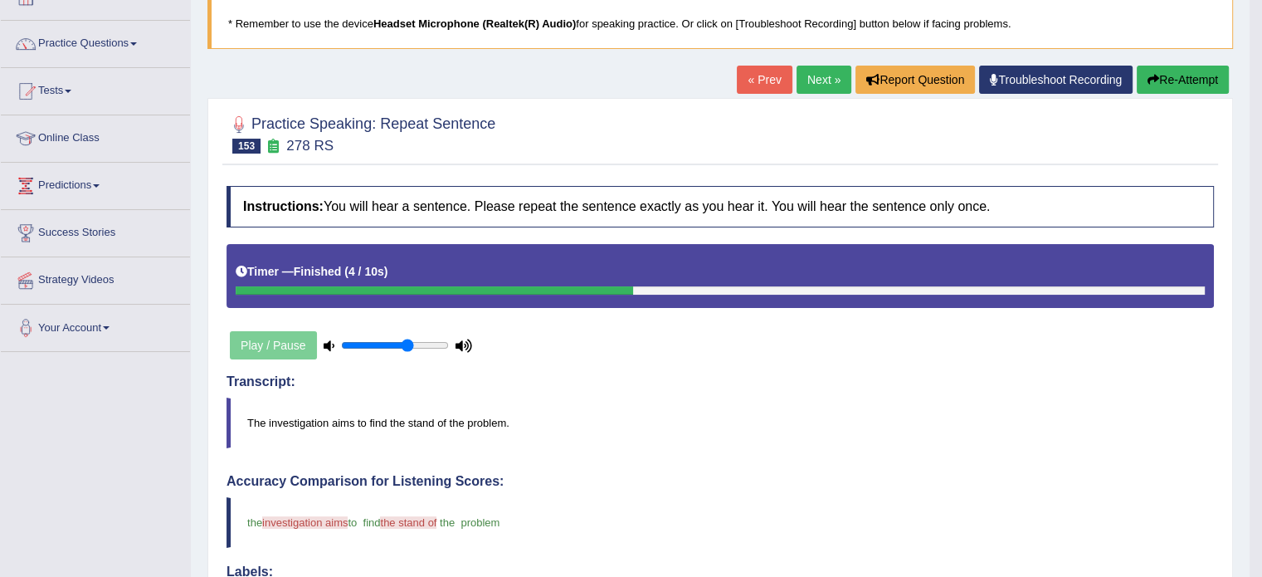
scroll to position [80, 0]
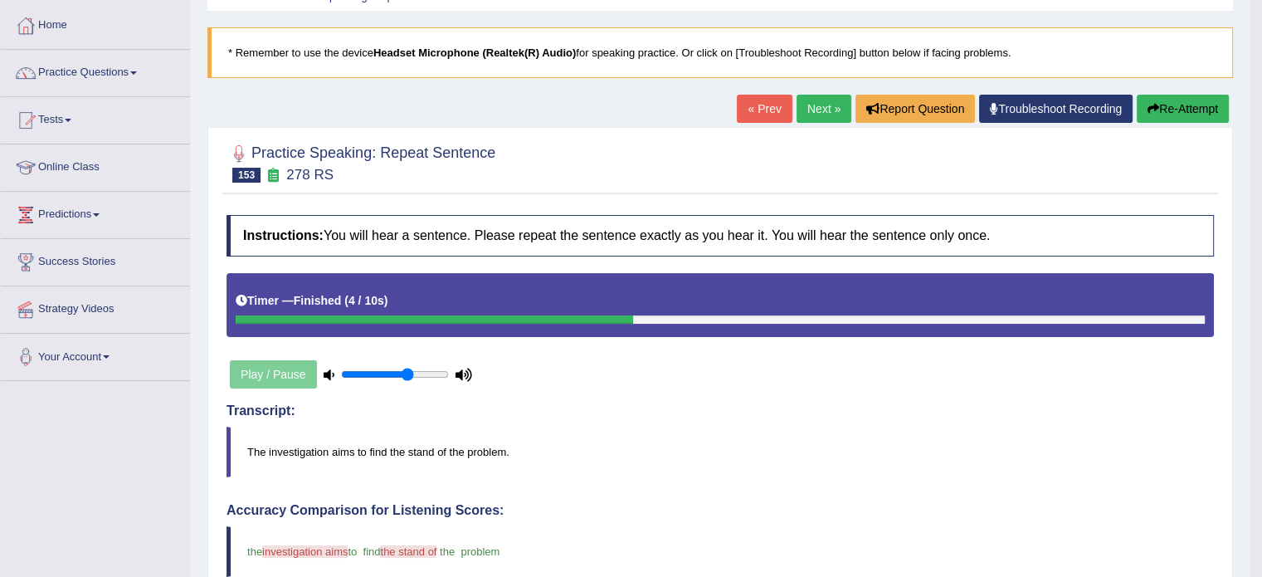
click at [812, 117] on link "Next »" at bounding box center [823, 109] width 55 height 28
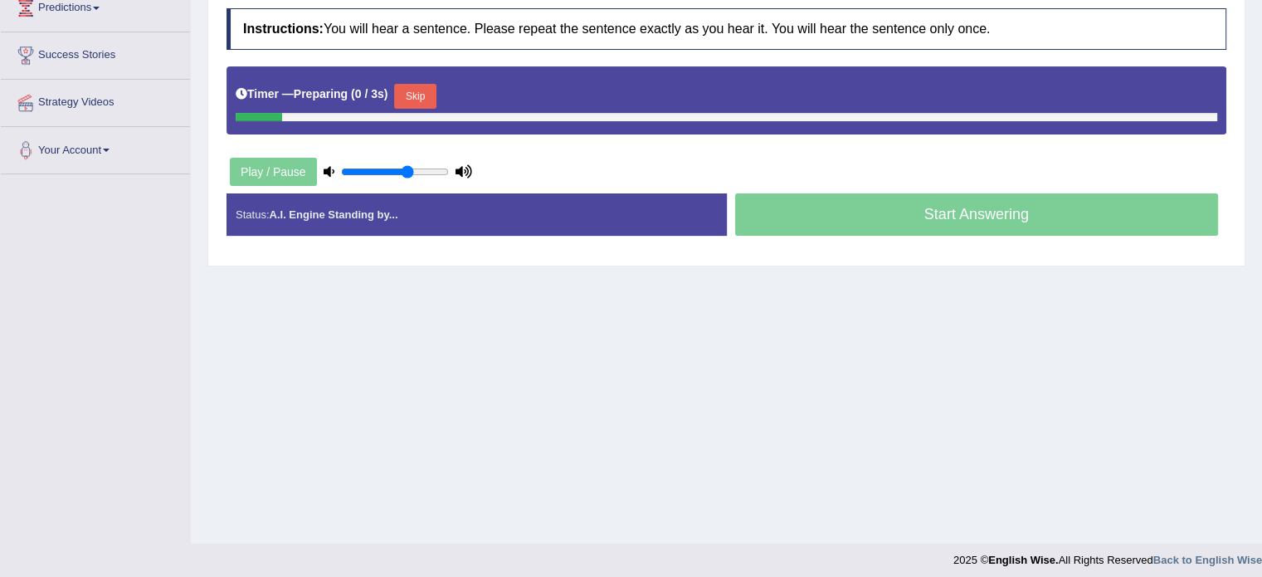
scroll to position [294, 0]
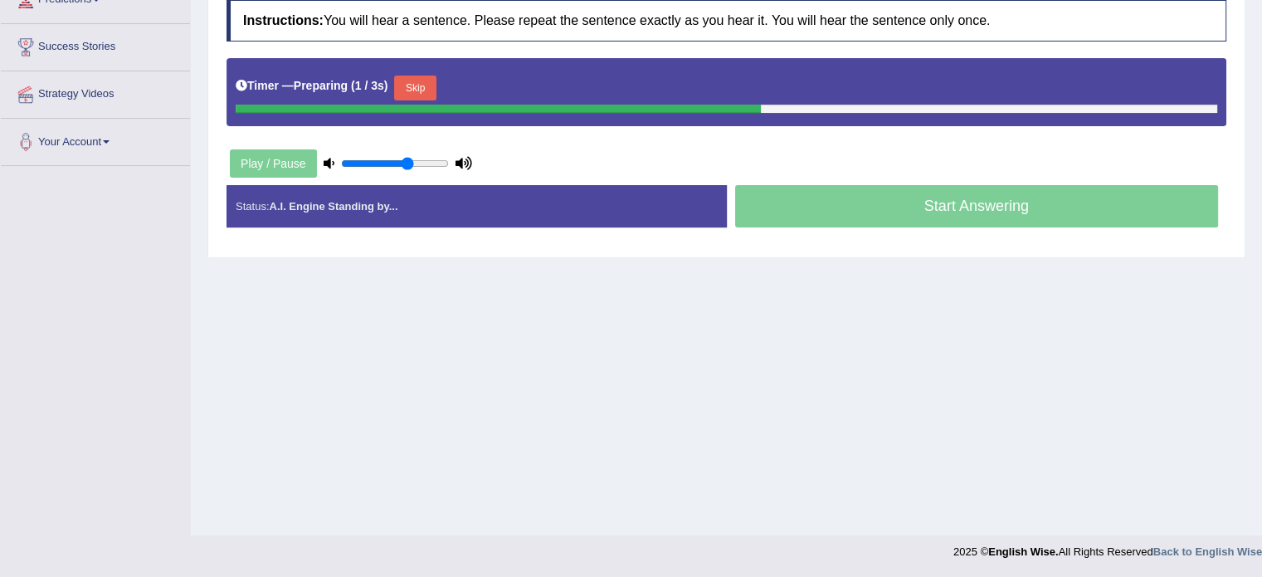
click at [423, 80] on button "Skip" at bounding box center [414, 87] width 41 height 25
click at [500, 77] on button "Skip" at bounding box center [487, 87] width 41 height 25
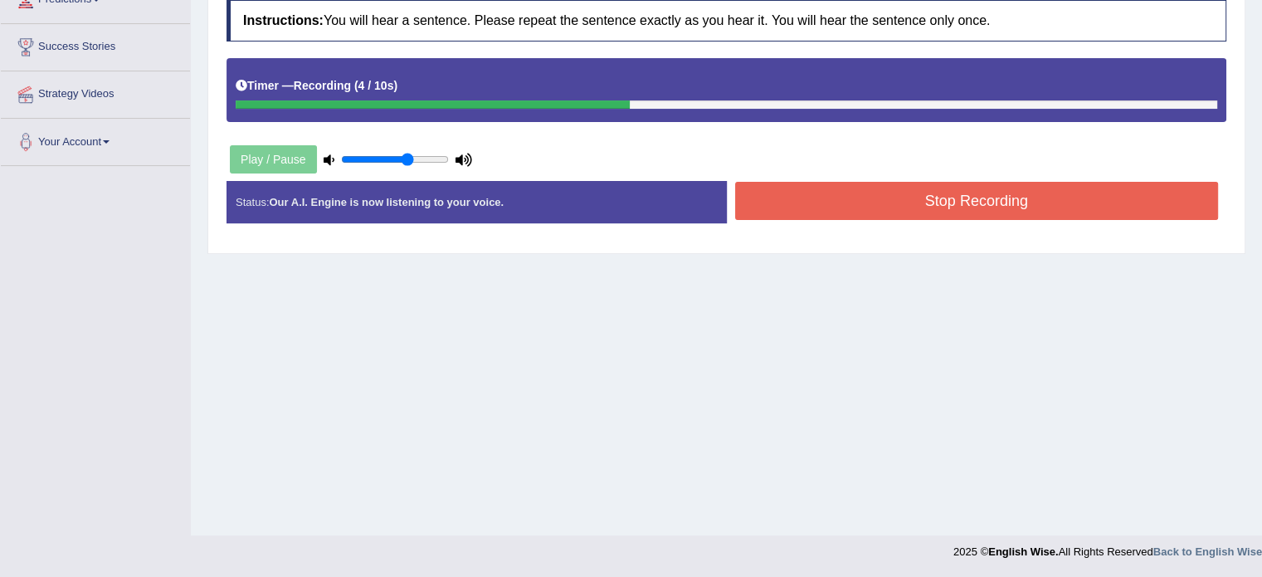
click at [829, 191] on button "Stop Recording" at bounding box center [977, 201] width 484 height 38
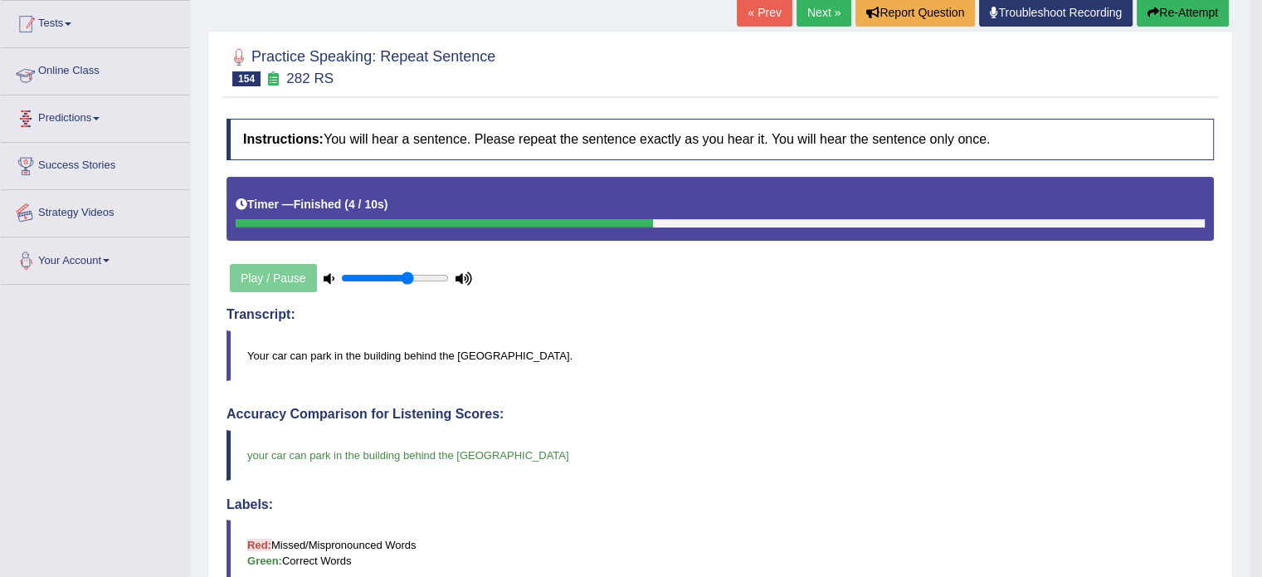
scroll to position [0, 0]
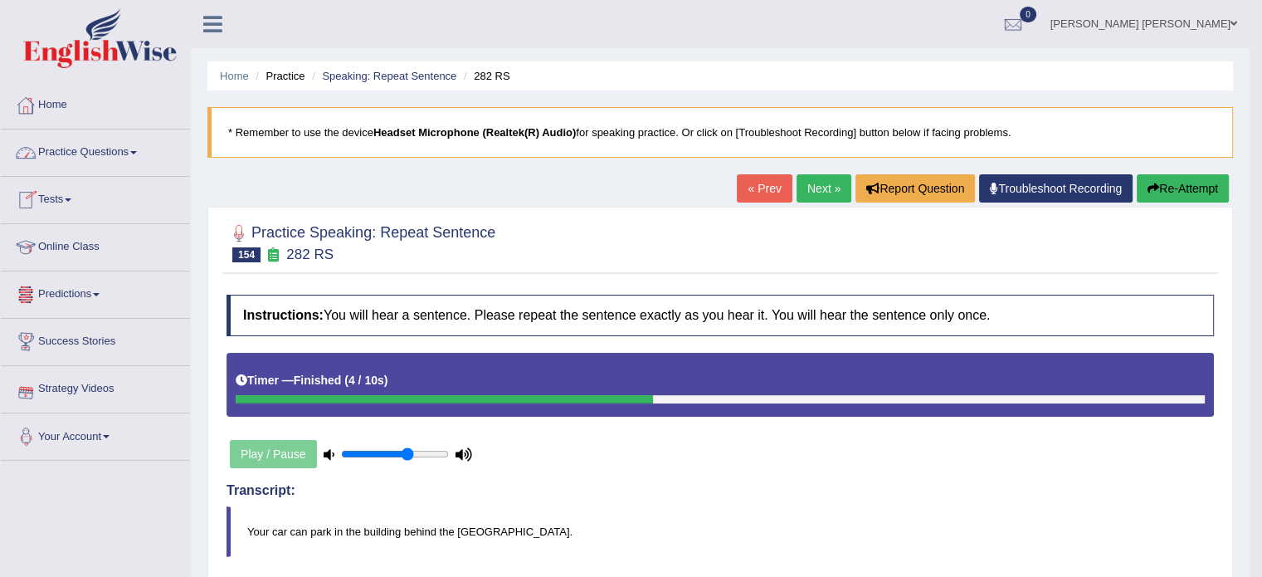
click at [88, 148] on link "Practice Questions" at bounding box center [95, 149] width 189 height 41
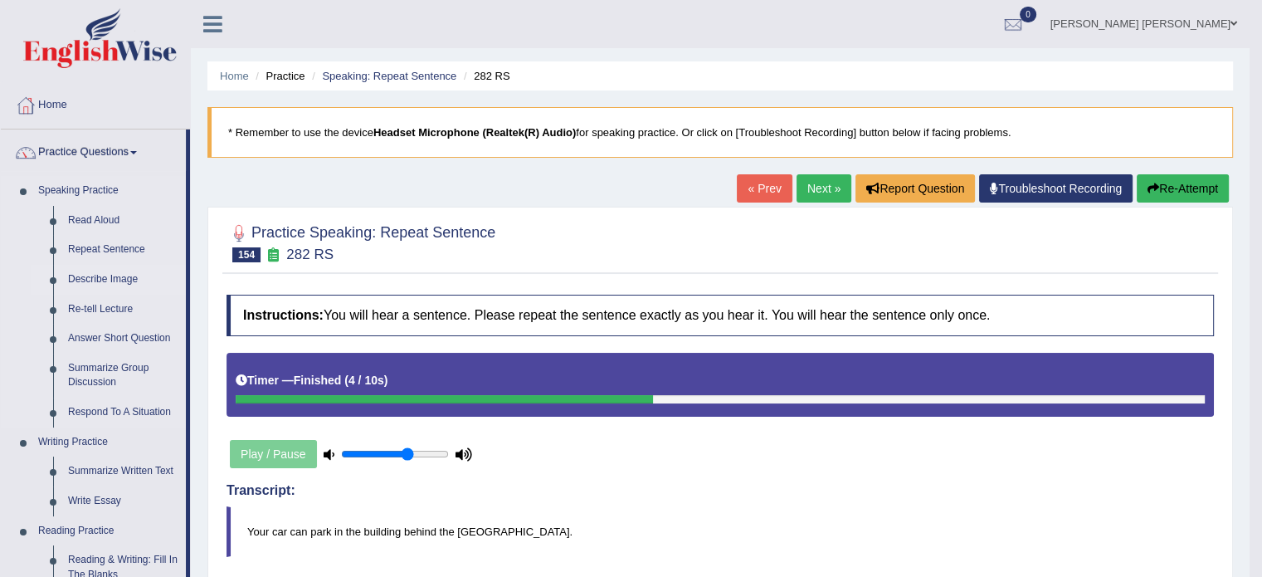
click at [106, 277] on link "Describe Image" at bounding box center [123, 280] width 125 height 30
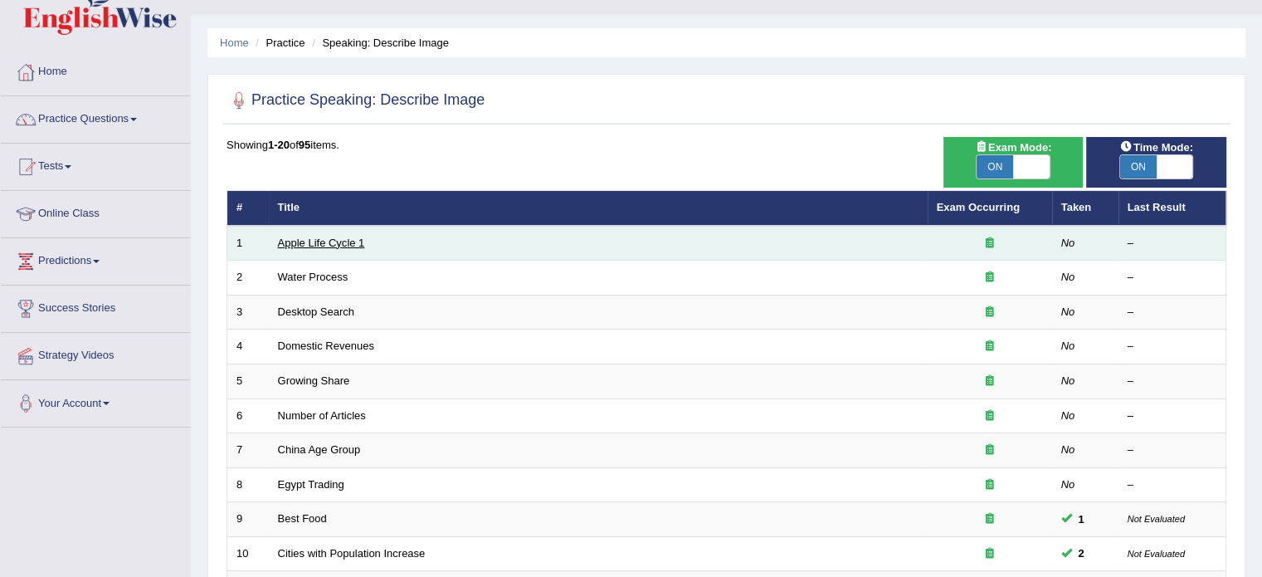
click at [302, 238] on link "Apple Life Cycle 1" at bounding box center [321, 242] width 87 height 12
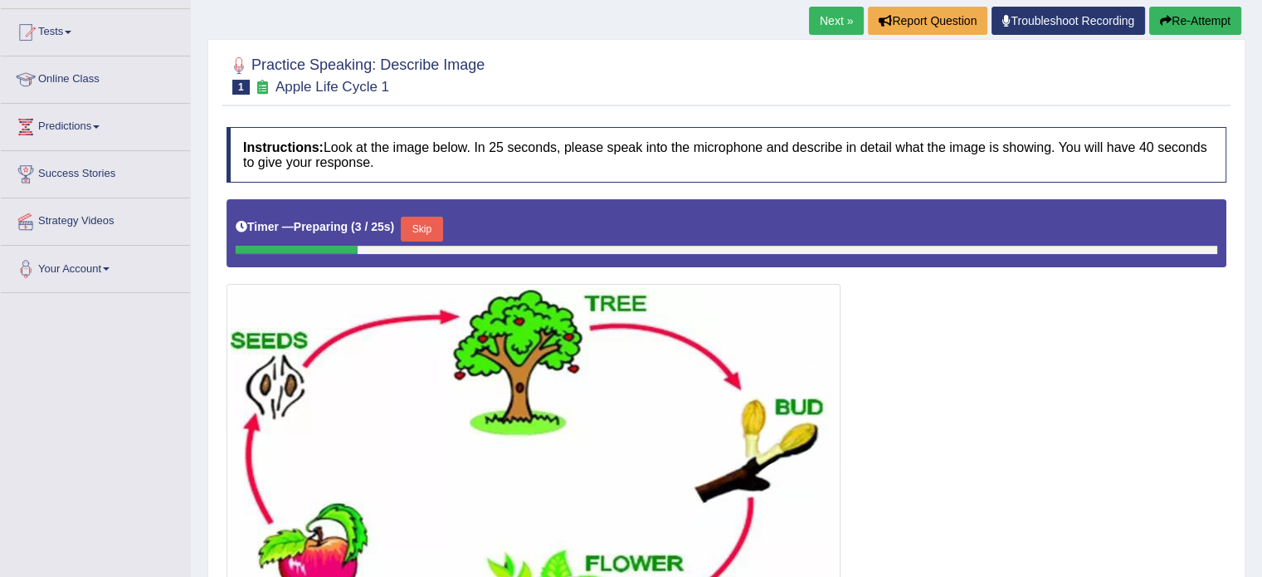
scroll to position [116, 0]
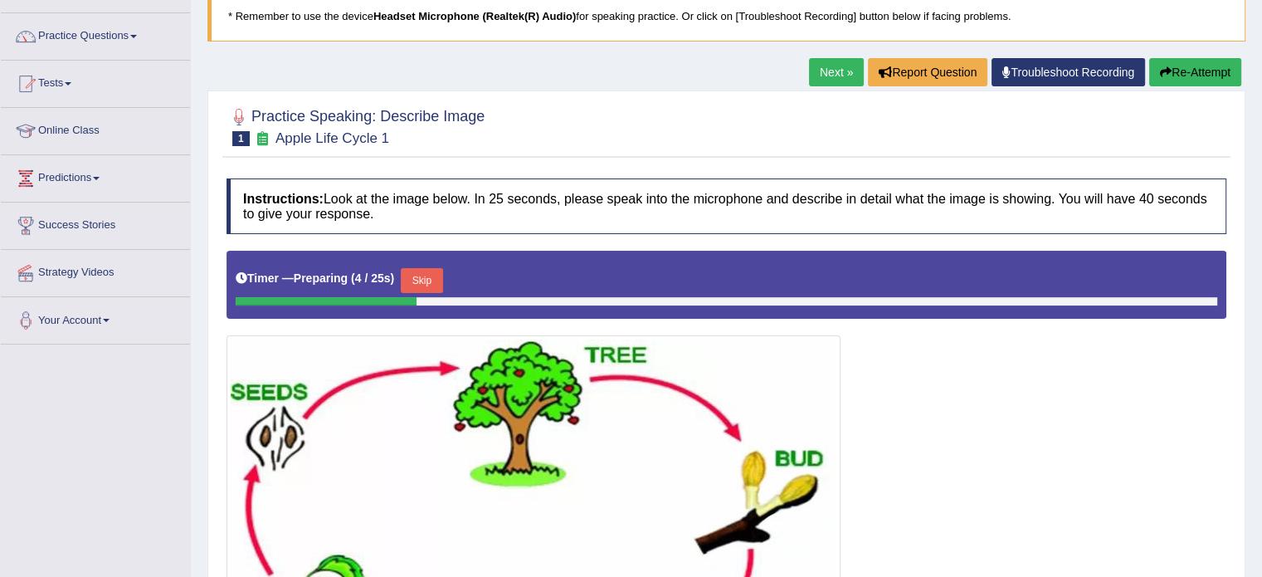
click at [843, 65] on link "Next »" at bounding box center [836, 72] width 55 height 28
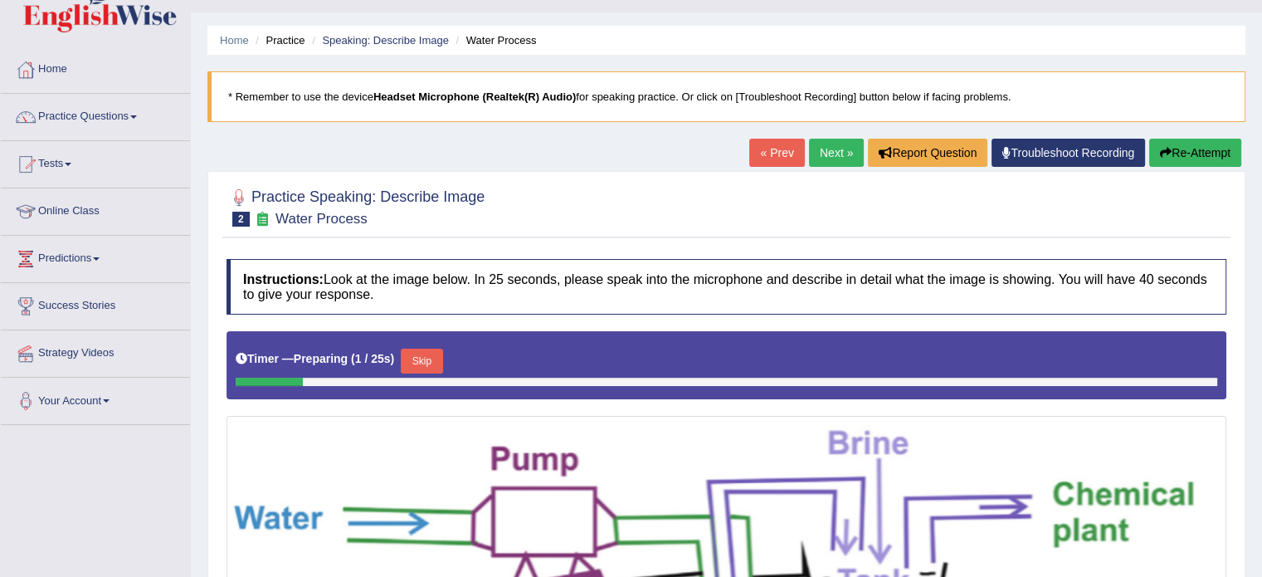
scroll to position [20, 0]
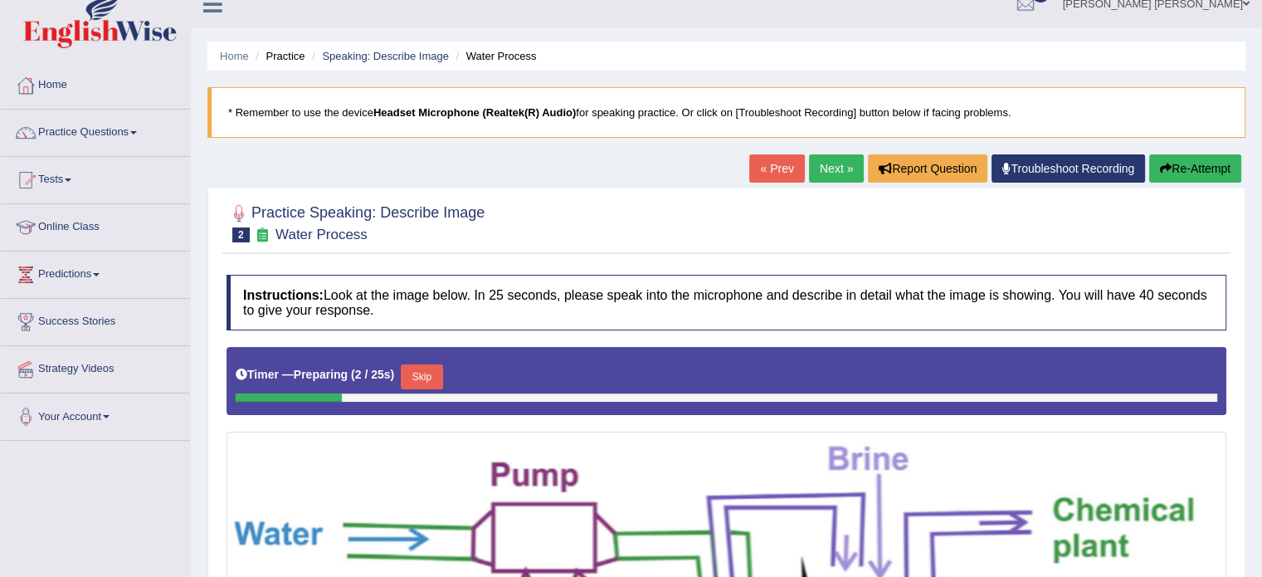
click at [810, 178] on link "Next »" at bounding box center [836, 168] width 55 height 28
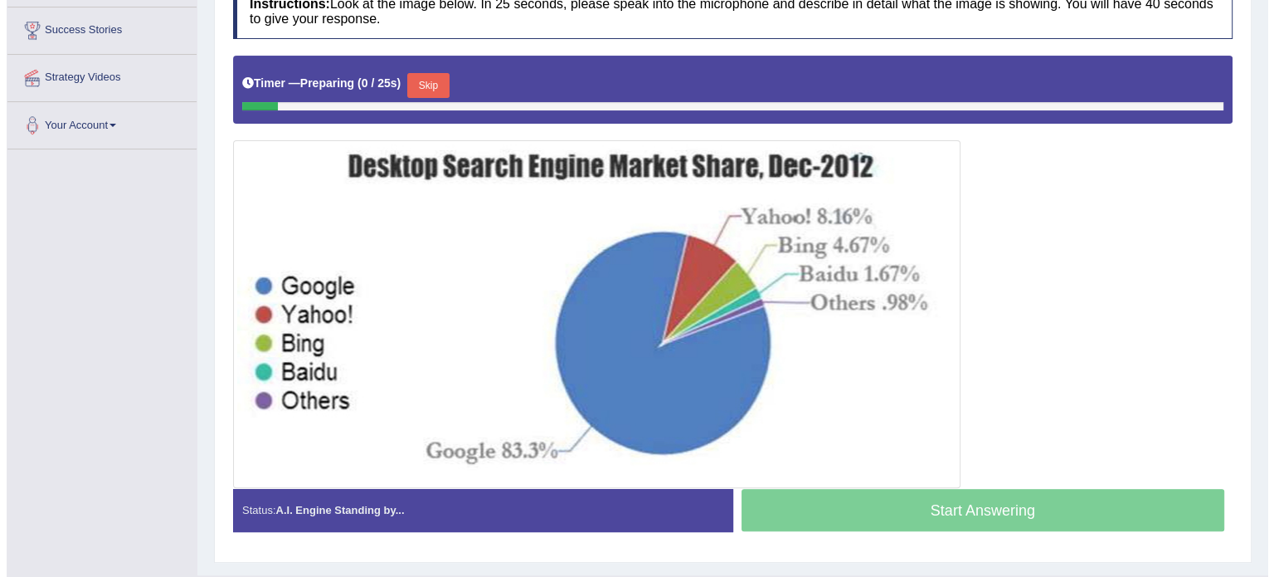
scroll to position [321, 0]
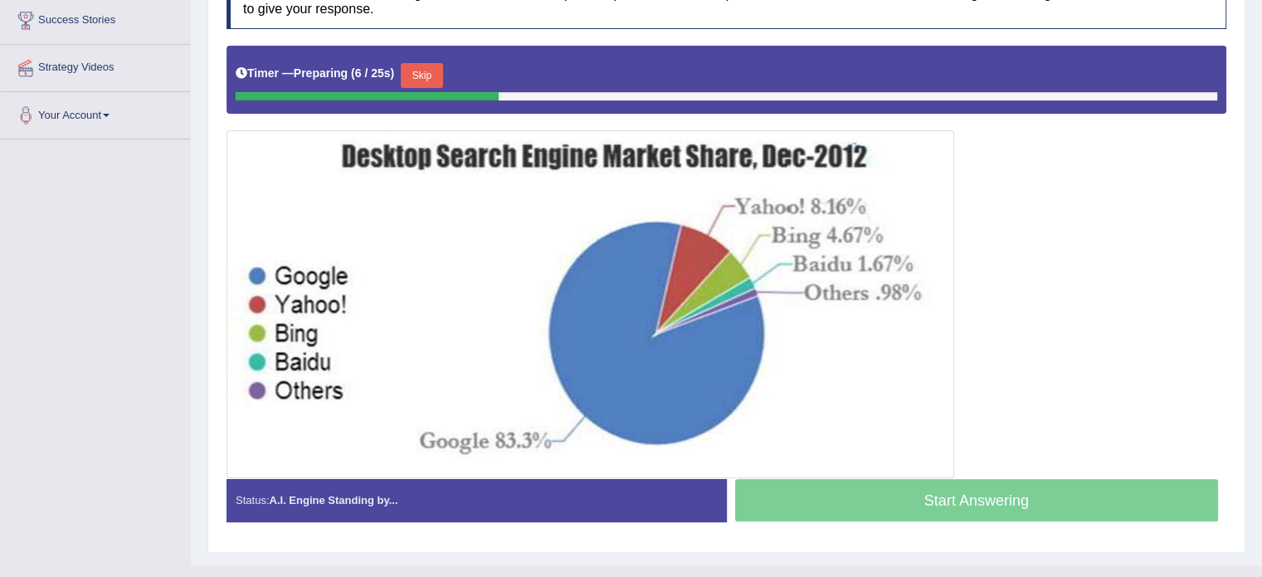
click at [820, 487] on div "Start Answering" at bounding box center [977, 502] width 500 height 46
click at [442, 84] on button "Skip" at bounding box center [421, 75] width 41 height 25
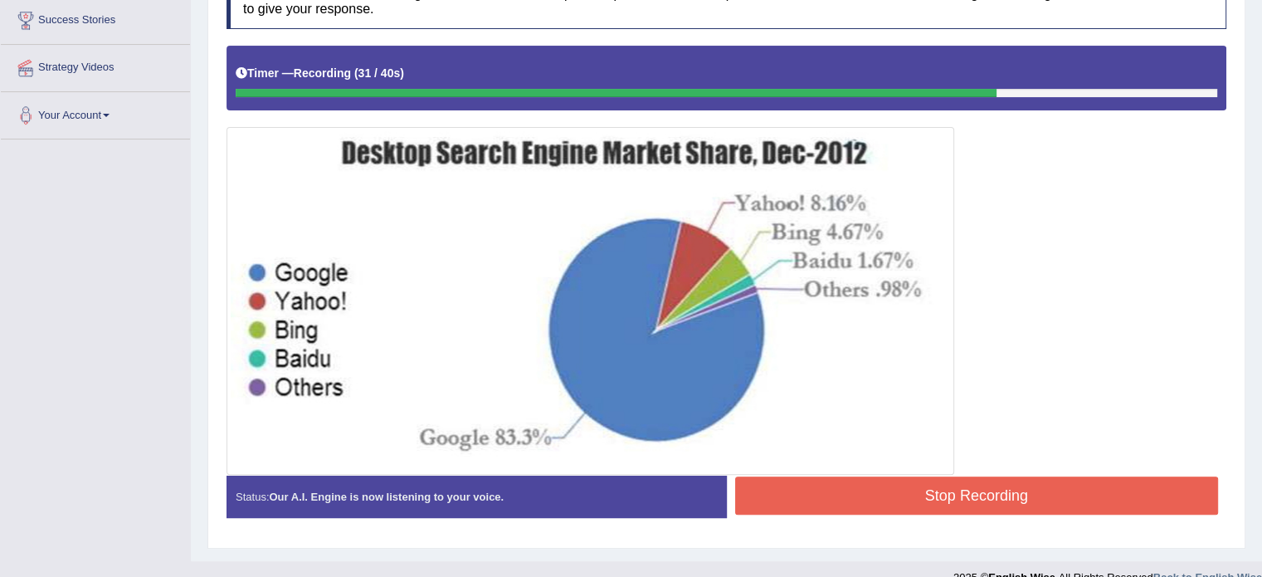
click at [791, 502] on button "Stop Recording" at bounding box center [977, 495] width 484 height 38
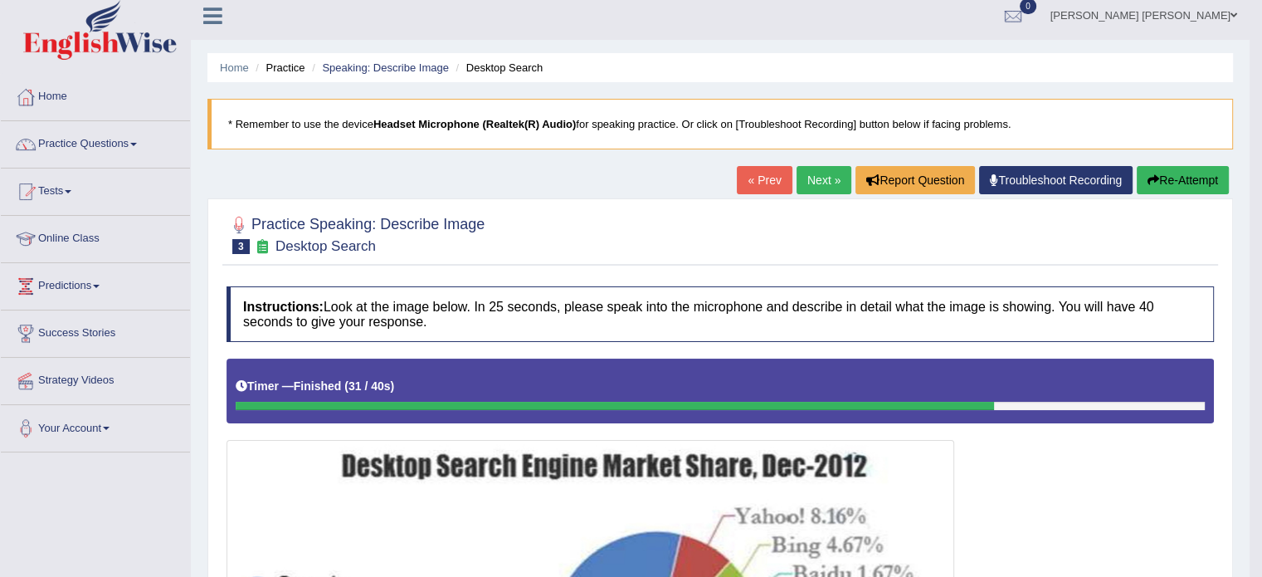
scroll to position [0, 0]
